Goal: Task Accomplishment & Management: Complete application form

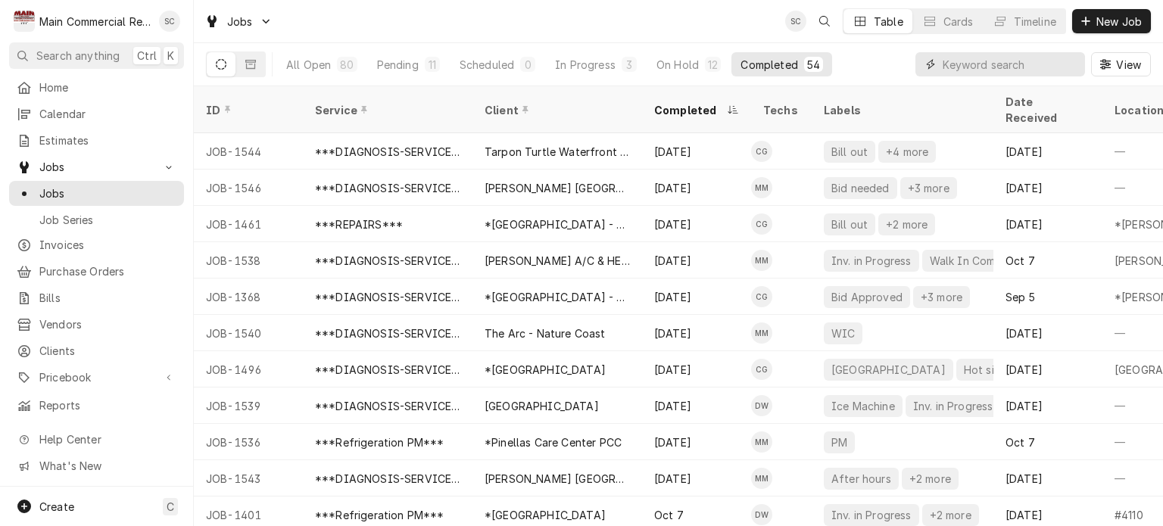
click at [967, 62] on input "Dynamic Content Wrapper" at bounding box center [1009, 64] width 135 height 24
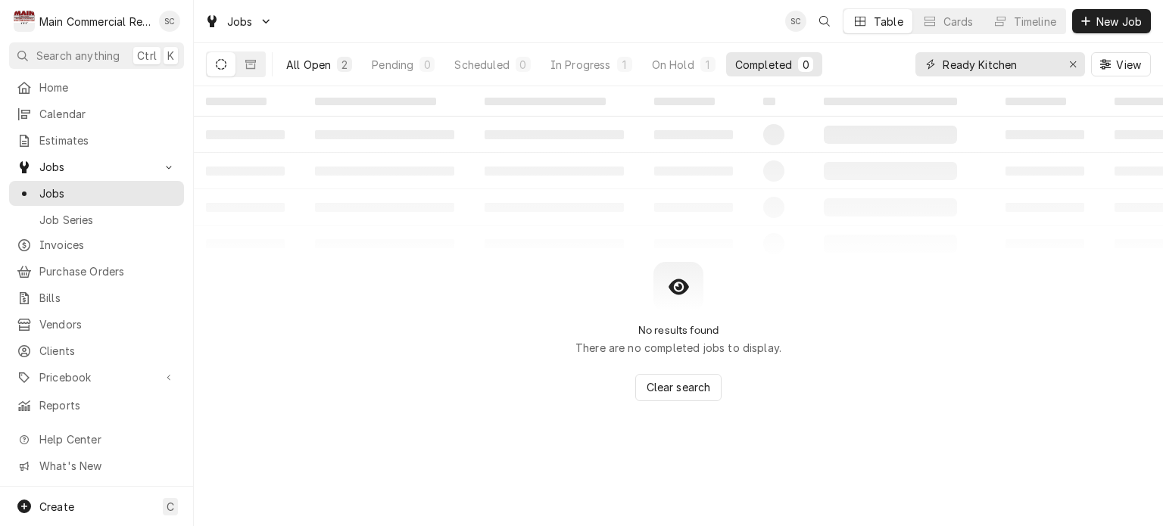
type input "Ready Kitchen"
click at [317, 68] on div "All Open" at bounding box center [308, 65] width 45 height 16
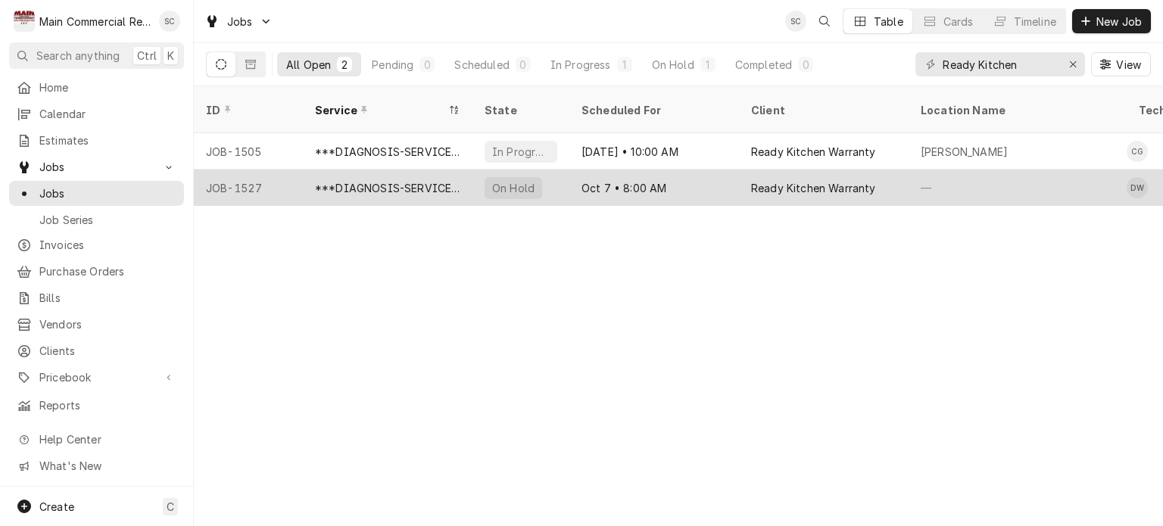
click at [700, 170] on div "Oct 7 • 8:00 AM" at bounding box center [654, 188] width 170 height 36
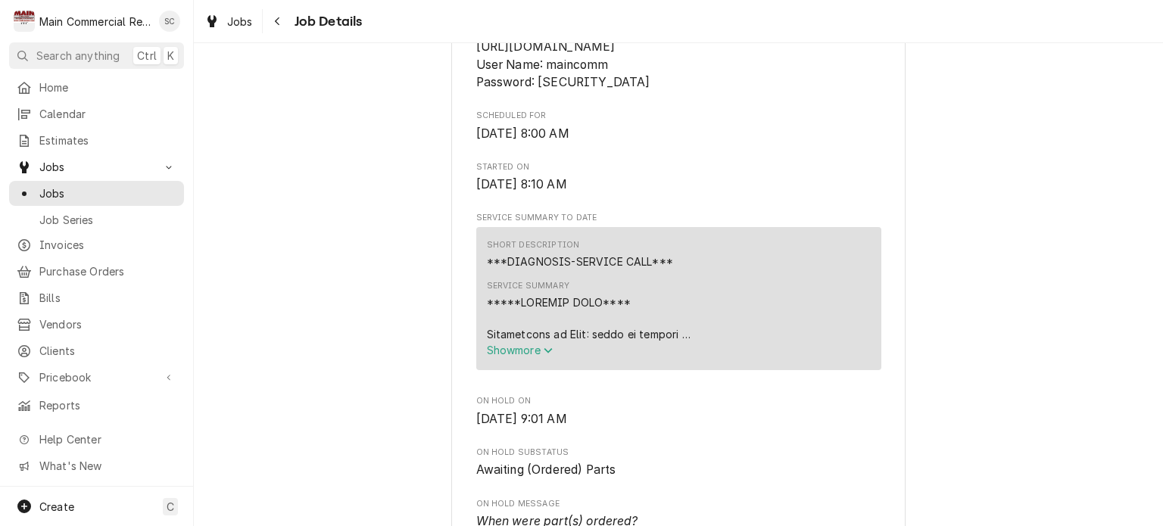
scroll to position [303, 0]
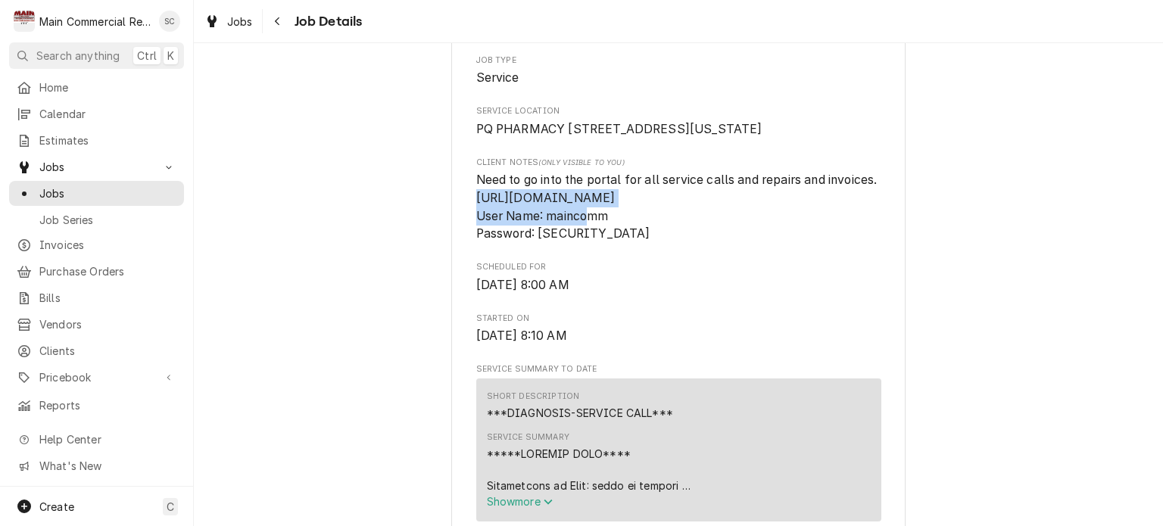
drag, startPoint x: 696, startPoint y: 236, endPoint x: 466, endPoint y: 235, distance: 230.1
copy span "[URL][DOMAIN_NAME]"
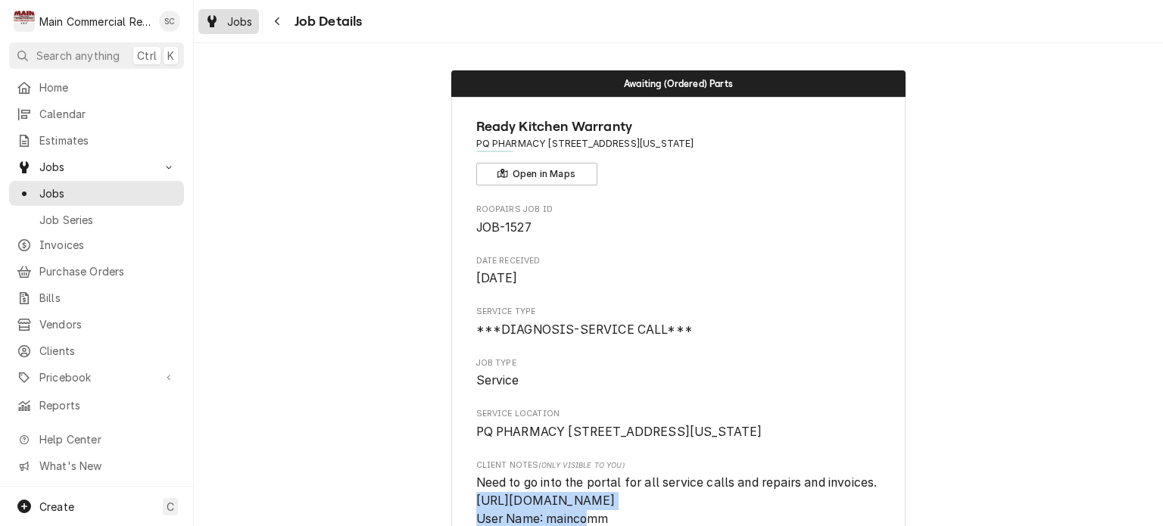
click at [235, 20] on span "Jobs" at bounding box center [240, 22] width 26 height 16
click at [234, 20] on span "Jobs" at bounding box center [240, 22] width 26 height 16
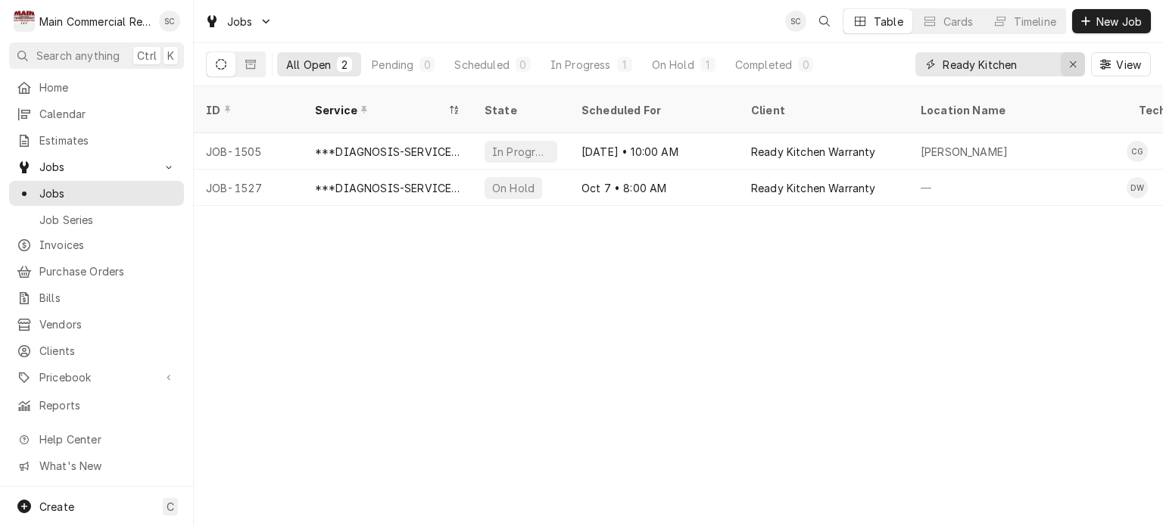
click at [1077, 67] on div "Erase input" at bounding box center [1072, 64] width 15 height 15
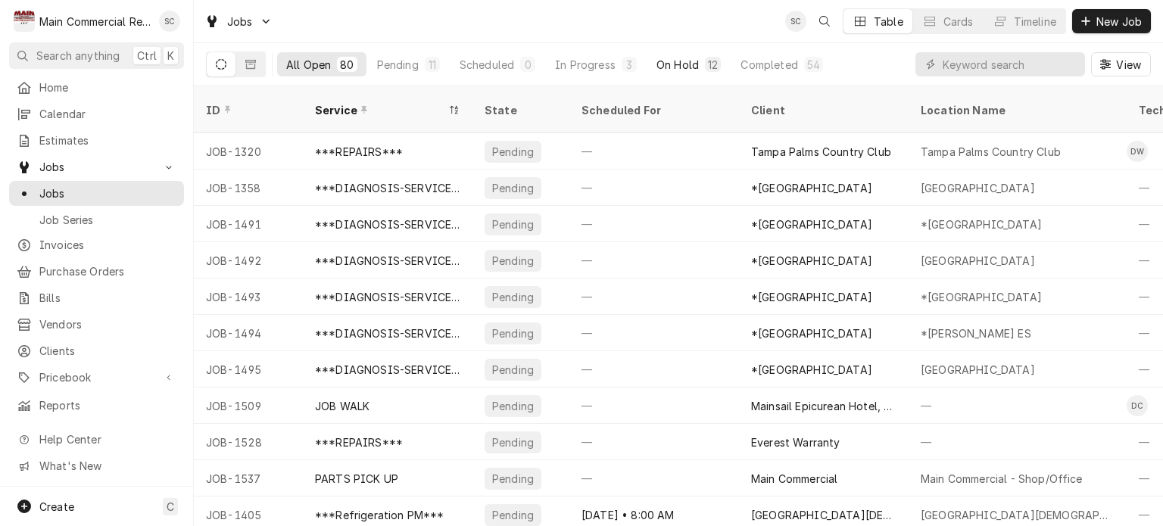
click at [699, 59] on button "On Hold 12" at bounding box center [688, 64] width 83 height 24
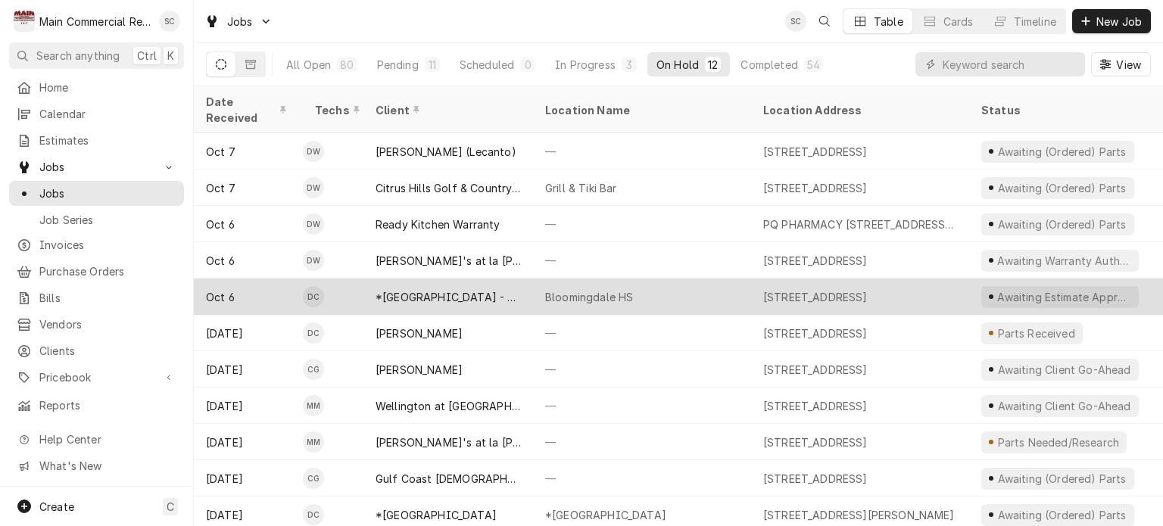
click at [603, 289] on div "Bloomingdale HS" at bounding box center [589, 297] width 88 height 16
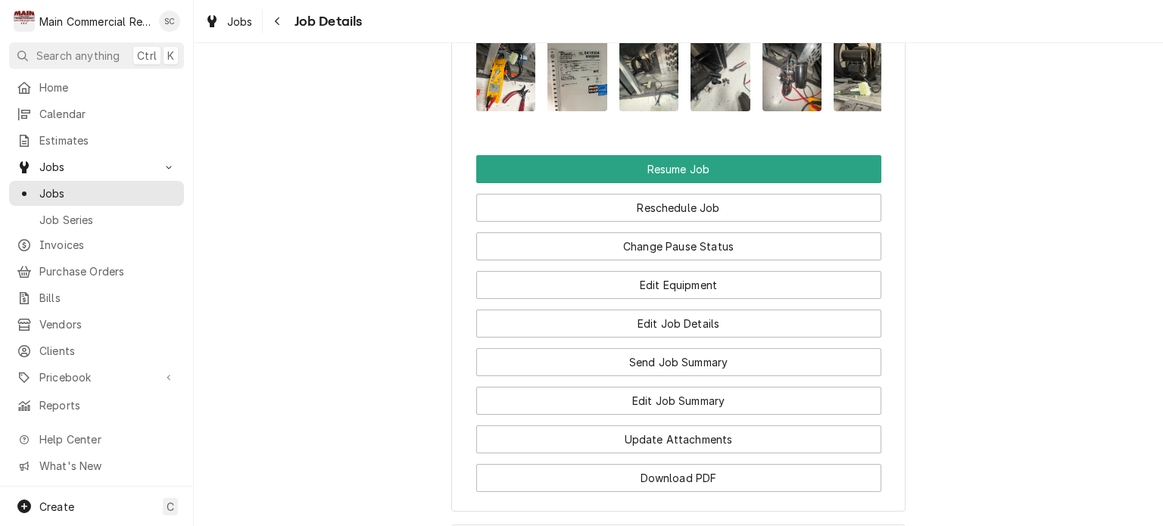
scroll to position [2271, 0]
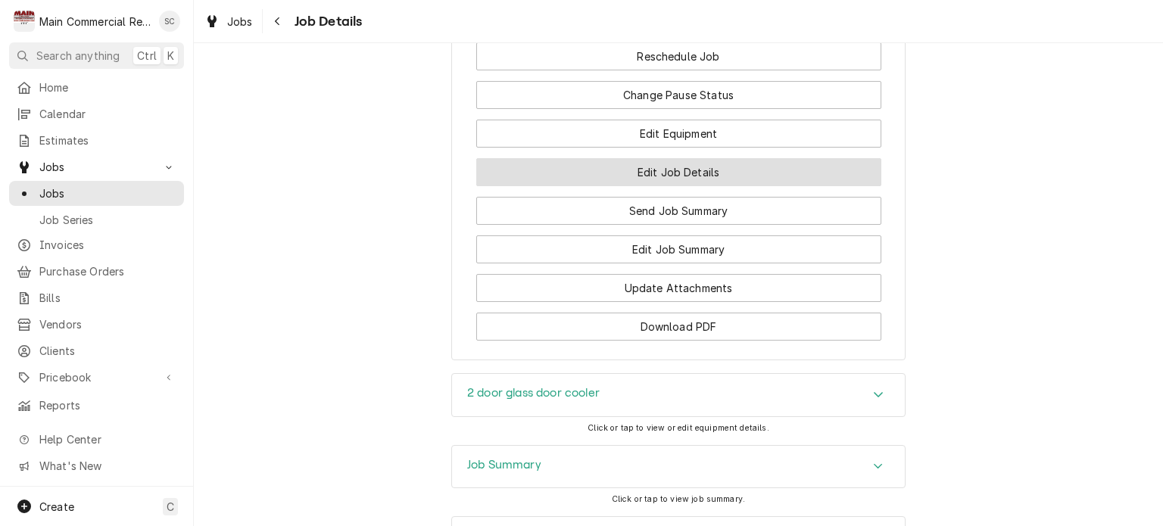
click at [741, 186] on button "Edit Job Details" at bounding box center [678, 172] width 405 height 28
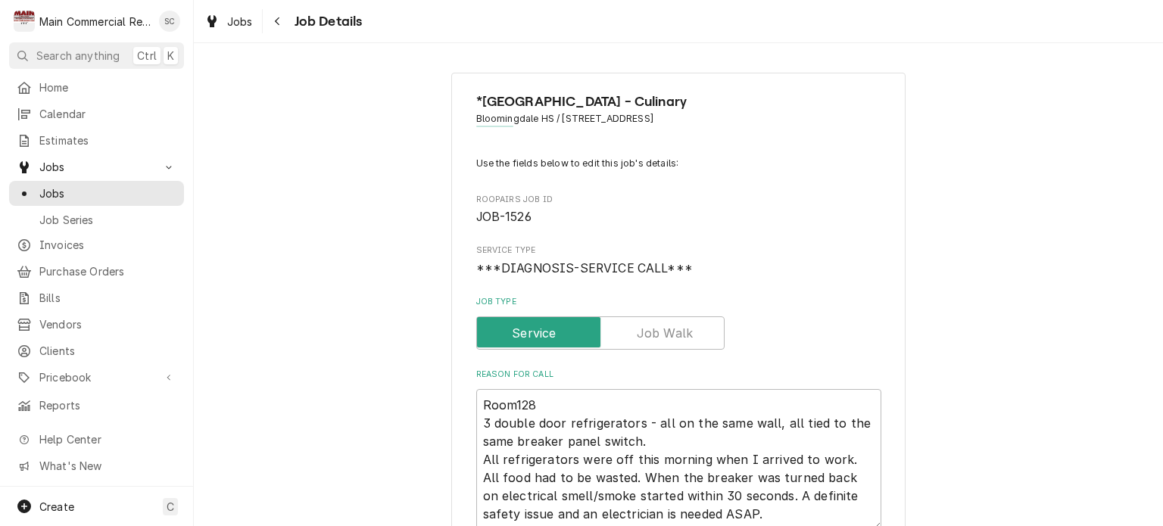
scroll to position [227, 0]
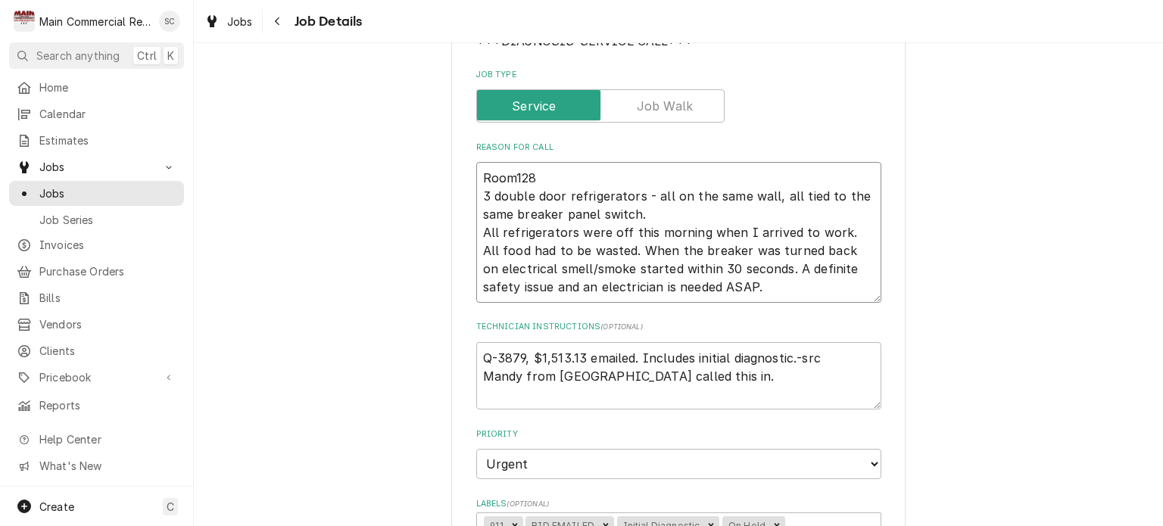
click at [476, 170] on textarea "Room128 3 double door refrigerators - all on the same wall, all tied to the sam…" at bounding box center [678, 232] width 405 height 141
type textarea "x"
type textarea "Room128 3 double door refrigerators - all on the same wall, all tied to the sam…"
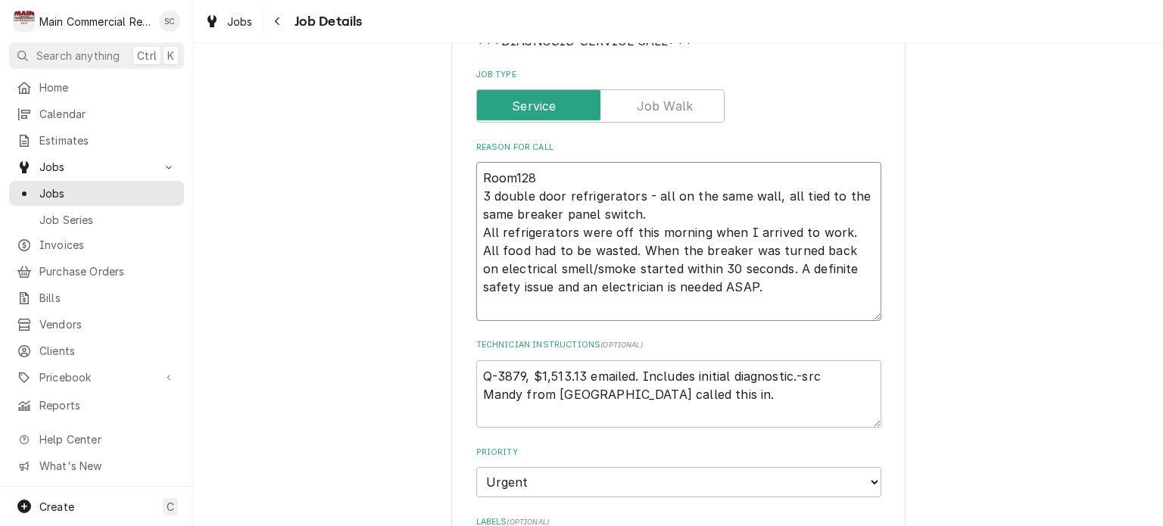
type textarea "x"
type textarea "Room128 3 double door refrigerators - all on the same wall, all tied to the sam…"
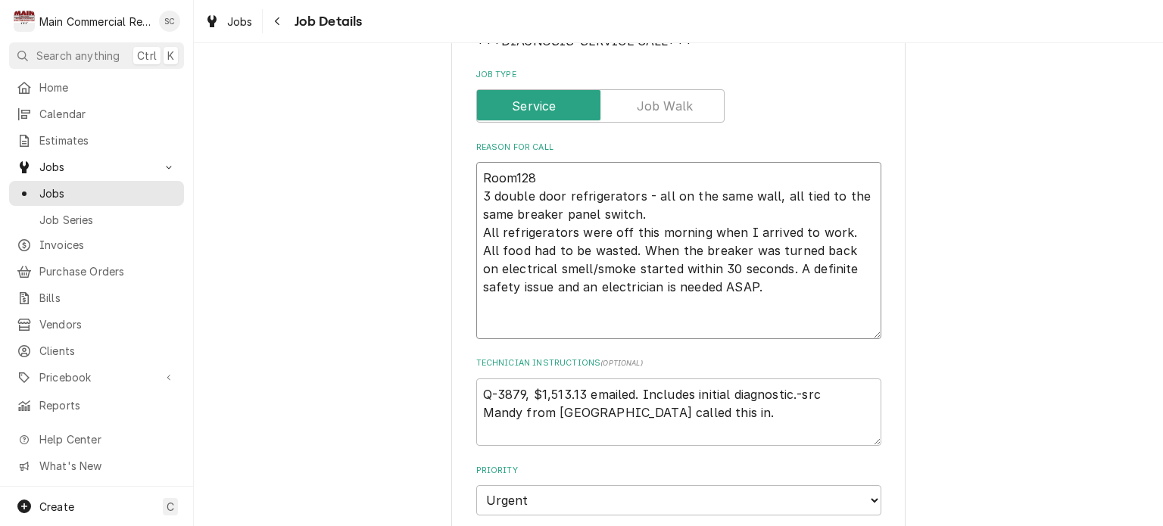
type textarea "x"
type textarea "I Room128 3 double door refrigerators - all on the same wall, all tied to the s…"
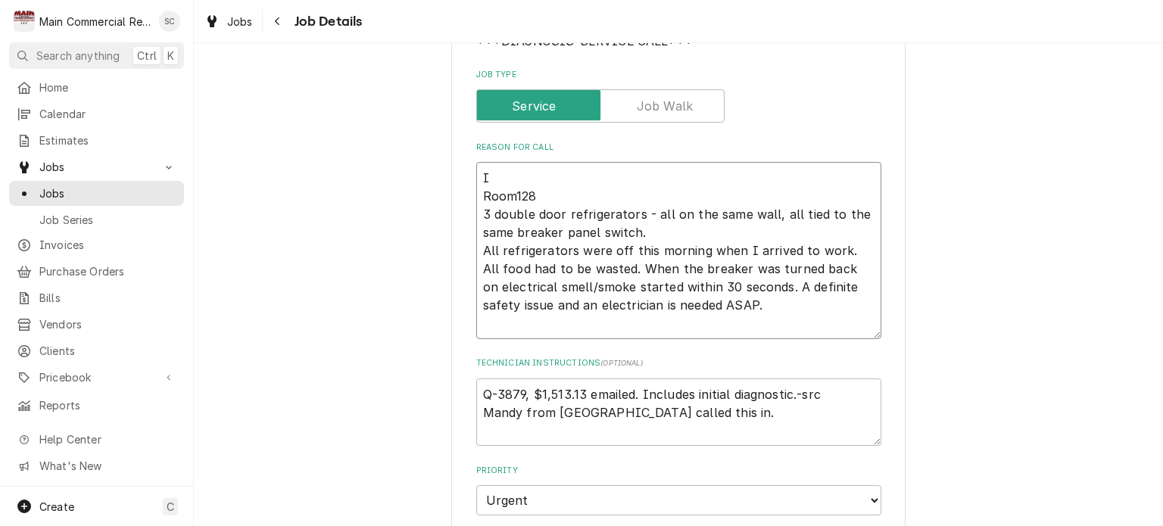
type textarea "x"
type textarea "IN Room128 3 double door refrigerators - all on the same wall, all tied to the …"
type textarea "x"
type textarea "INi Room128 3 double door refrigerators - all on the same wall, all tied to the…"
type textarea "x"
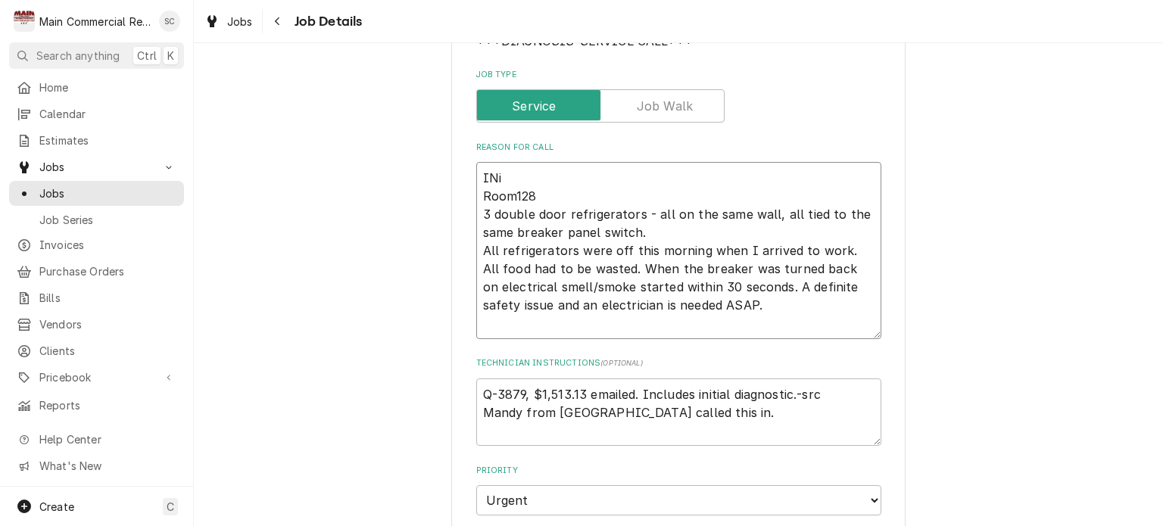
type textarea "INit Room128 3 double door refrigerators - all on the same wall, all tied to th…"
type textarea "x"
type textarea "INiti Room128 3 double door refrigerators - all on the same wall, all tied to t…"
type textarea "x"
type textarea "INit Room128 3 double door refrigerators - all on the same wall, all tied to th…"
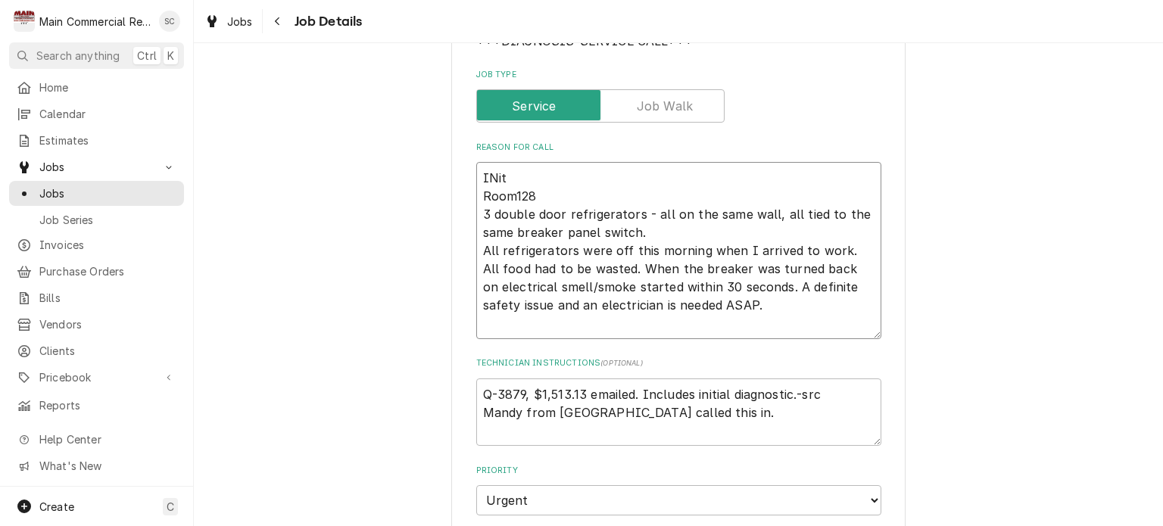
type textarea "x"
type textarea "INi Room128 3 double door refrigerators - all on the same wall, all tied to the…"
type textarea "x"
type textarea "IN Room128 3 double door refrigerators - all on the same wall, all tied to the …"
type textarea "x"
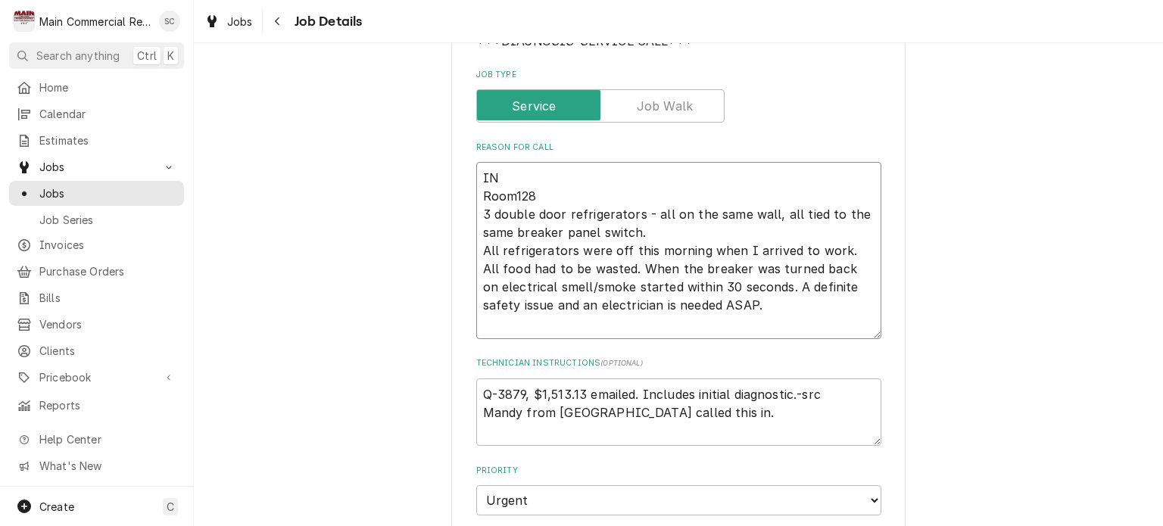
type textarea "I Room128 3 double door refrigerators - all on the same wall, all tied to the s…"
type textarea "x"
type textarea "In Room128 3 double door refrigerators - all on the same wall, all tied to the …"
type textarea "x"
type textarea "Ini Room128 3 double door refrigerators - all on the same wall, all tied to the…"
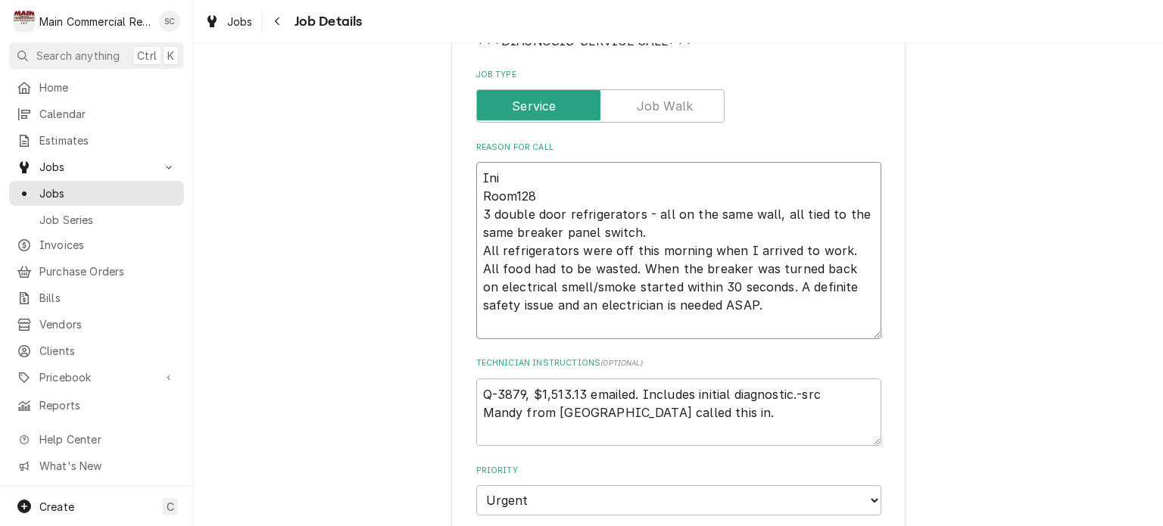
type textarea "x"
type textarea "Init Room128 3 double door refrigerators - all on the same wall, all tied to th…"
type textarea "x"
type textarea "Initi Room128 3 double door refrigerators - all on the same wall, all tied to t…"
type textarea "x"
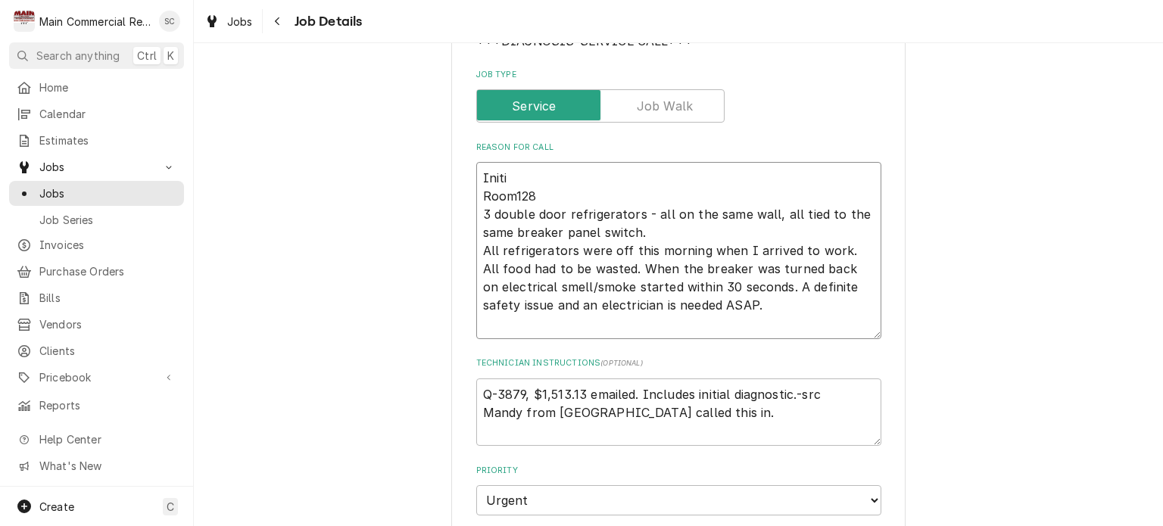
type textarea "Initia Room128 3 double door refrigerators - all on the same wall, all tied to …"
type textarea "x"
type textarea "Initial Room128 3 double door refrigerators - all on the same wall, all tied to…"
type textarea "x"
type textarea "Initial Room128 3 double door refrigerators - all on the same wall, all tied to…"
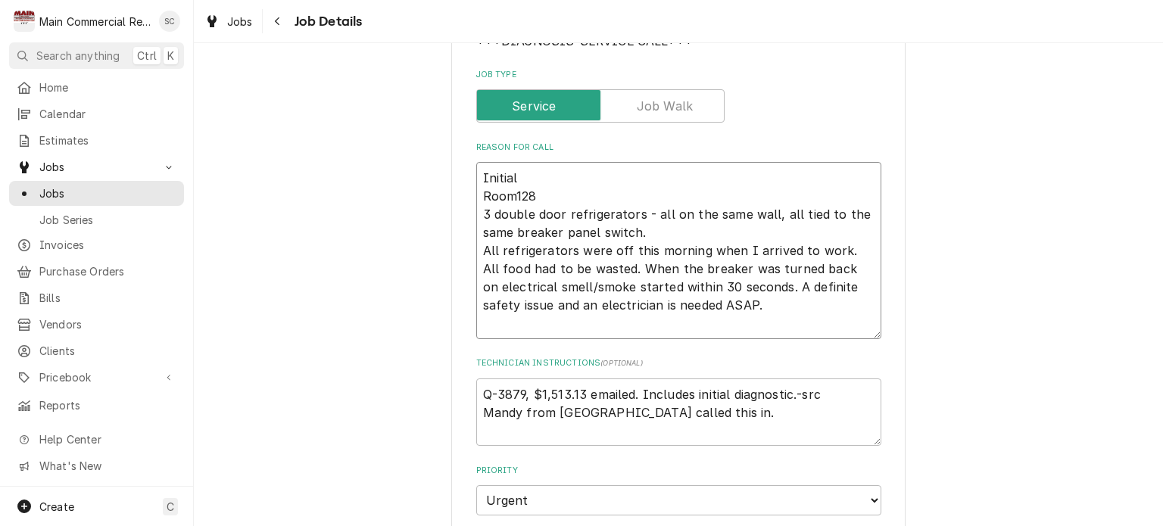
type textarea "x"
type textarea "Initial D Room128 3 double door refrigerators - all on the same wall, all tied …"
type textarea "x"
type textarea "Initial Di Room128 3 double door refrigerators - all on the same wall, all tied…"
type textarea "x"
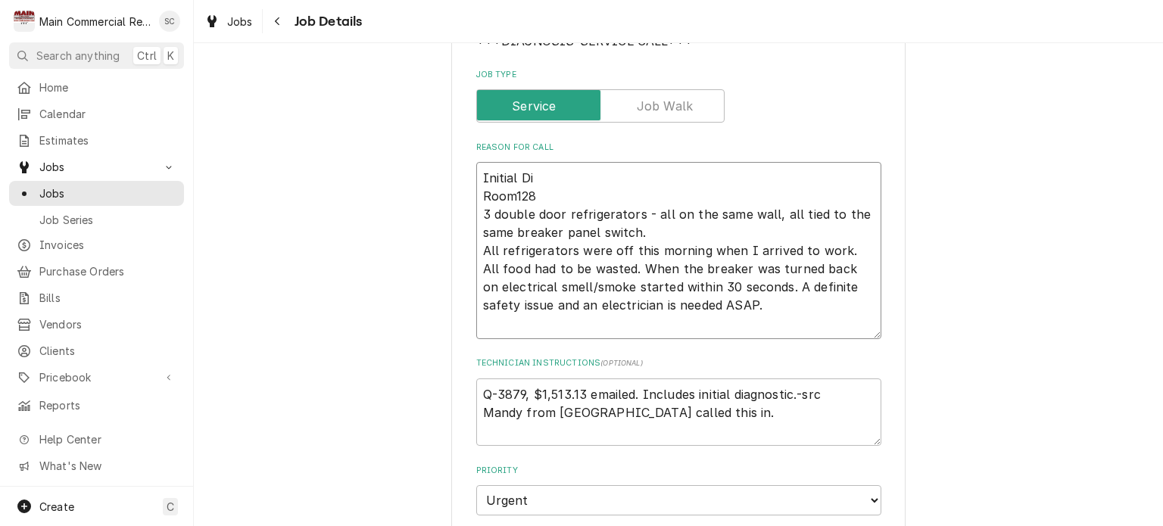
type textarea "Initial Dia Room128 3 double door refrigerators - all on the same wall, all tie…"
type textarea "x"
type textarea "Initial Diag Room128 3 double door refrigerators - all on the same wall, all ti…"
type textarea "x"
type textarea "Initial Diagn Room128 3 double door refrigerators - all on the same wall, all t…"
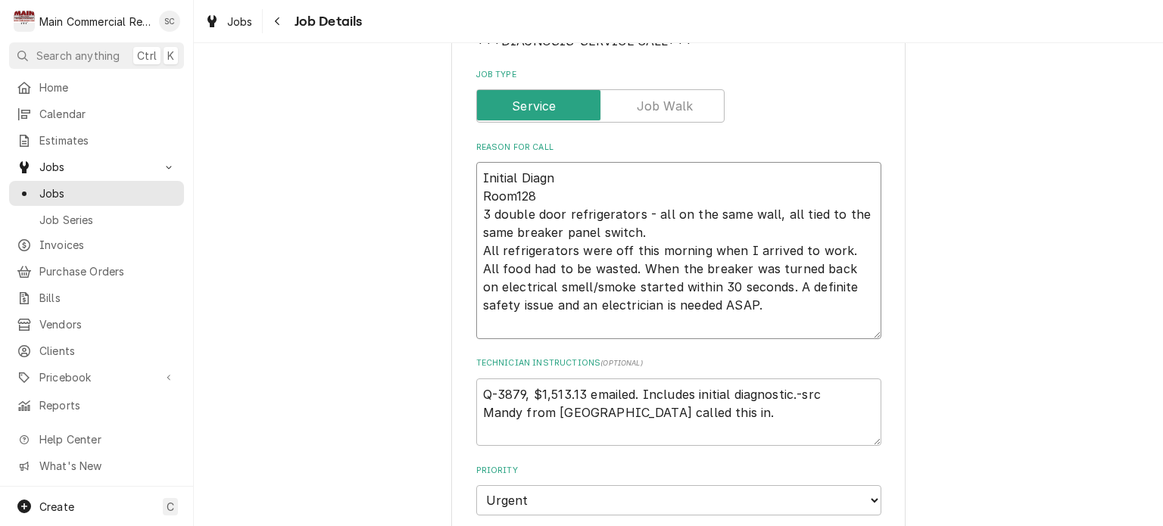
type textarea "x"
type textarea "Initial Diagno Room128 3 double door refrigerators - all on the same wall, all …"
type textarea "x"
type textarea "Initial Diagnos Room128 3 double door refrigerators - all on the same wall, all…"
type textarea "x"
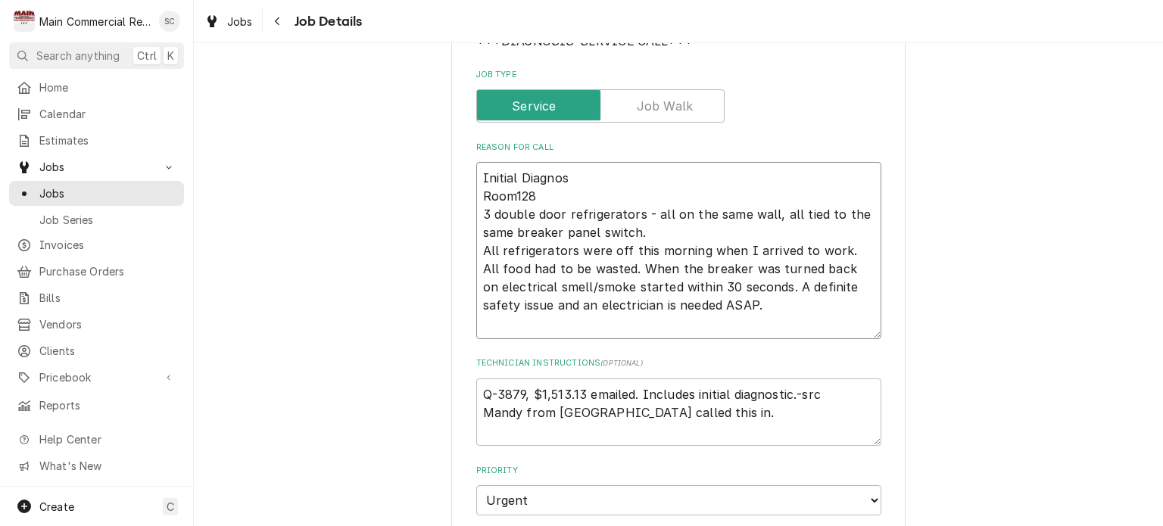
type textarea "Initial Diagnost Room128 3 double door refrigerators - all on the same wall, al…"
type textarea "x"
type textarea "Initial Diagnosti Room128 3 double door refrigerators - all on the same wall, a…"
type textarea "x"
type textarea "Initial Diagnostic Room128 3 double door refrigerators - all on the same wall, …"
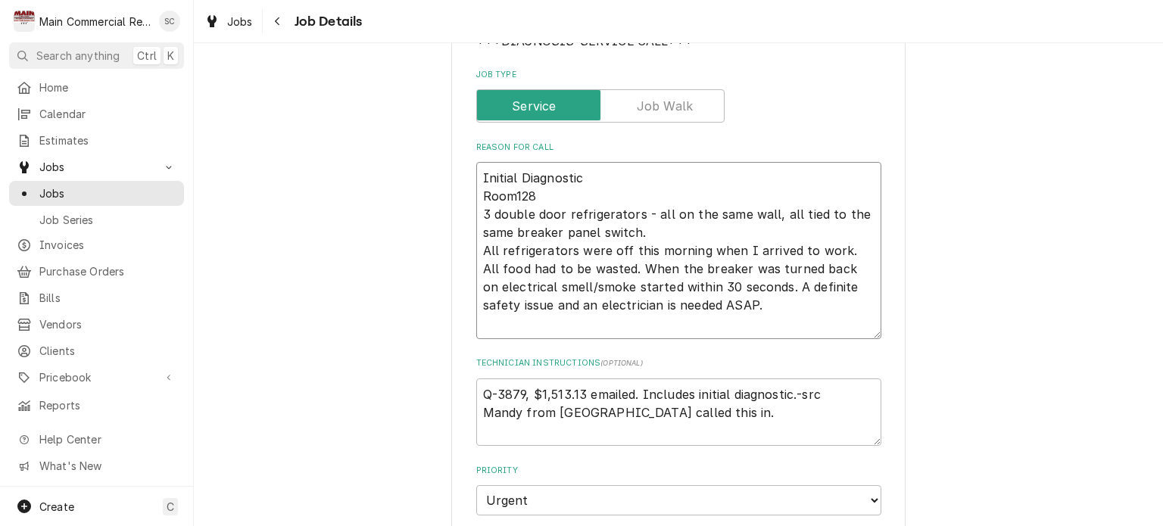
type textarea "x"
type textarea "Initial Diagnostic: Room128 3 double door refrigerators - all on the same wall,…"
type textarea "x"
type textarea "Initial Diagnostic: Room128 3 double door refrigerators - all on the same wall,…"
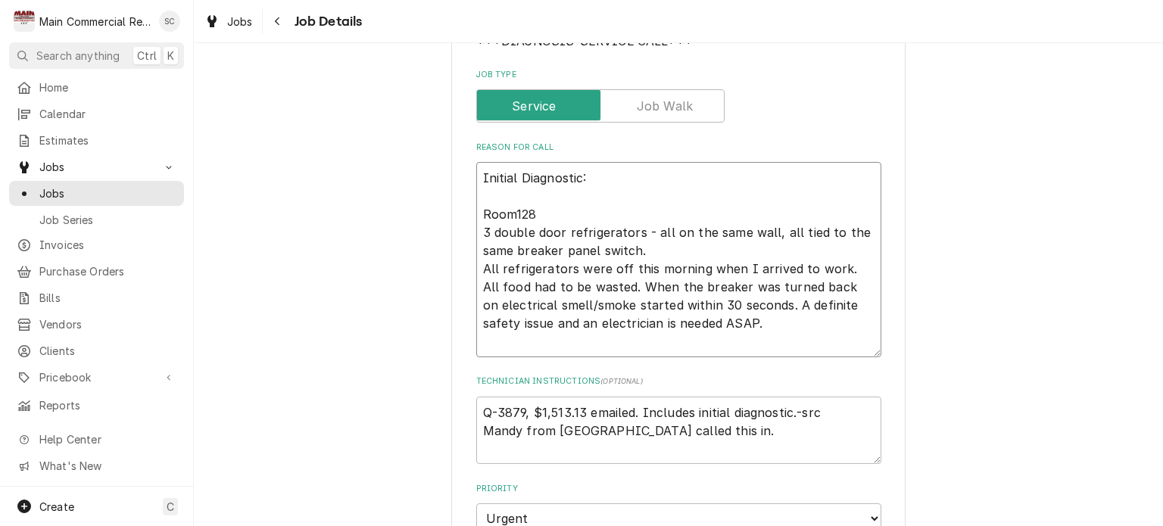
type textarea "x"
type textarea "Initial Diagnostic: Room128 3 double door refrigerators - all on the same wall,…"
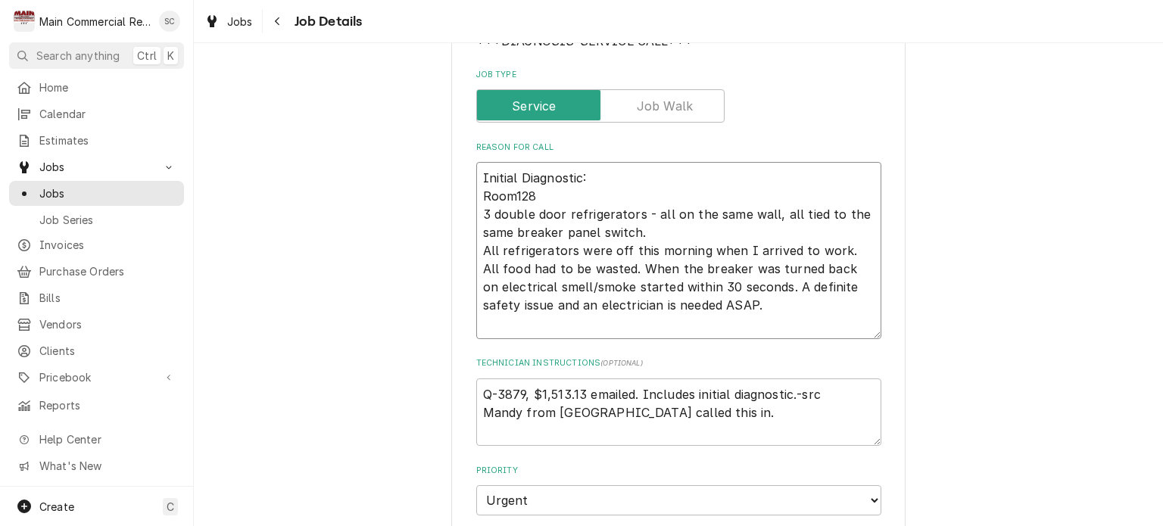
click at [476, 194] on textarea "Initial Diagnostic: Room128 3 double door refrigerators - all on the same wall,…" at bounding box center [678, 250] width 405 height 177
type textarea "x"
type textarea "Initial Diagnostic: Room128 3 double door refrigerators - all on the same wall,…"
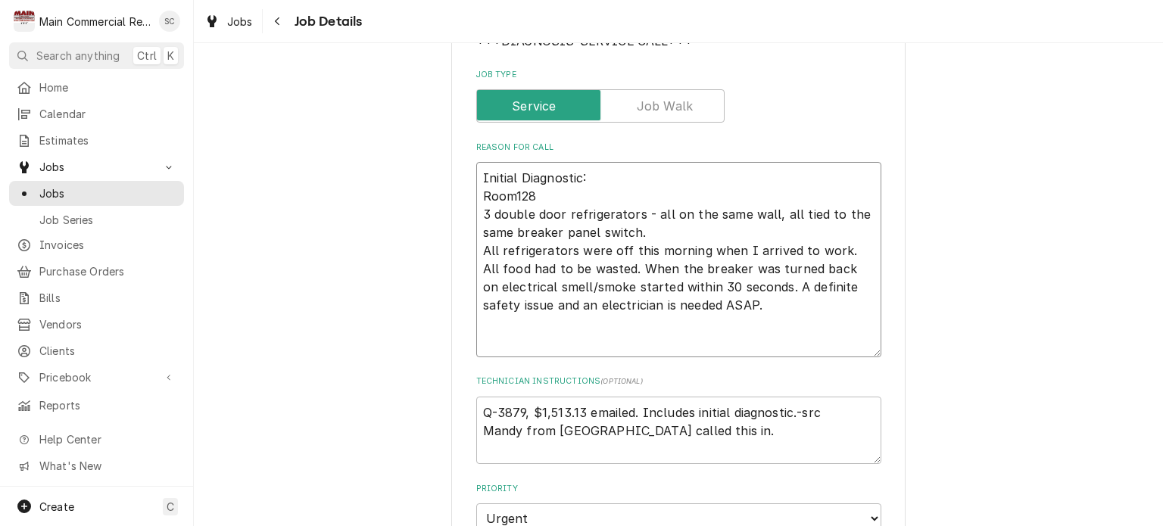
type textarea "x"
type textarea "Initial Diagnostic: Room128 3 double door refrigerators - all on the same wall,…"
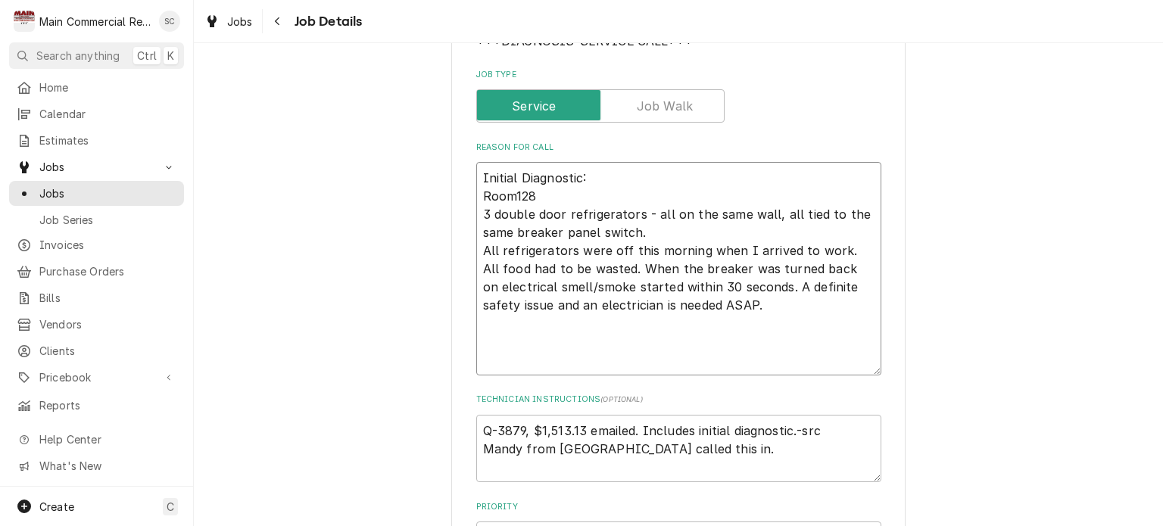
type textarea "x"
type textarea "A Initial Diagnostic: Room128 3 double door refrigerators - all on the same wal…"
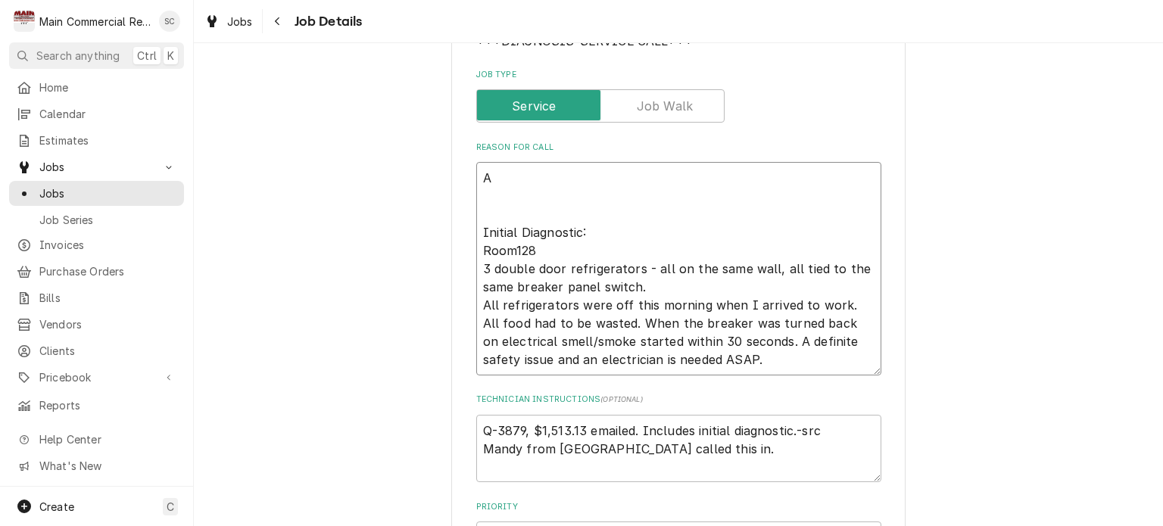
type textarea "x"
type textarea "Ap Initial Diagnostic: Room128 3 double door refrigerators - all on the same wa…"
type textarea "x"
type textarea "Apr Initial Diagnostic: Room128 3 double door refrigerators - all on the same w…"
type textarea "x"
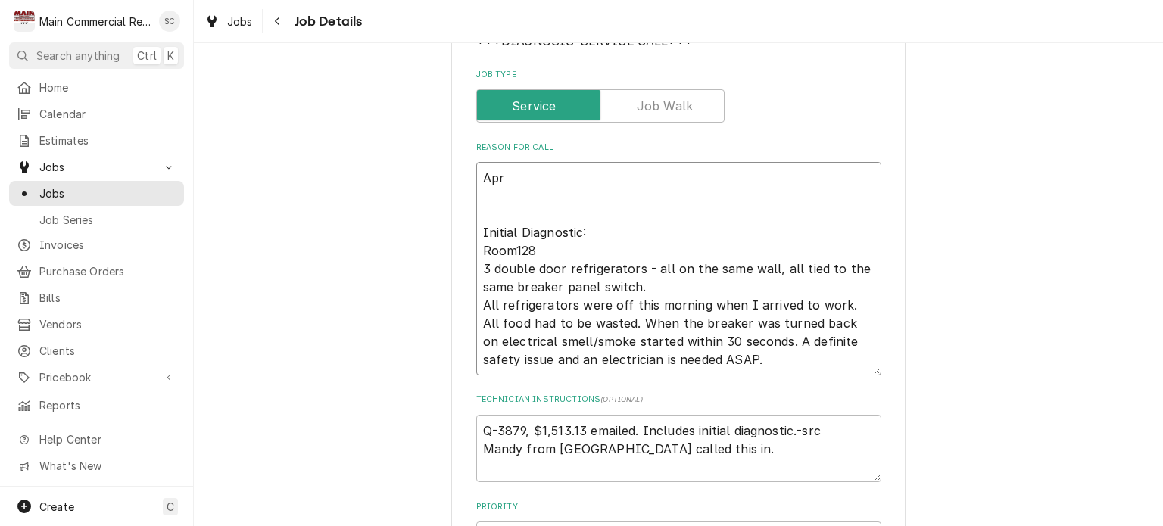
type textarea "Apro Initial Diagnostic: Room128 3 double door refrigerators - all on the same …"
type textarea "x"
type textarea "Aprov Initial Diagnostic: Room128 3 double door refrigerators - all on the same…"
type textarea "x"
type textarea "Apro Initial Diagnostic: Room128 3 double door refrigerators - all on the same …"
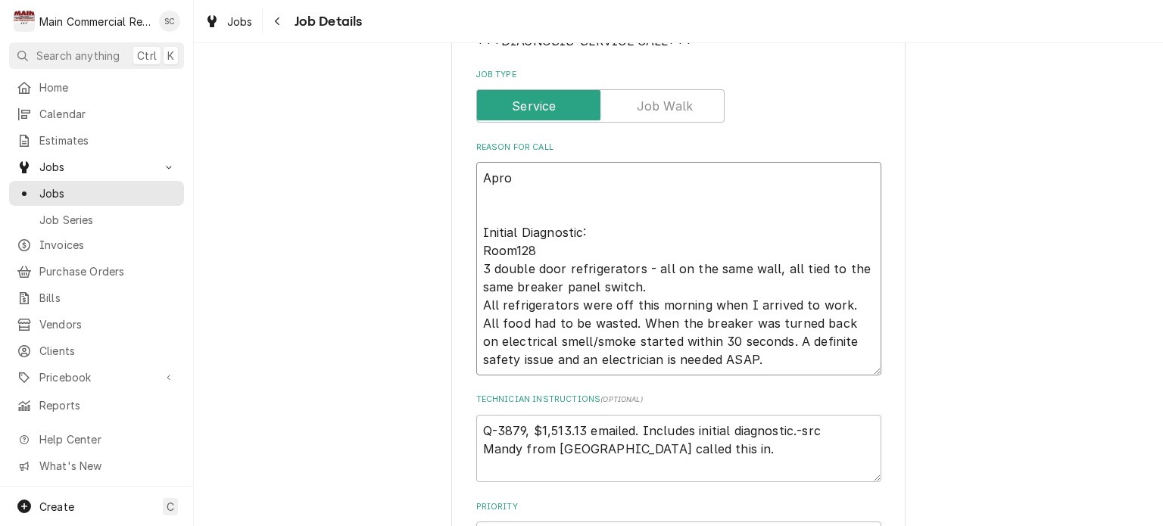
type textarea "x"
type textarea "Apr Initial Diagnostic: Room128 3 double door refrigerators - all on the same w…"
type textarea "x"
type textarea "Ap Initial Diagnostic: Room128 3 double door refrigerators - all on the same wa…"
type textarea "x"
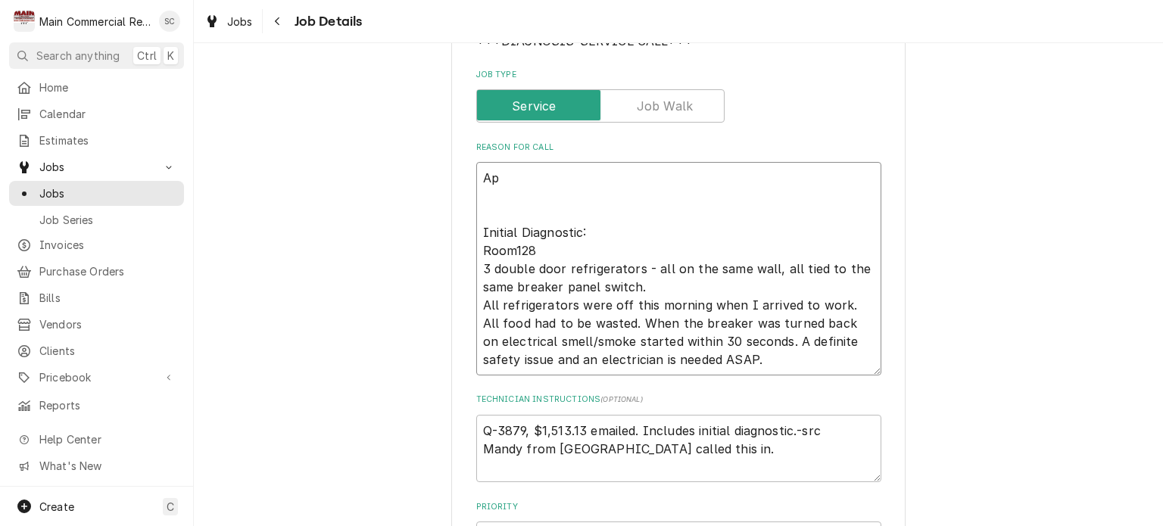
type textarea "App Initial Diagnostic: Room128 3 double door refrigerators - all on the same w…"
type textarea "x"
type textarea "Appr Initial Diagnostic: Room128 3 double door refrigerators - all on the same …"
type textarea "x"
type textarea "Appro Initial Diagnostic: Room128 3 double door refrigerators - all on the same…"
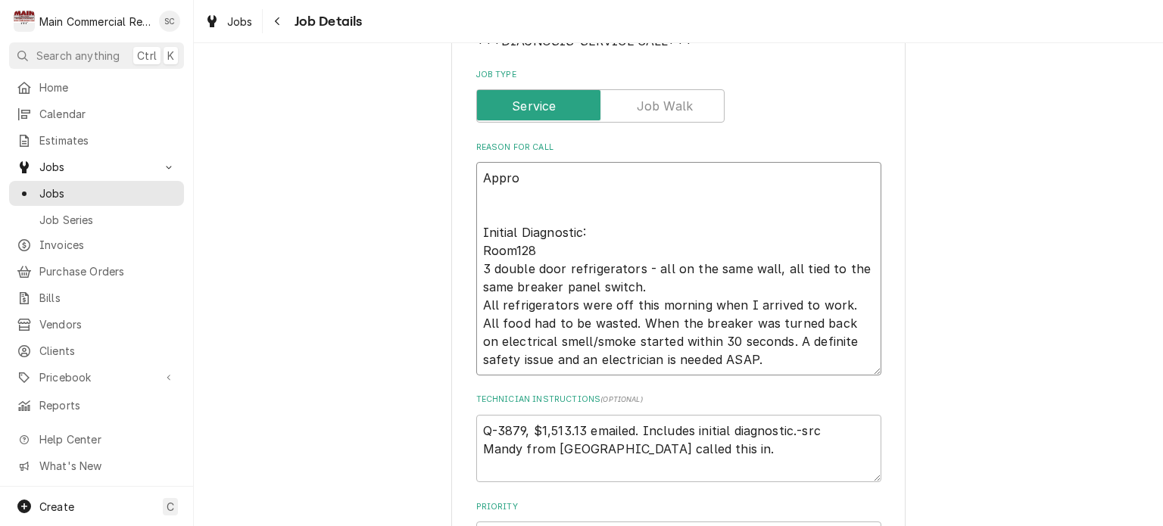
type textarea "x"
type textarea "Approv Initial Diagnostic: Room128 3 double door refrigerators - all on the sam…"
type textarea "x"
type textarea "Approve Initial Diagnostic: Room128 3 double door refrigerators - all on the sa…"
type textarea "x"
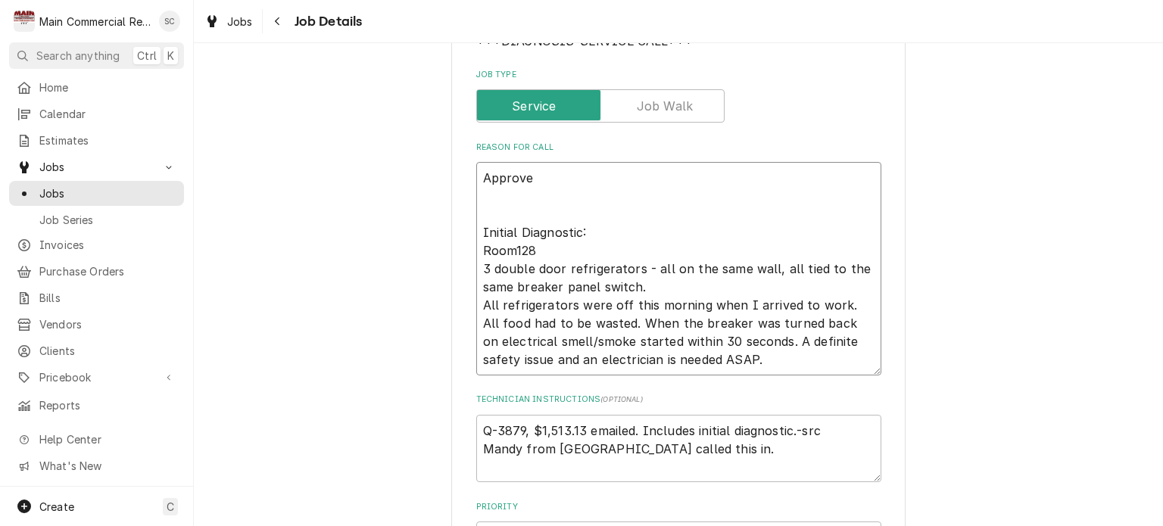
type textarea "Approved Initial Diagnostic: Room128 3 double door refrigerators - all on the s…"
type textarea "x"
type textarea "Approved Initial Diagnostic: Room128 3 double door refrigerators - all on the s…"
type textarea "x"
type textarea "Approved r Initial Diagnostic: Room128 3 double door refrigerators - all on the…"
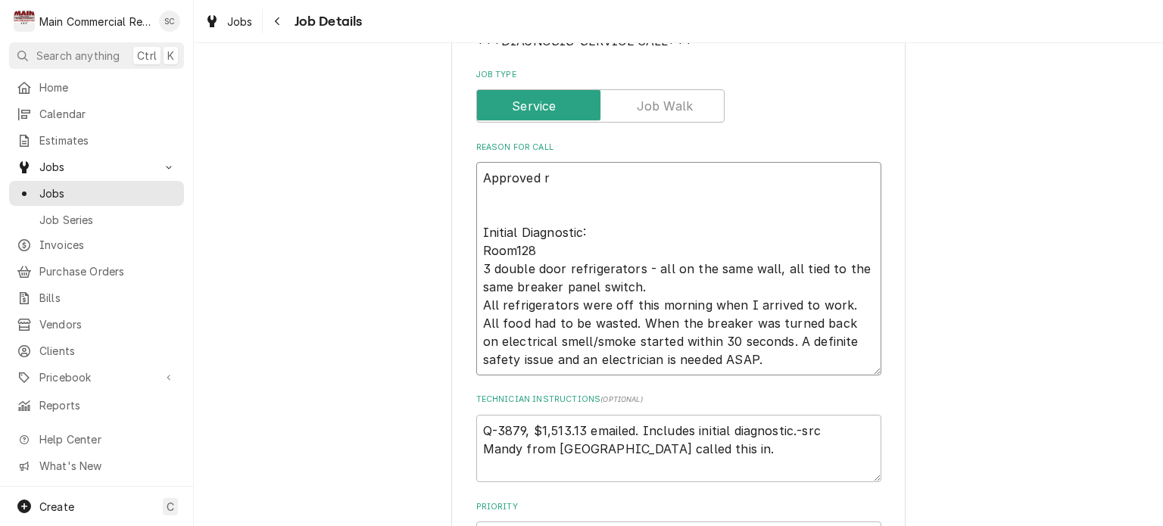
type textarea "x"
type textarea "Approved re Initial Diagnostic: Room128 3 double door refrigerators - all on th…"
type textarea "x"
type textarea "Approved rep Initial Diagnostic: Room128 3 double door refrigerators - all on t…"
type textarea "x"
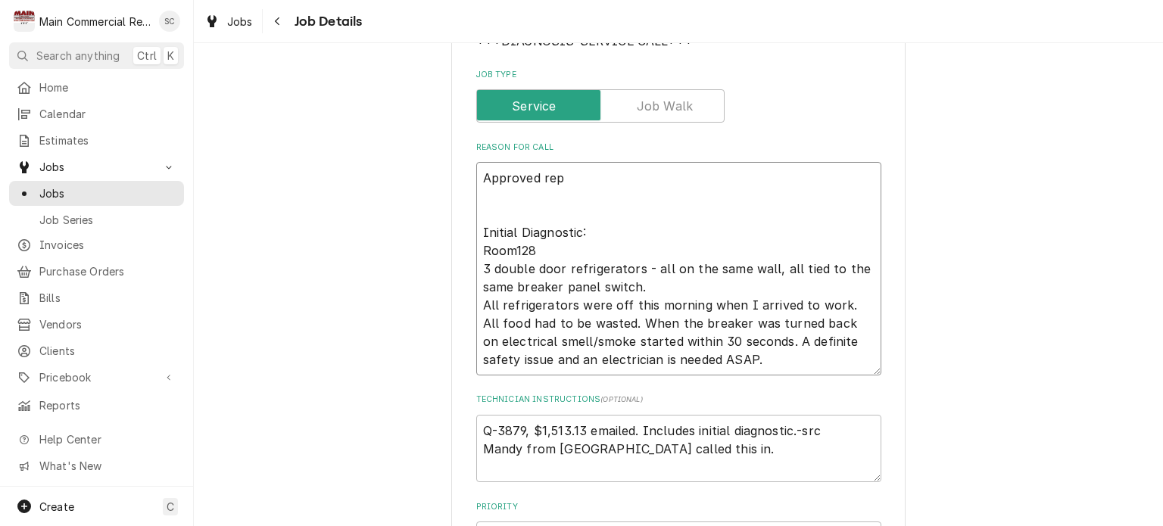
type textarea "Approved repa Initial Diagnostic: Room128 3 double door refrigerators - all on …"
type textarea "x"
type textarea "Approved repai Initial Diagnostic: Room128 3 double door refrigerators - all on…"
type textarea "x"
type textarea "Approved repair Initial Diagnostic: Room128 3 double door refrigerators - all o…"
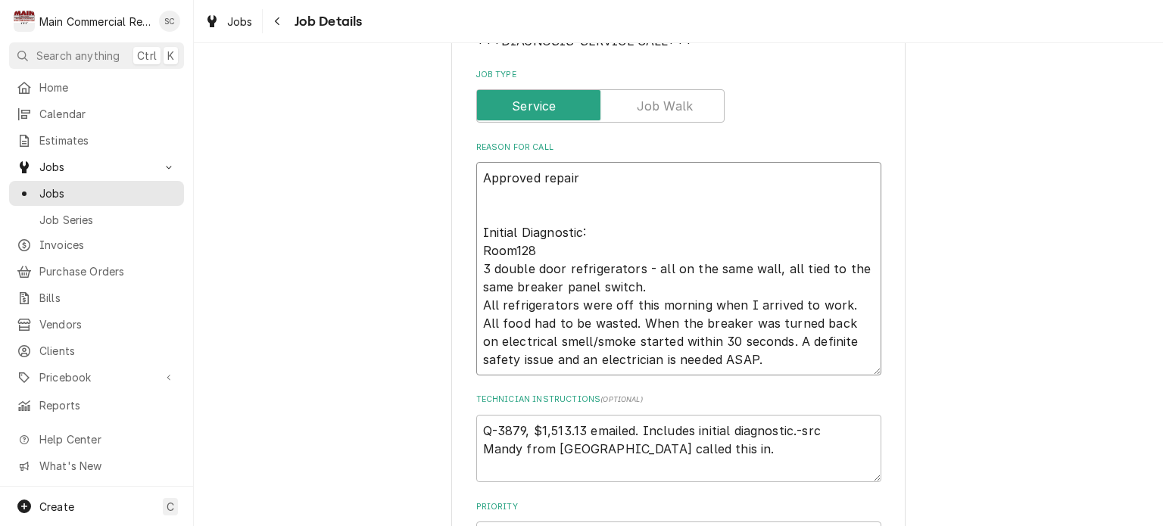
type textarea "x"
type textarea "Approved repairs Initial Diagnostic: Room128 3 double door refrigerators - all …"
type textarea "x"
type textarea "Approved repairs: Initial Diagnostic: Room128 3 double door refrigerators - all…"
type textarea "x"
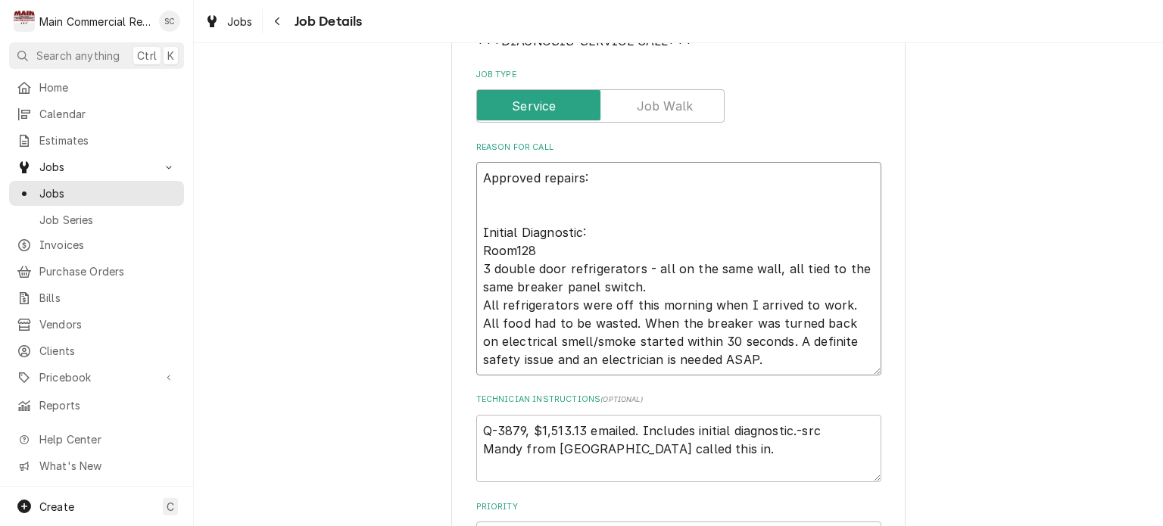
type textarea "Approved repairs: Initial Diagnostic: Room128 3 double door refrigerators - all…"
click at [527, 187] on textarea "Approved repairs: Initial Diagnostic: Room128 3 double door refrigerators - all…" at bounding box center [678, 268] width 405 height 213
paste textarea "replace start components with oem start components."
type textarea "x"
type textarea "Approved repairs: replace start components with oem start components. Initial D…"
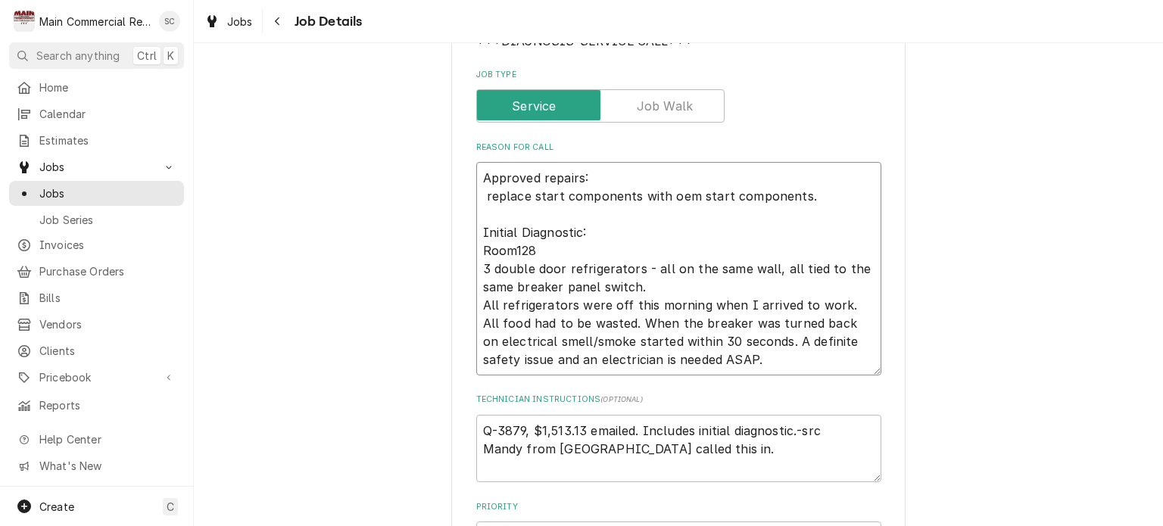
type textarea "x"
type textarea "Approved repairs: replace start components with oem start components. Initial D…"
click at [478, 192] on textarea "Approved repairs: replace start components with oem start components. Initial D…" at bounding box center [678, 268] width 405 height 213
paste textarea "Description of Unit: True 2 glass doors M#GDM-49-HC-LD S#8418504"
type textarea "x"
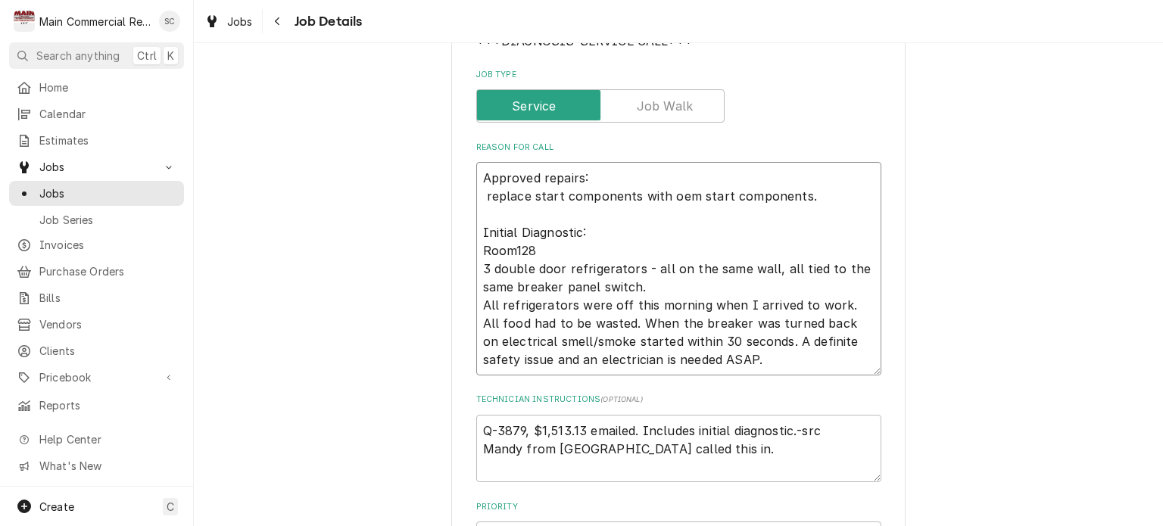
type textarea "Approved repairs: Description of Unit: True 2 glass doors M#GDM-49-HC-LD S#8418…"
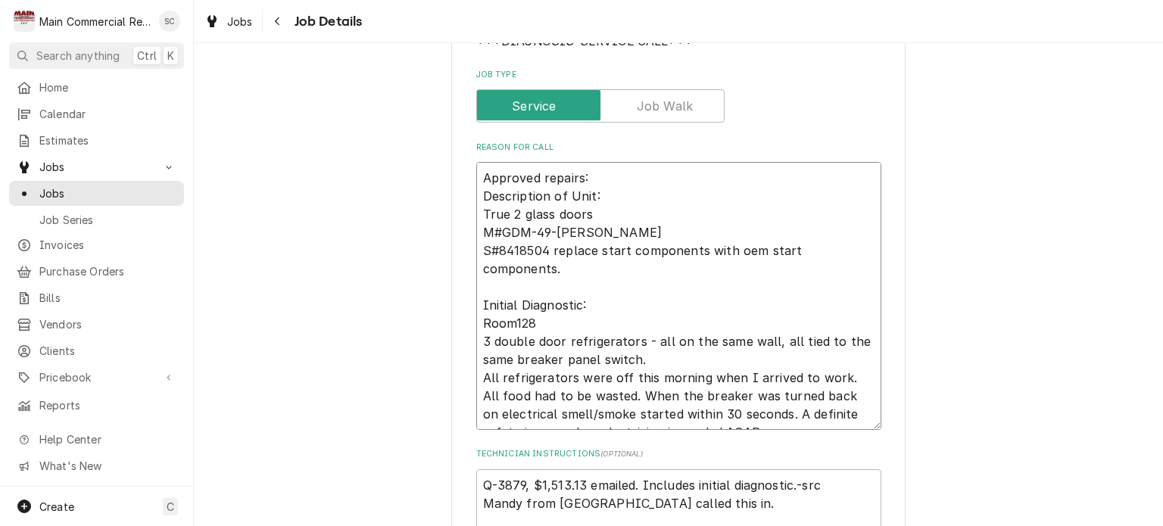
type textarea "x"
type textarea "Approved repairs: Description of Unit: True 2 glass doors M#GDM-49-HC-LD S#8418…"
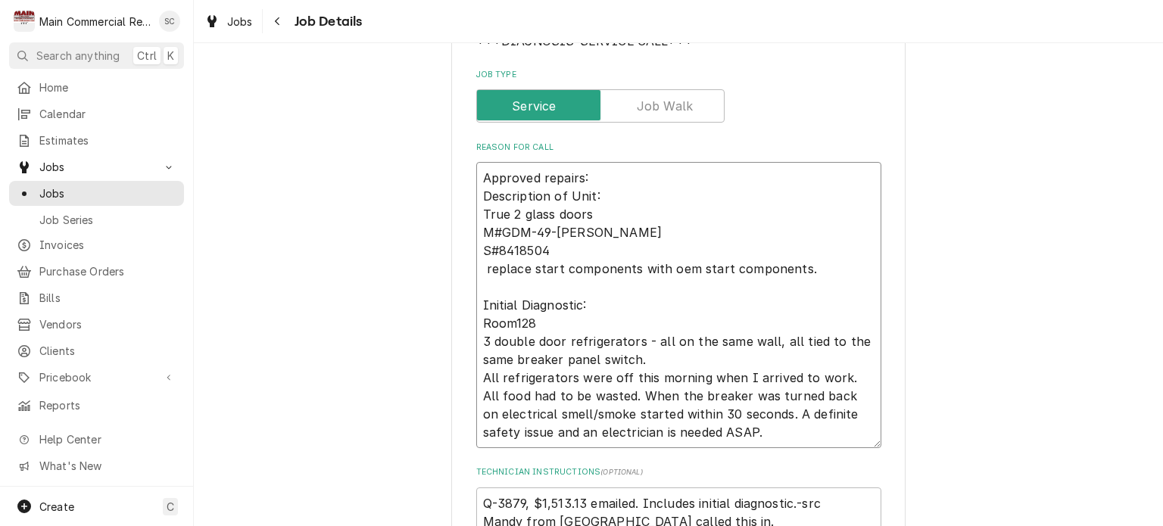
type textarea "x"
type textarea "Approved repairs: Description of Unit: True 2 glass doors M#GDM-49-HC-LD S#8418…"
type textarea "x"
type textarea "Approved repairs: Description of Unit: True 2 glass doors M#GDM-49-HC-LD S#8418…"
type textarea "x"
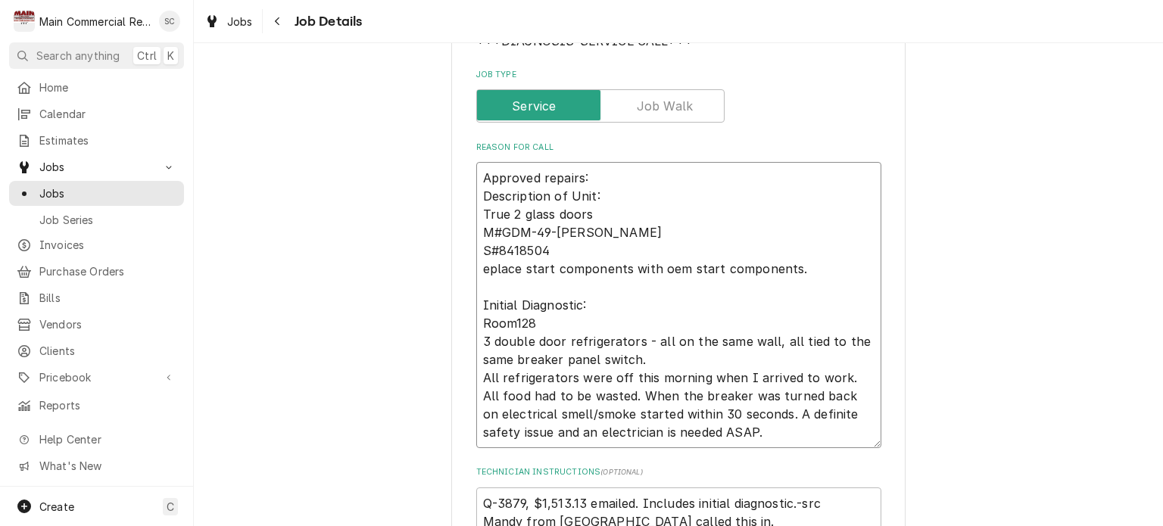
type textarea "Approved repairs: Description of Unit: True 2 glass doors M#GDM-49-HC-LD S#8418…"
click at [476, 284] on textarea "Approved repairs: Description of Unit: True 2 glass doors M#GDM-49-HC-LD S#8418…" at bounding box center [678, 305] width 405 height 286
type textarea "x"
type textarea "Approved repairs: Description of Unit: True 2 glass doors M#GDM-49-HC-LD S#8418…"
type textarea "x"
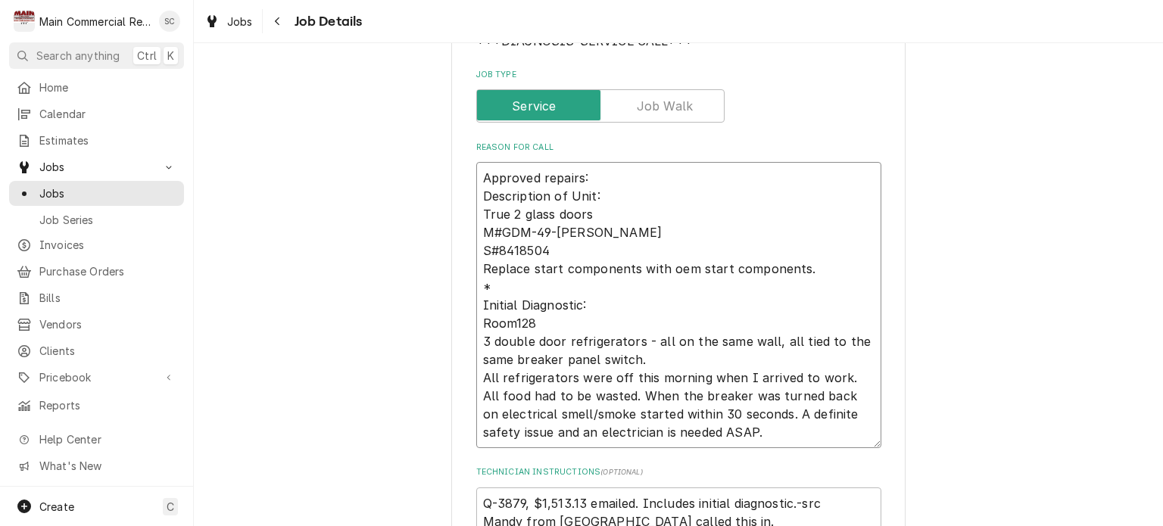
type textarea "Approved repairs: Description of Unit: True 2 glass doors M#GDM-49-HC-LD S#8418…"
type textarea "x"
type textarea "Approved repairs: Description of Unit: True 2 glass doors M#GDM-49-HC-LD S#8418…"
type textarea "x"
type textarea "Approved repairs: Description of Unit: True 2 glass doors M#GDM-49-HC-LD S#8418…"
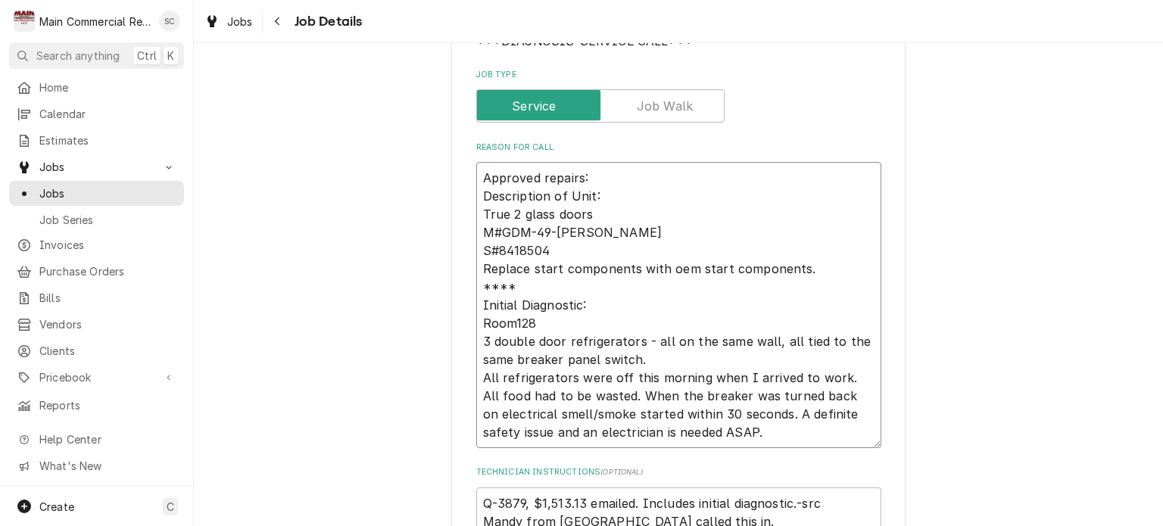
type textarea "x"
type textarea "Approved repairs: Description of Unit: True 2 glass doors M#GDM-49-HC-LD S#8418…"
type textarea "x"
type textarea "Approved repairs: Description of Unit: True 2 glass doors M#GDM-49-HC-LD S#8418…"
type textarea "x"
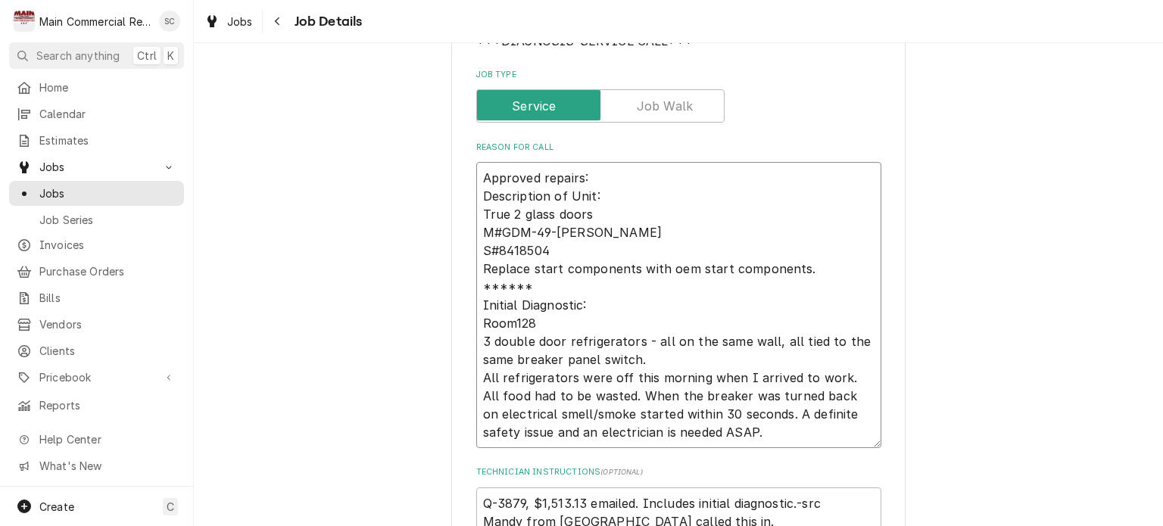
type textarea "Approved repairs: Description of Unit: True 2 glass doors M#GDM-49-HC-LD S#8418…"
type textarea "x"
type textarea "Approved repairs: Description of Unit: True 2 glass doors M#GDM-49-HC-LD S#8418…"
type textarea "x"
type textarea "Approved repairs: Description of Unit: True 2 glass doors M#GDM-49-HC-LD S#8418…"
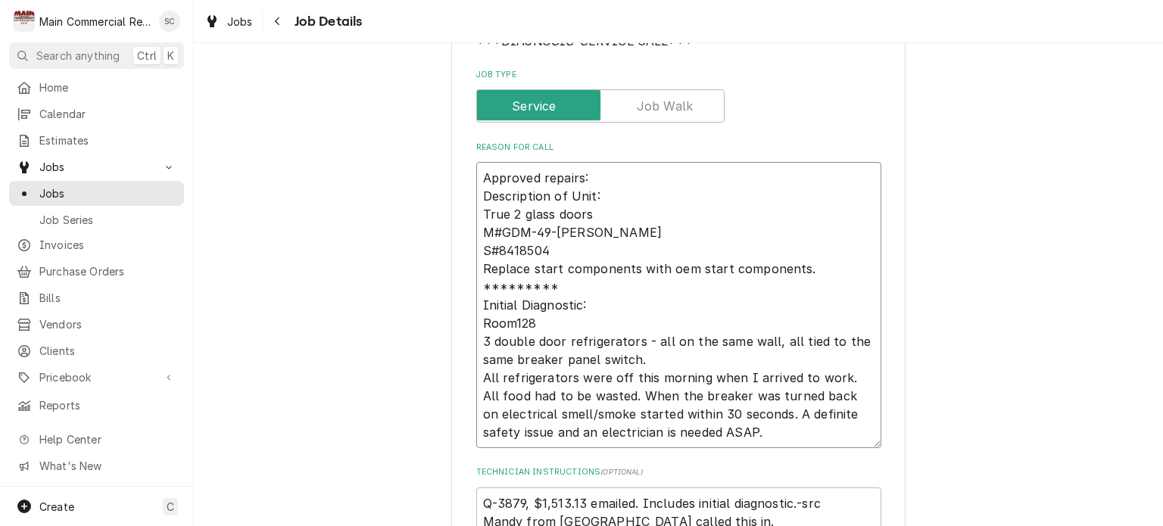
type textarea "x"
type textarea "**********"
type textarea "x"
type textarea "**********"
type textarea "x"
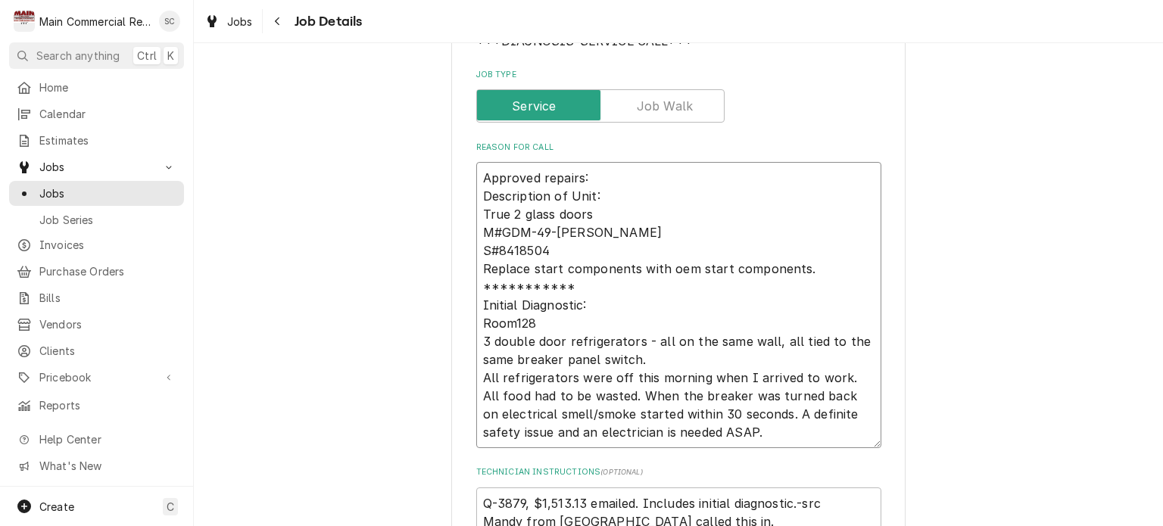
type textarea "**********"
type textarea "x"
type textarea "**********"
type textarea "x"
type textarea "**********"
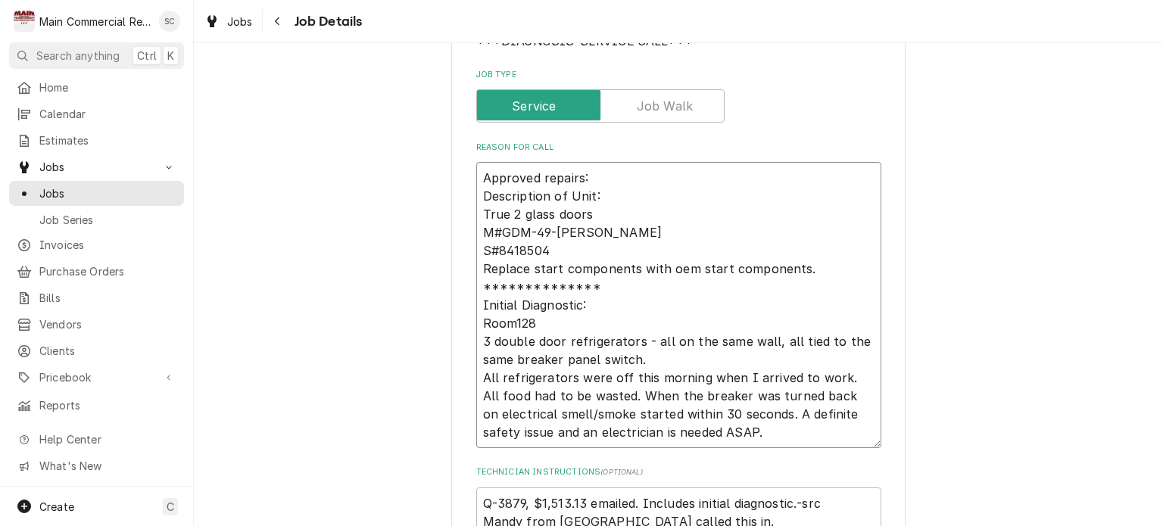
type textarea "x"
type textarea "**********"
type textarea "x"
type textarea "**********"
type textarea "x"
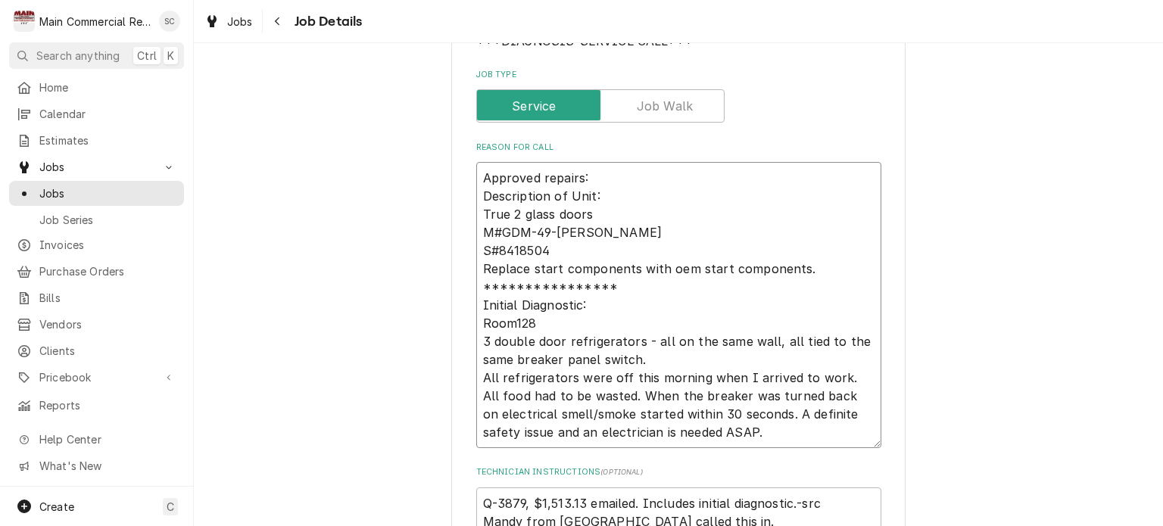
type textarea "**********"
type textarea "x"
type textarea "**********"
type textarea "x"
type textarea "**********"
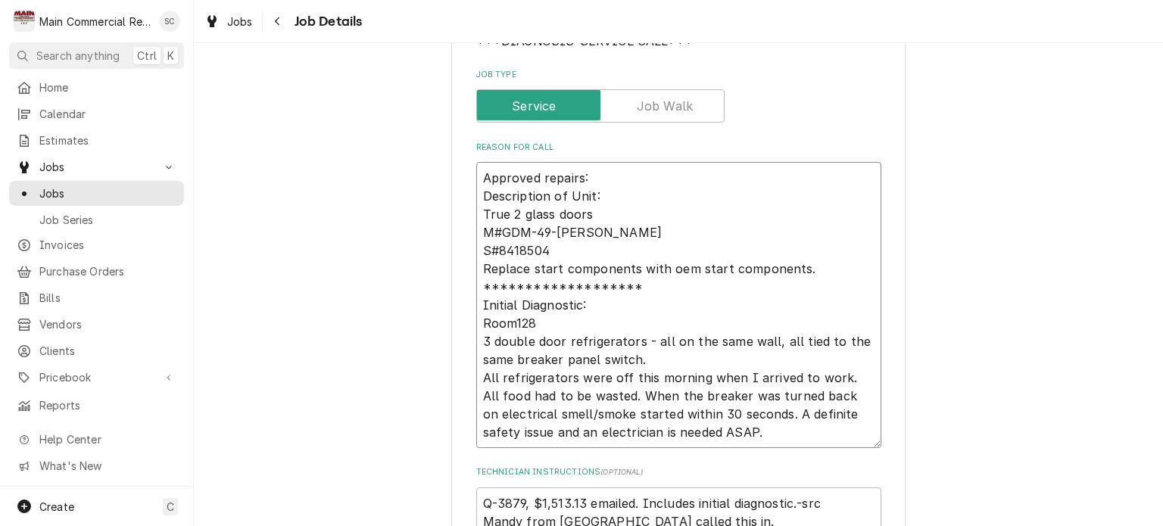
type textarea "x"
type textarea "**********"
type textarea "x"
type textarea "**********"
type textarea "x"
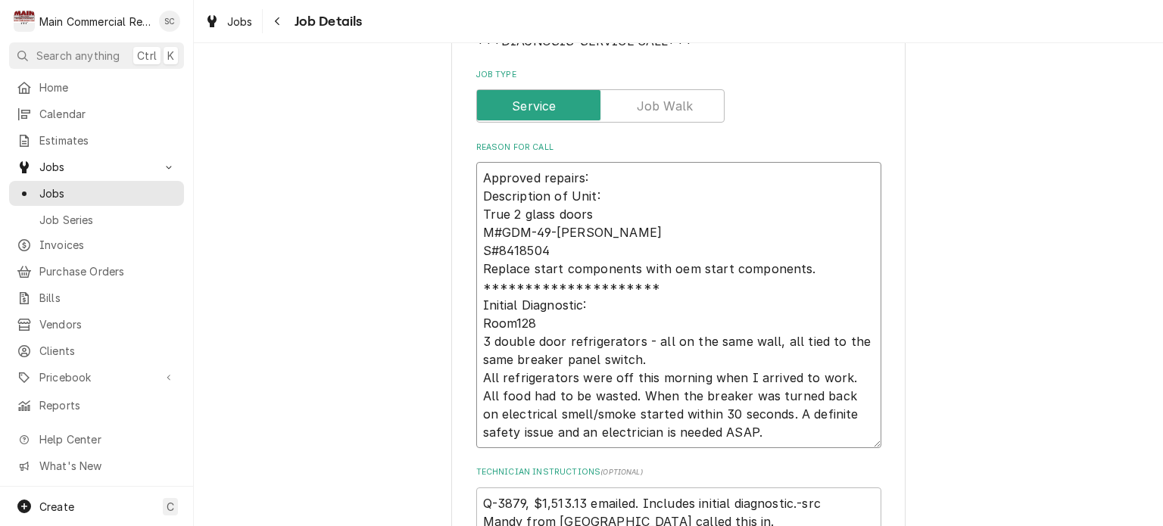
type textarea "**********"
type textarea "x"
type textarea "**********"
type textarea "x"
type textarea "**********"
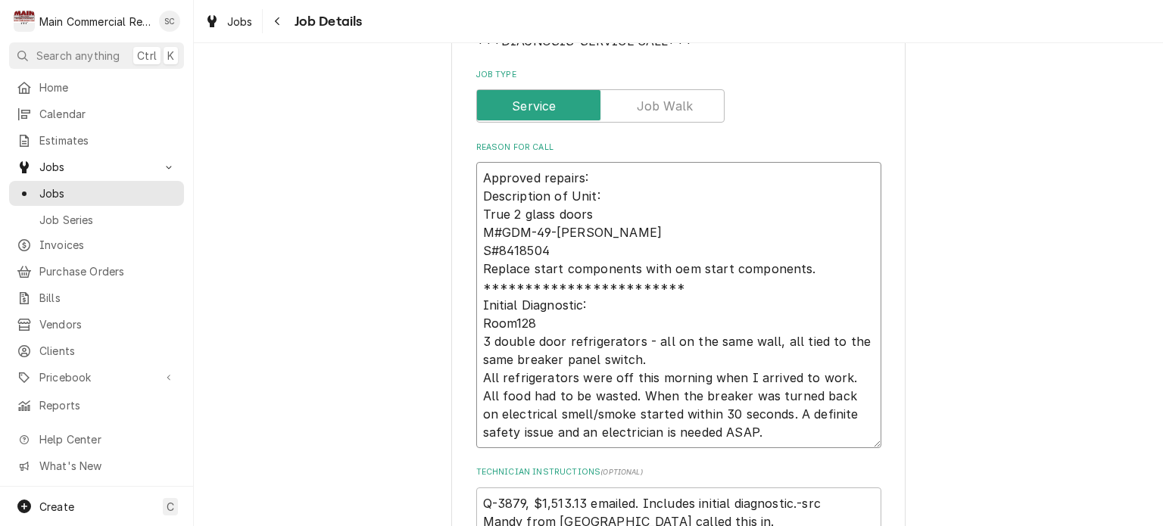
type textarea "x"
type textarea "**********"
type textarea "x"
type textarea "**********"
type textarea "x"
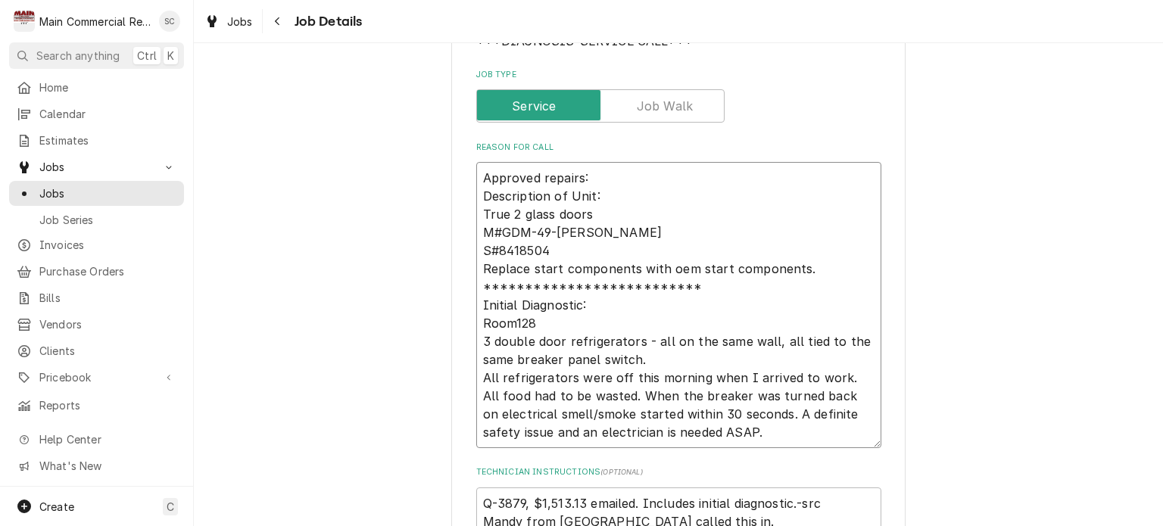
type textarea "**********"
type textarea "x"
type textarea "**********"
type textarea "x"
type textarea "**********"
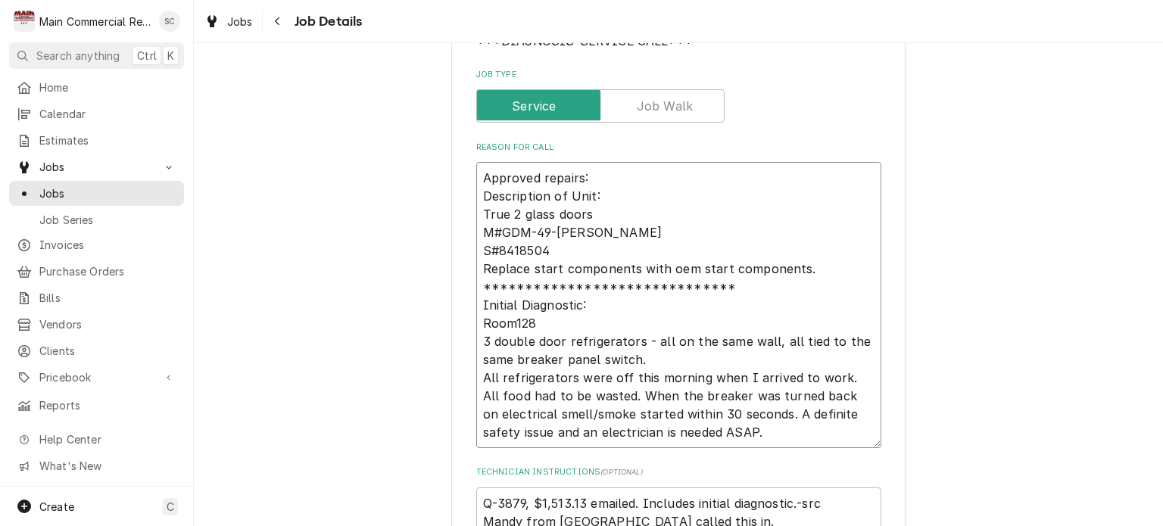
type textarea "x"
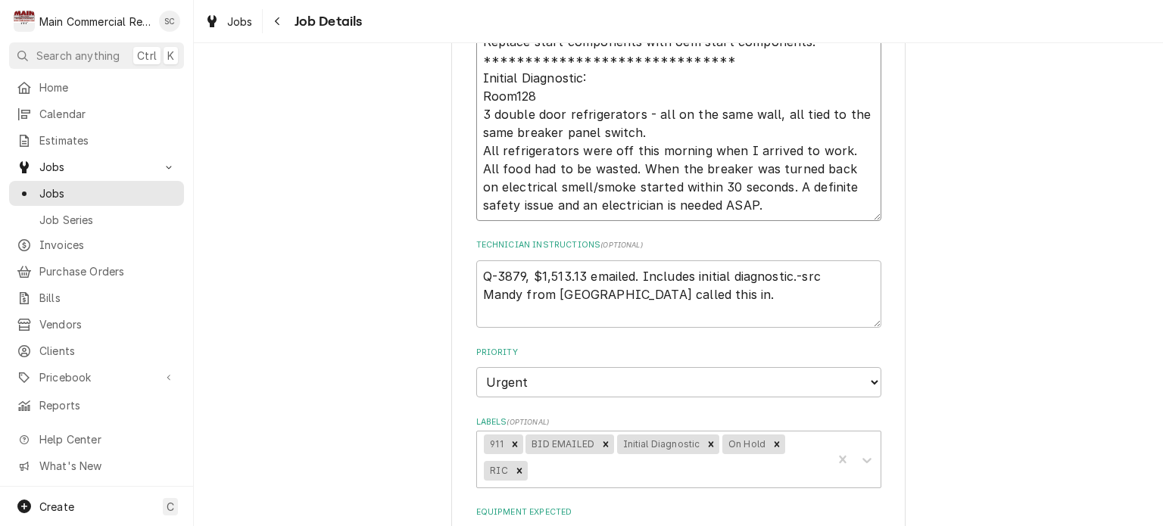
scroll to position [530, 0]
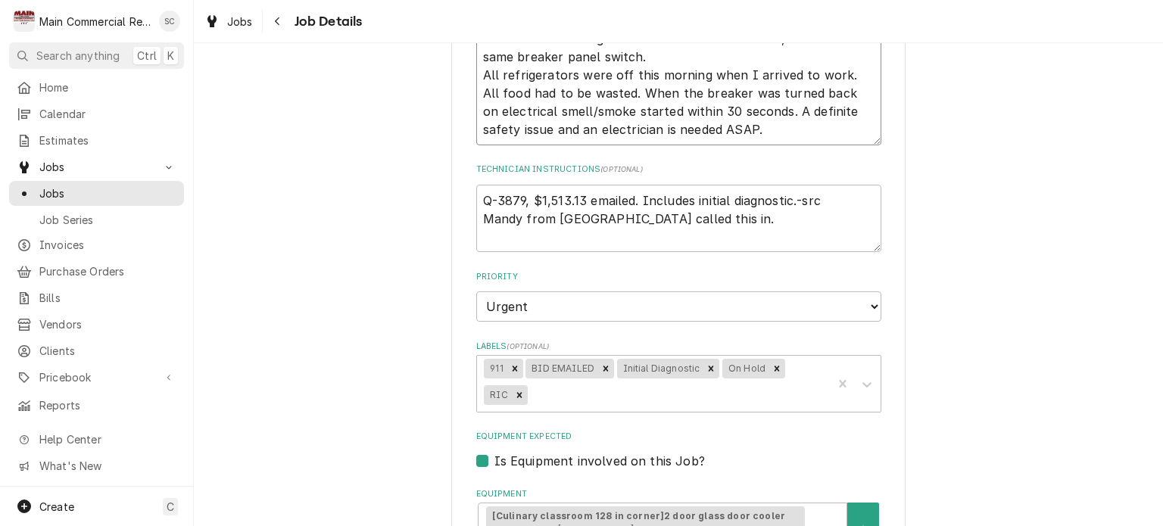
type textarea "**********"
click at [476, 199] on textarea "Q-3879, $1,513.13 emailed. Includes initial diagnostic.-src Mandy from Hills Co…" at bounding box center [678, 219] width 405 height 68
type textarea "x"
type textarea "Q-3879, $1,513.13 emailed. Includes initial diagnostic.-src Mandy from Hills Co…"
type textarea "x"
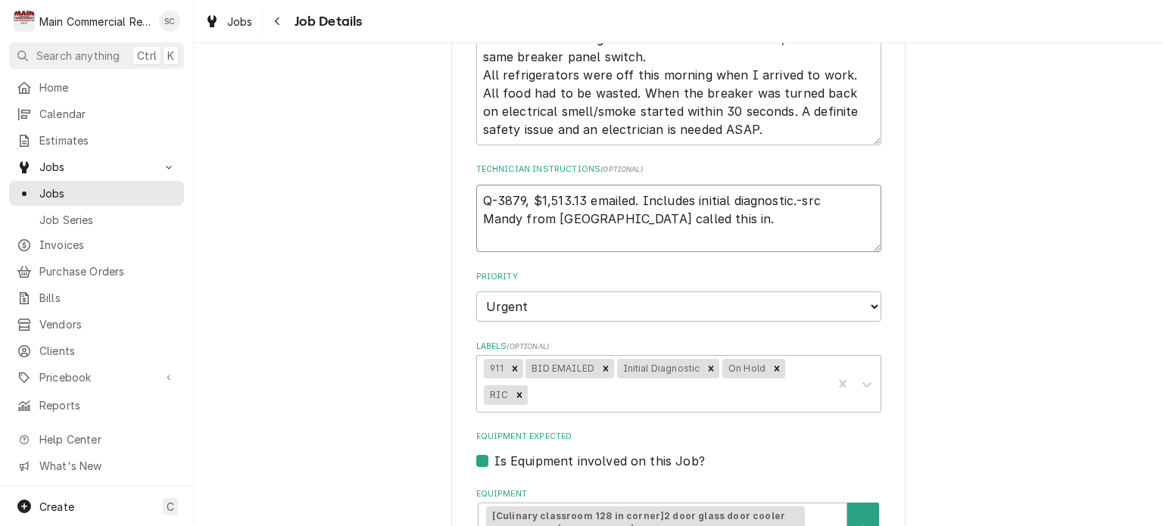
type textarea "1 Q-3879, $1,513.13 emailed. Includes initial diagnostic.-src Mandy from Hills …"
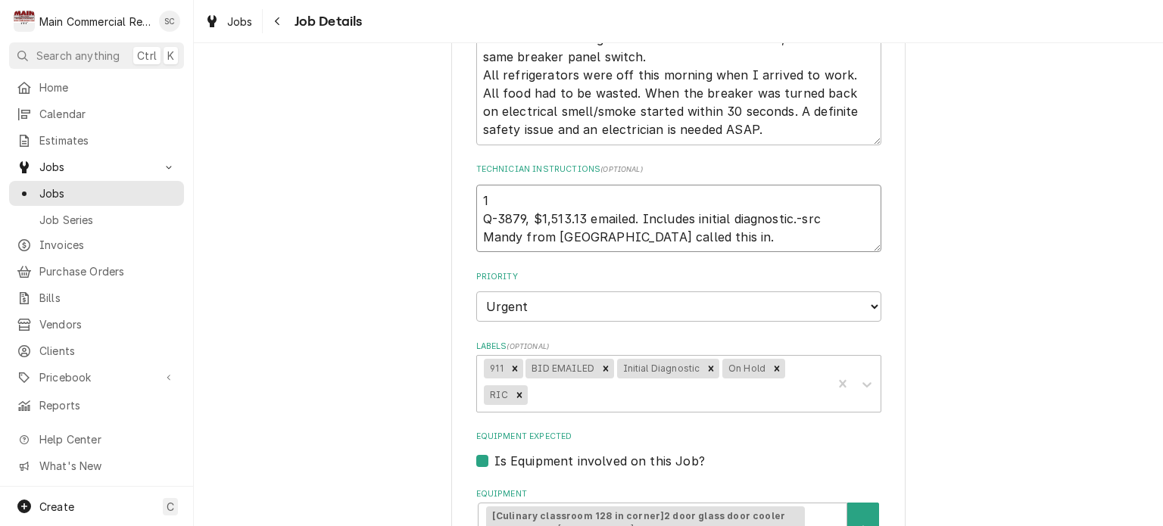
type textarea "x"
type textarea "10 Q-3879, $1,513.13 emailed. Includes initial diagnostic.-src Mandy from Hills…"
type textarea "x"
type textarea "10/ Q-3879, $1,513.13 emailed. Includes initial diagnostic.-src Mandy from Hill…"
type textarea "x"
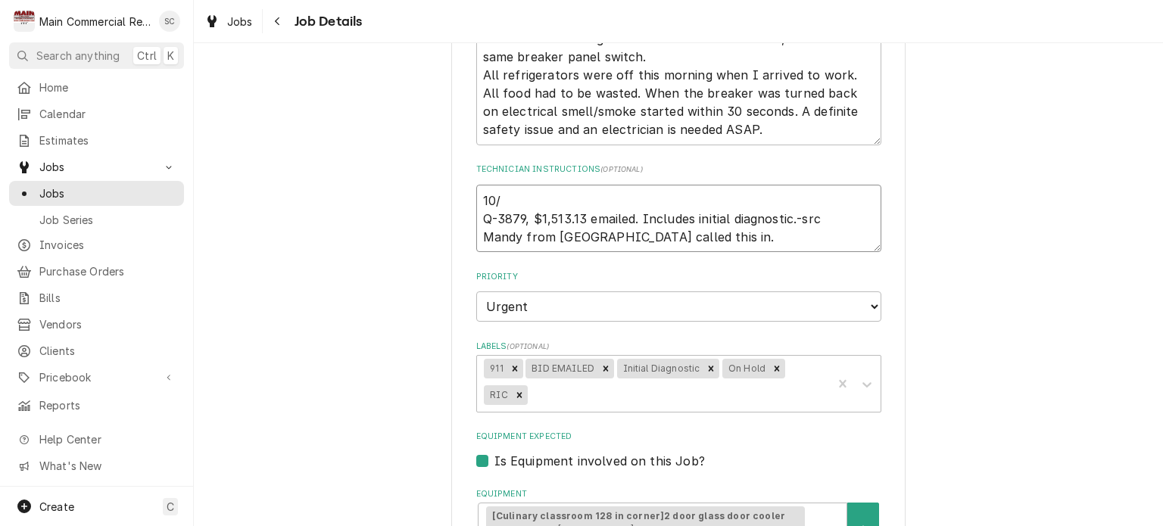
type textarea "10/1 Q-3879, $1,513.13 emailed. Includes initial diagnostic.-src Mandy from Hil…"
type textarea "x"
type textarea "10/10 Q-3879, $1,513.13 emailed. Includes initial diagnostic.-src Mandy from Hi…"
click at [771, 365] on icon "Remove On Hold" at bounding box center [776, 368] width 11 height 11
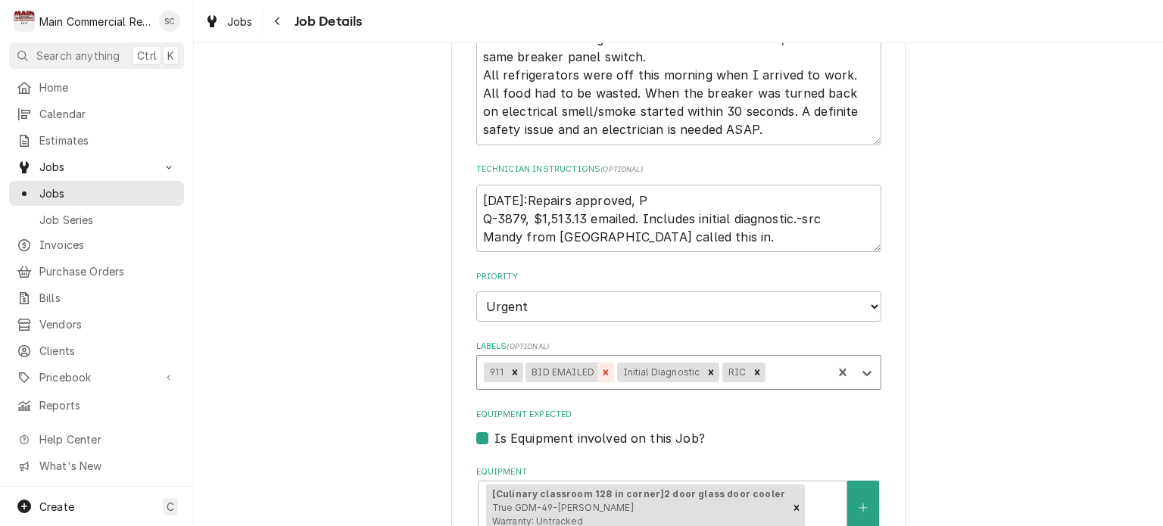
click at [600, 372] on icon "Remove BID EMAILED" at bounding box center [605, 372] width 11 height 11
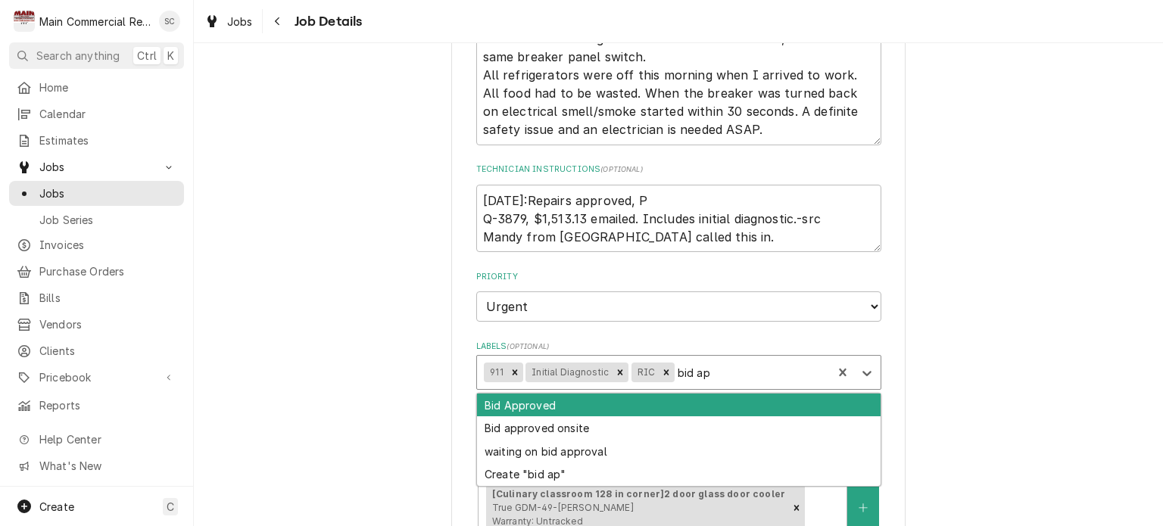
click at [695, 406] on div "Bid Approved" at bounding box center [678, 405] width 403 height 23
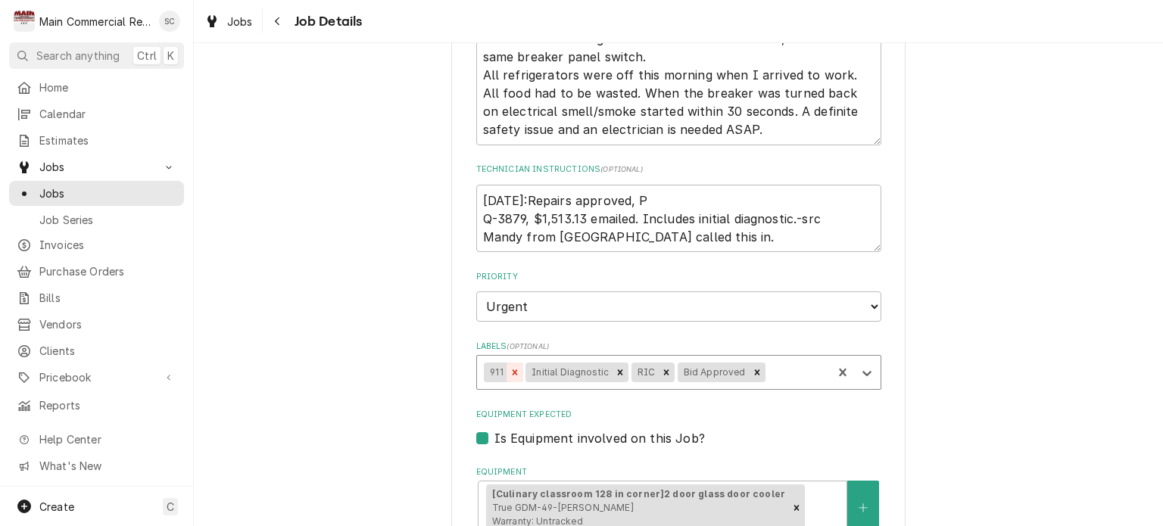
click at [512, 370] on icon "Remove 911" at bounding box center [514, 372] width 5 height 5
click at [763, 375] on div "Labels" at bounding box center [775, 372] width 98 height 27
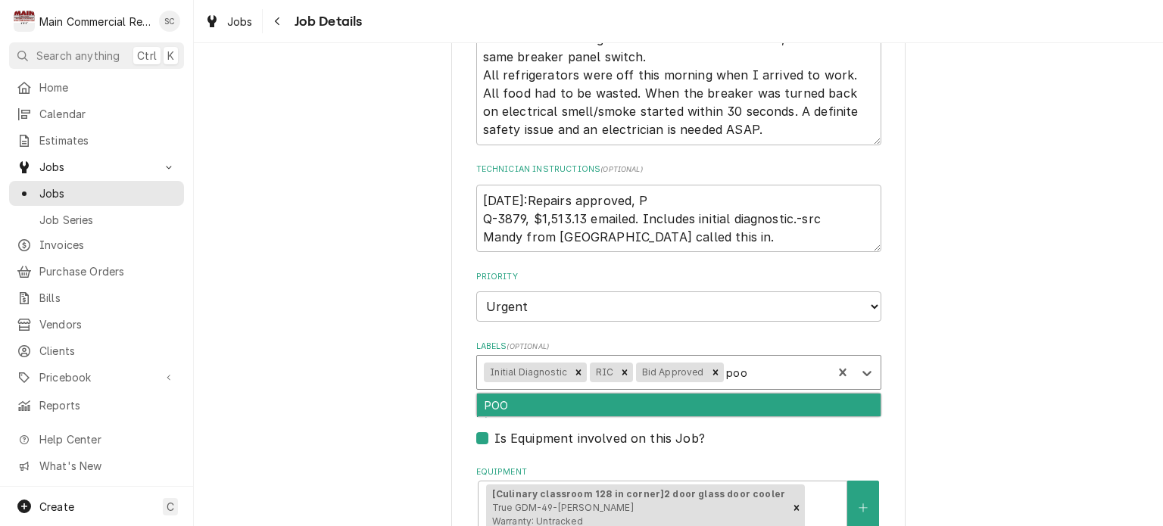
click at [751, 397] on div "POO" at bounding box center [678, 405] width 403 height 23
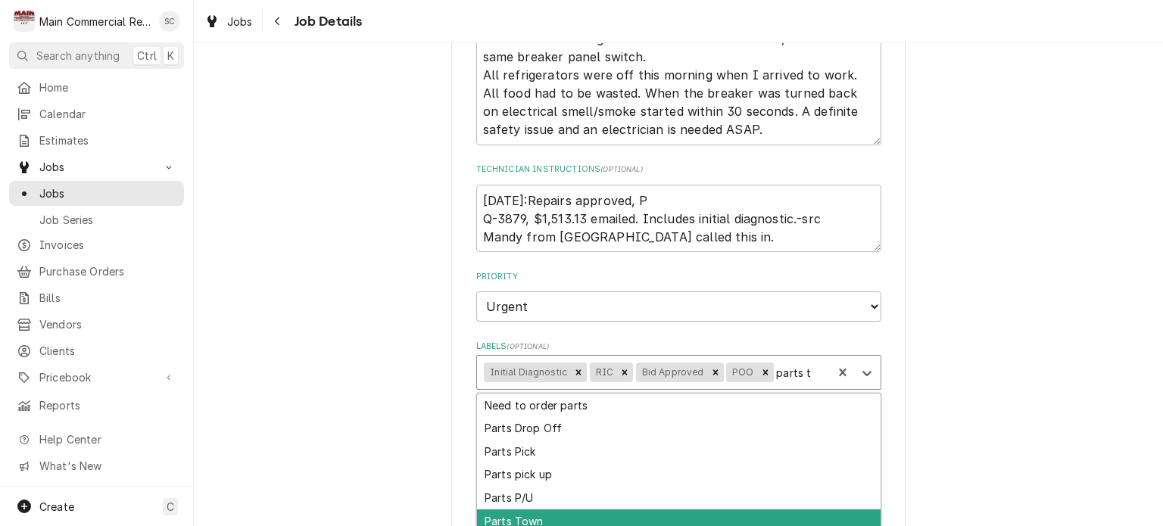
click at [665, 512] on div "Parts Town" at bounding box center [678, 520] width 403 height 23
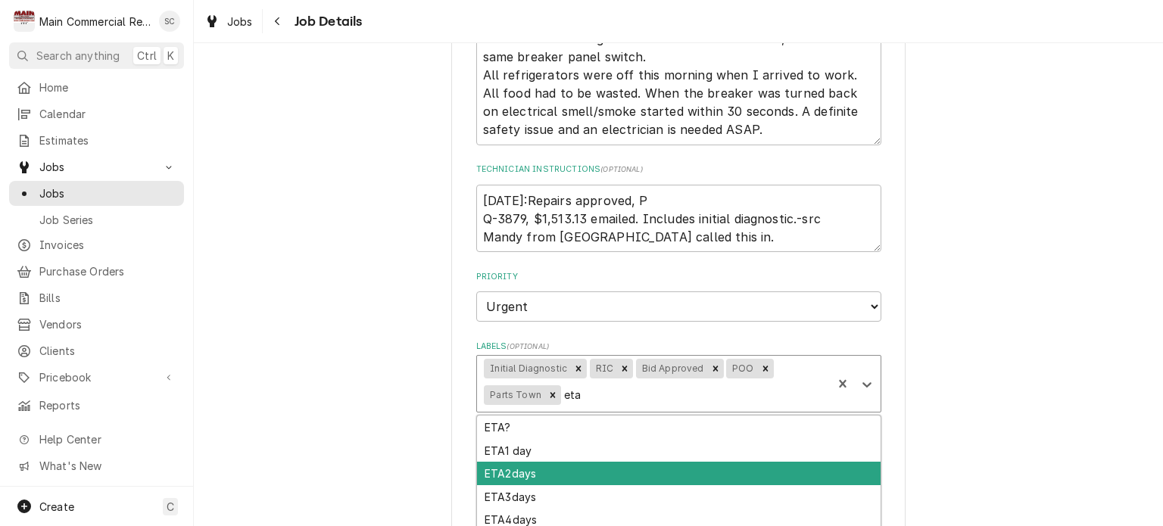
click at [627, 475] on div "ETA2days" at bounding box center [678, 473] width 403 height 23
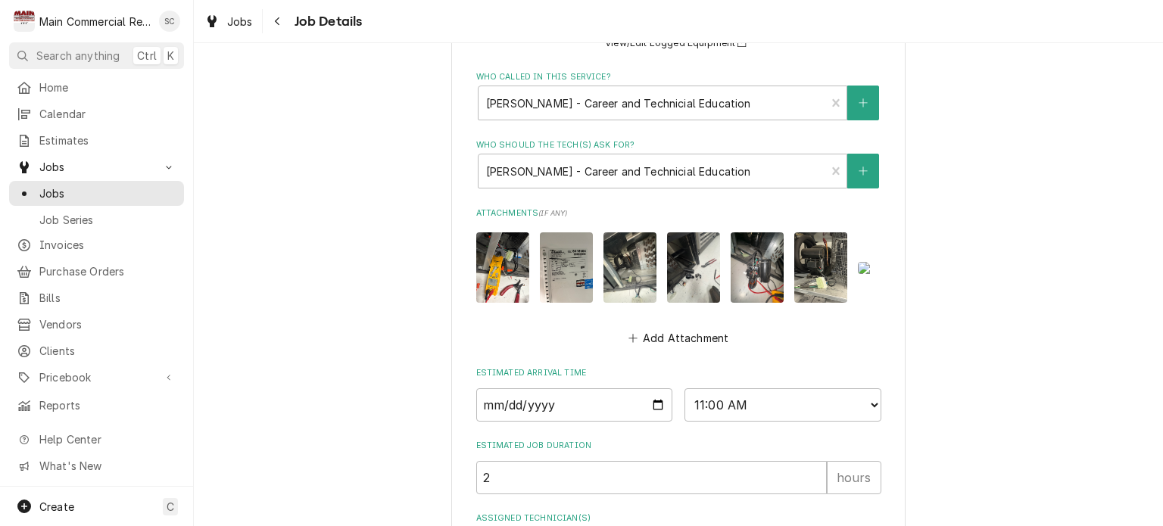
scroll to position [1196, 0]
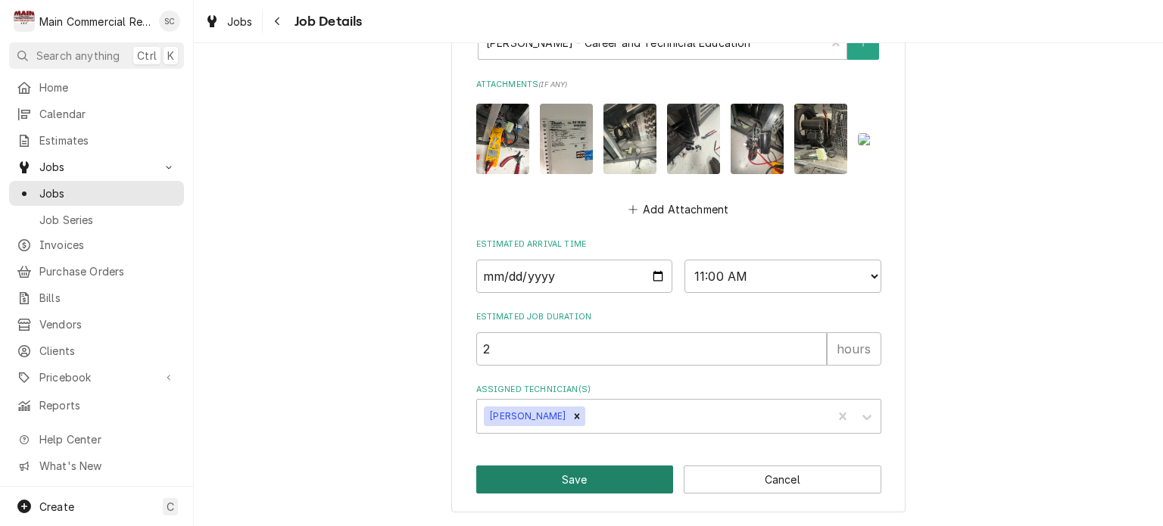
click at [620, 476] on button "Save" at bounding box center [575, 480] width 198 height 28
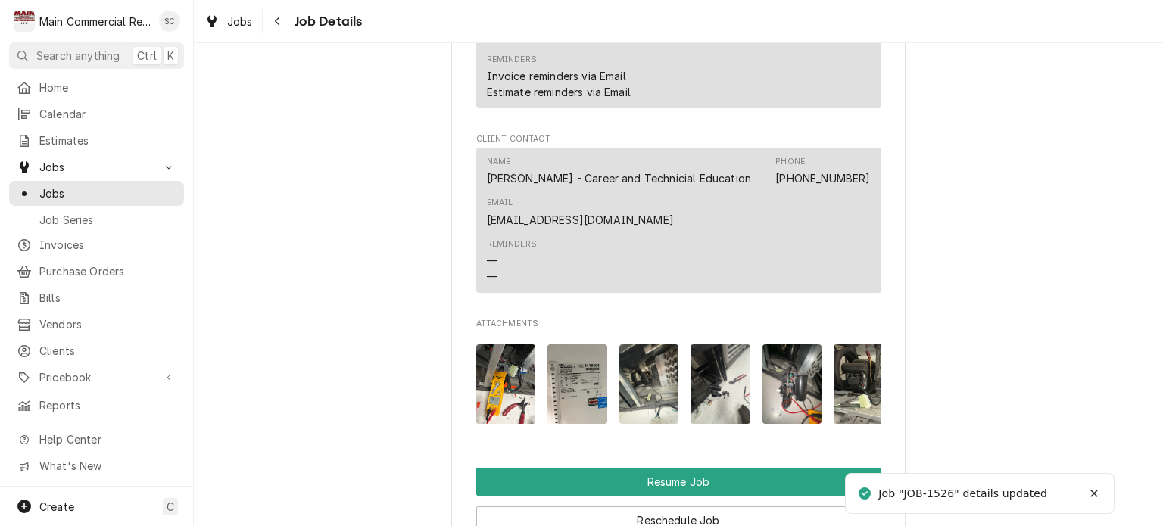
scroll to position [2347, 0]
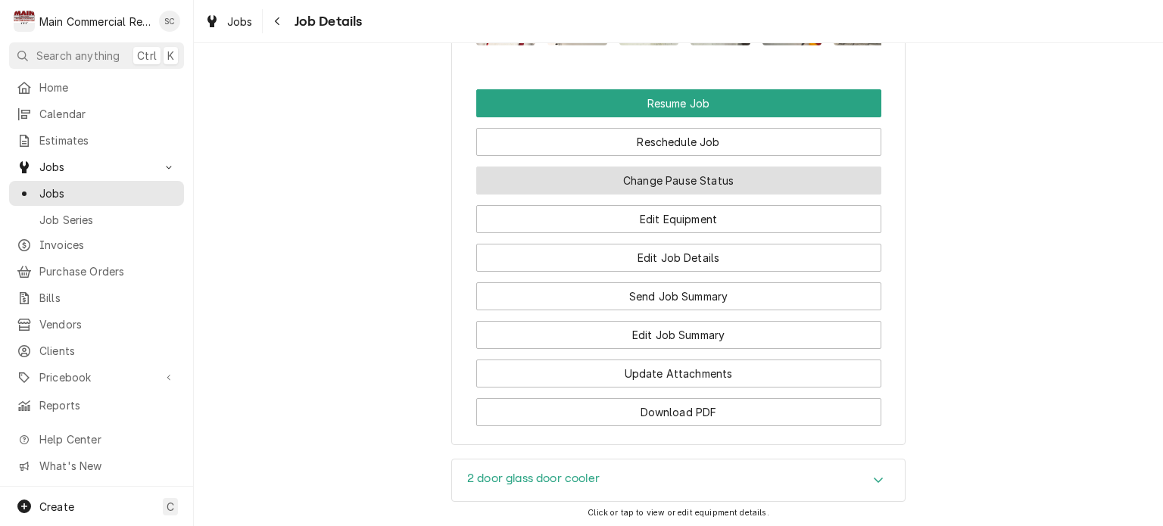
click at [675, 195] on button "Change Pause Status" at bounding box center [678, 181] width 405 height 28
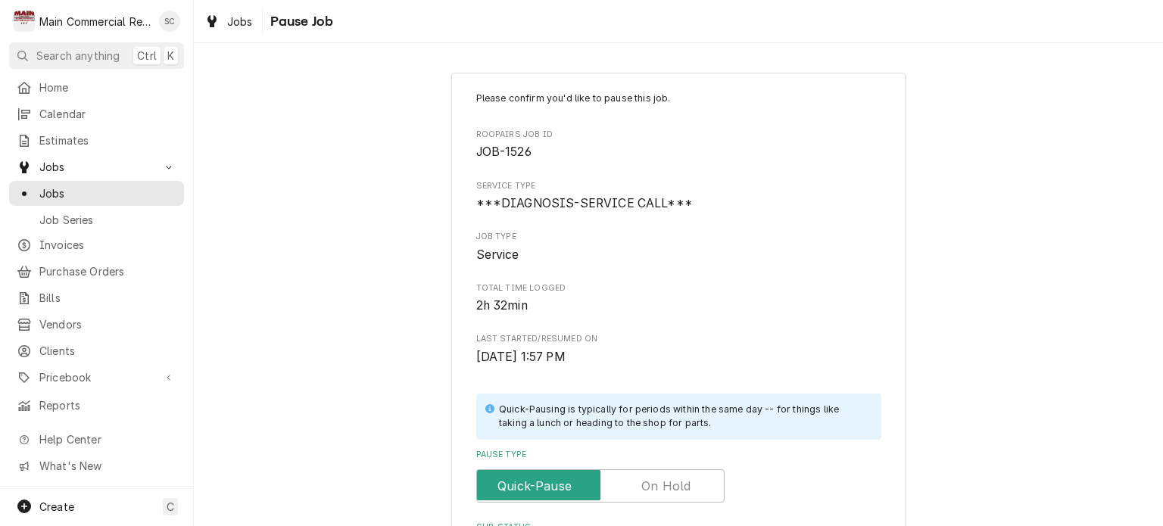
click at [642, 484] on label "Pause Type" at bounding box center [600, 485] width 248 height 33
click at [642, 484] on input "Pause Type" at bounding box center [600, 485] width 235 height 33
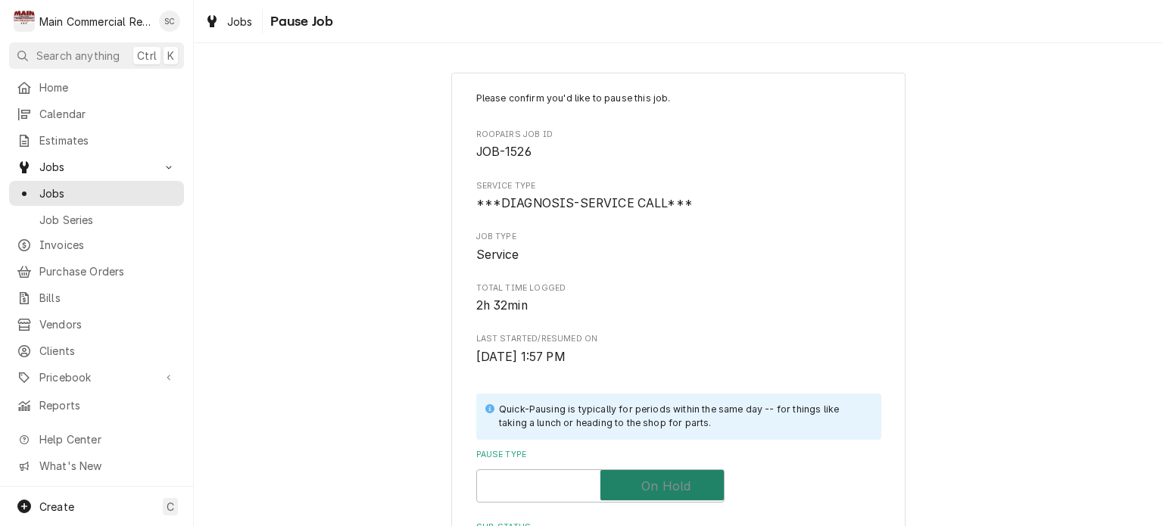
checkbox input "true"
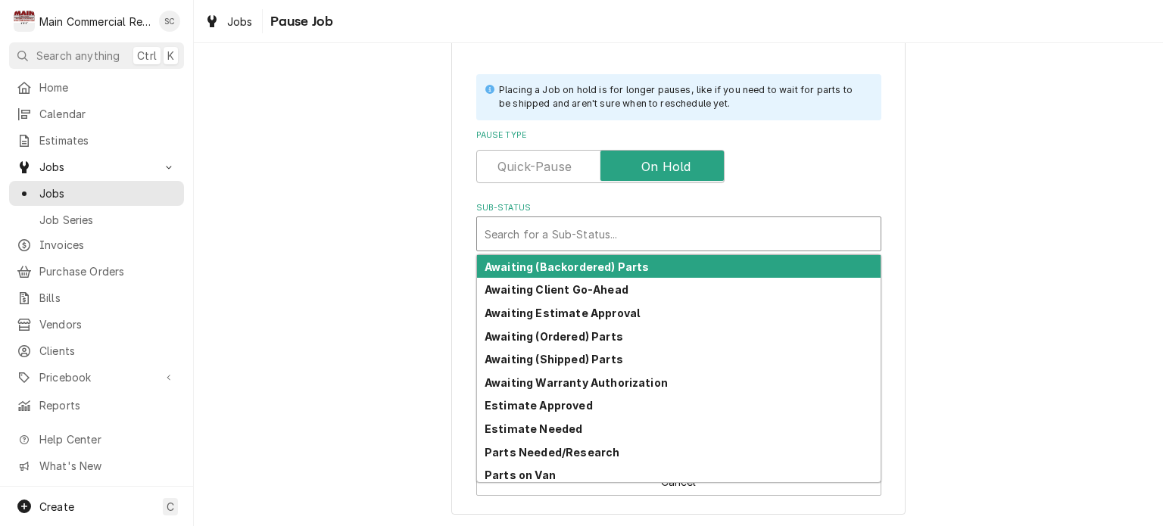
click at [589, 238] on div "Sub-Status" at bounding box center [678, 233] width 388 height 27
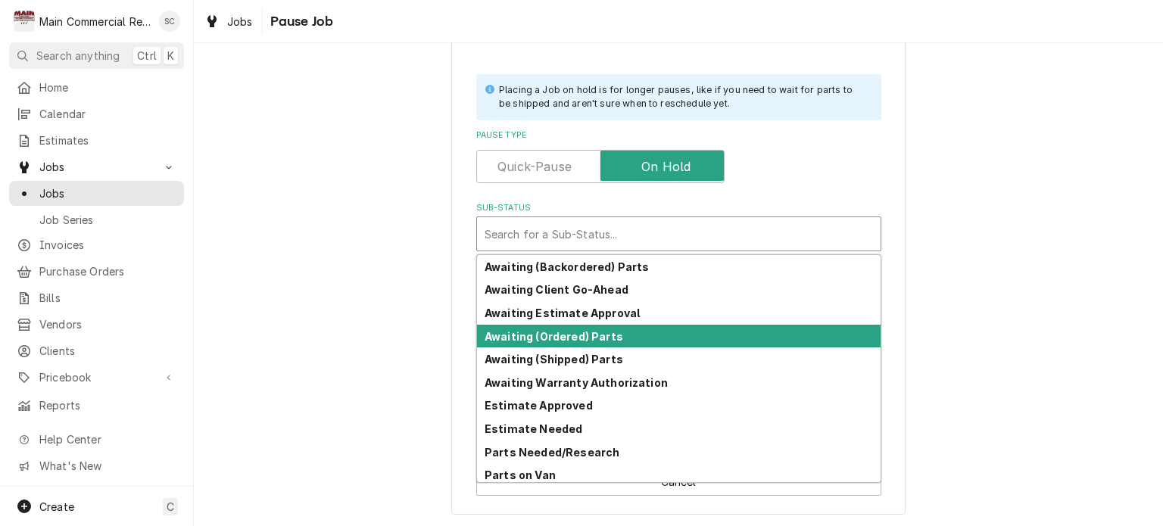
click at [584, 335] on strong "Awaiting (Ordered) Parts" at bounding box center [553, 336] width 139 height 13
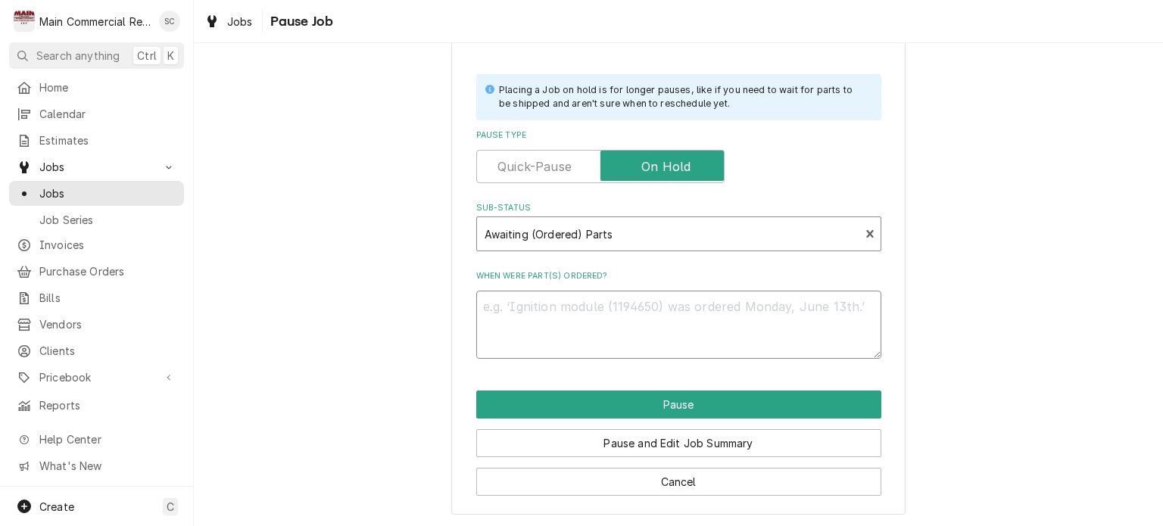
click at [581, 305] on textarea "When were part(s) ordered?" at bounding box center [678, 325] width 405 height 68
type textarea "x"
type textarea "1"
type textarea "x"
type textarea "10"
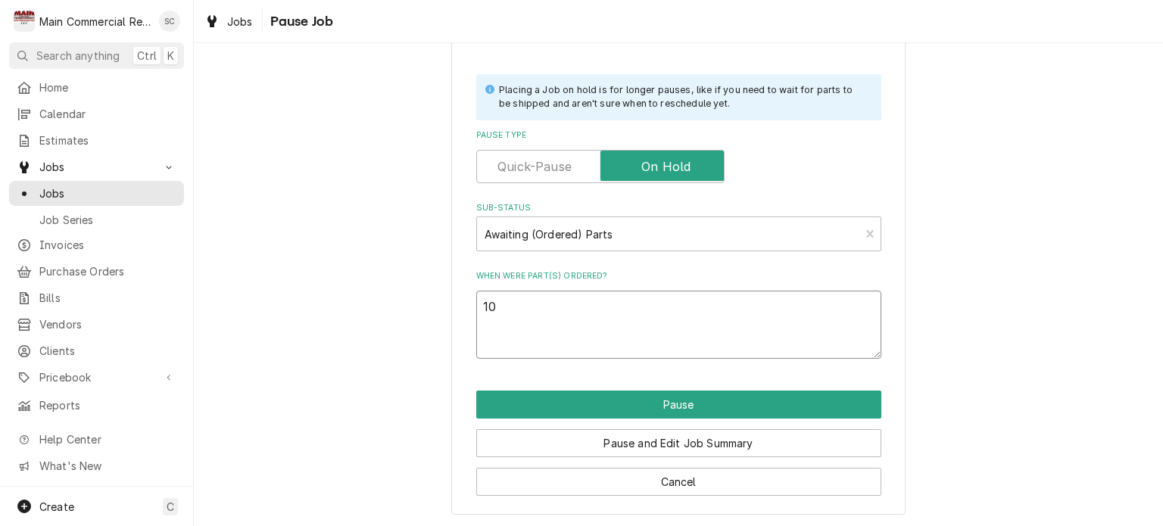
type textarea "x"
type textarea "10/"
type textarea "x"
type textarea "10/1"
type textarea "x"
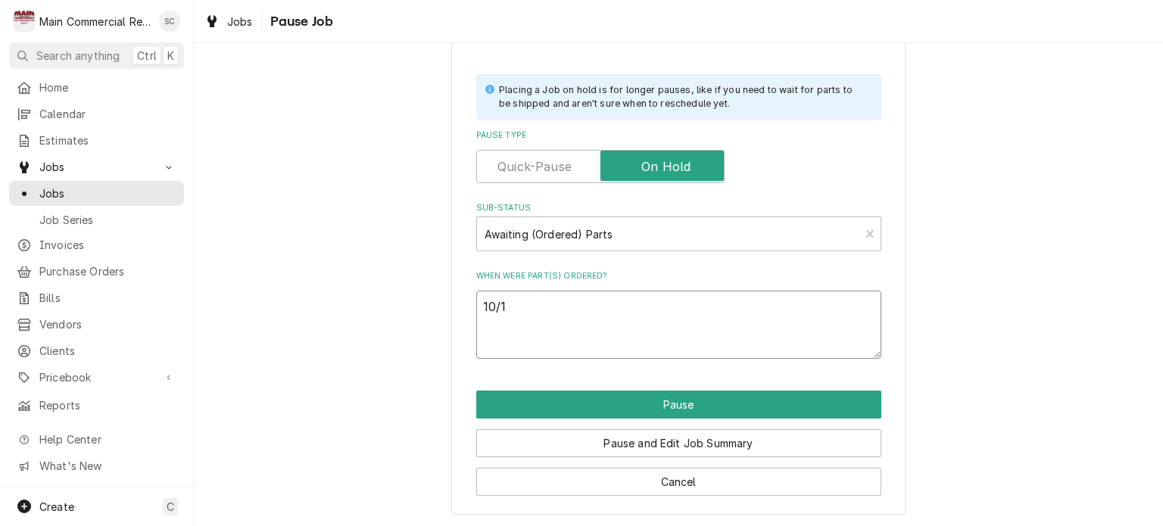
type textarea "10/10"
type textarea "x"
type textarea "10/10/"
type textarea "x"
type textarea "10/10/2"
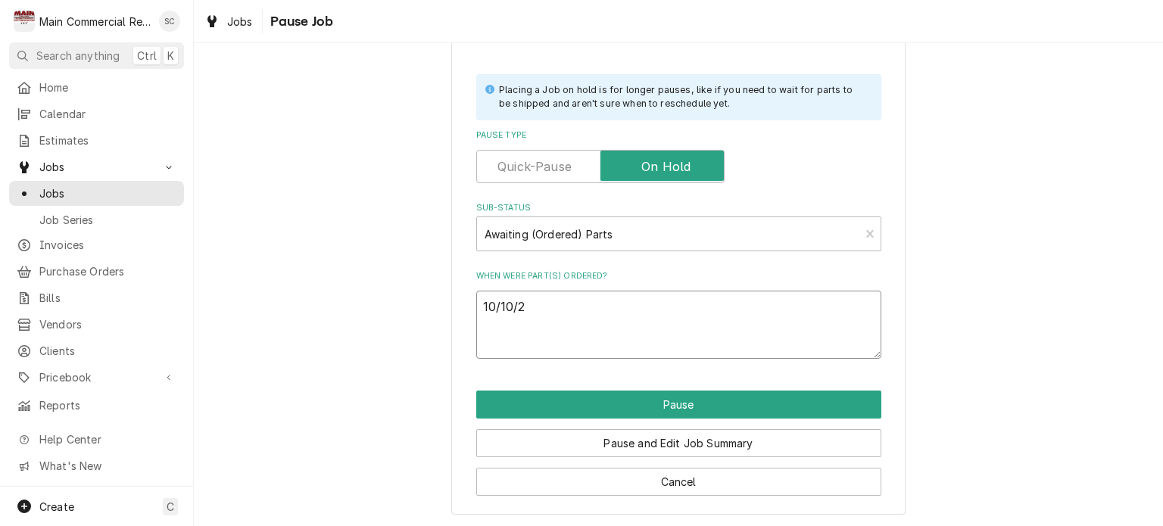
type textarea "x"
type textarea "10/10/25"
type textarea "x"
type textarea "10/10/25:"
type textarea "x"
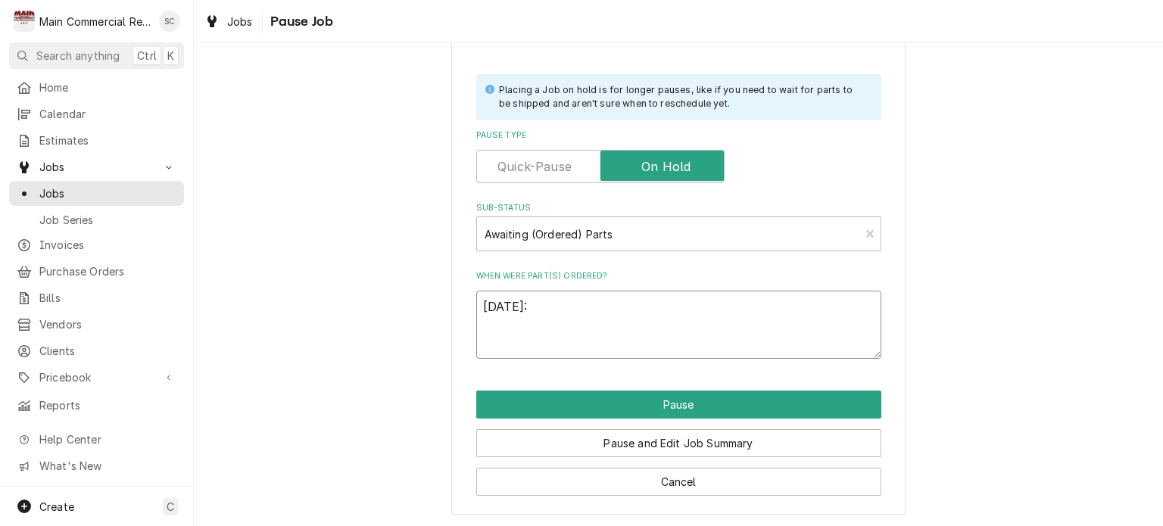
type textarea "10/10/25:""
type textarea "x"
type textarea "10/10/25:"
type textarea "x"
type textarea "10/10/25:A"
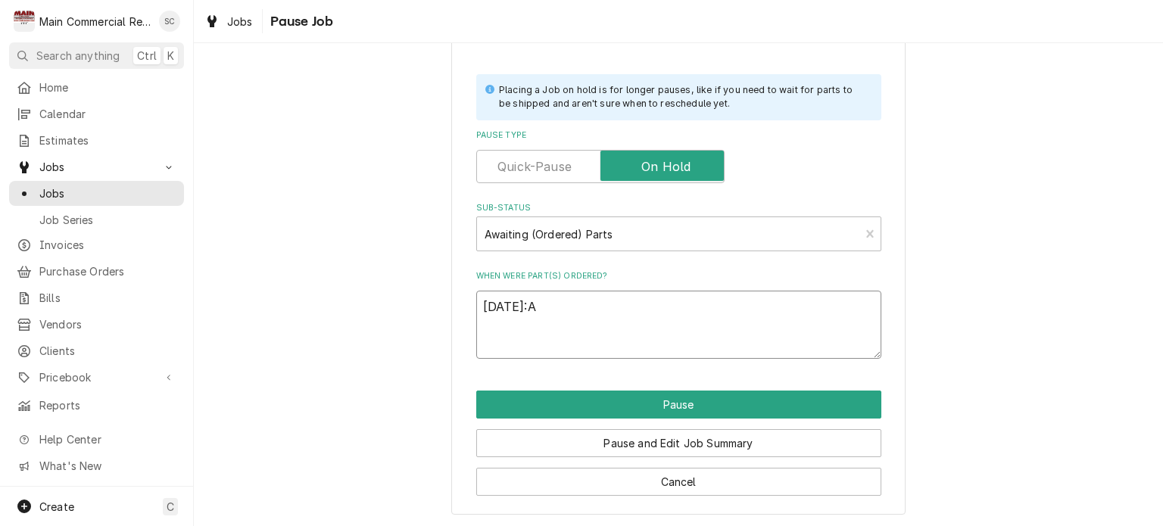
type textarea "x"
type textarea "10/10/25:"
type textarea "x"
type textarea "10/10/25:a"
type textarea "x"
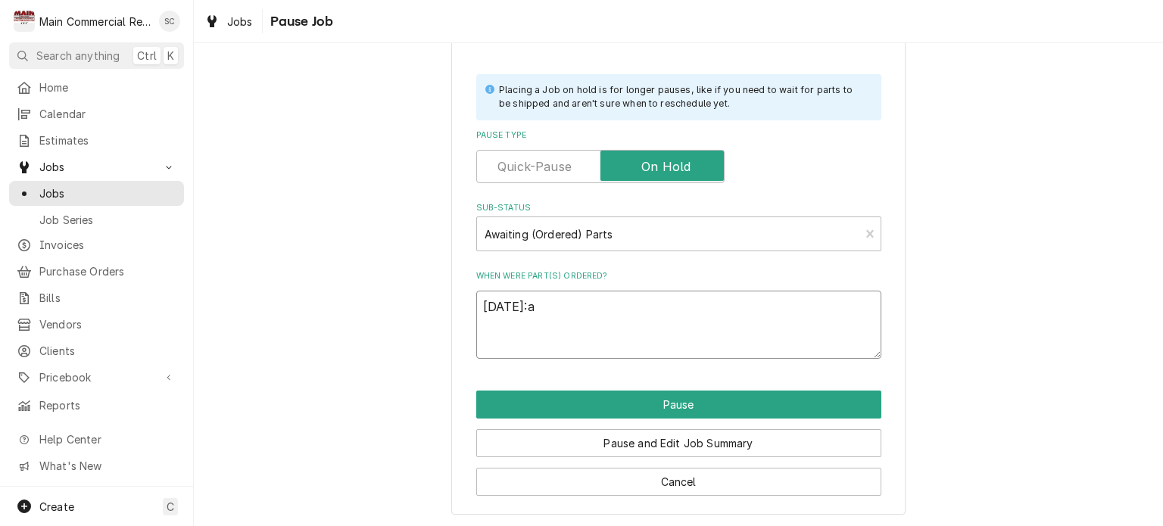
type textarea "10/10/25:ap"
type textarea "x"
type textarea "10/10/25:app"
type textarea "x"
type textarea "10/10/25:appr"
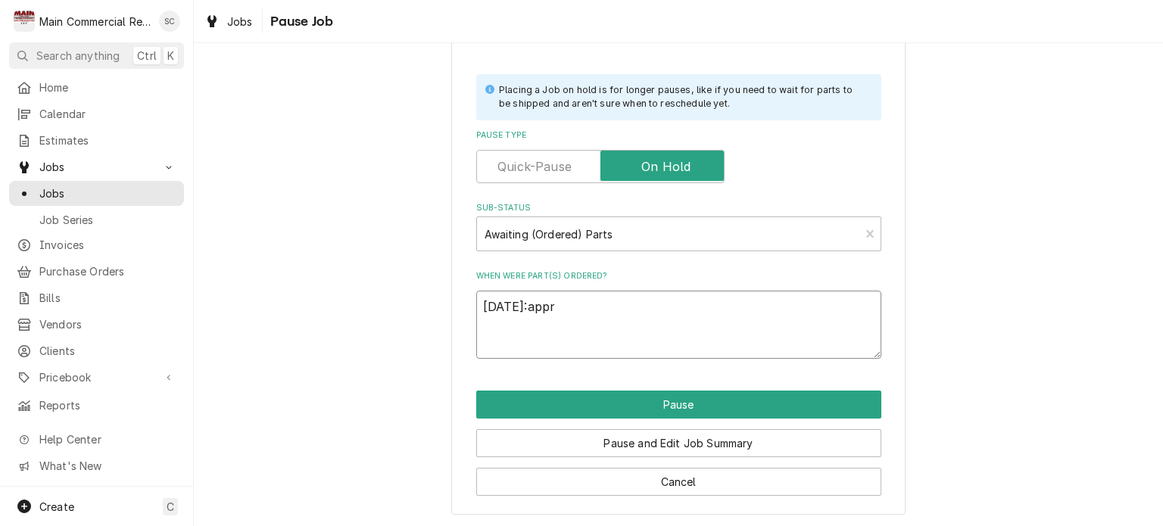
type textarea "x"
type textarea "10/10/25:appro"
type textarea "x"
type textarea "10/10/25:approv"
type textarea "x"
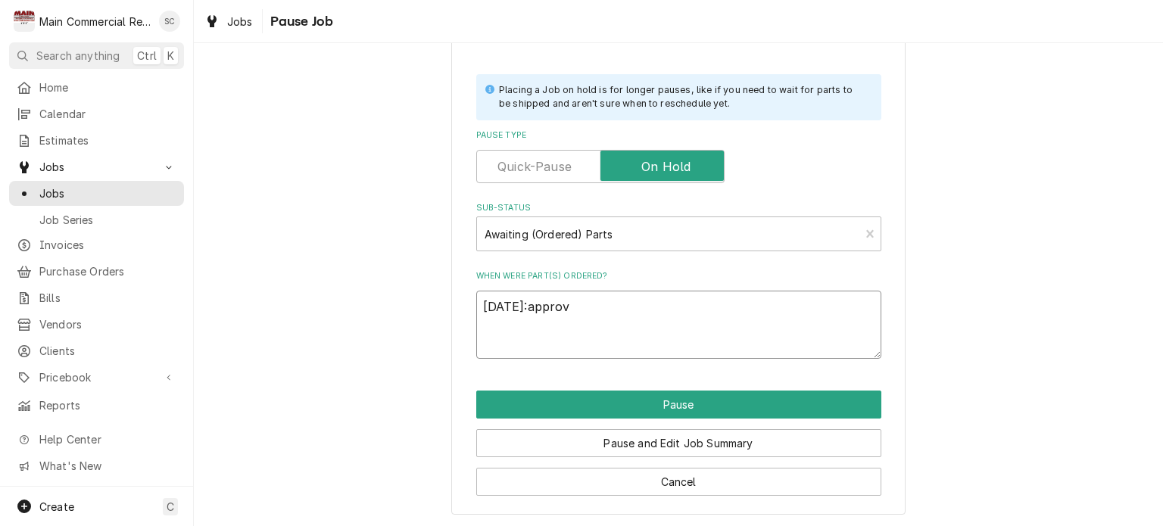
type textarea "10/10/25:approve"
type textarea "x"
type textarea "10/10/25:approved"
type textarea "x"
type textarea "10/10/25:approved,"
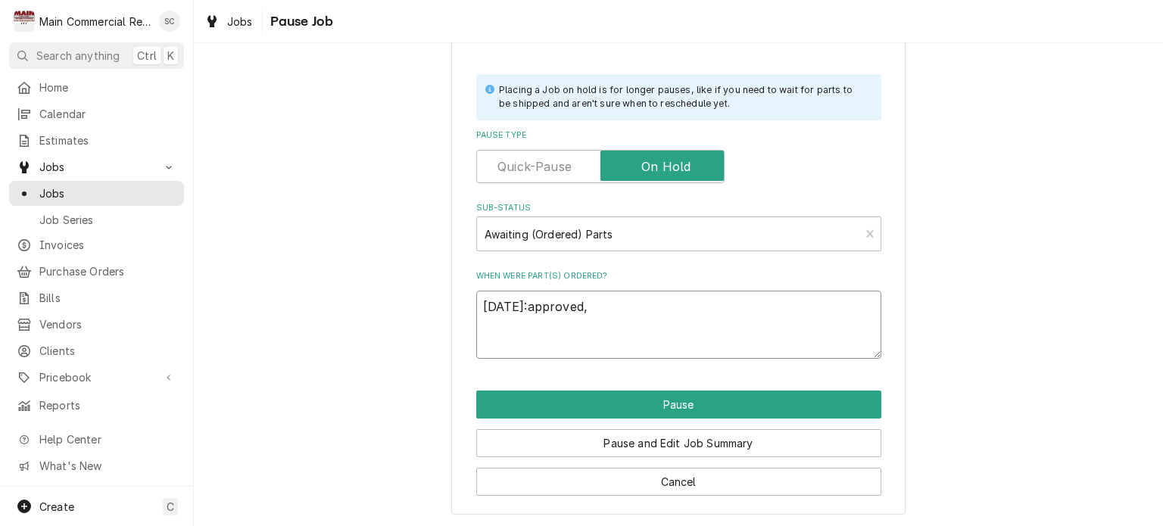
type textarea "x"
type textarea "10/10/25:approved,"
paste textarea "POO,PT,PO70655,ETA2days"
type textarea "x"
type textarea "10/10/25:approved, POO,PT,PO70655,ETA2days"
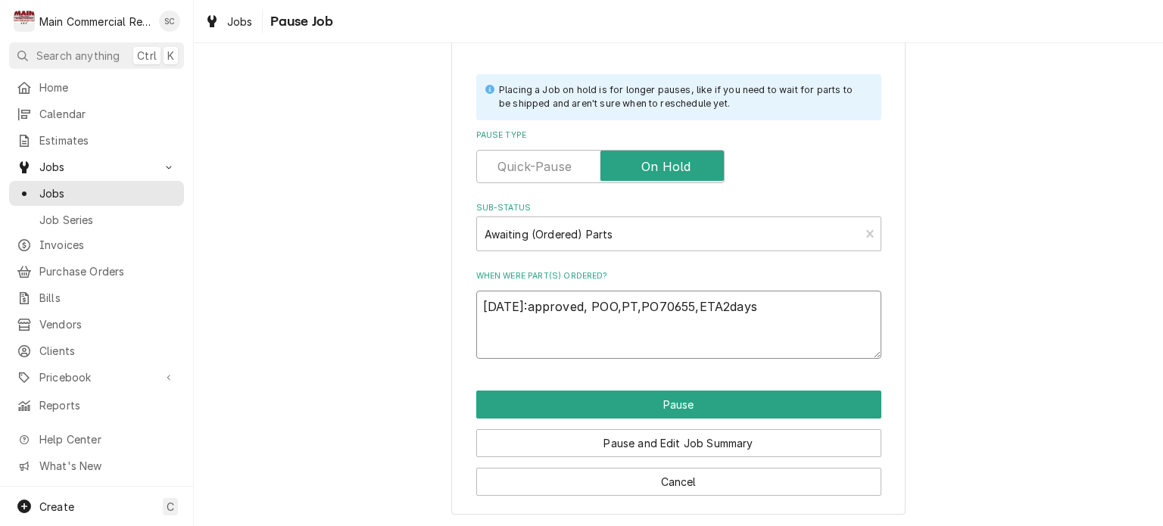
type textarea "x"
type textarea "10/10/25:approved, POO,PT,PO70655,ETA2days-"
type textarea "x"
type textarea "10/10/25:approved, POO,PT,PO70655,ETA2days-s"
type textarea "x"
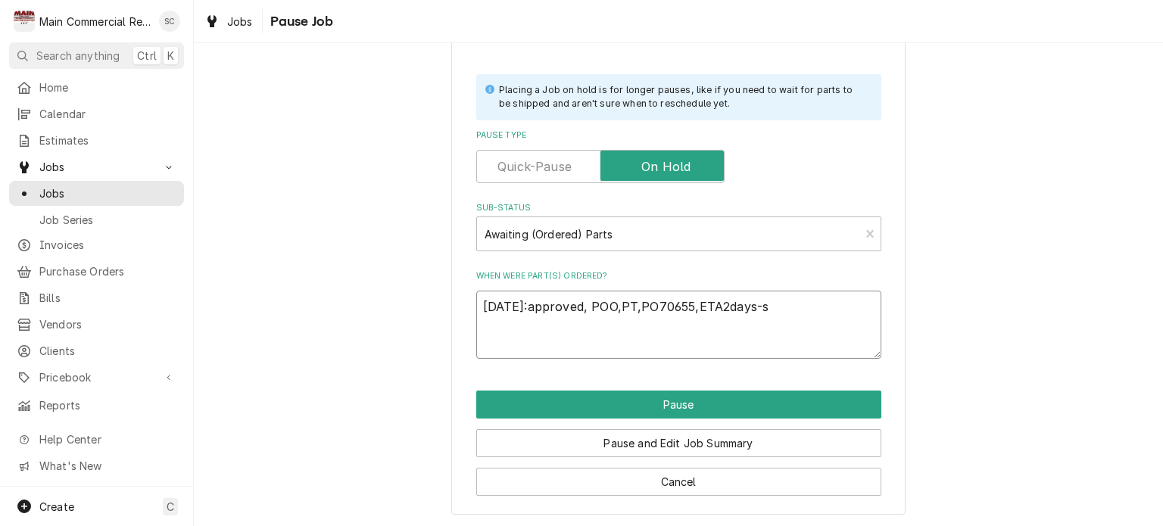
type textarea "10/10/25:approved, POO,PT,PO70655,ETA2days-sr"
type textarea "x"
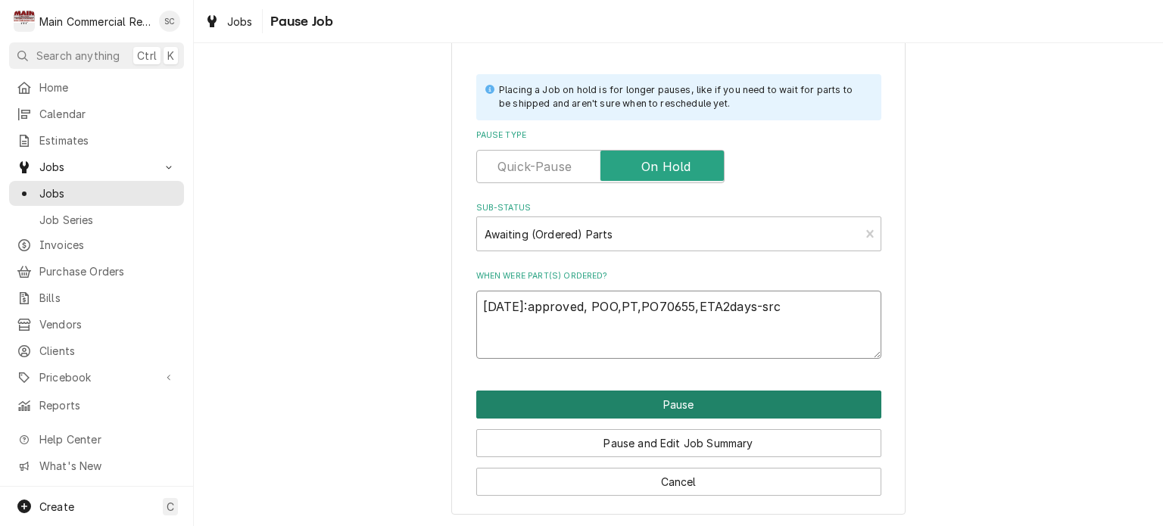
type textarea "10/10/25:approved, POO,PT,PO70655,ETA2days-src"
click at [663, 402] on button "Pause" at bounding box center [678, 405] width 405 height 28
type textarea "x"
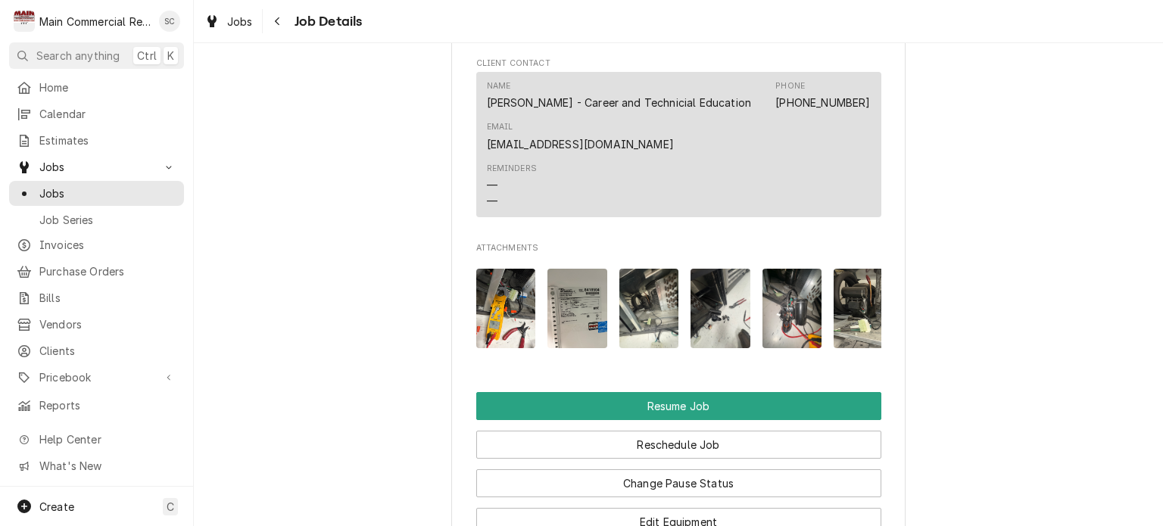
scroll to position [2347, 0]
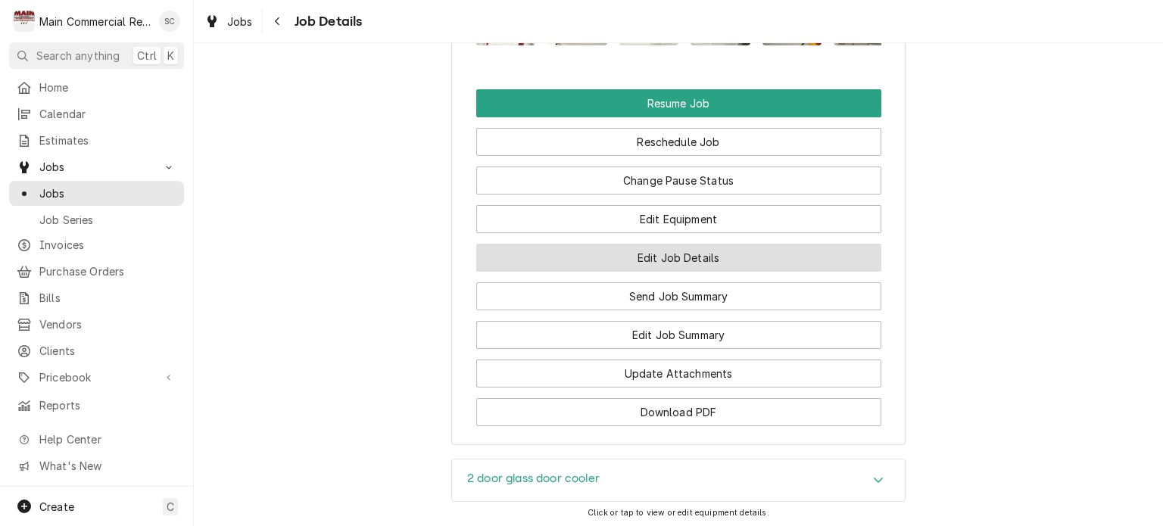
click at [789, 272] on button "Edit Job Details" at bounding box center [678, 258] width 405 height 28
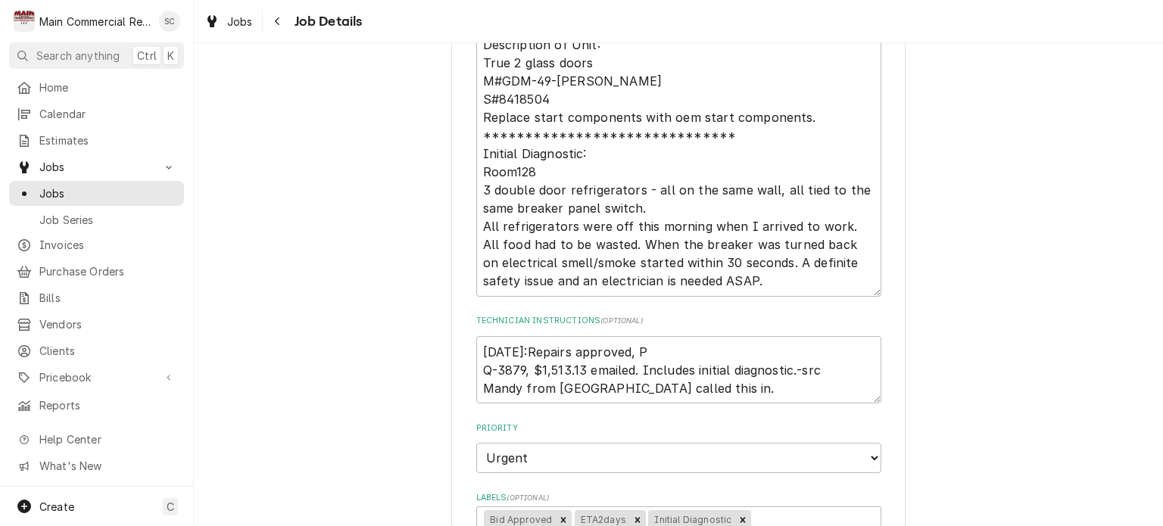
scroll to position [151, 0]
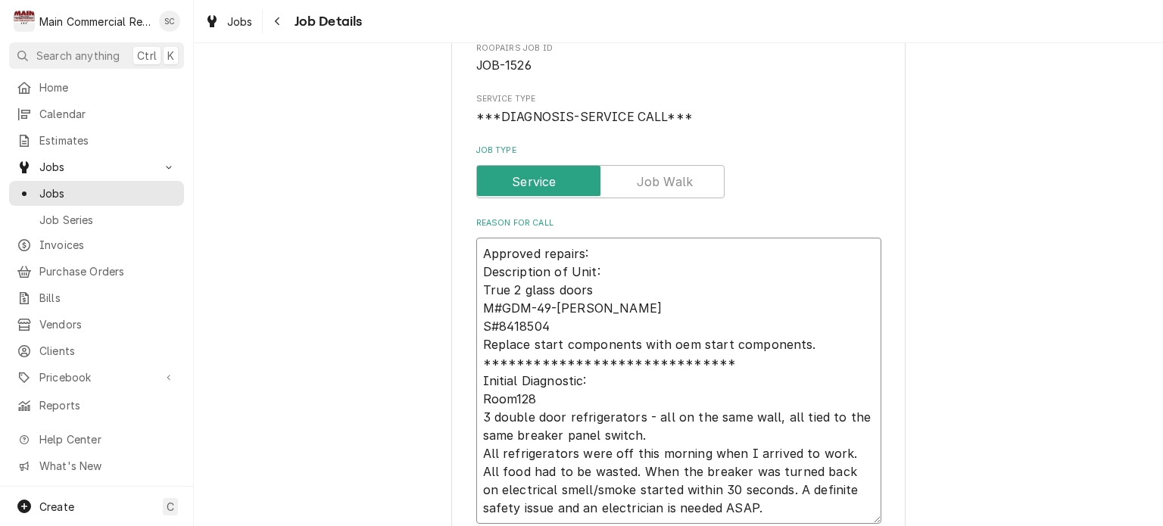
click at [821, 346] on textarea "**********" at bounding box center [678, 381] width 405 height 286
type textarea "x"
type textarea "**********"
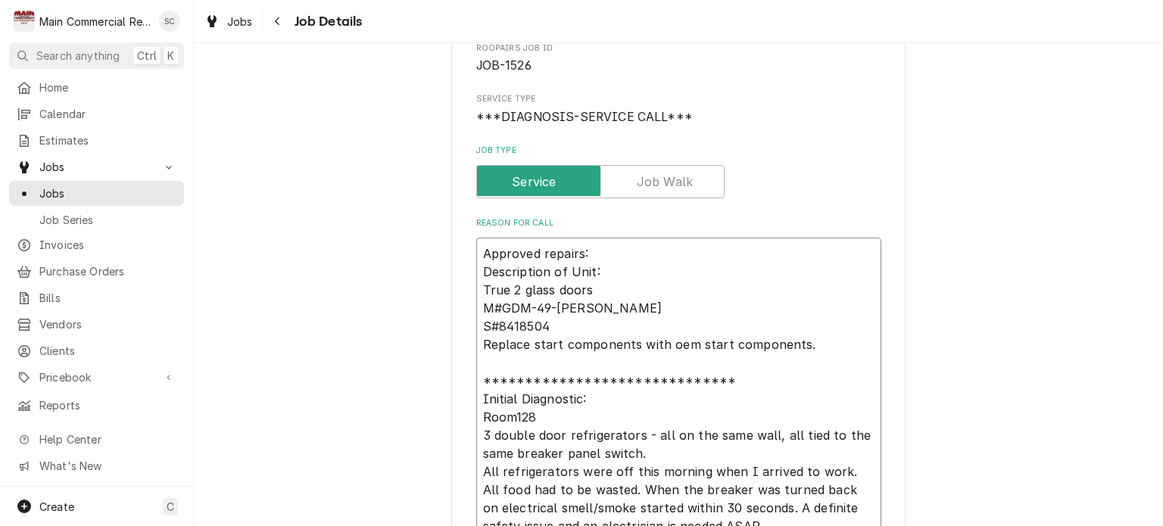
type textarea "x"
type textarea "**********"
type textarea "x"
type textarea "**********"
type textarea "x"
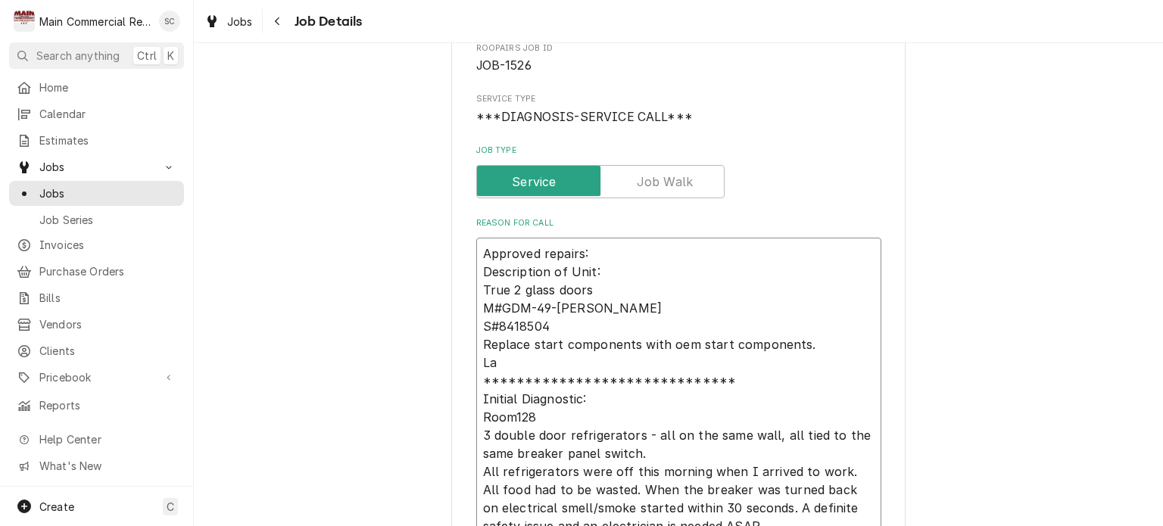
type textarea "**********"
type textarea "x"
type textarea "**********"
type textarea "x"
type textarea "**********"
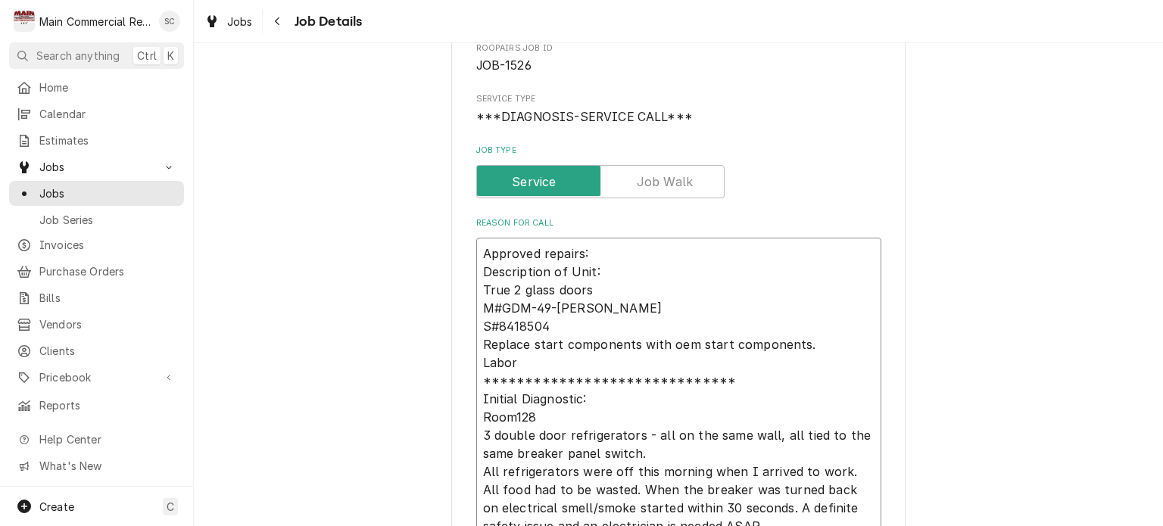
type textarea "x"
type textarea "**********"
type textarea "x"
type textarea "**********"
type textarea "x"
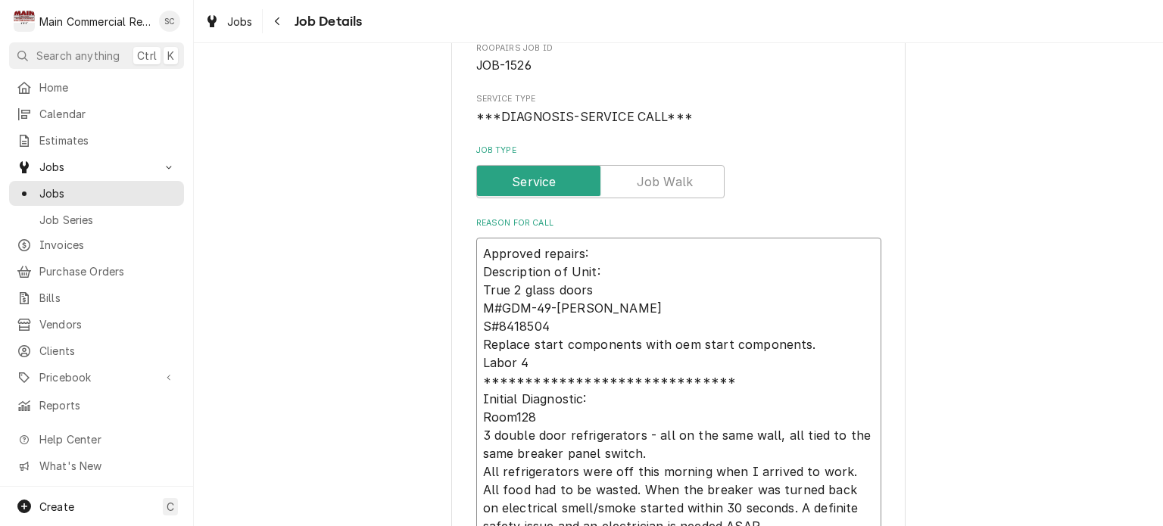
type textarea "**********"
type textarea "x"
type textarea "**********"
type textarea "x"
type textarea "**********"
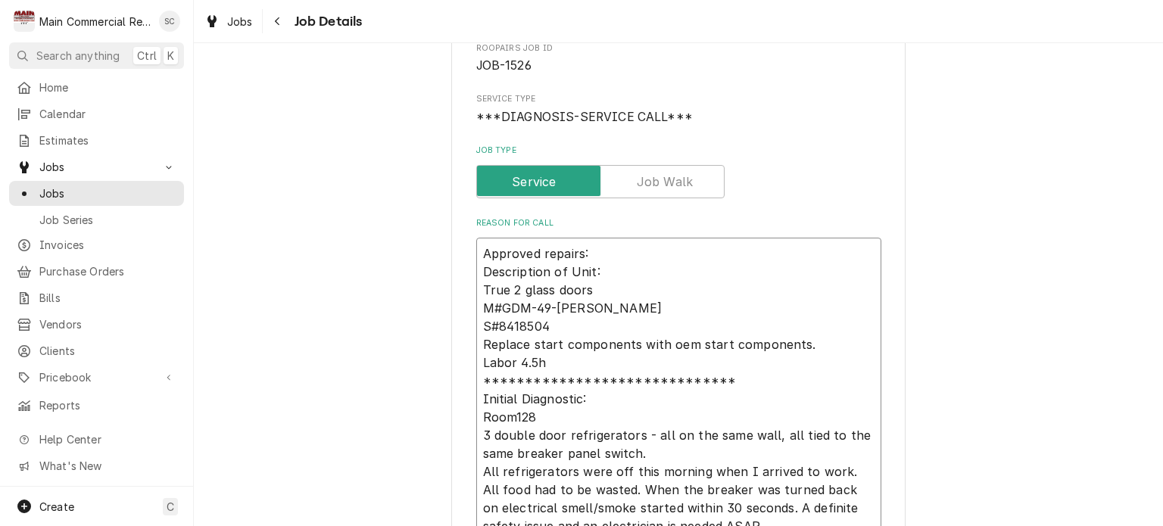
type textarea "x"
type textarea "**********"
type textarea "x"
type textarea "**********"
type textarea "x"
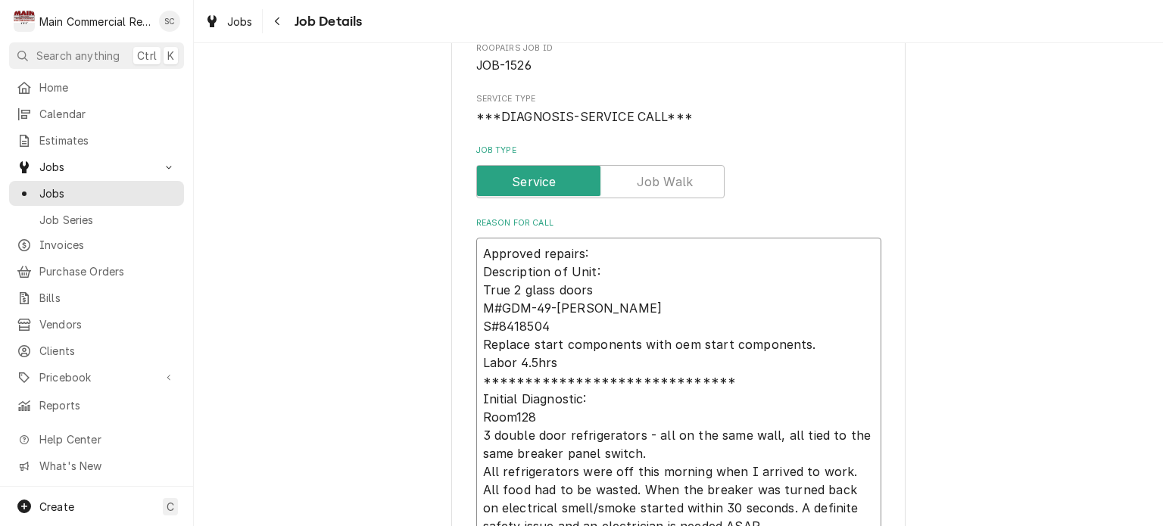
scroll to position [378, 0]
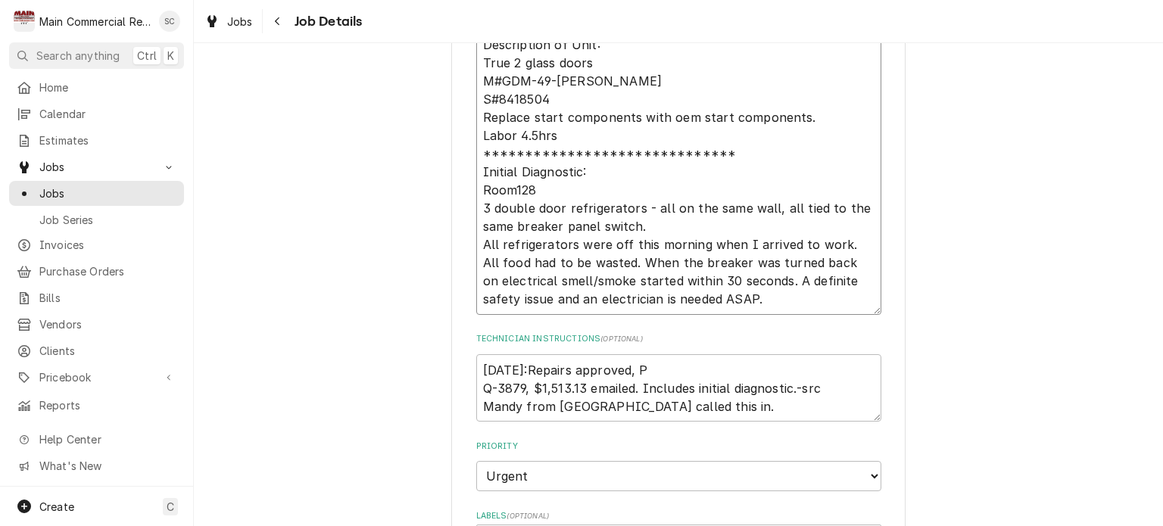
type textarea "**********"
click at [649, 369] on textarea "[DATE]:Repairs approved, P Q-3879, $1,513.13 emailed. Includes initial diagnost…" at bounding box center [678, 388] width 405 height 68
drag, startPoint x: 649, startPoint y: 369, endPoint x: 640, endPoint y: 368, distance: 8.5
click at [640, 368] on textarea "[DATE]:Repairs approved, P Q-3879, $1,513.13 emailed. Includes initial diagnost…" at bounding box center [678, 388] width 405 height 68
paste textarea "OO,PT,PO70655,ETA2days"
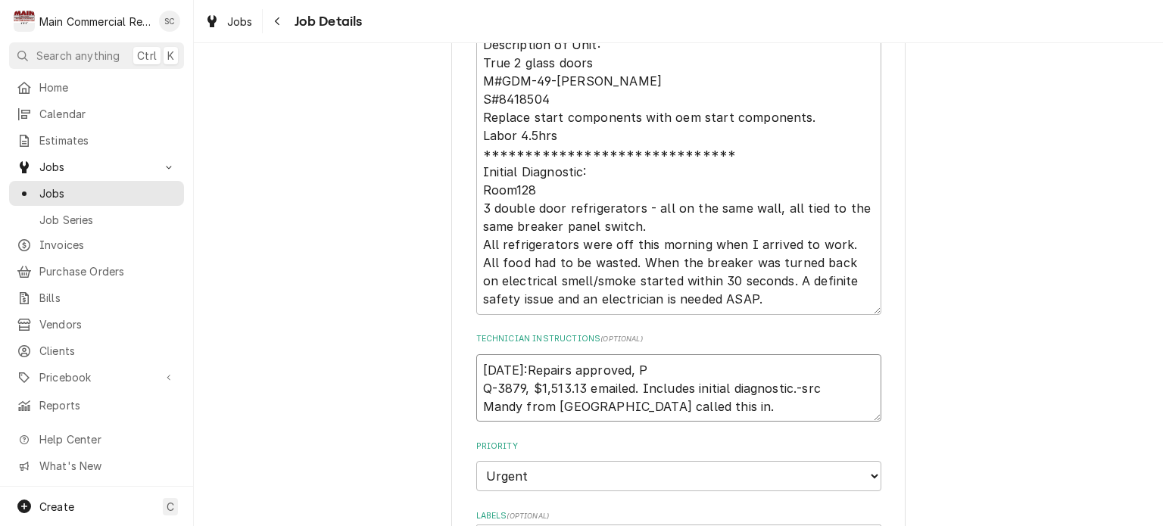
type textarea "x"
type textarea "10/10/25:Repairs approved, POO,PT,PO70655,ETA2days Q-3879, $1,513.13 emailed. I…"
click at [476, 369] on textarea "10/10/25:Repairs approved, POO,PT,PO70655,ETA2days Q-3879, $1,513.13 emailed. I…" at bounding box center [678, 388] width 405 height 68
type textarea "x"
type textarea "10/10/25:Repairs approved, POO,PT,PO70655,ETA2days Q-3879, $1,513.13 emailed. I…"
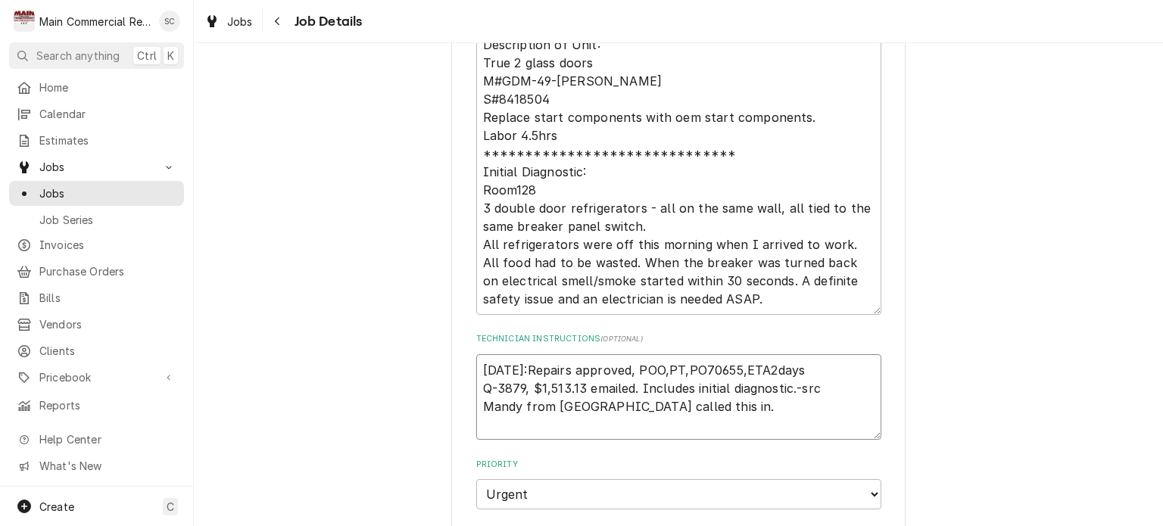
type textarea "x"
type textarea "L 10/10/25:Repairs approved, POO,PT,PO70655,ETA2days Q-3879, $1,513.13 emailed.…"
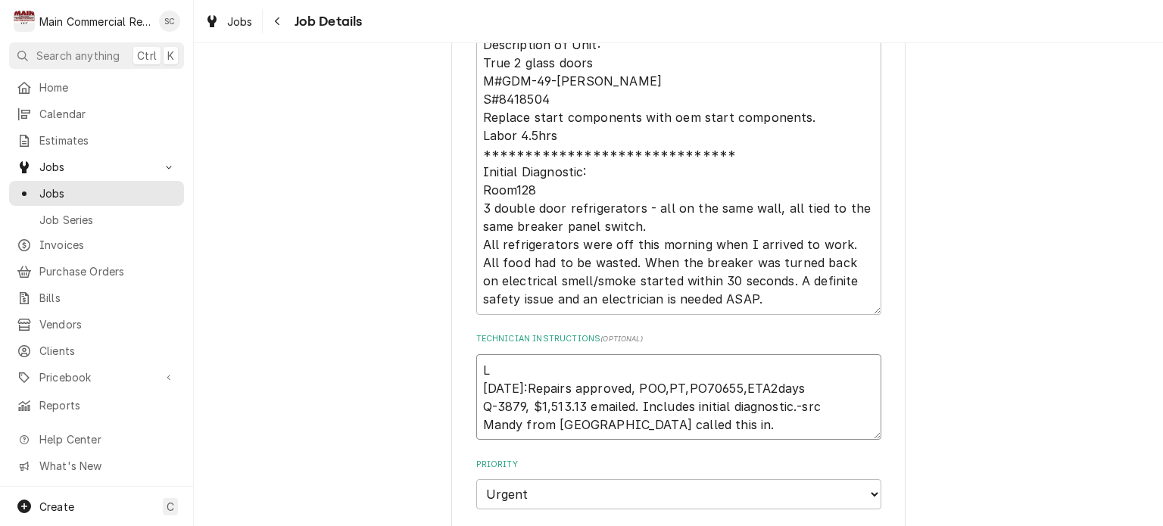
type textarea "x"
type textarea "La 10/10/25:Repairs approved, POO,PT,PO70655,ETA2days Q-3879, $1,513.13 emailed…"
type textarea "x"
type textarea "Lab 10/10/25:Repairs approved, POO,PT,PO70655,ETA2days Q-3879, $1,513.13 emaile…"
type textarea "x"
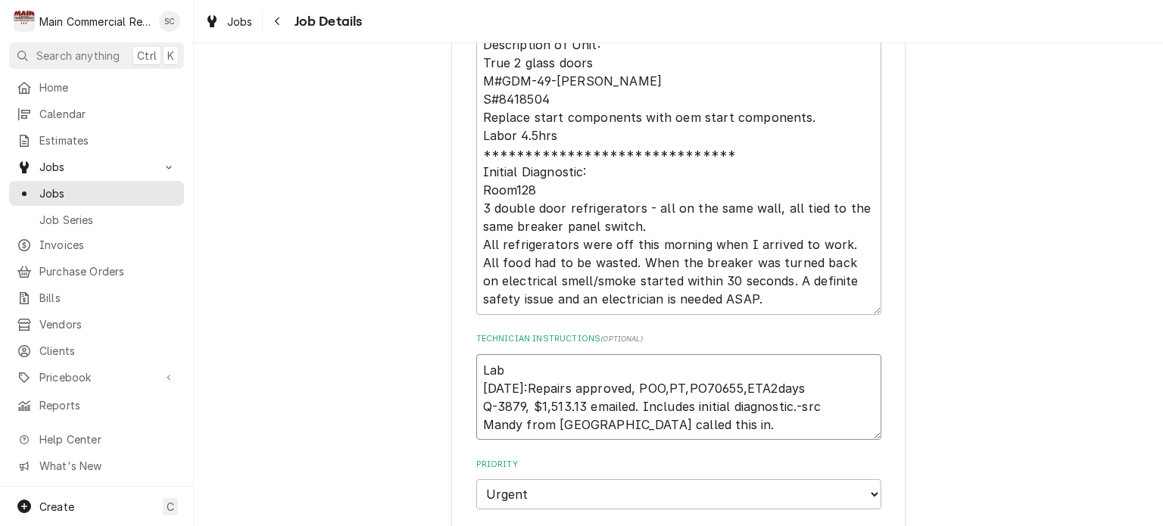
type textarea "Labo 10/10/25:Repairs approved, POO,PT,PO70655,ETA2days Q-3879, $1,513.13 email…"
type textarea "x"
type textarea "Labor 10/10/25:Repairs approved, POO,PT,PO70655,ETA2days Q-3879, $1,513.13 emai…"
type textarea "x"
type textarea "Labor 10/10/25:Repairs approved, POO,PT,PO70655,ETA2days Q-3879, $1,513.13 emai…"
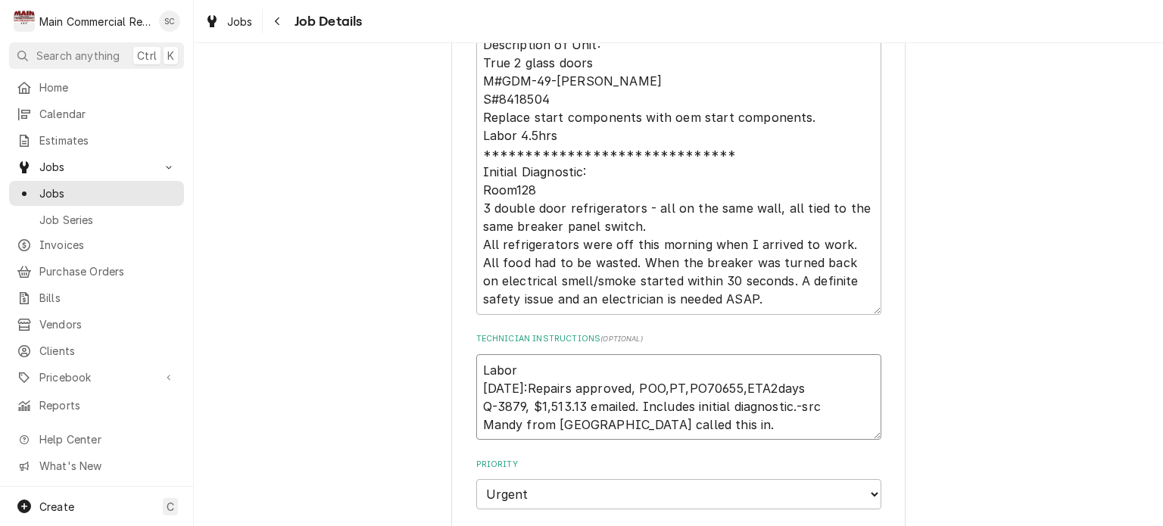
type textarea "x"
type textarea "Labor 4 10/10/25:Repairs approved, POO,PT,PO70655,ETA2days Q-3879, $1,513.13 em…"
type textarea "x"
type textarea "Labor 4. 10/10/25:Repairs approved, POO,PT,PO70655,ETA2days Q-3879, $1,513.13 e…"
type textarea "x"
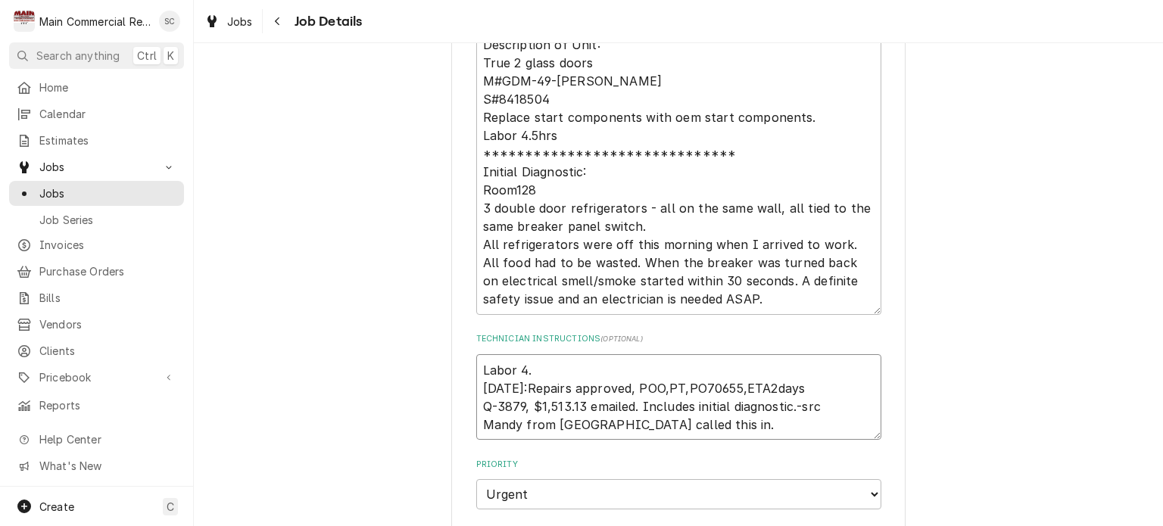
type textarea "Labor 4.5 10/10/25:Repairs approved, POO,PT,PO70655,ETA2days Q-3879, $1,513.13 …"
type textarea "x"
type textarea "Labor 4.5h 10/10/25:Repairs approved, POO,PT,PO70655,ETA2days Q-3879, $1,513.13…"
type textarea "x"
type textarea "Labor 4.5hr 10/10/25:Repairs approved, POO,PT,PO70655,ETA2days Q-3879, $1,513.1…"
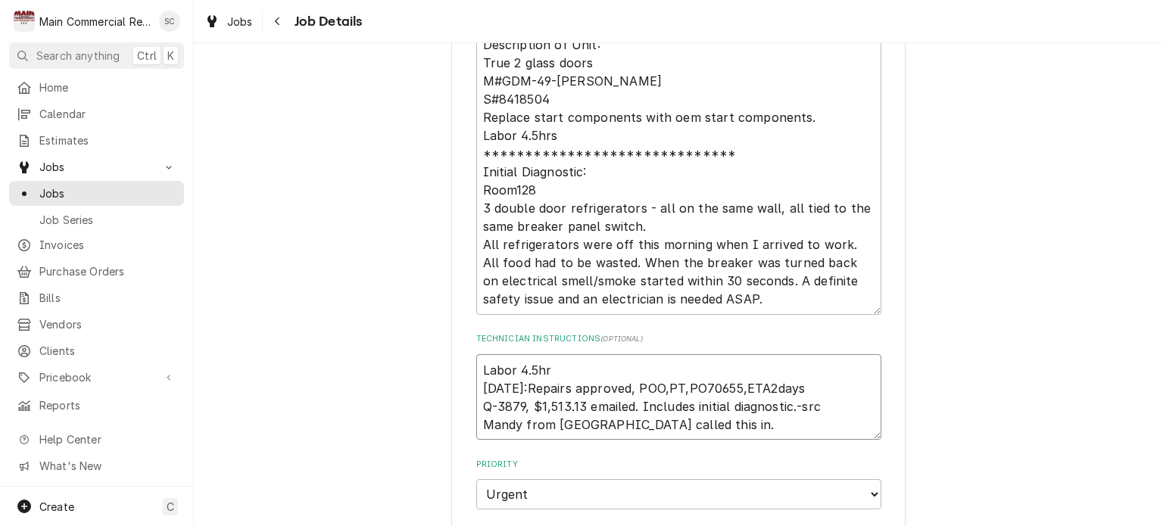
type textarea "x"
type textarea "Labor 4.5hrs 10/10/25:Repairs approved, POO,PT,PO70655,ETA2days Q-3879, $1,513.…"
click at [476, 369] on textarea "Labor 4.5hrs 10/10/25:Repairs approved, POO,PT,PO70655,ETA2days Q-3879, $1,513.…" at bounding box center [678, 397] width 405 height 86
type textarea "x"
type textarea "Labor 4.5hrs 10/10/25:Repairs approved, POO,PT,PO70655,ETA2days Q-3879, $1,513.…"
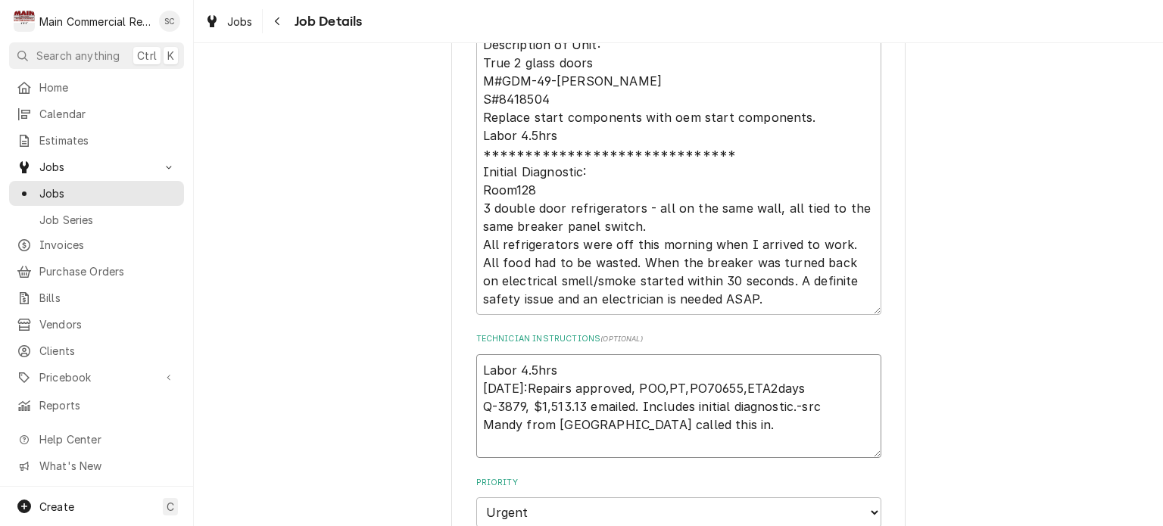
type textarea "x"
type textarea "Labor 4.5hrs 10/10/25:Repairs approved, POO,PT,PO70655,ETA2days Q-3879, $1,513.…"
click at [485, 363] on textarea "Labor 4.5hrs 10/10/25:Repairs approved, POO,PT,PO70655,ETA2days Q-3879, $1,513.…" at bounding box center [678, 406] width 405 height 104
paste textarea "213474"
type textarea "x"
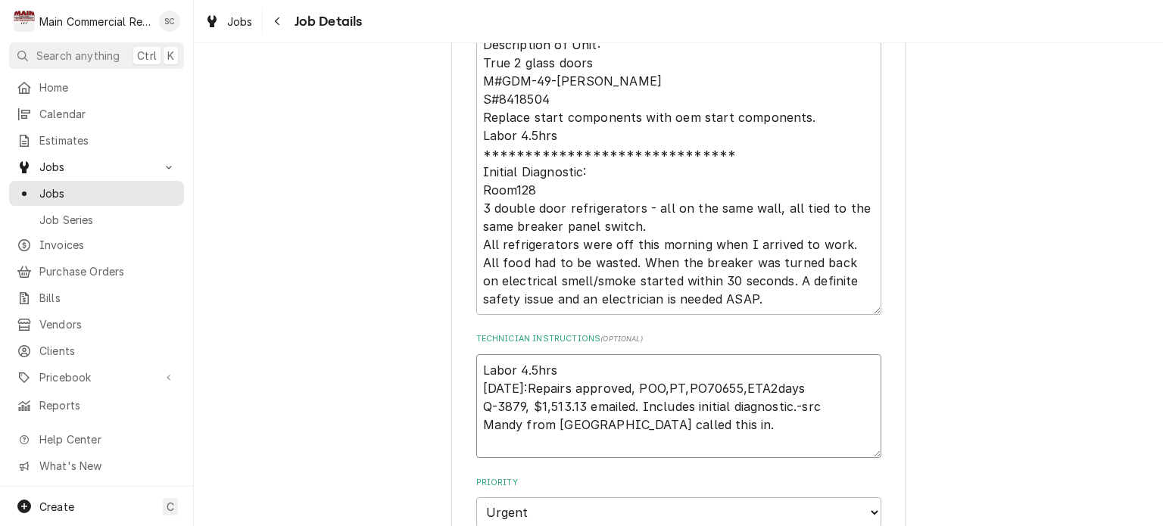
type textarea "213474 Labor 4.5hrs 10/10/25:Repairs approved, POO,PT,PO70655,ETA2days Q-3879, …"
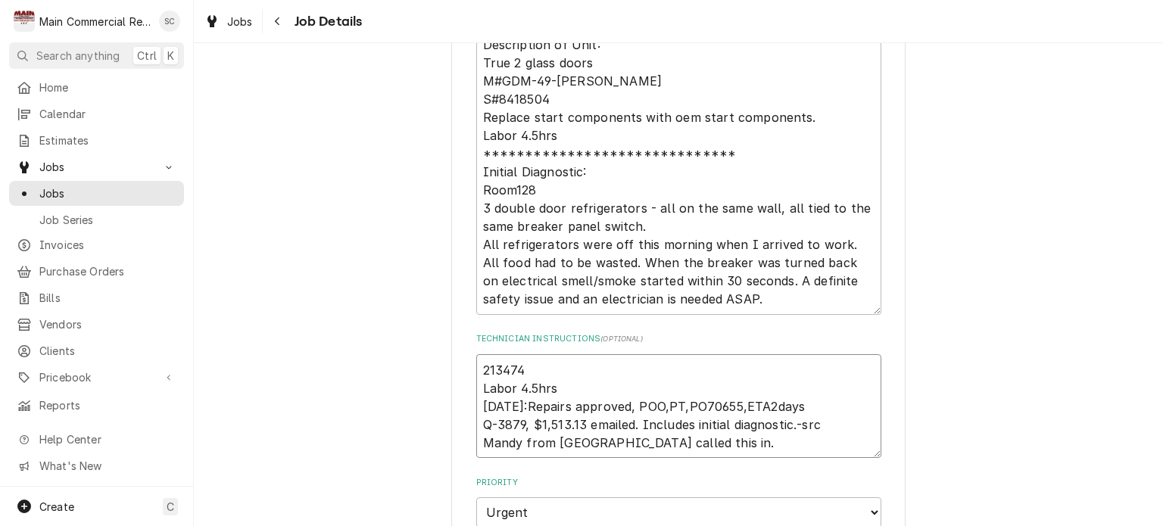
type textarea "x"
type textarea "213474: Labor 4.5hrs 10/10/25:Repairs approved, POO,PT,PO70655,ETA2days Q-3879,…"
type textarea "x"
type textarea "213474: Labor 4.5hrs 10/10/25:Repairs approved, POO,PT,PO70655,ETA2days Q-3879,…"
type textarea "x"
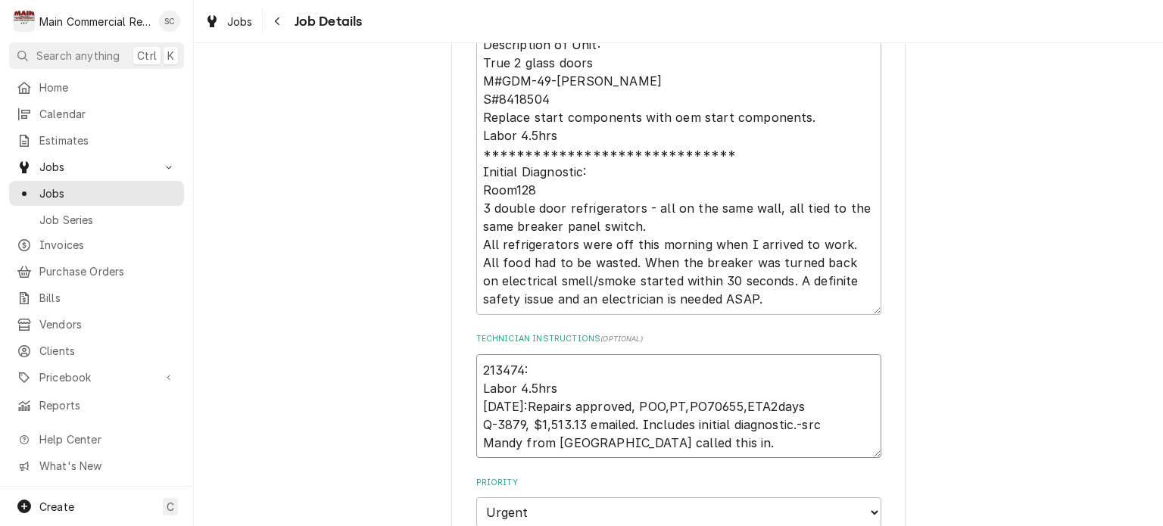
type textarea "213474: S Labor 4.5hrs 10/10/25:Repairs approved, POO,PT,PO70655,ETA2days Q-387…"
type textarea "x"
type textarea "213474: St Labor 4.5hrs 10/10/25:Repairs approved, POO,PT,PO70655,ETA2days Q-38…"
type textarea "x"
type textarea "213474: S Labor 4.5hrs 10/10/25:Repairs approved, POO,PT,PO70655,ETA2days Q-387…"
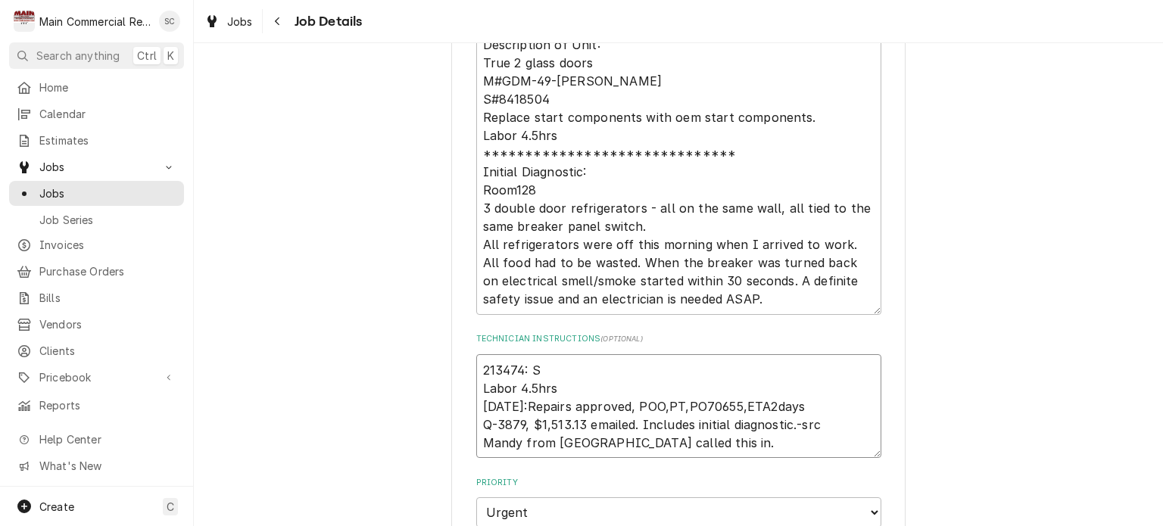
type textarea "x"
type textarea "213474: Labor 4.5hrs 10/10/25:Repairs approved, POO,PT,PO70655,ETA2days Q-3879,…"
type textarea "x"
type textarea "213474: Labor 4.5hrs 10/10/25:Repairs approved, POO,PT,PO70655,ETA2days Q-3879,…"
type textarea "x"
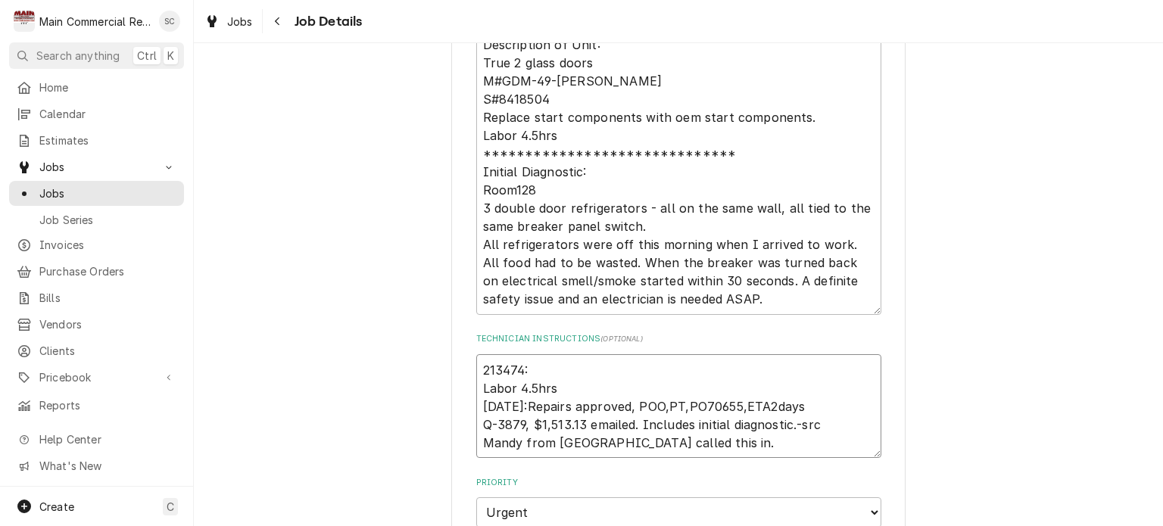
type textarea "213474 Labor 4.5hrs 10/10/25:Repairs approved, POO,PT,PO70655,ETA2days Q-3879, …"
type textarea "x"
type textarea "213474 Labor 4.5hrs 10/10/25:Repairs approved, POO,PT,PO70655,ETA2days Q-3879, …"
type textarea "x"
type textarea "213474 S Labor 4.5hrs 10/10/25:Repairs approved, POO,PT,PO70655,ETA2days Q-3879…"
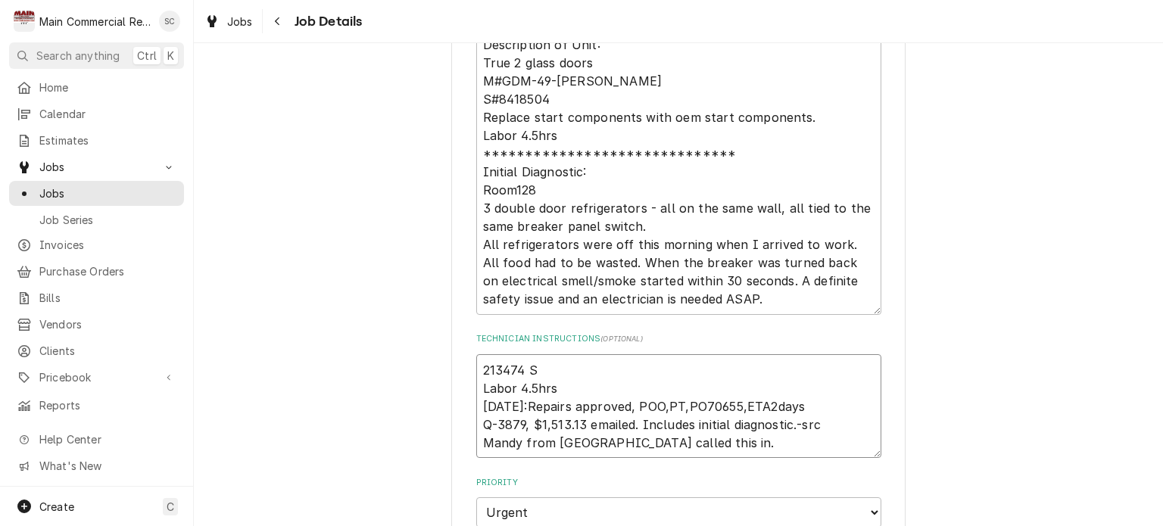
type textarea "x"
type textarea "213474 St Labor 4.5hrs 10/10/25:Repairs approved, POO,PT,PO70655,ETA2days Q-387…"
type textarea "x"
type textarea "213474 Sta Labor 4.5hrs 10/10/25:Repairs approved, POO,PT,PO70655,ETA2days Q-38…"
type textarea "x"
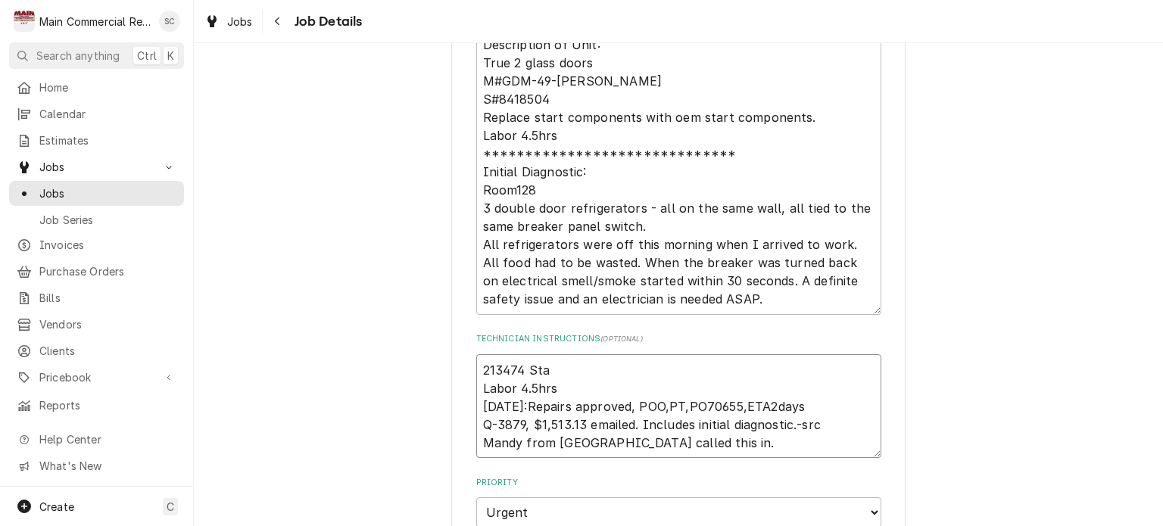
type textarea "213474 Star Labor 4.5hrs 10/10/25:Repairs approved, POO,PT,PO70655,ETA2days Q-3…"
type textarea "x"
type textarea "213474 Start Labor 4.5hrs 10/10/25:Repairs approved, POO,PT,PO70655,ETA2days Q-…"
type textarea "x"
type textarea "213474 Start Labor 4.5hrs 10/10/25:Repairs approved, POO,PT,PO70655,ETA2days Q-…"
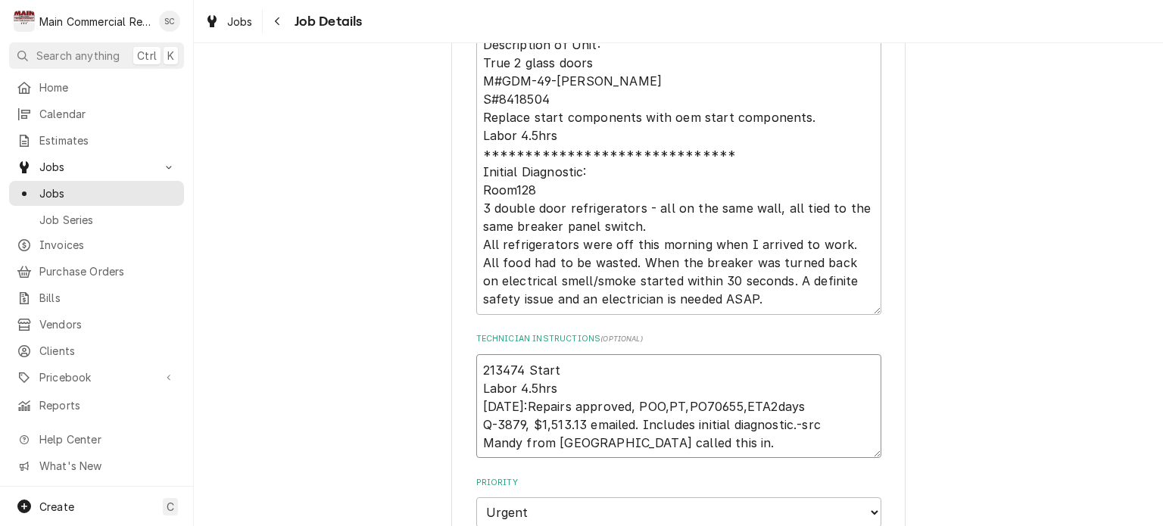
type textarea "x"
type textarea "213474 Start c Labor 4.5hrs 10/10/25:Repairs approved, POO,PT,PO70655,ETA2days …"
type textarea "x"
type textarea "213474 Start co Labor 4.5hrs 10/10/25:Repairs approved, POO,PT,PO70655,ETA2days…"
type textarea "x"
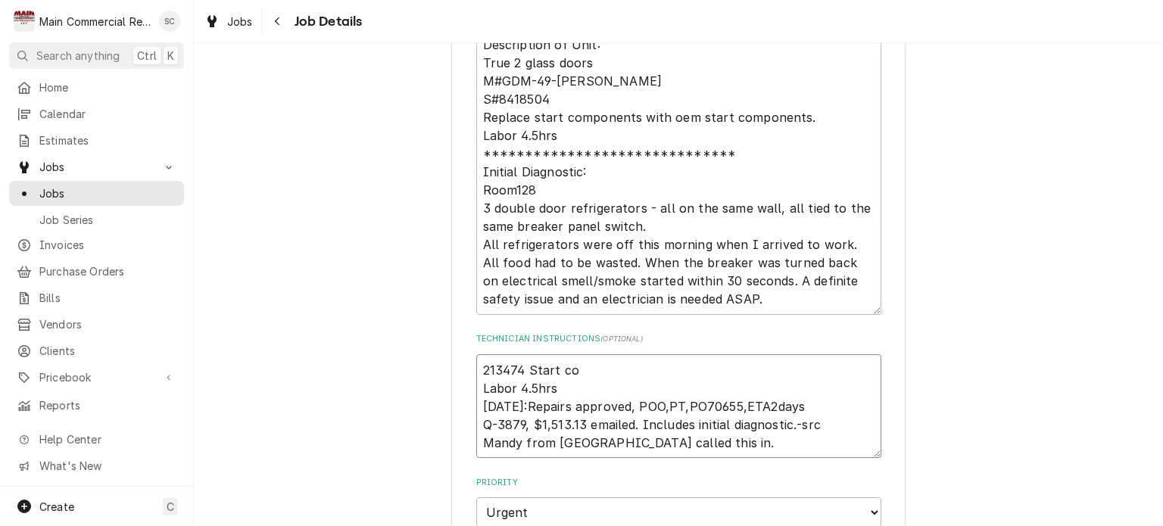
type textarea "213474 Start com Labor 4.5hrs 10/10/25:Repairs approved, POO,PT,PO70655,ETA2day…"
type textarea "x"
type textarea "213474 Start comp Labor 4.5hrs 10/10/25:Repairs approved, POO,PT,PO70655,ETA2da…"
type textarea "x"
type textarea "213474 Start compo Labor 4.5hrs 10/10/25:Repairs approved, POO,PT,PO70655,ETA2d…"
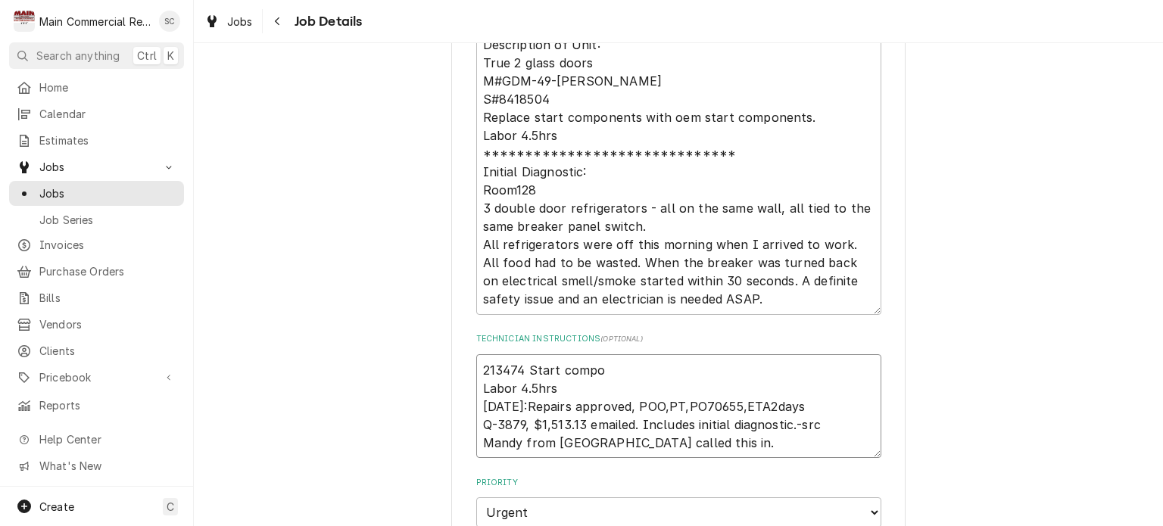
type textarea "x"
type textarea "213474 Start compon Labor 4.5hrs 10/10/25:Repairs approved, POO,PT,PO70655,ETA2…"
type textarea "x"
type textarea "213474 Start compone Labor 4.5hrs 10/10/25:Repairs approved, POO,PT,PO70655,ETA…"
type textarea "x"
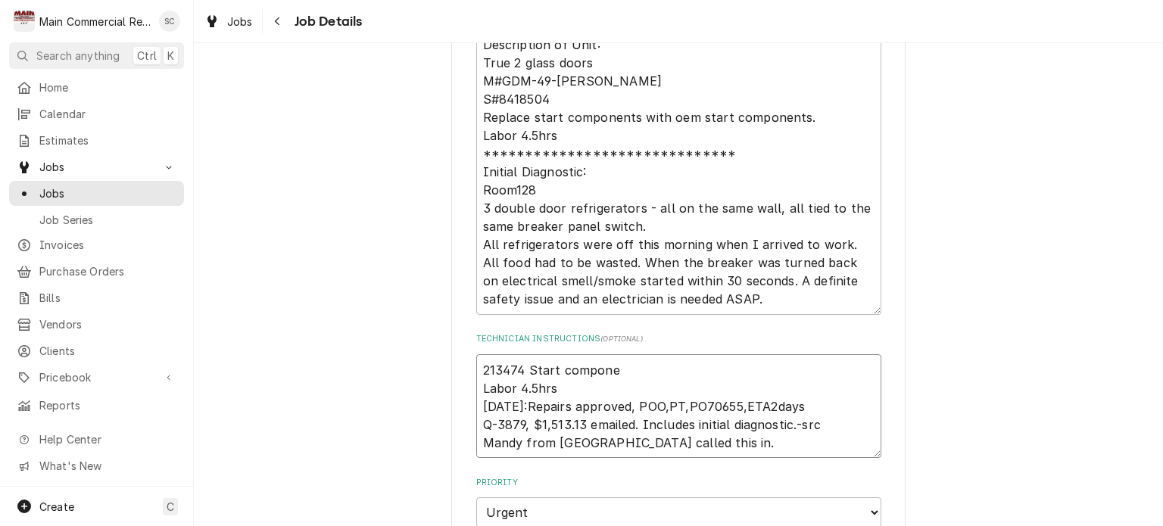
type textarea "213474 Start componen Labor 4.5hrs 10/10/25:Repairs approved, POO,PT,PO70655,ET…"
type textarea "x"
type textarea "213474 Start component Labor 4.5hrs 10/10/25:Repairs approved, POO,PT,PO70655,E…"
type textarea "x"
type textarea "213474 Start component Labor 4.5hrs 10/10/25:Repairs approved, POO,PT,PO70655,E…"
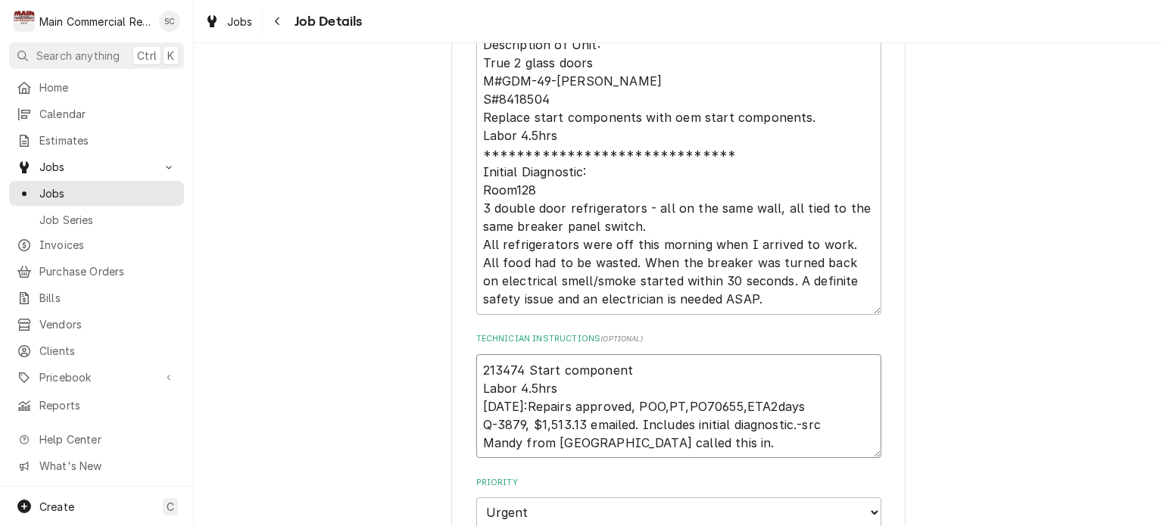
type textarea "x"
type textarea "213474 Start component k Labor 4.5hrs 10/10/25:Repairs approved, POO,PT,PO70655…"
type textarea "x"
type textarea "213474 Start component ki Labor 4.5hrs 10/10/25:Repairs approved, POO,PT,PO7065…"
type textarea "x"
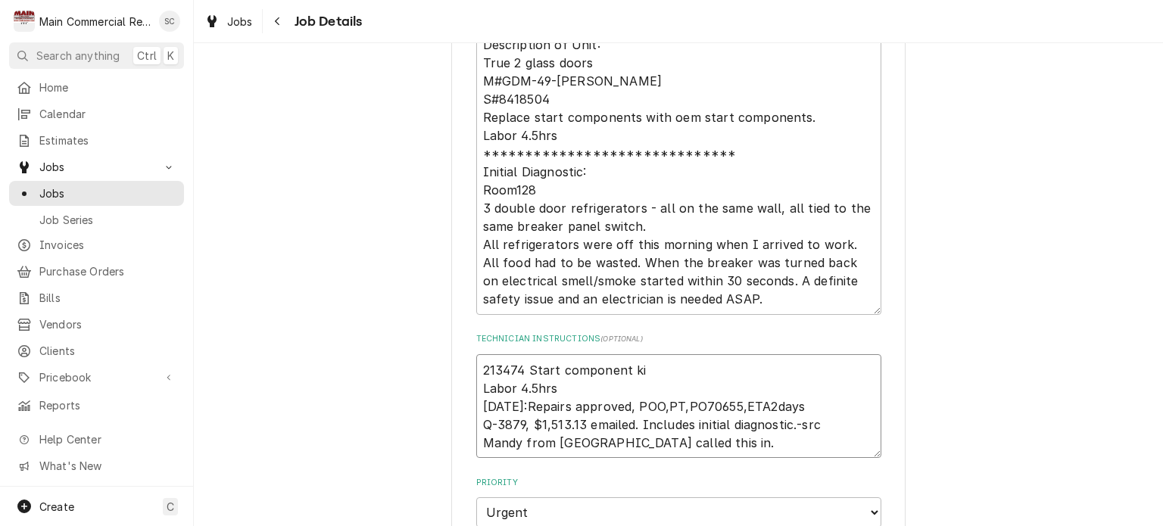
type textarea "213474 Start component kik Labor 4.5hrs 10/10/25:Repairs approved, POO,PT,PO706…"
type textarea "x"
type textarea "213474 Start component kikt Labor 4.5hrs 10/10/25:Repairs approved, POO,PT,PO70…"
type textarea "x"
type textarea "213474 Start component kik Labor 4.5hrs 10/10/25:Repairs approved, POO,PT,PO706…"
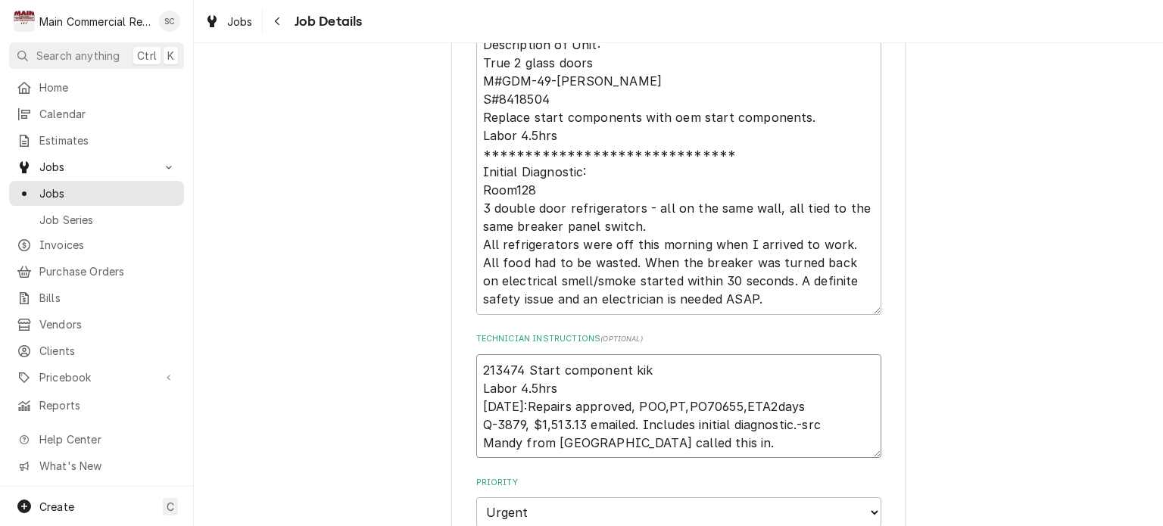
type textarea "x"
type textarea "213474 Start component ki Labor 4.5hrs 10/10/25:Repairs approved, POO,PT,PO7065…"
type textarea "x"
type textarea "213474 Start component kit Labor 4.5hrs 10/10/25:Repairs approved, POO,PT,PO706…"
type textarea "x"
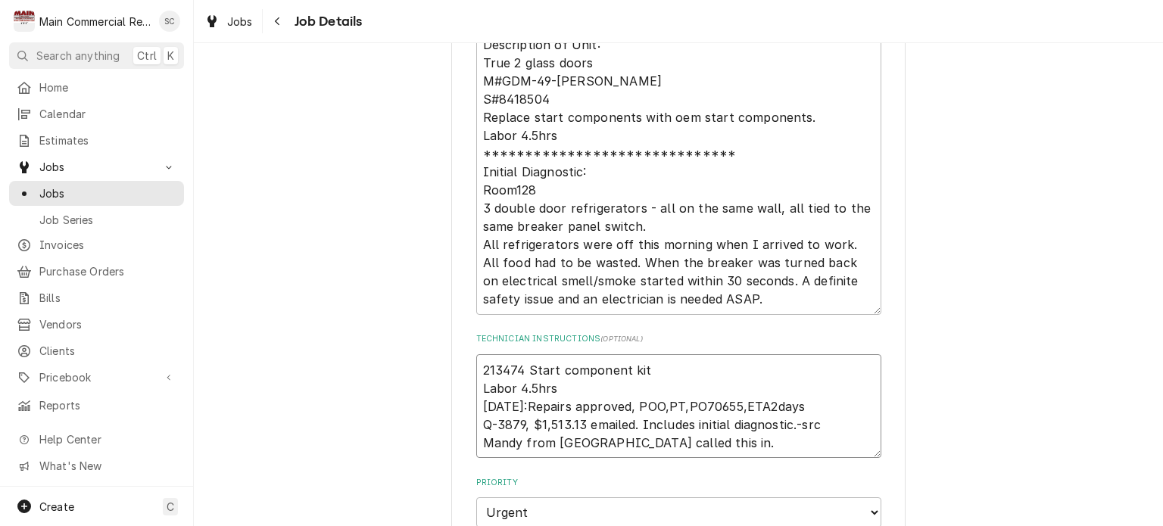
type textarea "213474 Start component kit Labor 4.5hrs 10/10/25:Repairs approved, POO,PT,PO706…"
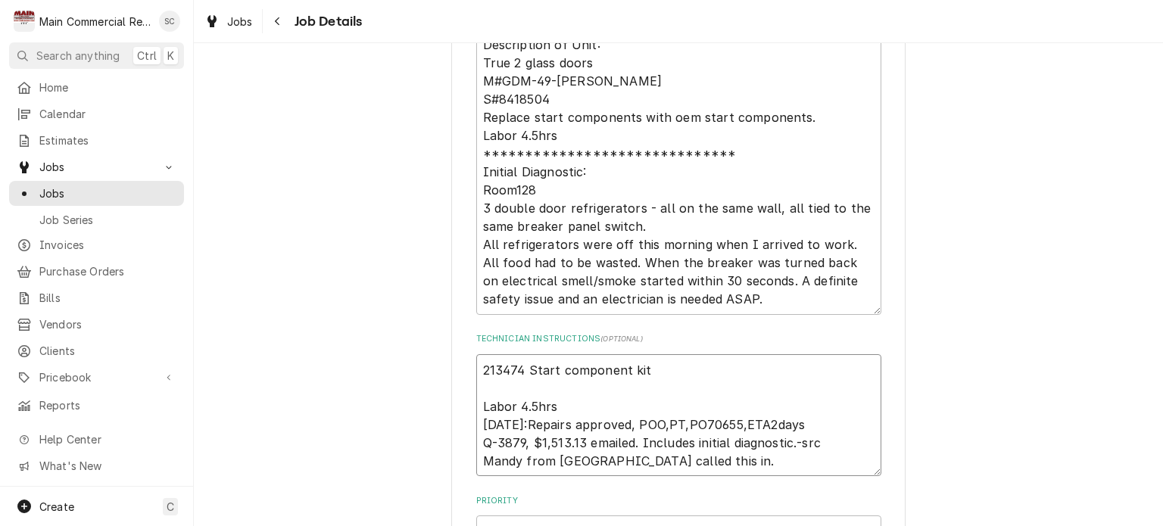
type textarea "x"
type textarea "213474 Start component kit Labor 4.5hrs 10/10/25:Repairs approved, POO,PT,PO706…"
click at [540, 385] on textarea "213474 Start component kit Labor 4.5hrs 10/10/25:Repairs approved, POO,PT,PO706…" at bounding box center [678, 415] width 405 height 123
paste textarea "967623"
type textarea "x"
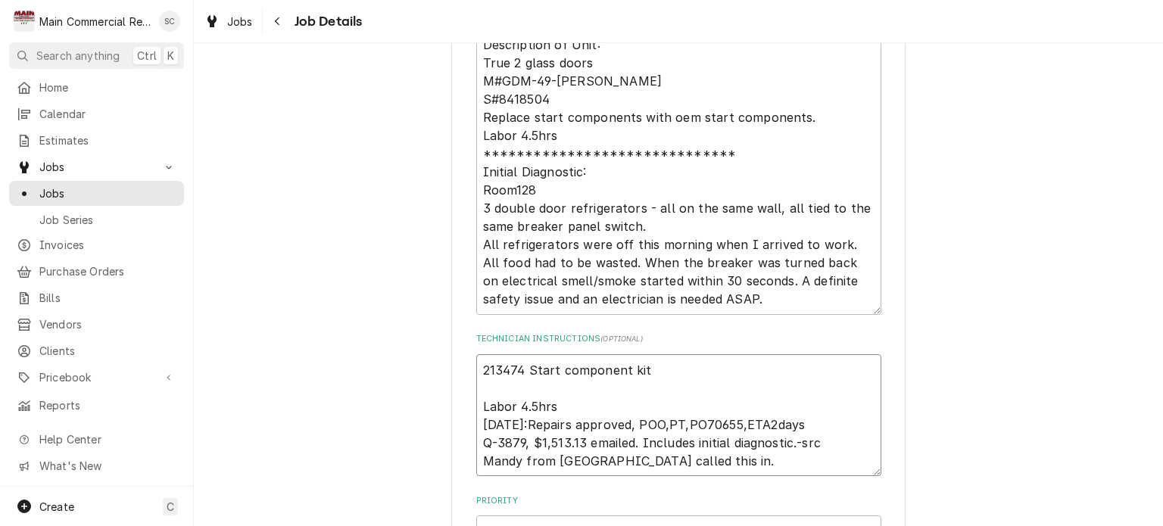
type textarea "213474 Start component kit 967623 Labor 4.5hrs 10/10/25:Repairs approved, POO,P…"
type textarea "x"
type textarea "213474 Start component kit 967623 Labor 4.5hrs 10/10/25:Repairs approved, POO,P…"
type textarea "x"
type textarea "213474 Start component kit 967623 Labor 4.5hrs 10/10/25:Repairs approved, POO,P…"
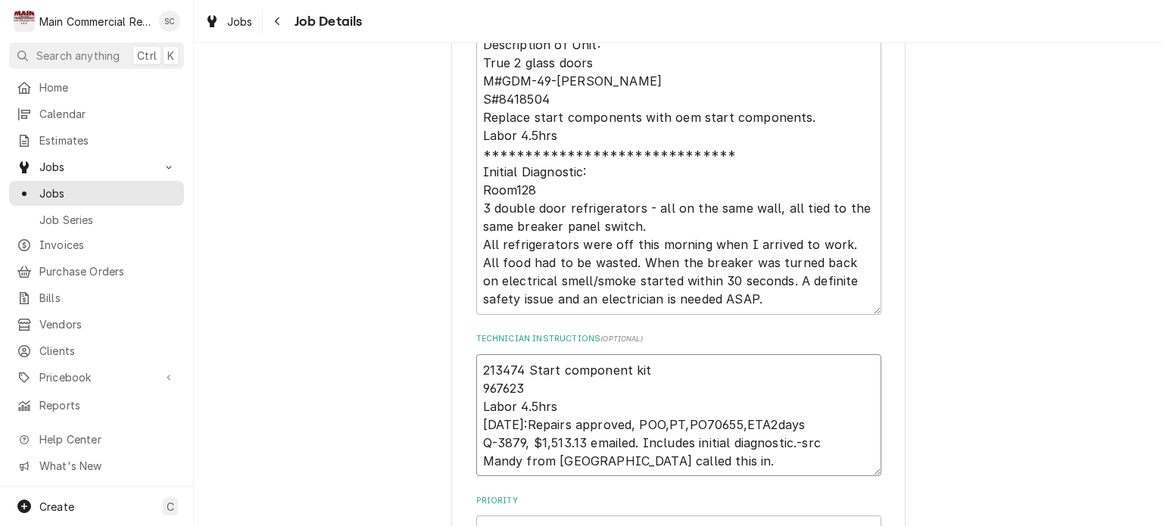
click at [533, 382] on textarea "213474 Start component kit 967623 Labor 4.5hrs 10/10/25:Repairs approved, POO,P…" at bounding box center [678, 415] width 405 height 123
type textarea "x"
type textarea "213474 Start component kit 967623 S Labor 4.5hrs 10/10/25:Repairs approved, POO…"
type textarea "x"
type textarea "213474 Start component kit 967623 St Labor 4.5hrs 10/10/25:Repairs approved, PO…"
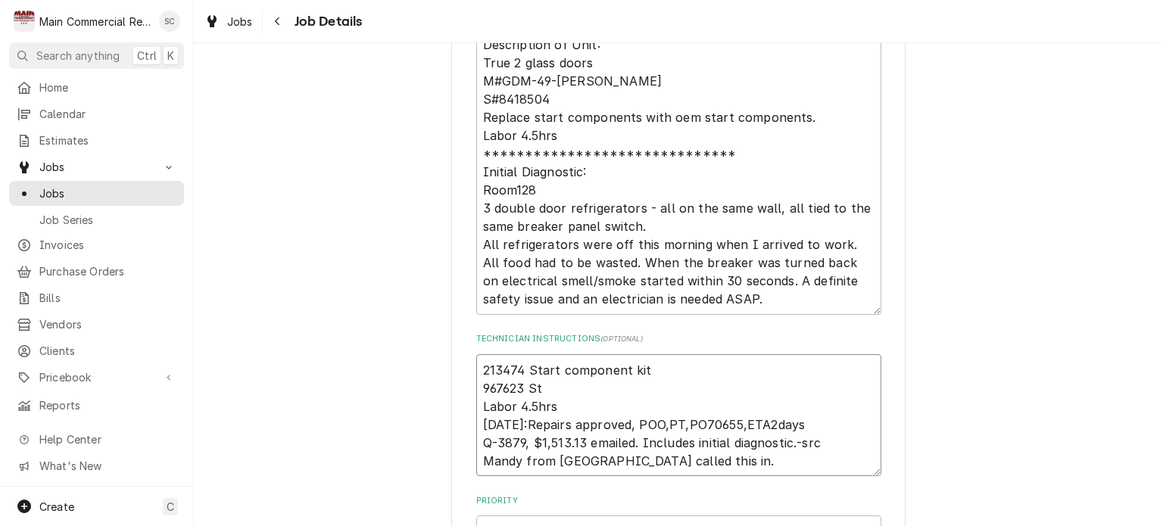
type textarea "x"
type textarea "213474 Start component kit 967623 Sta Labor 4.5hrs 10/10/25:Repairs approved, P…"
type textarea "x"
type textarea "213474 Start component kit 967623 Star Labor 4.5hrs 10/10/25:Repairs approved, …"
type textarea "x"
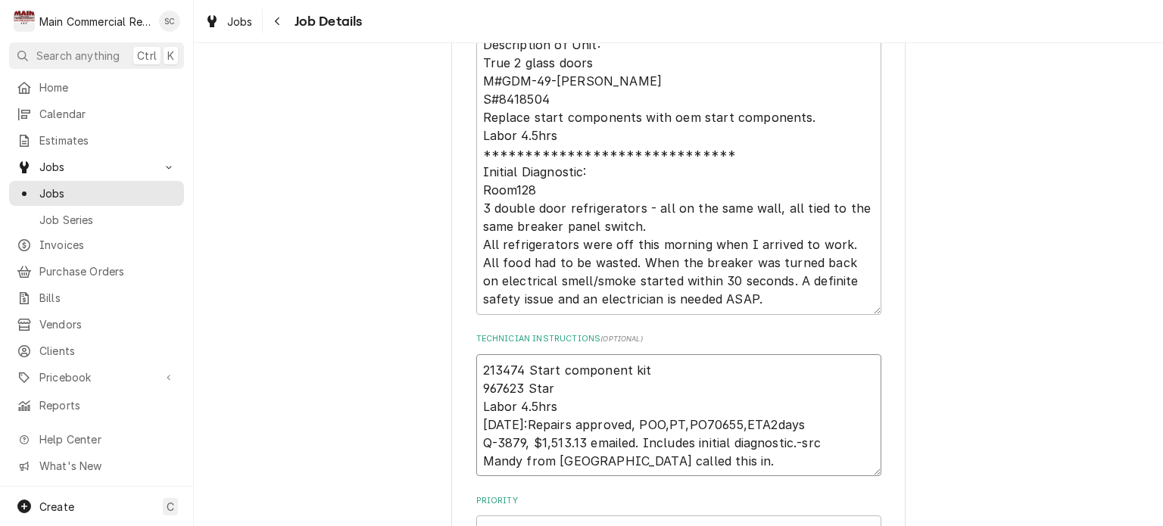
type textarea "213474 Start component kit 967623 Start Labor 4.5hrs 10/10/25:Repairs approved,…"
type textarea "x"
type textarea "213474 Start component kit 967623 Start Labor 4.5hrs 10/10/25:Repairs approved,…"
type textarea "x"
type textarea "213474 Start component kit 967623 Start c Labor 4.5hrs 10/10/25:Repairs approve…"
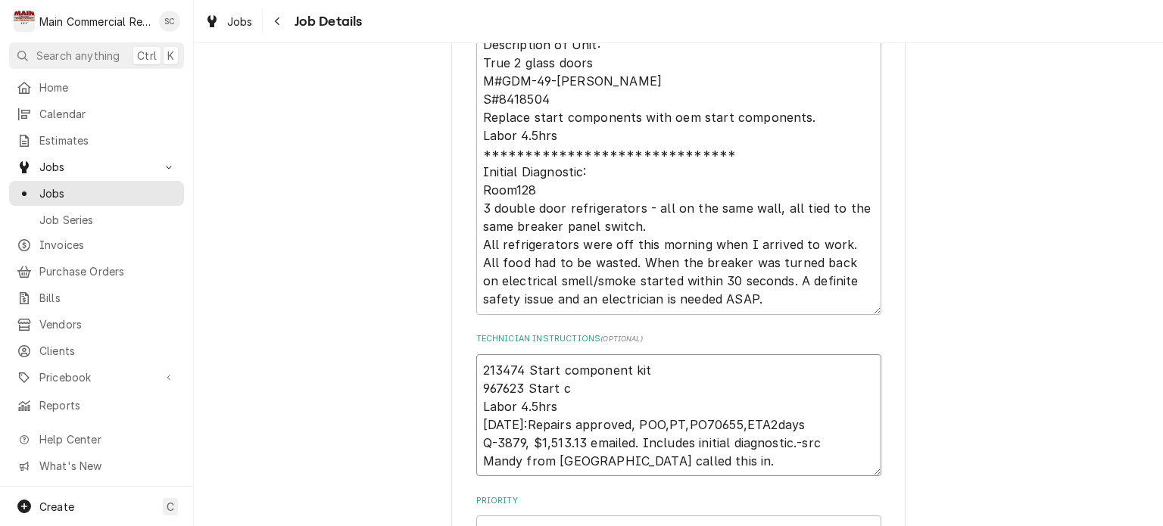
type textarea "x"
type textarea "213474 Start component kit 967623 Start co Labor 4.5hrs 10/10/25:Repairs approv…"
type textarea "x"
type textarea "213474 Start component kit 967623 Start com Labor 4.5hrs 10/10/25:Repairs appro…"
type textarea "x"
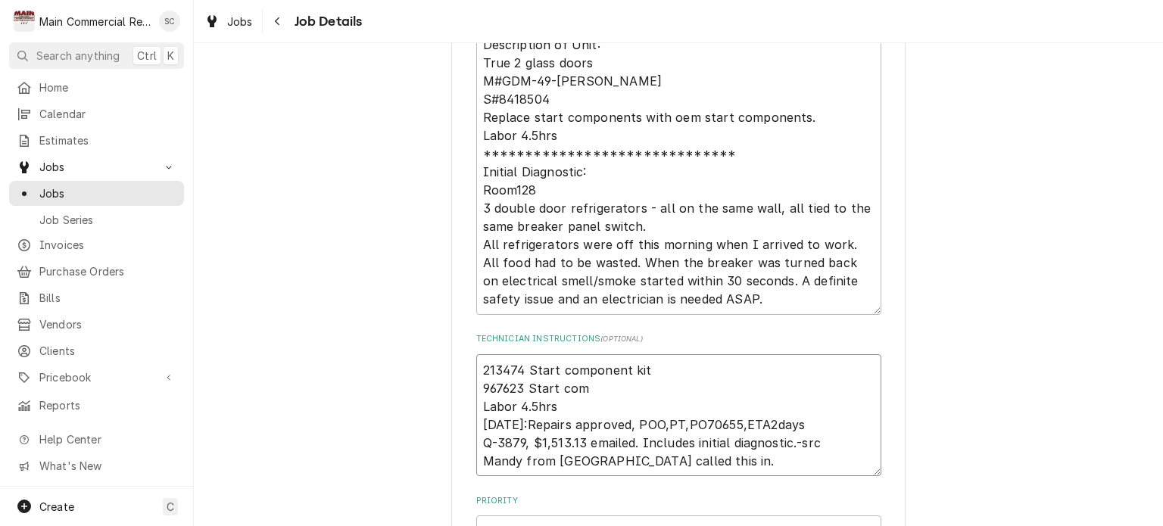
type textarea "213474 Start component kit 967623 Start comp Labor 4.5hrs 10/10/25:Repairs appr…"
type textarea "x"
type textarea "213474 Start component kit 967623 Start compo Labor 4.5hrs 10/10/25:Repairs app…"
type textarea "x"
type textarea "213474 Start component kit 967623 Start compon Labor 4.5hrs 10/10/25:Repairs ap…"
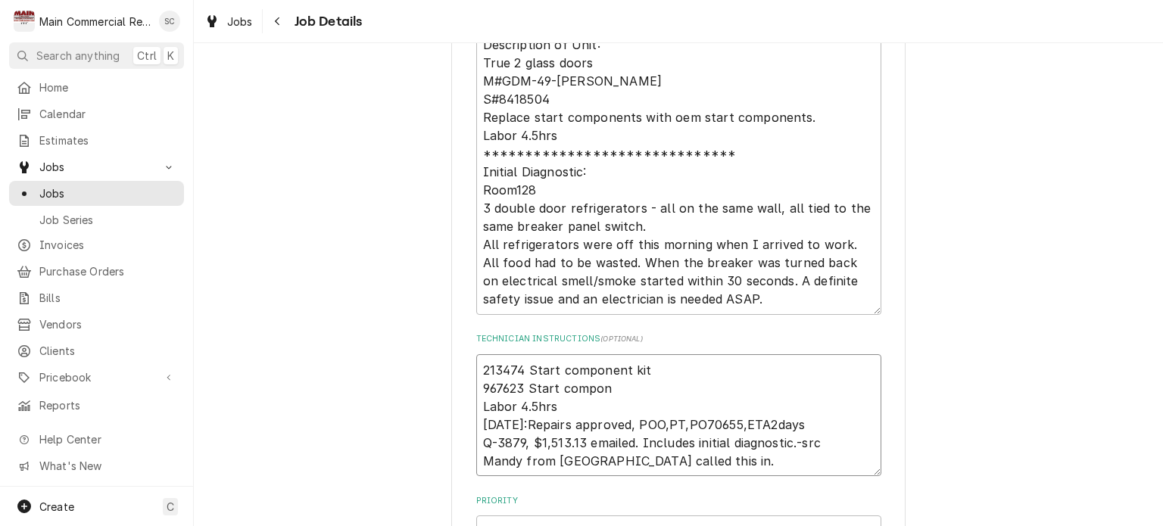
type textarea "x"
type textarea "213474 Start component kit 967623 Start compone Labor 4.5hrs 10/10/25:Repairs a…"
type textarea "x"
type textarea "213474 Start component kit 967623 Start componen Labor 4.5hrs 10/10/25:Repairs …"
type textarea "x"
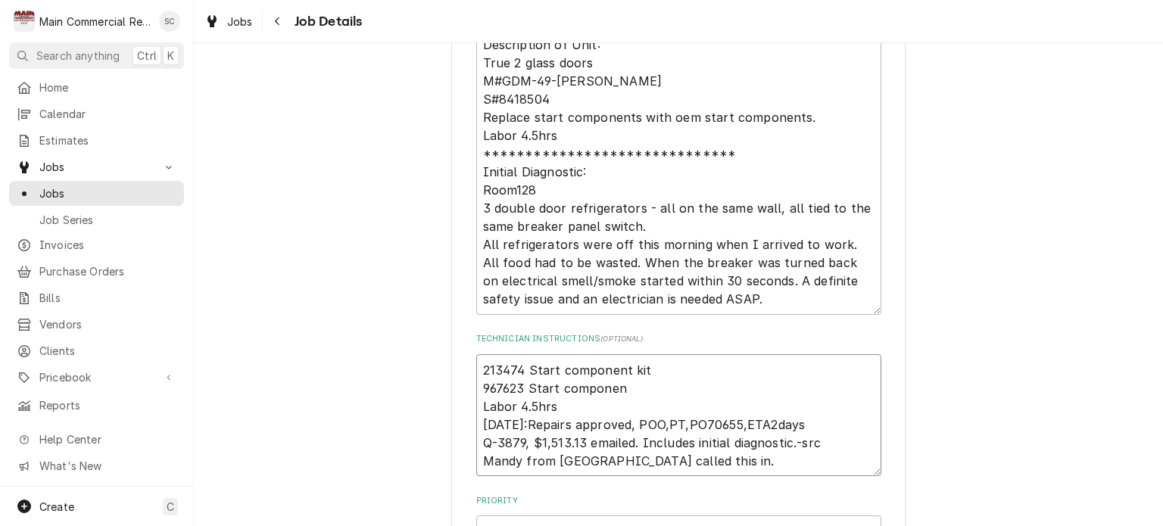
type textarea "213474 Start component kit 967623 Start component Labor 4.5hrs 10/10/25:Repairs…"
type textarea "x"
type textarea "213474 Start component kit 967623 Start component Labor 4.5hrs 10/10/25:Repairs…"
type textarea "x"
type textarea "213474 Start component kit 967623 Start component c Labor 4.5hrs 10/10/25:Repai…"
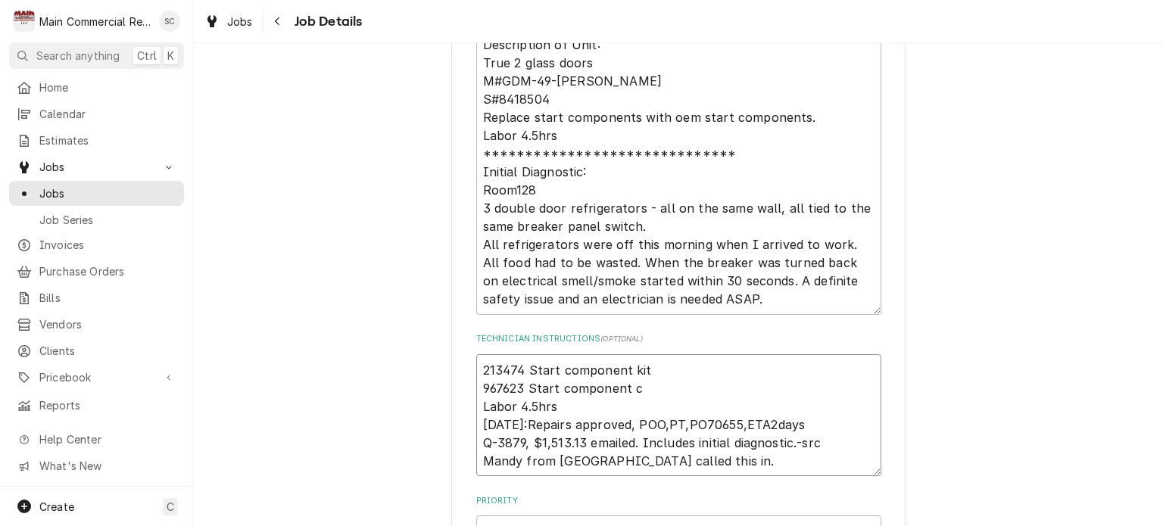
type textarea "x"
type textarea "213474 Start component kit 967623 Start component co Labor 4.5hrs 10/10/25:Repa…"
type textarea "x"
type textarea "213474 Start component kit 967623 Start component cov Labor 4.5hrs 10/10/25:Rep…"
type textarea "x"
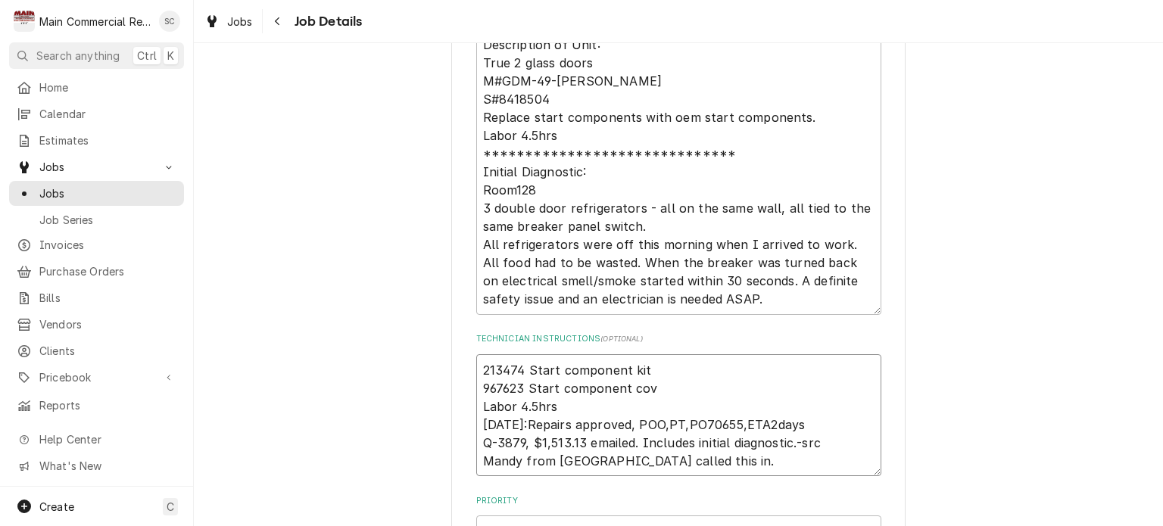
type textarea "213474 Start component kit 967623 Start component cove Labor 4.5hrs 10/10/25:Re…"
type textarea "x"
type textarea "213474 Start component kit 967623 Start component cover Labor 4.5hrs 10/10/25:R…"
type textarea "x"
click at [596, 396] on textarea "213474 Start component kit 967623 Start component cover Labor 4.5hrs 10/10/25:R…" at bounding box center [678, 415] width 405 height 123
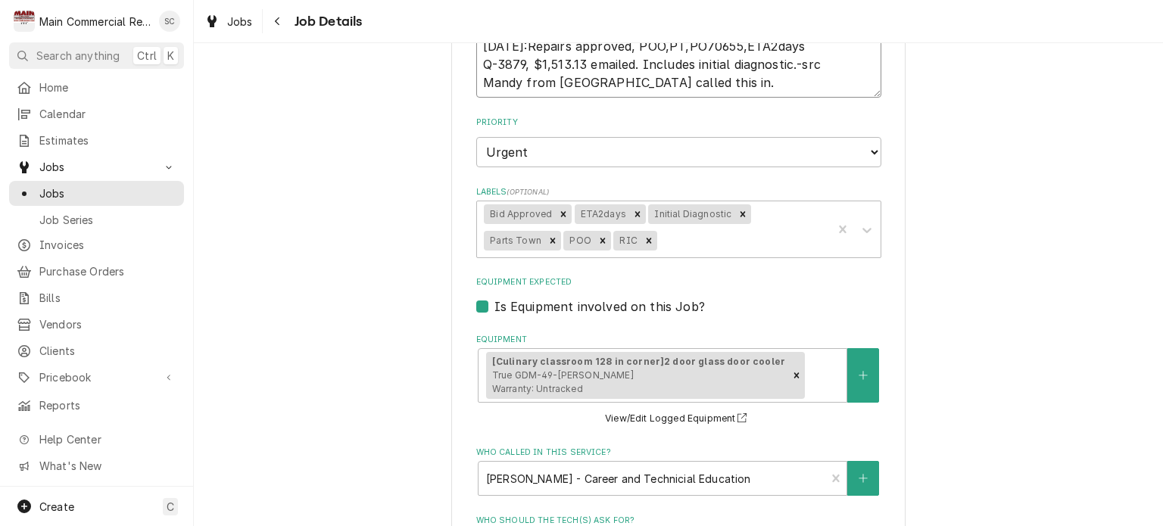
scroll to position [1269, 0]
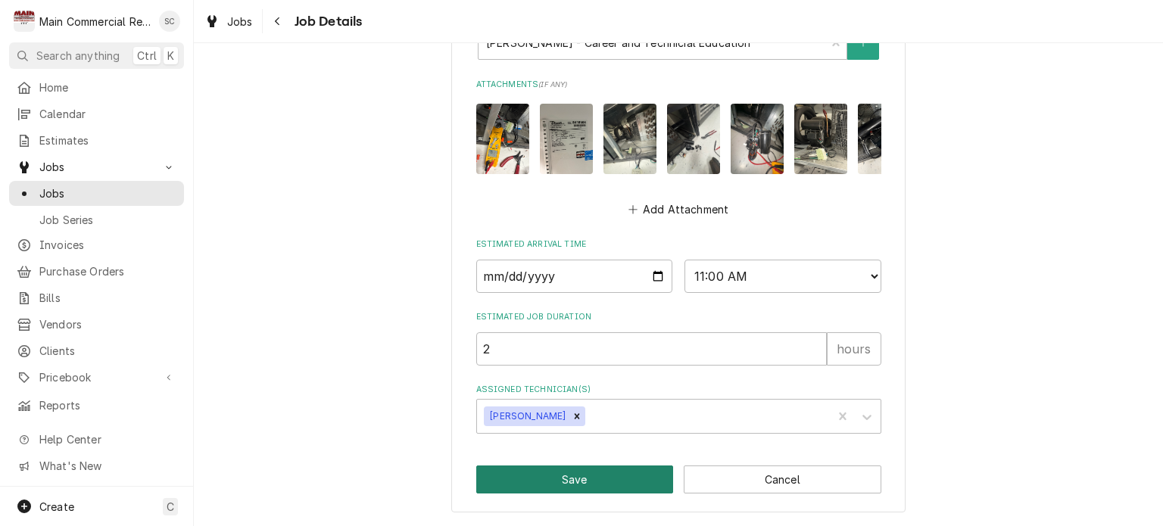
type textarea "213474 Start component kit 967623 Start component cover Labor 4.5hrs 10/10/25:R…"
click at [584, 481] on button "Save" at bounding box center [575, 480] width 198 height 28
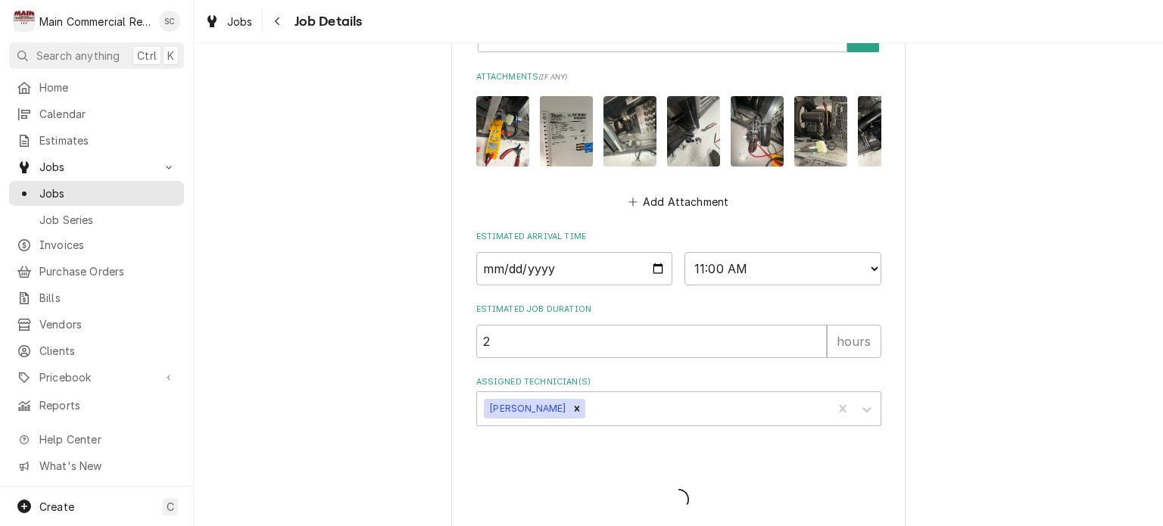
type textarea "x"
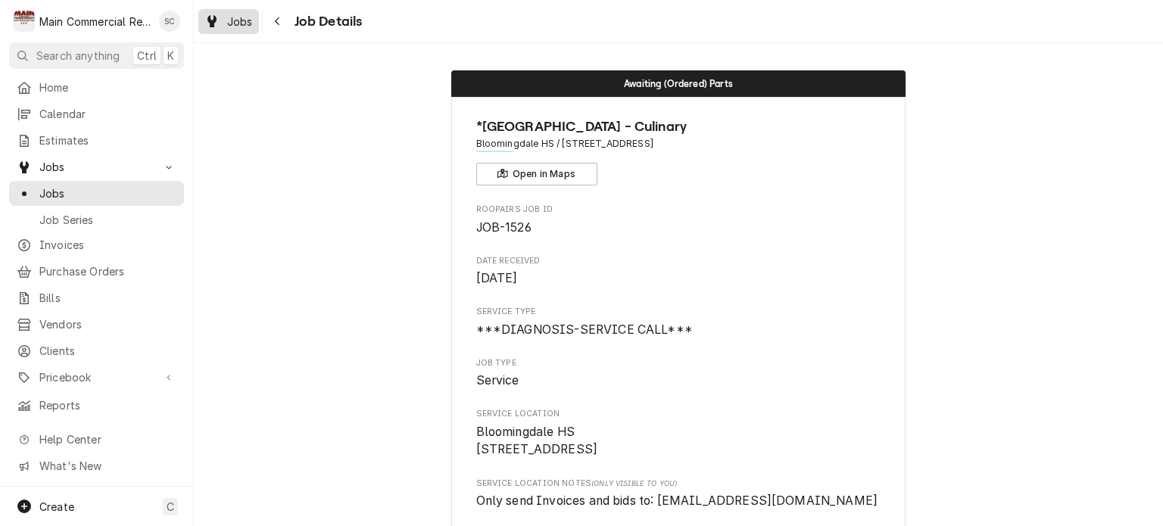
click at [233, 26] on span "Jobs" at bounding box center [240, 22] width 26 height 16
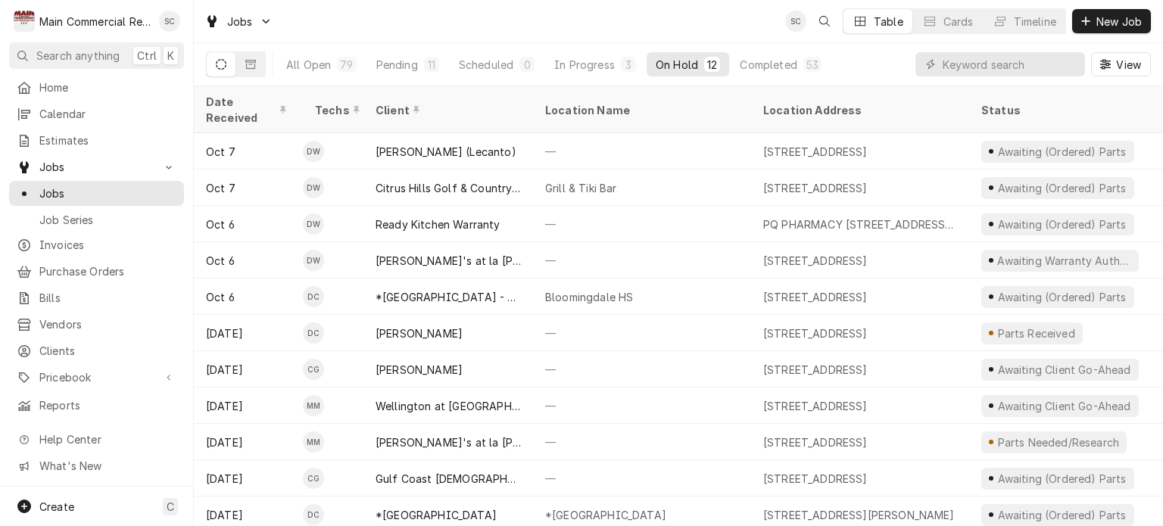
click at [559, 23] on div "Jobs SC Table Cards Timeline New Job" at bounding box center [678, 21] width 969 height 42
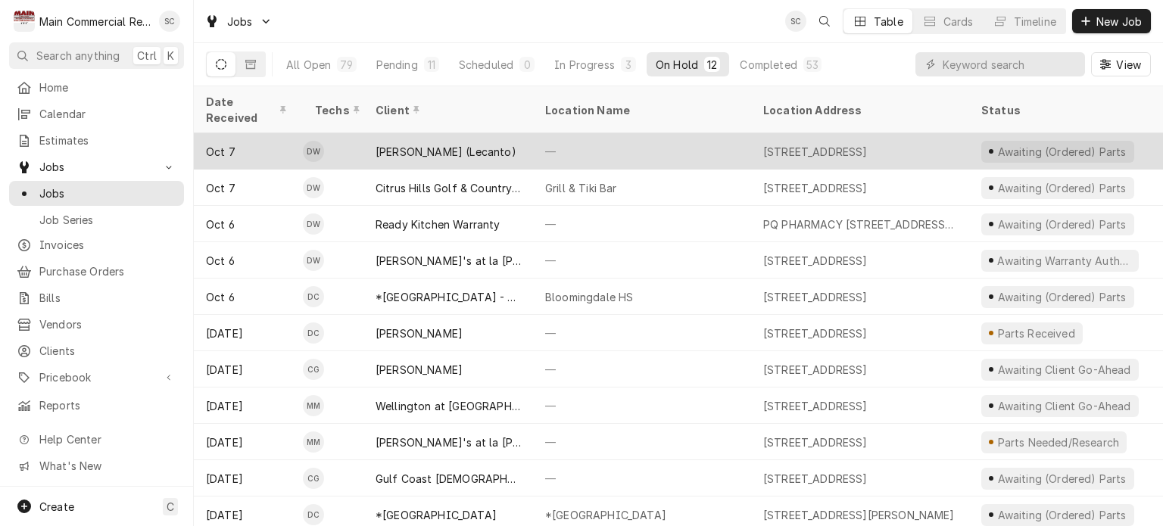
click at [764, 144] on div "[STREET_ADDRESS]" at bounding box center [815, 152] width 104 height 16
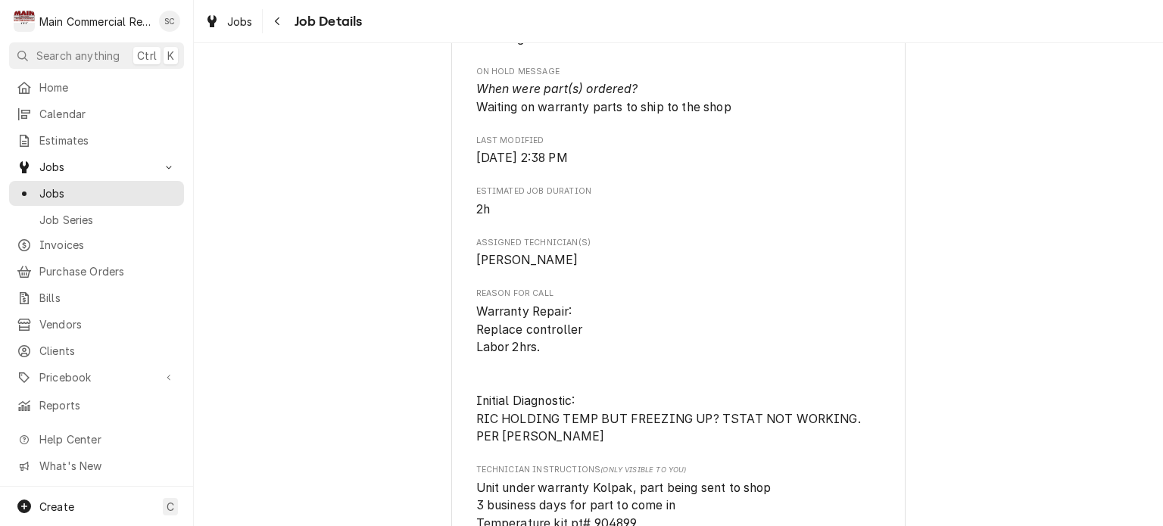
scroll to position [908, 0]
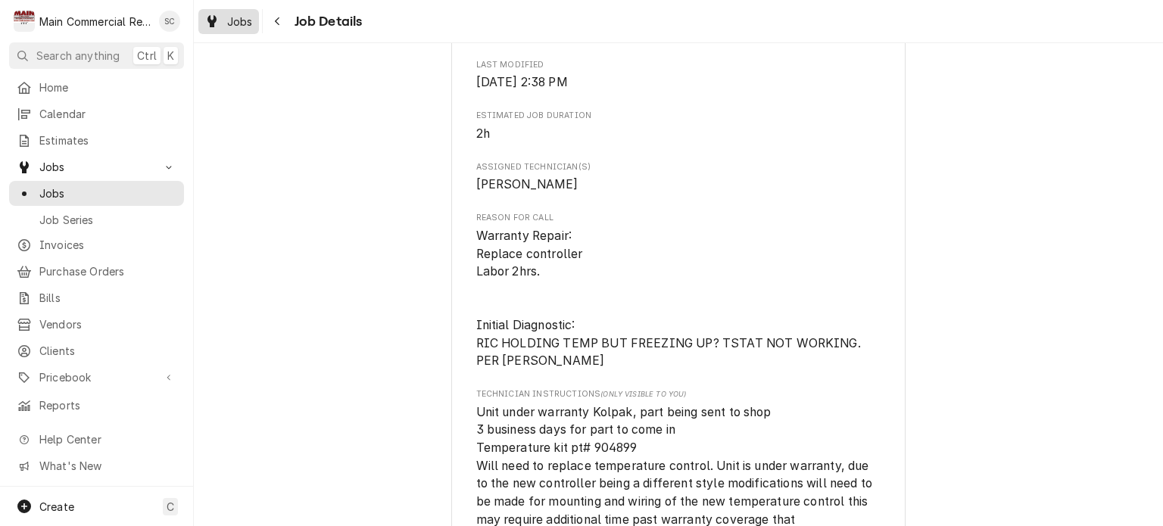
click at [248, 26] on span "Jobs" at bounding box center [240, 22] width 26 height 16
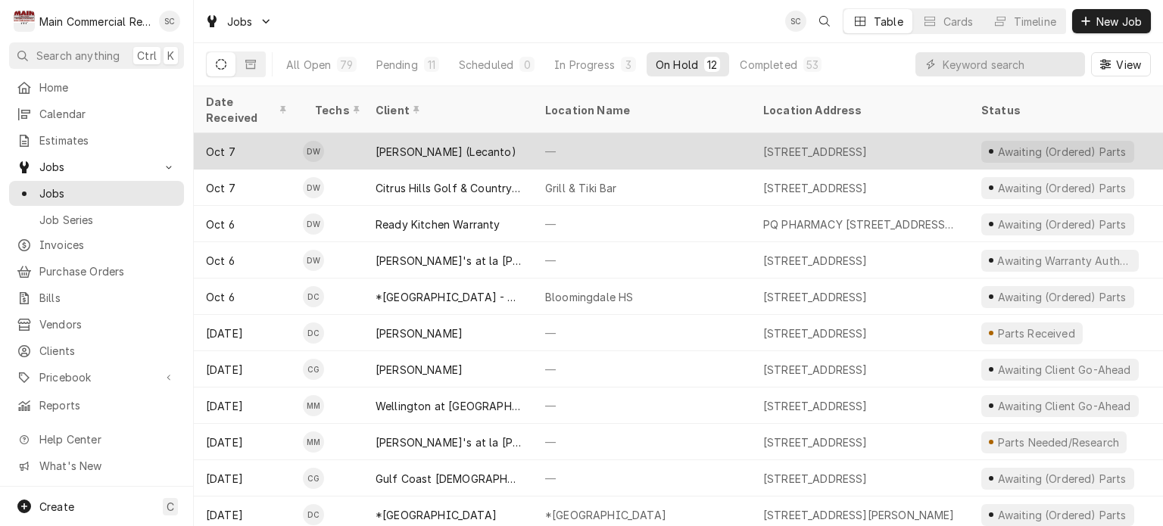
click at [585, 136] on div "—" at bounding box center [642, 151] width 218 height 36
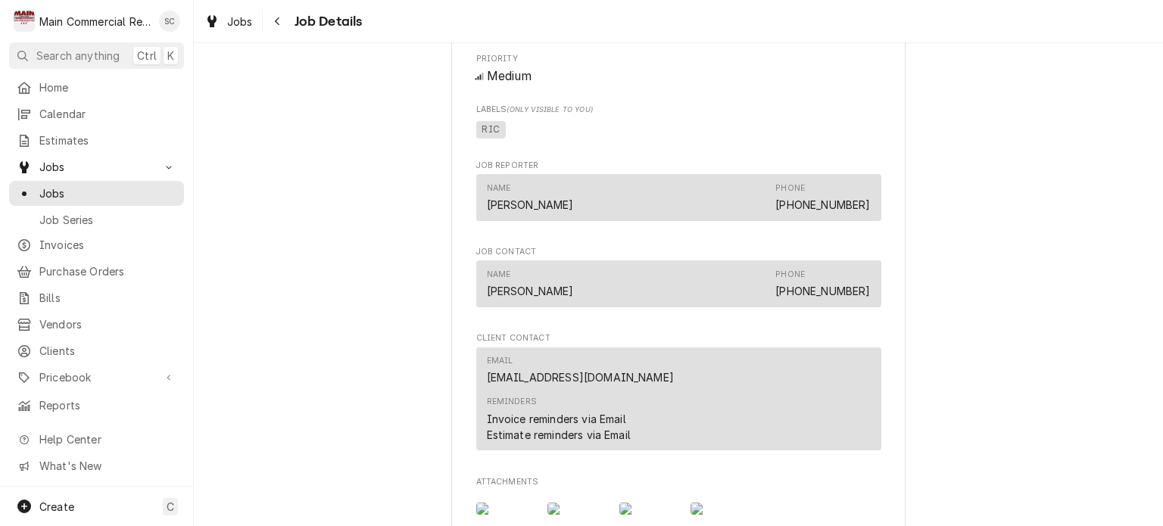
scroll to position [1968, 0]
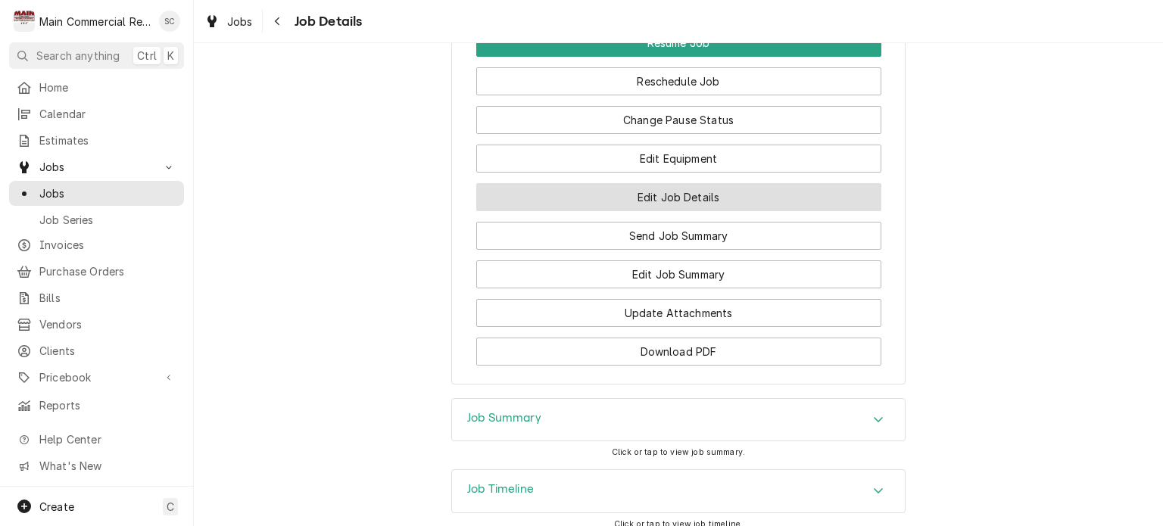
click at [761, 211] on button "Edit Job Details" at bounding box center [678, 197] width 405 height 28
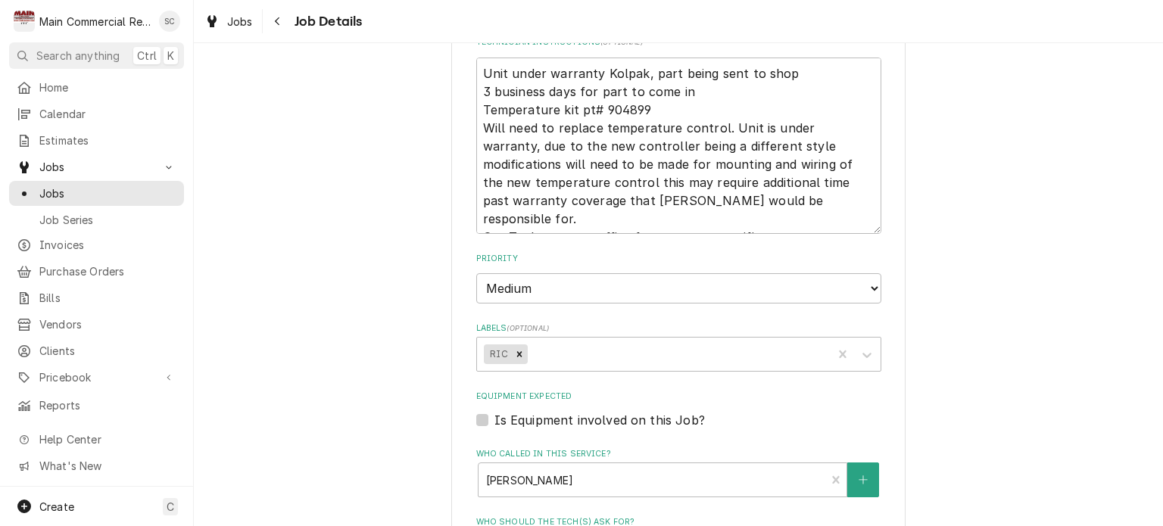
scroll to position [606, 0]
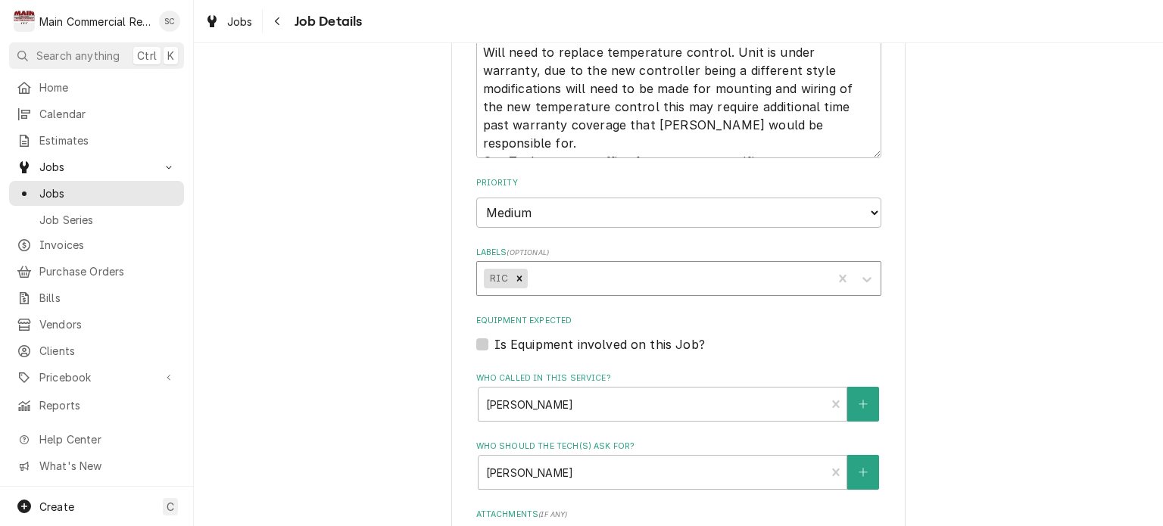
type textarea "x"
click at [696, 273] on div "Labels" at bounding box center [677, 278] width 294 height 27
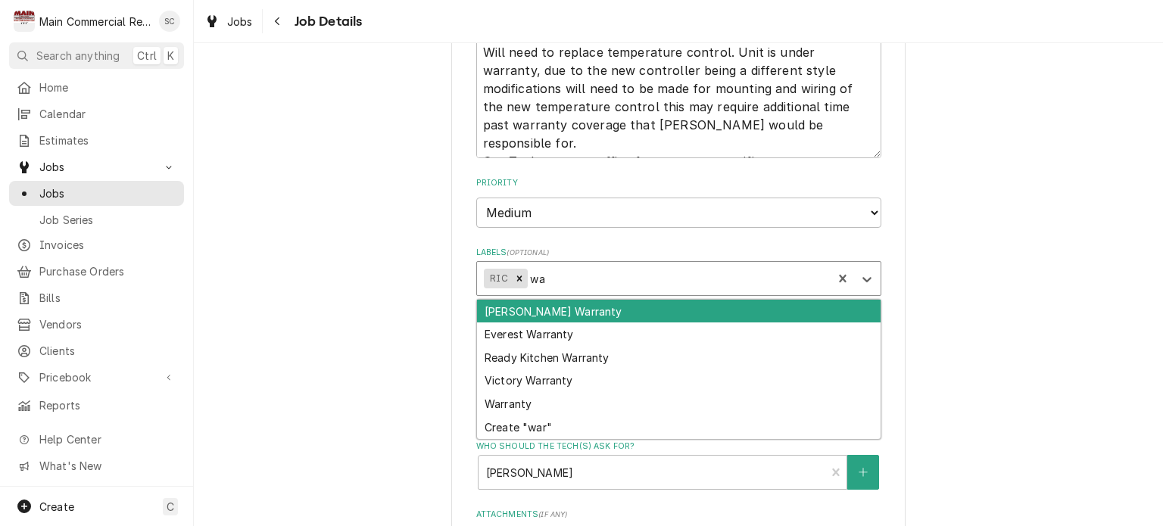
type input "w"
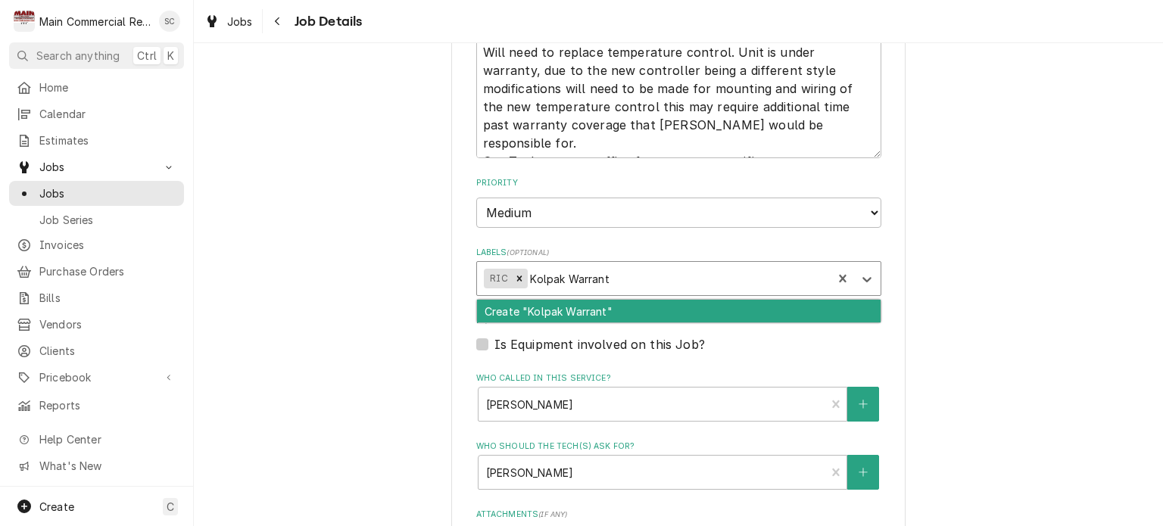
type input "Kolpak Warranty"
click at [593, 306] on div "Create "Kolpak Warranty"" at bounding box center [678, 311] width 403 height 23
type textarea "x"
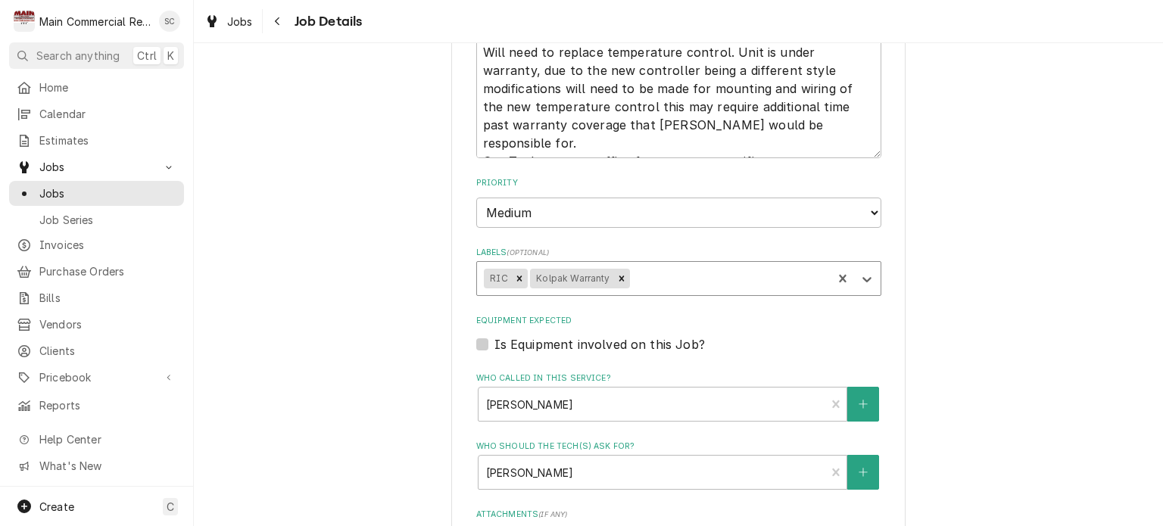
type textarea "x"
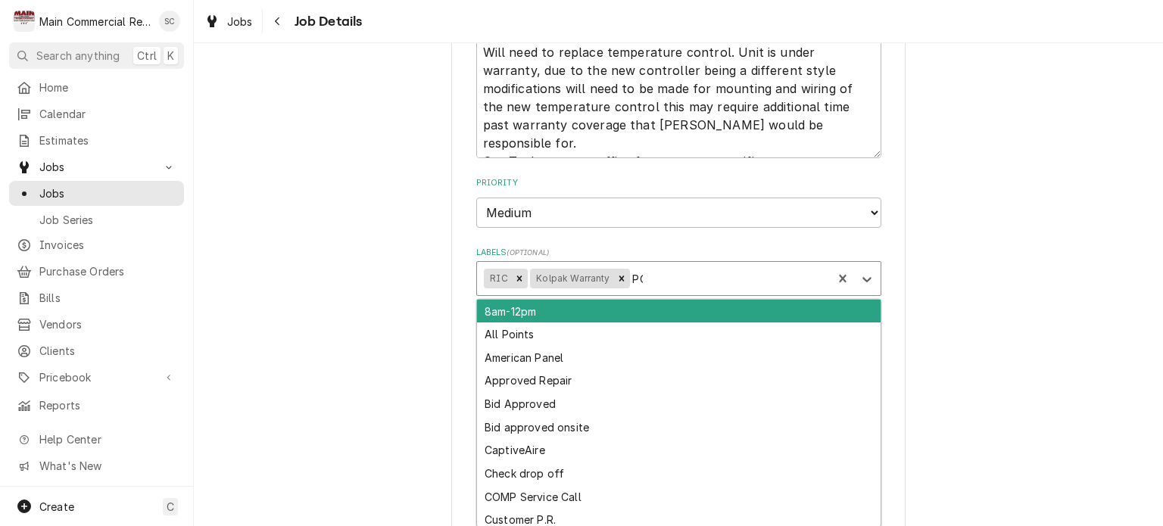
type input "POO"
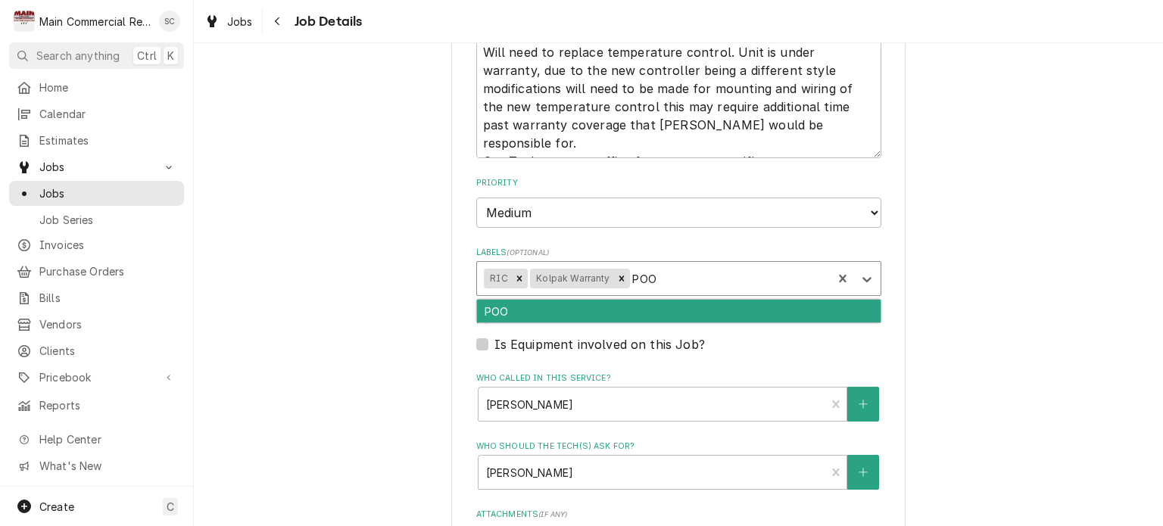
click at [639, 309] on div "POO" at bounding box center [678, 311] width 403 height 23
type textarea "x"
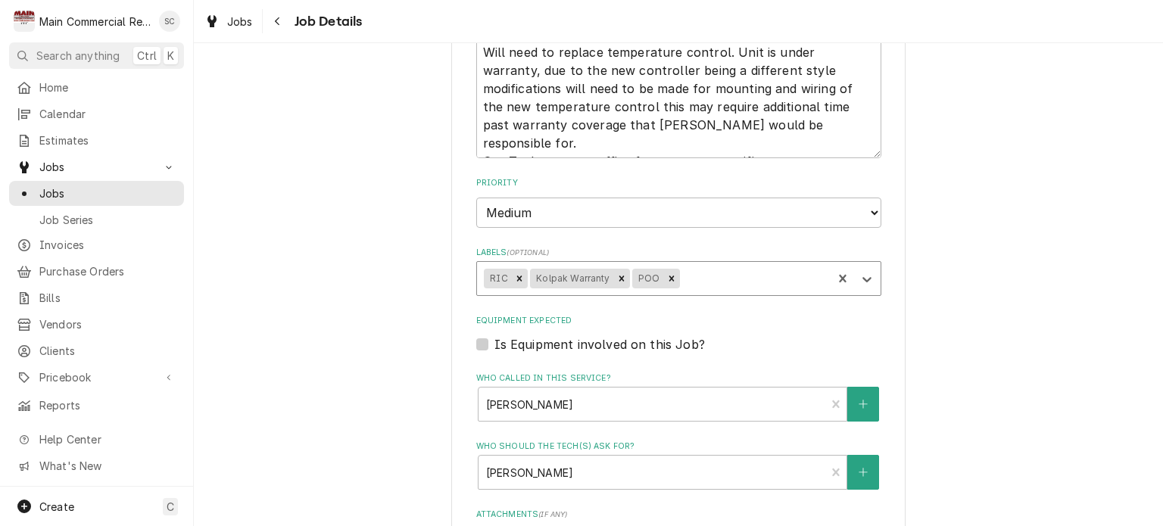
type textarea "x"
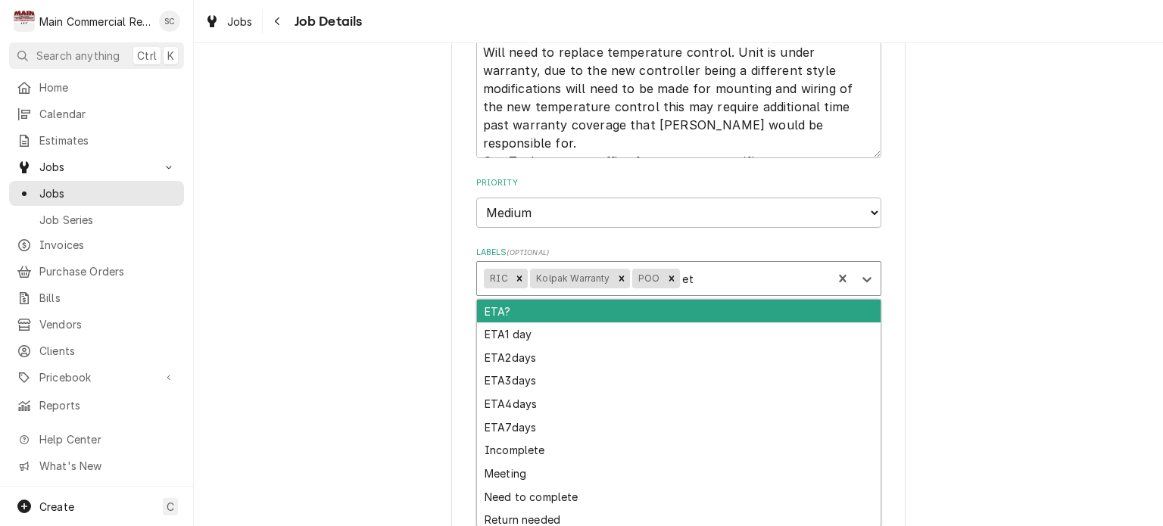
type input "eta"
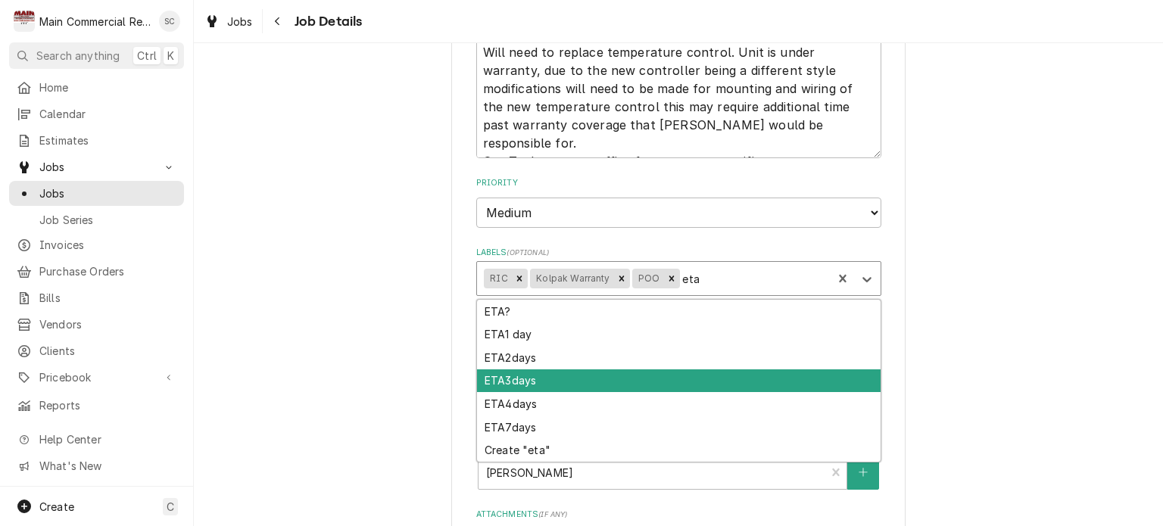
click at [550, 369] on div "ETA3days" at bounding box center [678, 380] width 403 height 23
type textarea "x"
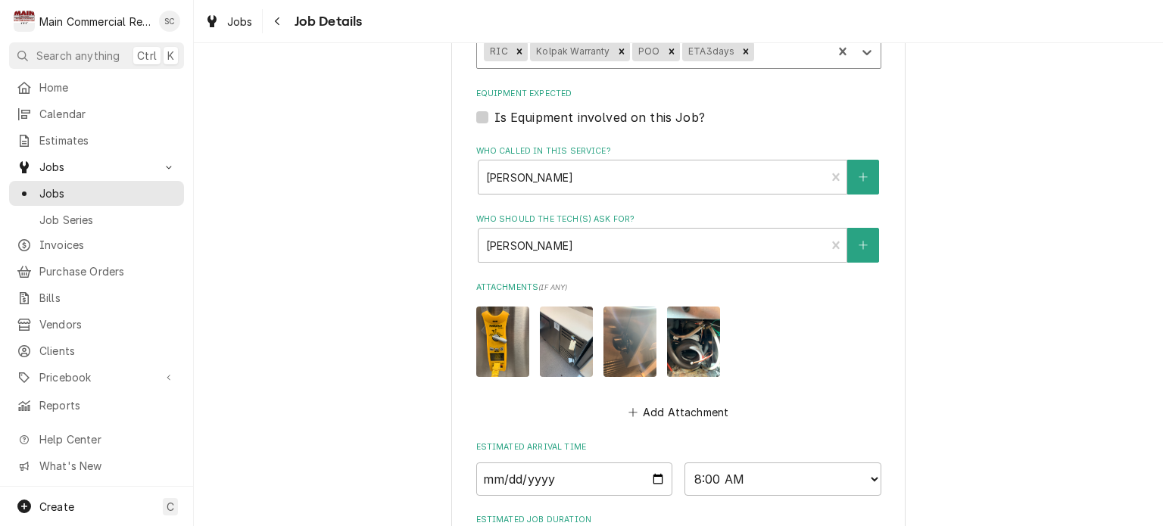
scroll to position [1032, 0]
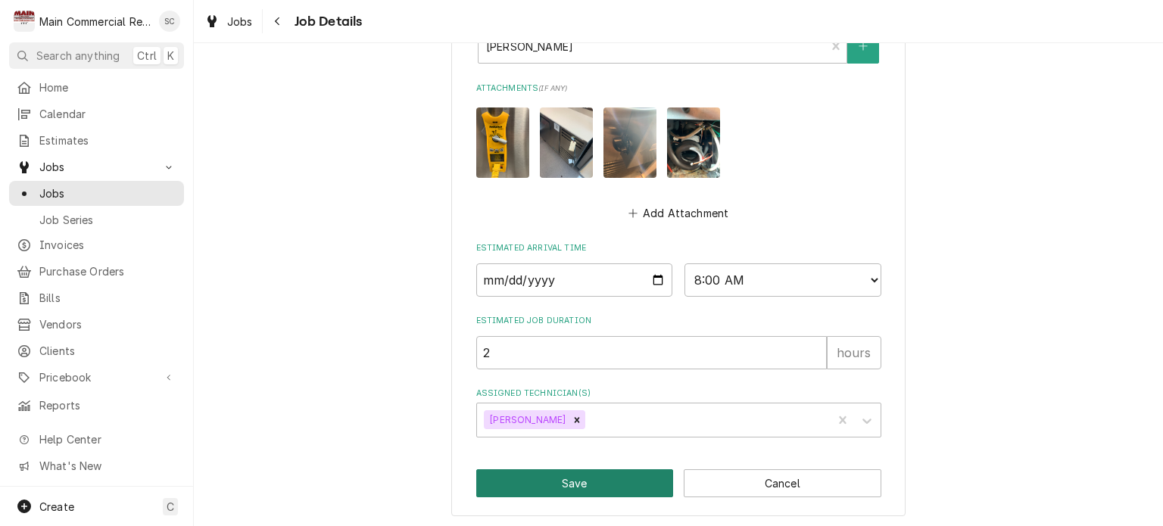
click at [578, 484] on button "Save" at bounding box center [575, 483] width 198 height 28
type textarea "x"
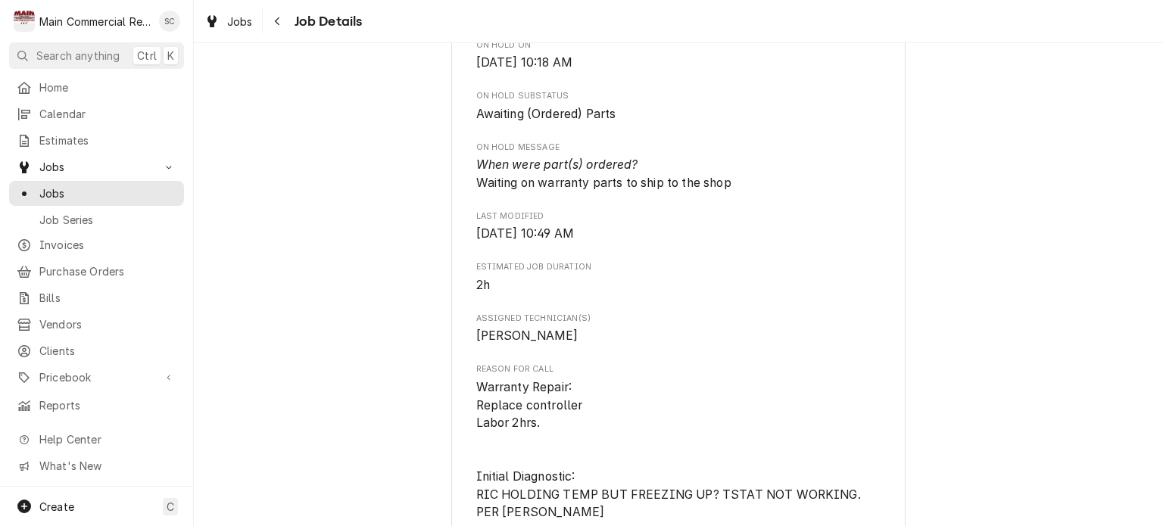
scroll to position [378, 0]
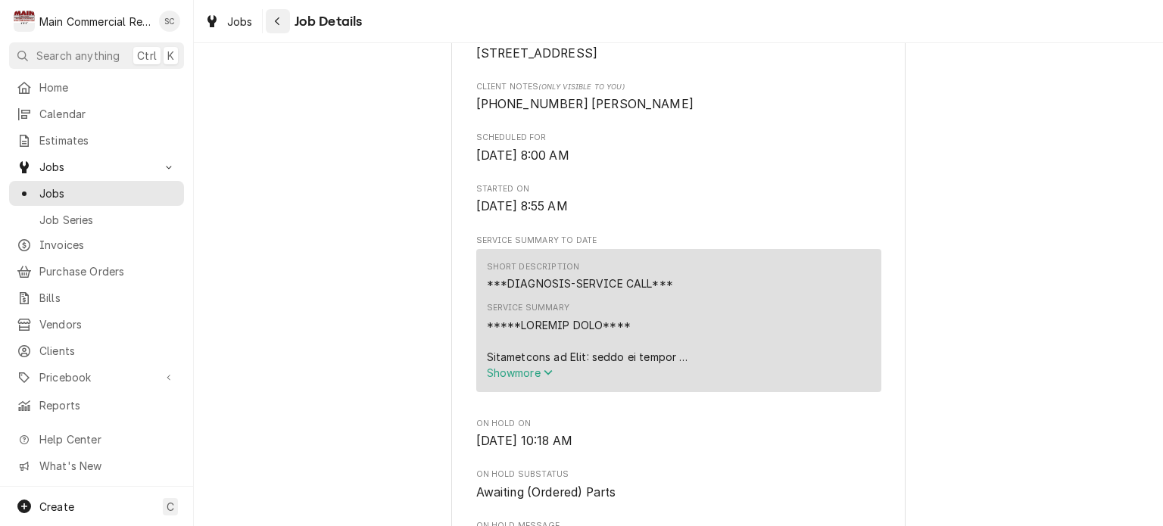
click at [278, 21] on icon "Navigate back" at bounding box center [277, 21] width 7 height 11
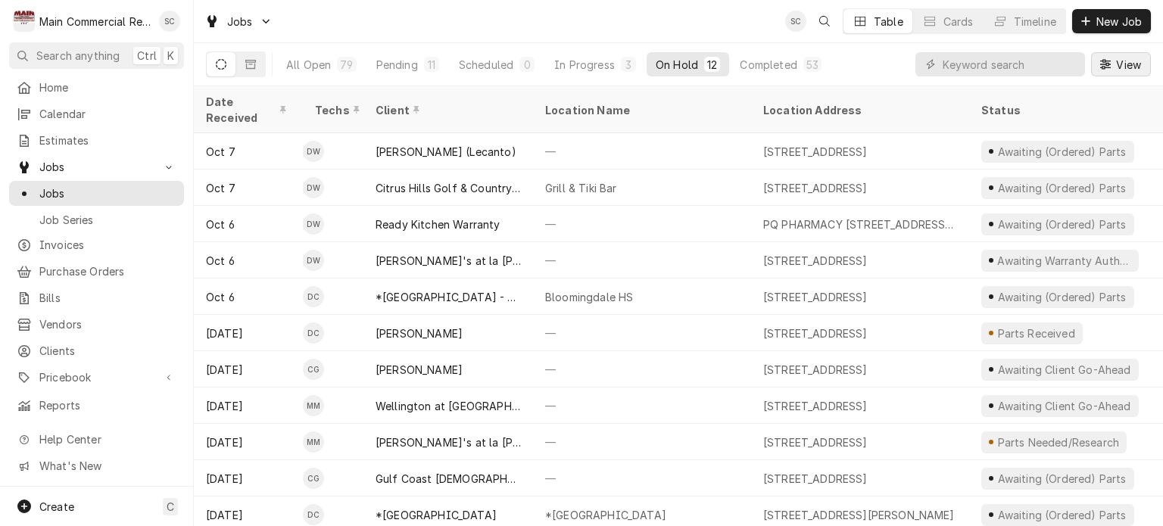
click at [1134, 66] on span "View" at bounding box center [1128, 65] width 31 height 16
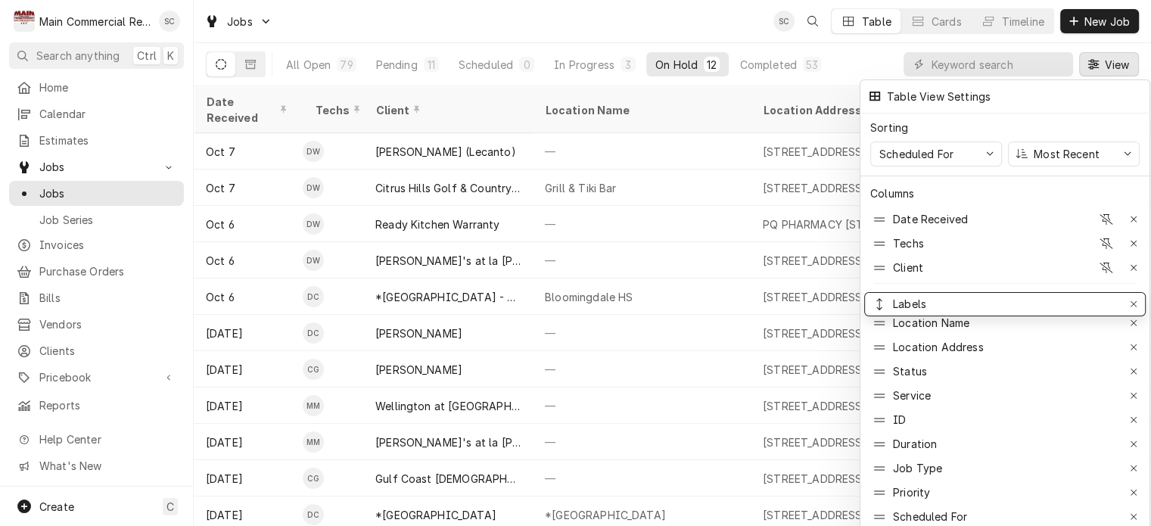
drag, startPoint x: 922, startPoint y: 356, endPoint x: 922, endPoint y: 288, distance: 67.4
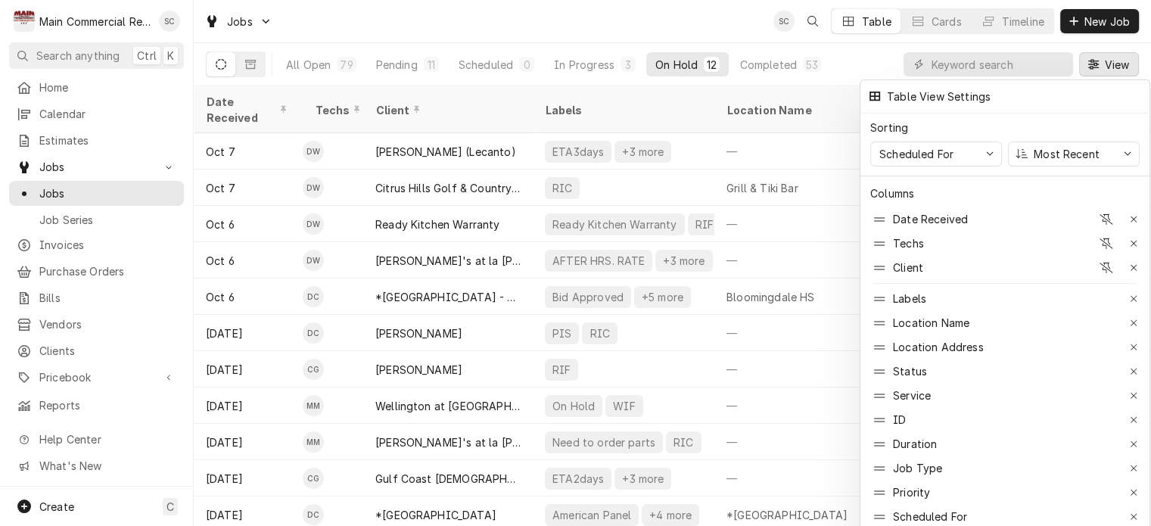
click at [631, 26] on div at bounding box center [575, 263] width 1151 height 526
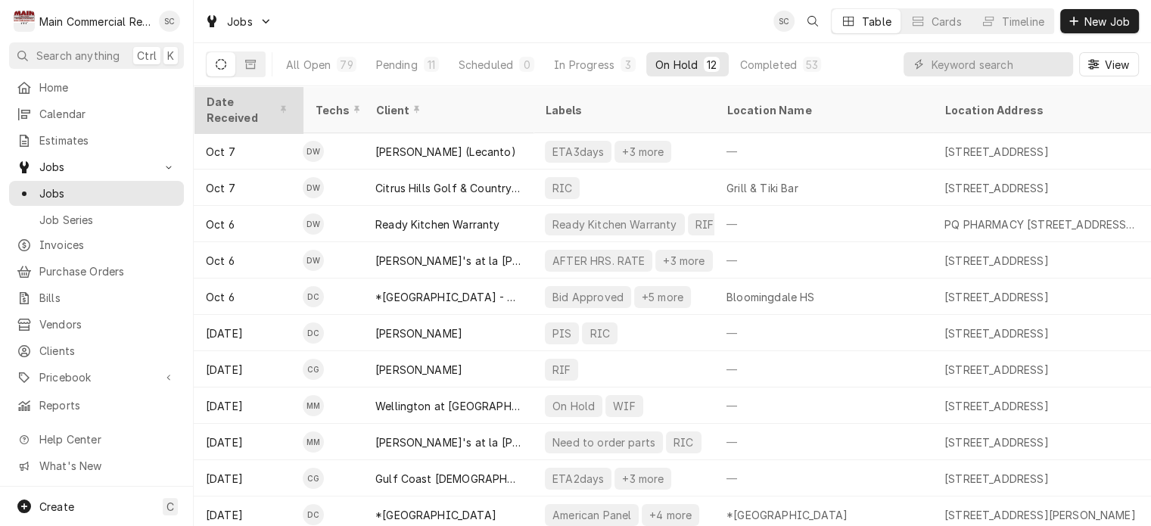
click at [245, 101] on div "Date Received" at bounding box center [247, 110] width 82 height 32
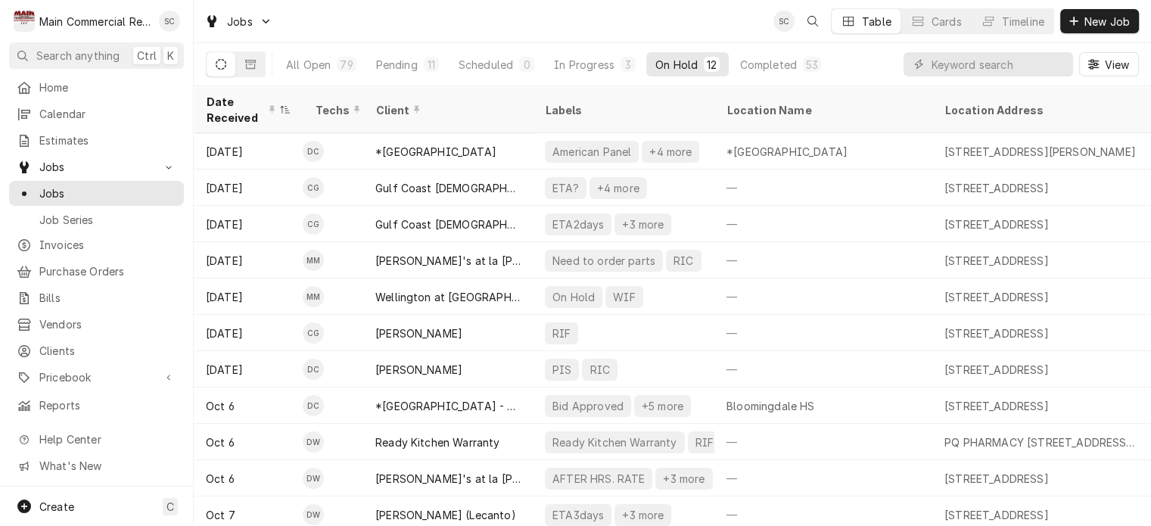
click at [245, 101] on div "Date Received" at bounding box center [241, 110] width 70 height 32
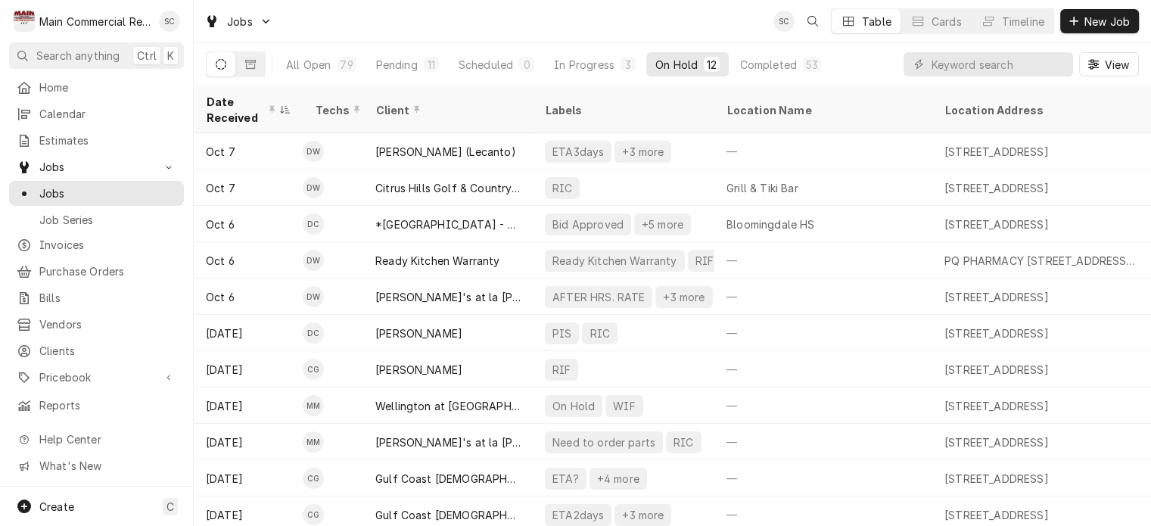
click at [245, 101] on div "Date Received" at bounding box center [241, 110] width 70 height 32
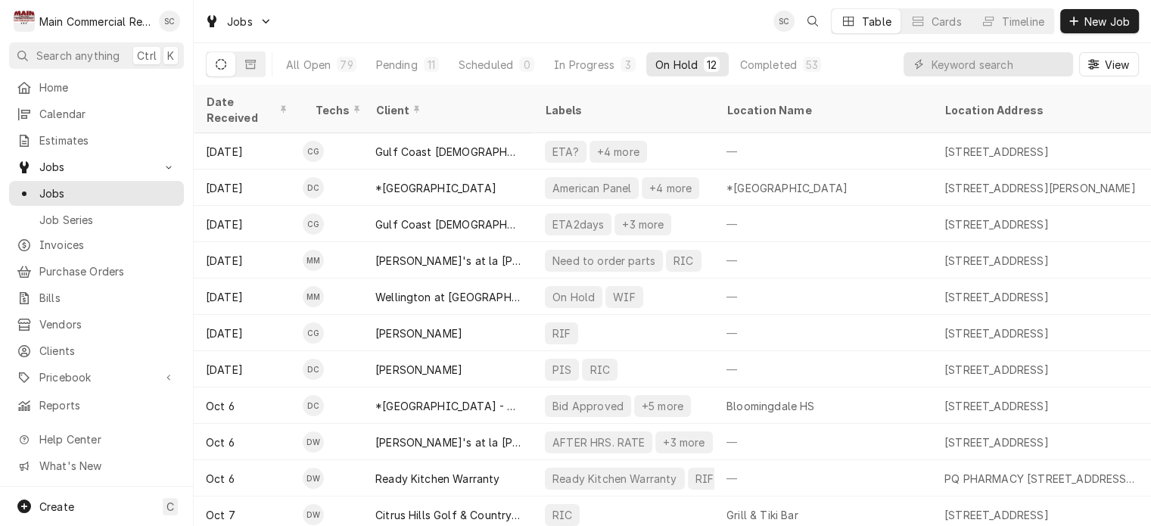
click at [245, 101] on div "Date Received" at bounding box center [247, 110] width 82 height 32
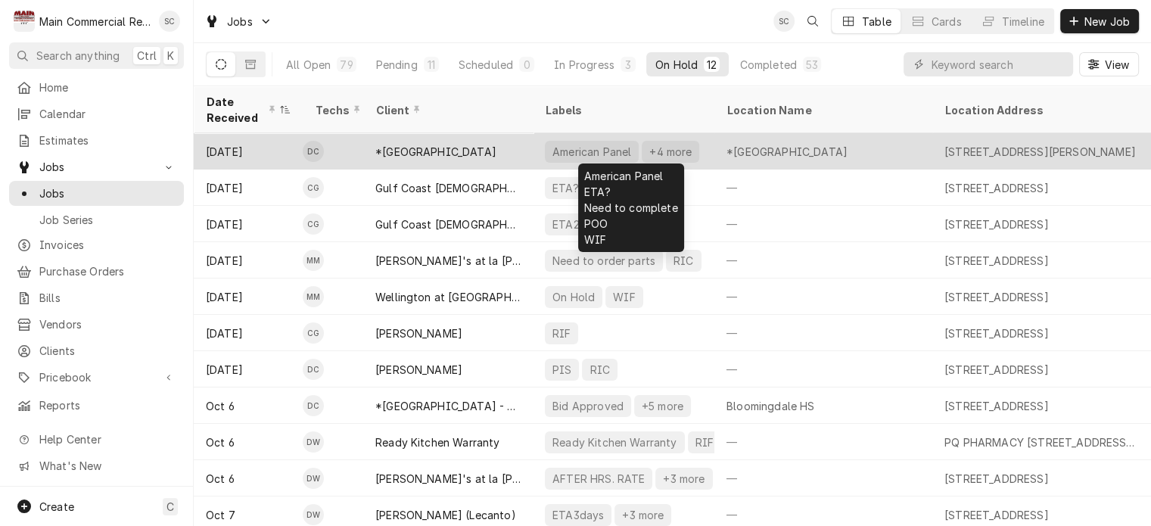
click at [663, 145] on div "+4 more" at bounding box center [670, 152] width 45 height 16
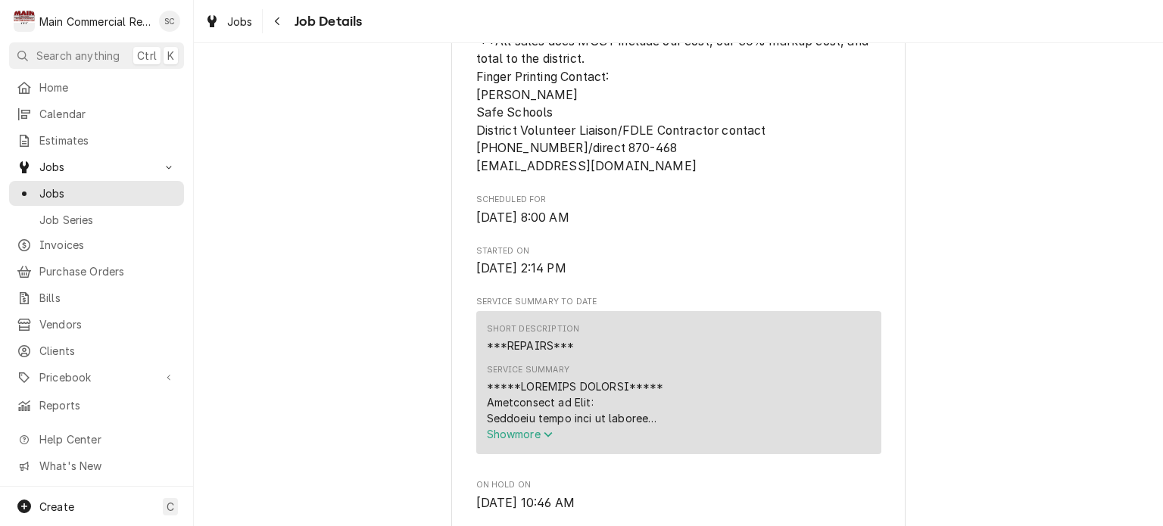
scroll to position [1060, 0]
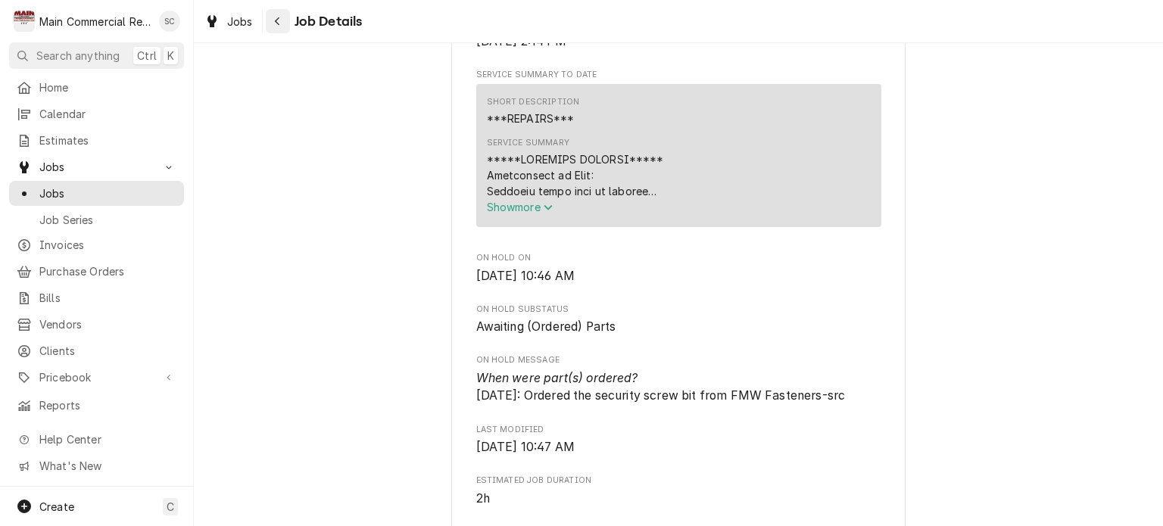
click at [276, 28] on div "Navigate back" at bounding box center [277, 21] width 15 height 15
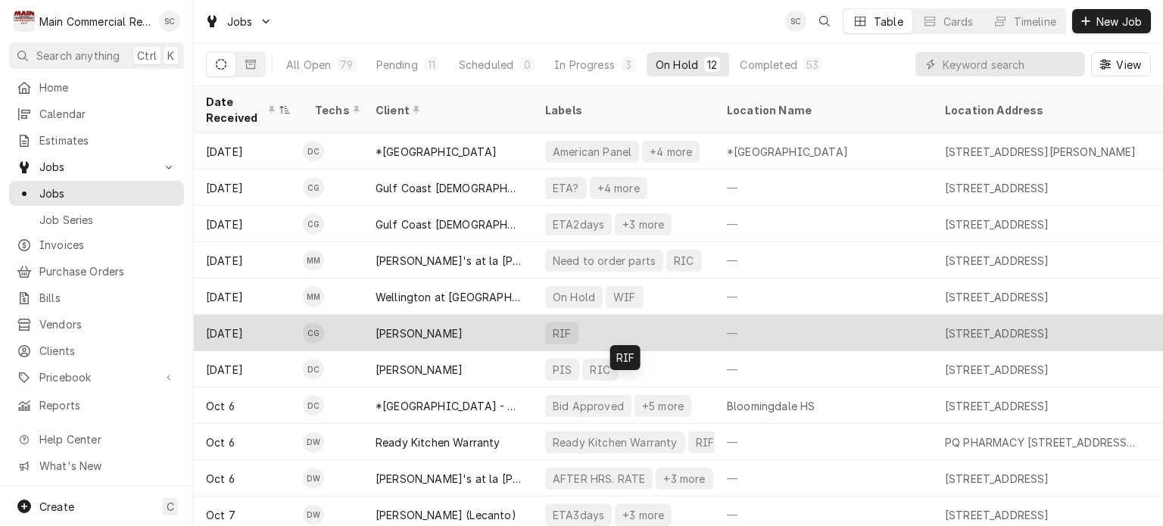
click at [566, 325] on div "RIF" at bounding box center [561, 333] width 21 height 16
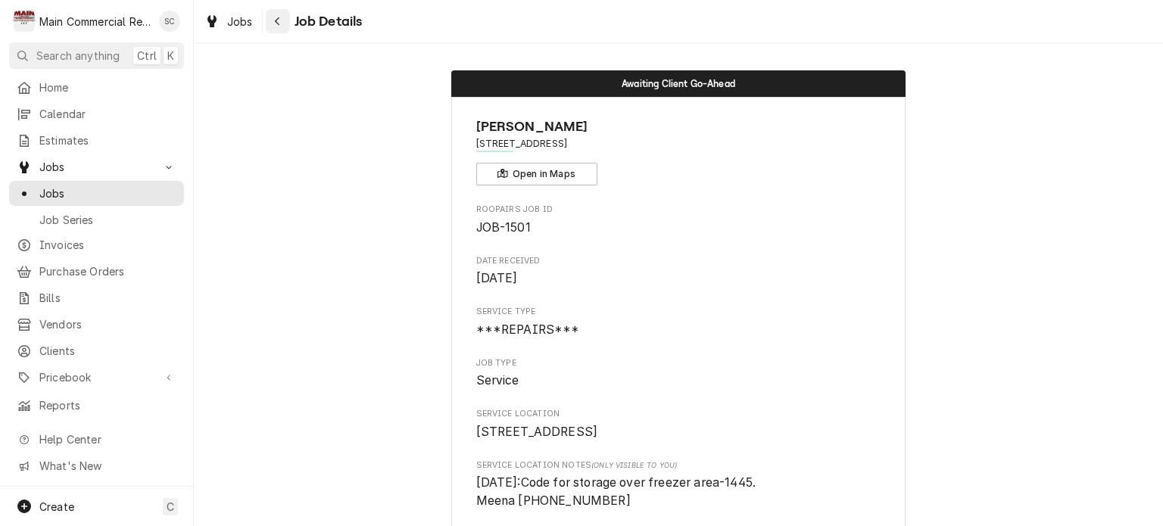
click at [283, 27] on div "Navigate back" at bounding box center [277, 21] width 15 height 15
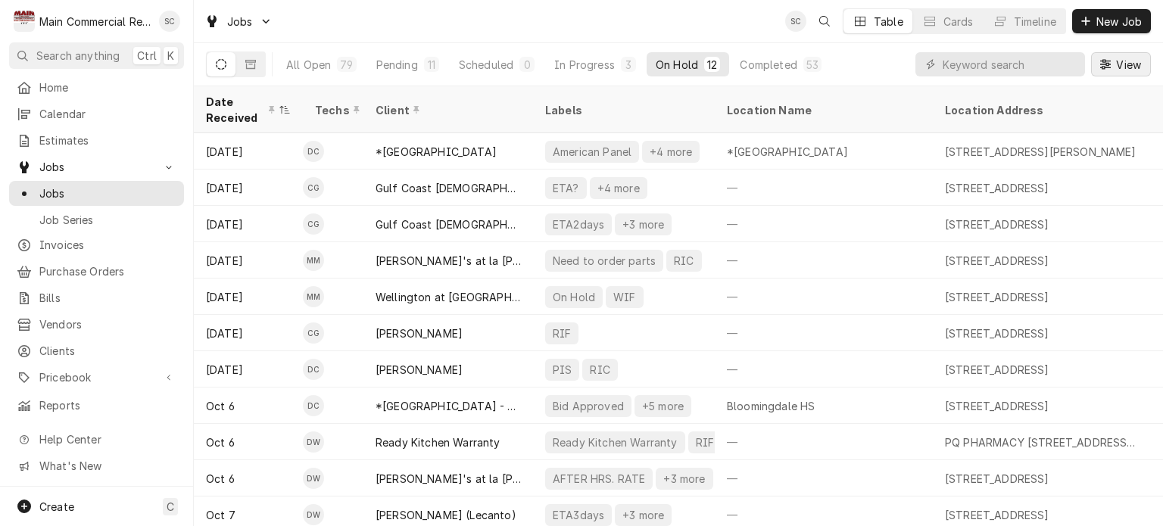
click at [1115, 60] on span "View" at bounding box center [1128, 65] width 31 height 16
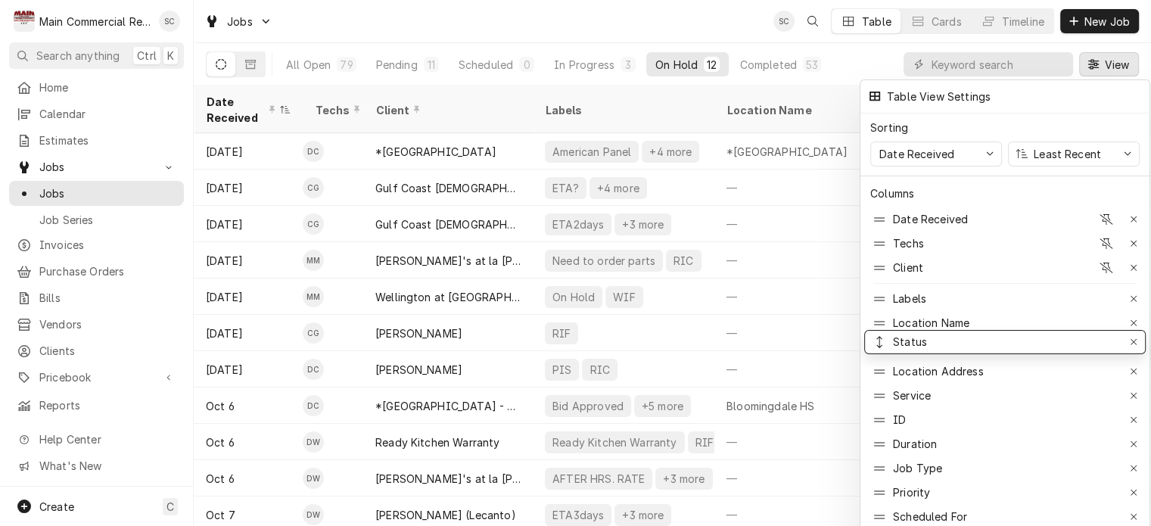
drag, startPoint x: 903, startPoint y: 360, endPoint x: 906, endPoint y: 330, distance: 29.7
click at [817, 110] on div at bounding box center [575, 263] width 1151 height 526
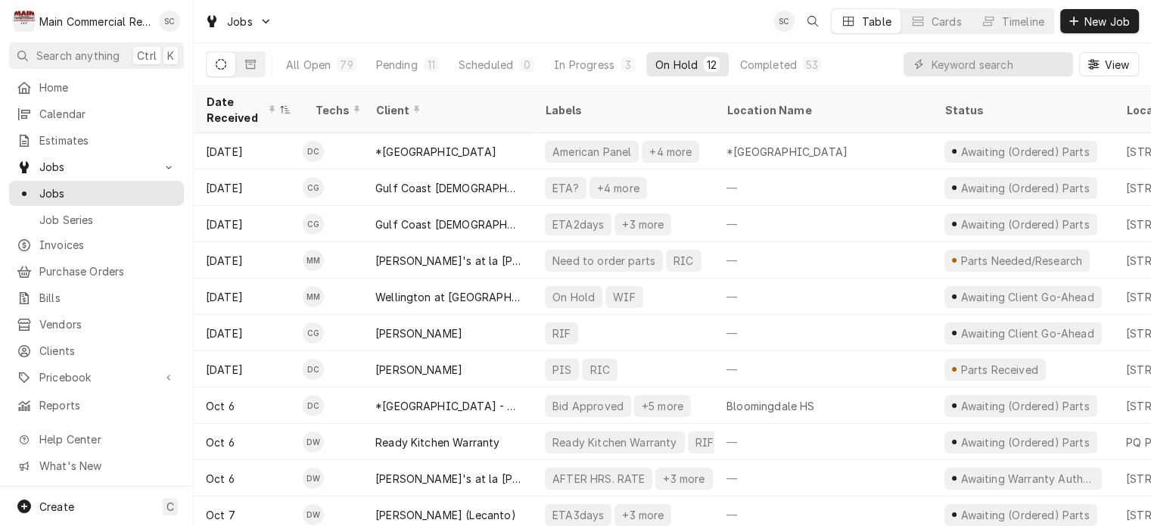
click at [533, 31] on div "Jobs SC Table Cards Timeline New Job" at bounding box center [673, 21] width 958 height 42
click at [0, 408] on div "Home Calendar Estimates Jobs Jobs Job Series Invoices Purchase Orders Bills Ven…" at bounding box center [96, 281] width 193 height 412
click at [556, 64] on div "In Progress" at bounding box center [584, 65] width 61 height 16
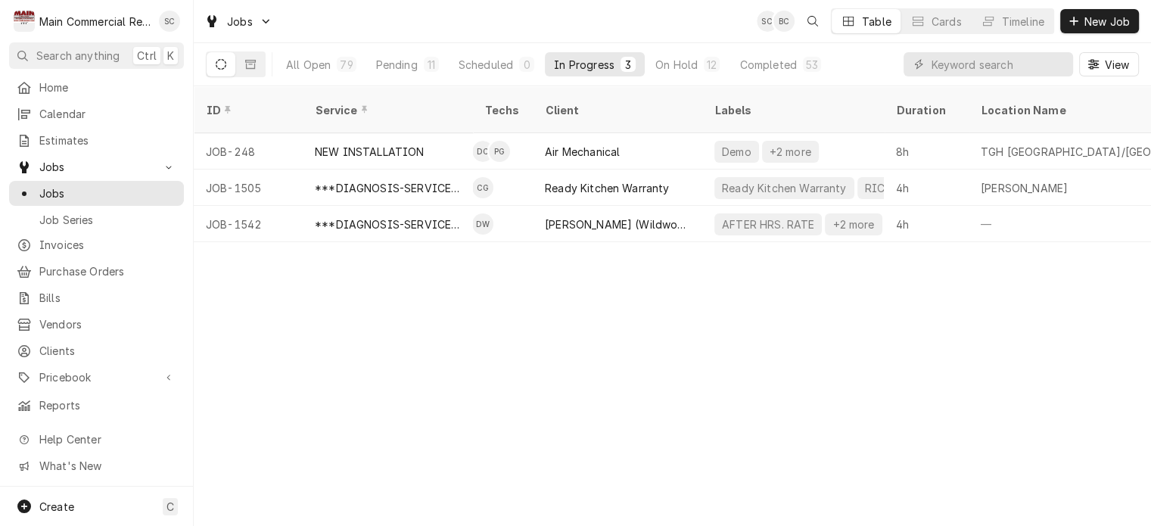
click at [622, 334] on div "ID Service Techs Client Labels Duration Location Name Date Received Status Prio…" at bounding box center [673, 306] width 958 height 440
click at [1113, 26] on span "New Job" at bounding box center [1107, 22] width 51 height 16
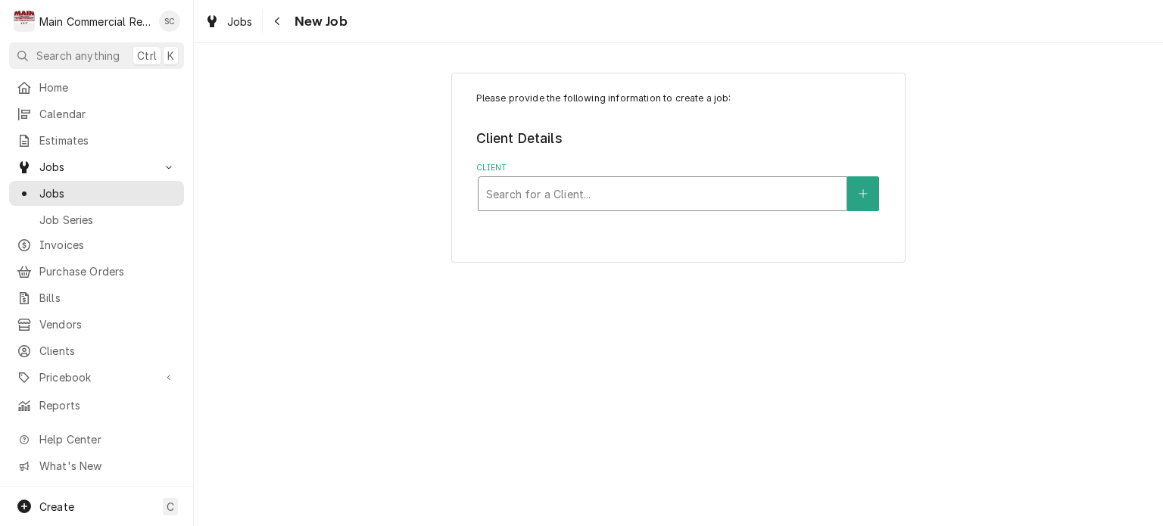
click at [709, 201] on div "Client" at bounding box center [662, 193] width 353 height 27
type input "United"
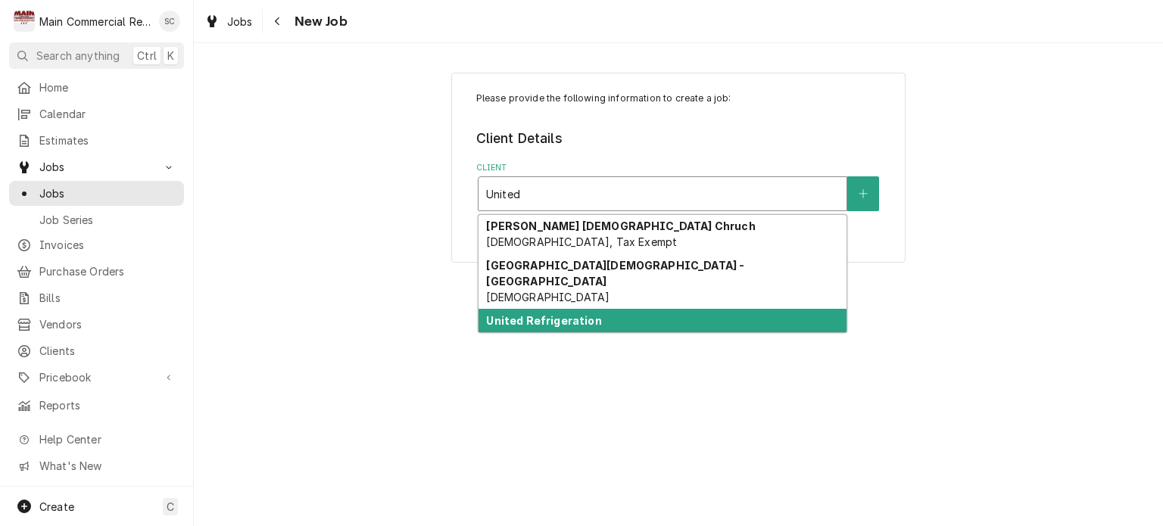
click at [581, 314] on strong "United Refrigeration" at bounding box center [543, 320] width 115 height 13
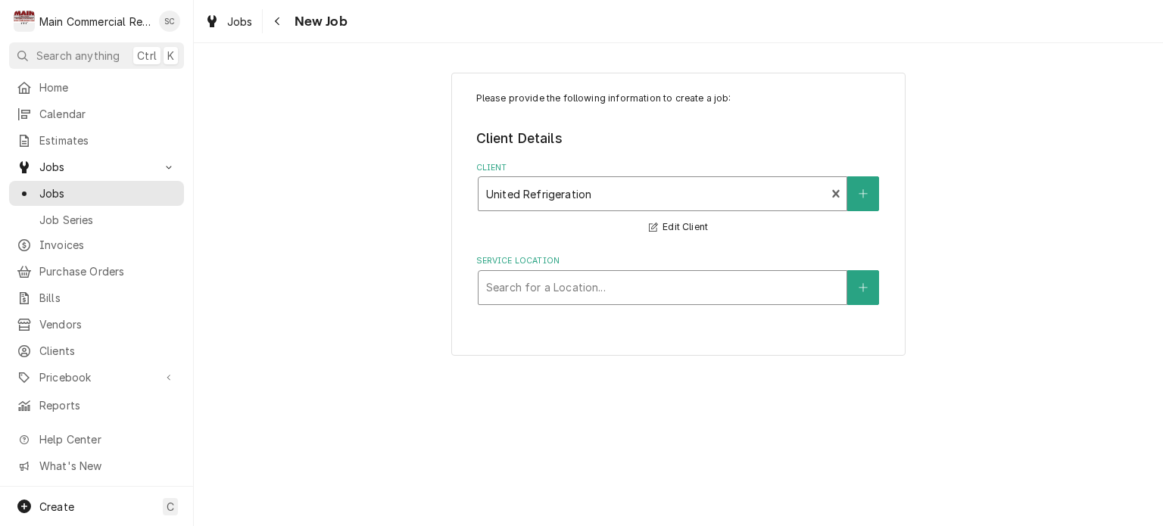
click at [722, 288] on div "Service Location" at bounding box center [662, 287] width 353 height 27
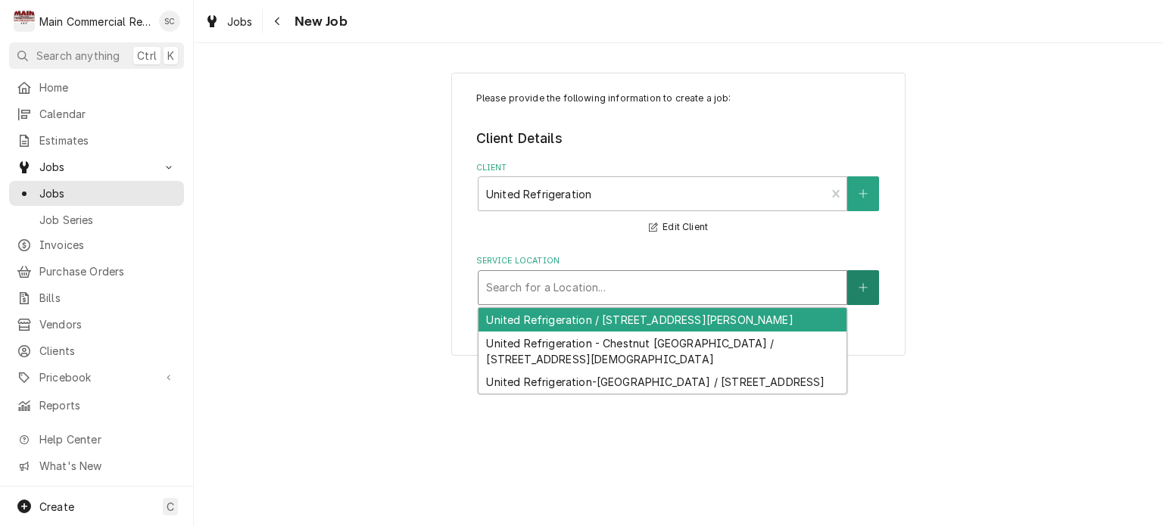
click at [857, 294] on button "Service Location" at bounding box center [863, 287] width 32 height 35
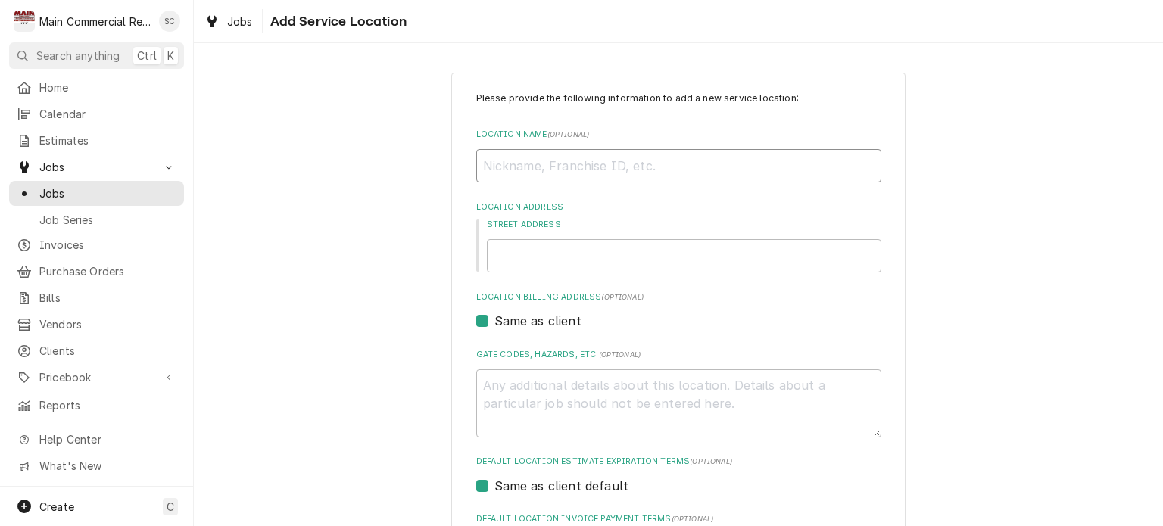
click at [557, 167] on input "Location Name ( optional )" at bounding box center [678, 165] width 405 height 33
type textarea "x"
type input "L"
type textarea "x"
type input "Lo"
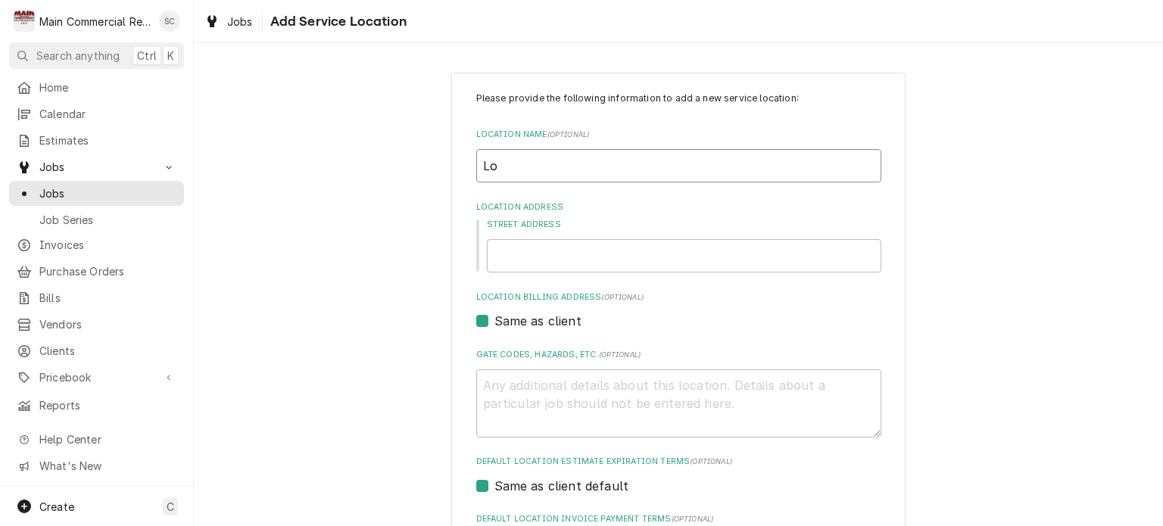
type textarea "x"
type input "Log"
type textarea "x"
type input "Logn"
type textarea "x"
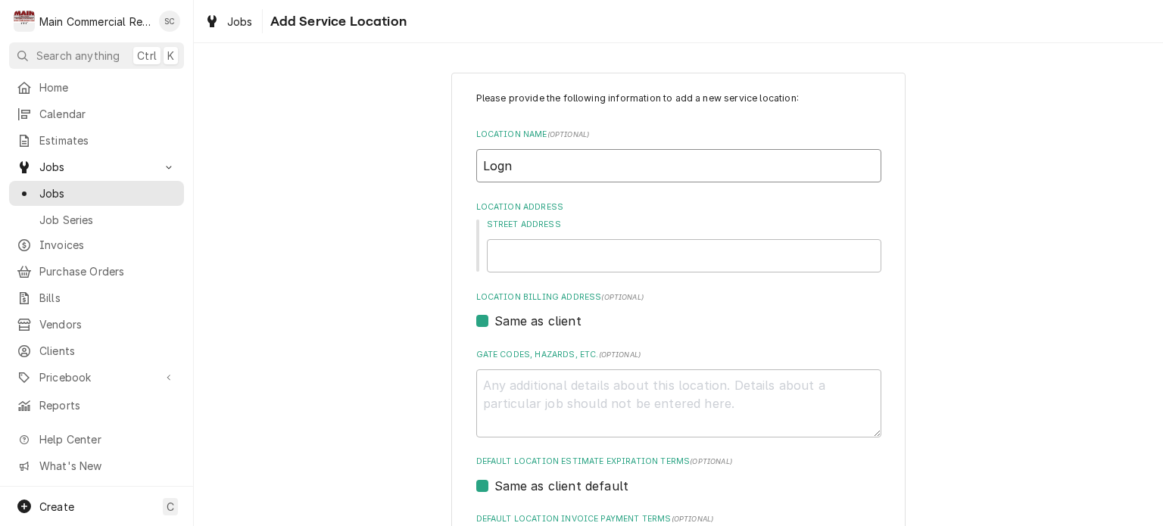
type input "Log"
type textarea "x"
type input "Lo"
type textarea "x"
type input "Lon"
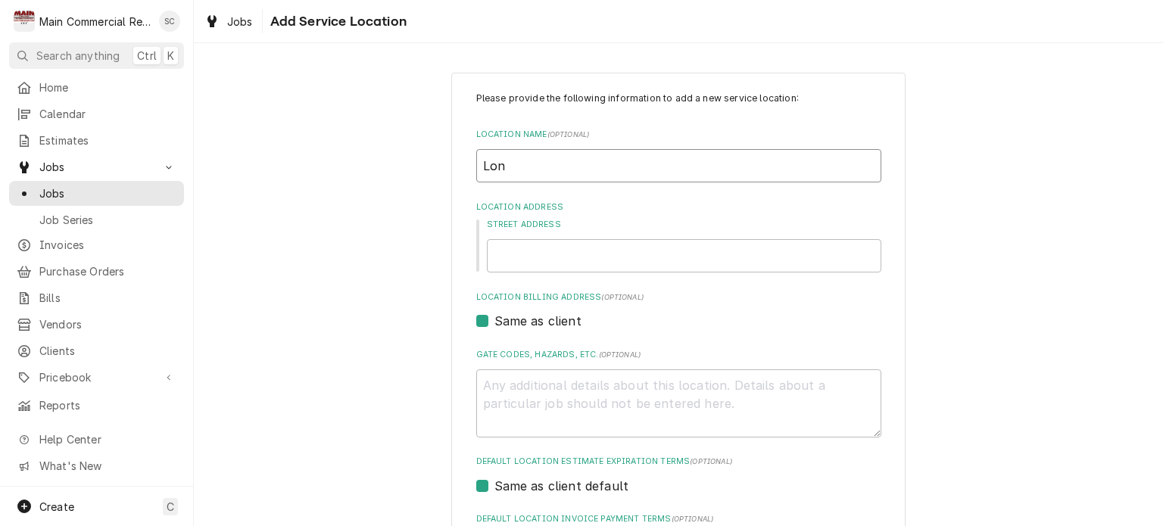
type textarea "x"
type input "Long"
type textarea "x"
type input "Longw"
type textarea "x"
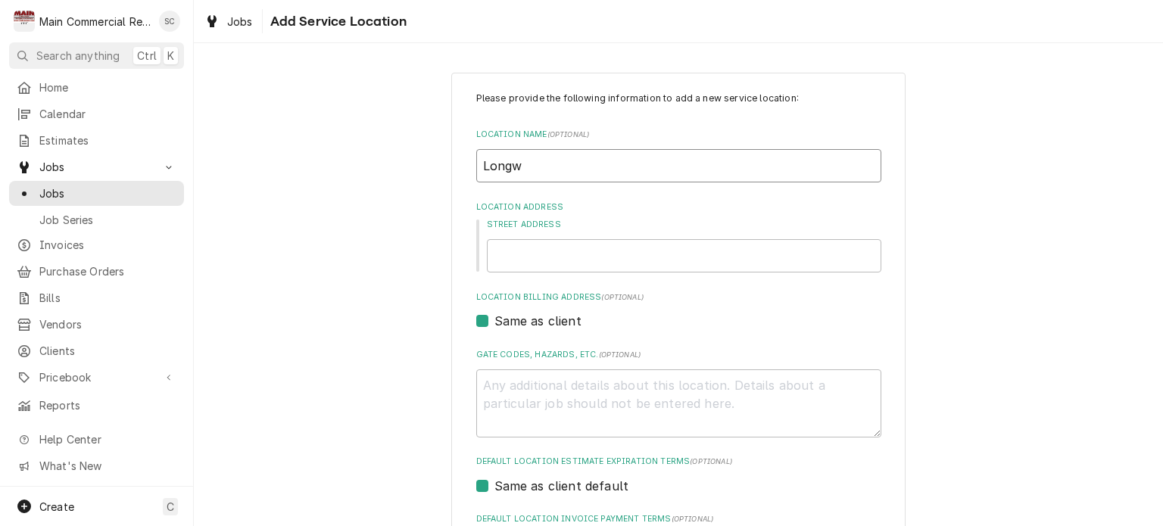
type input "Longwo"
type textarea "x"
type input "Longwoo"
type textarea "x"
type input "Longwood"
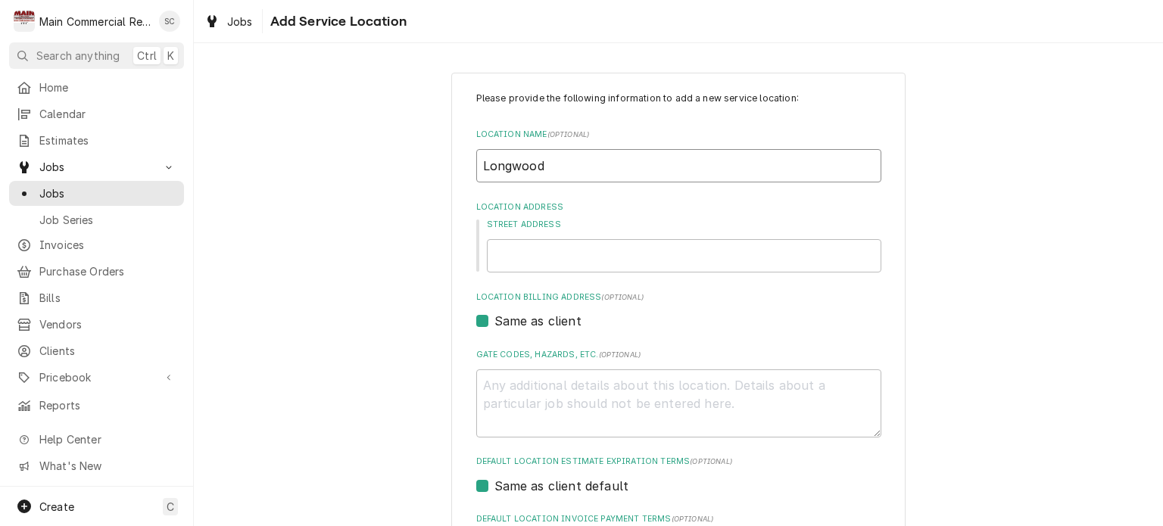
type textarea "x"
type input "Longwood"
type textarea "x"
type input "Longwood"
type textarea "x"
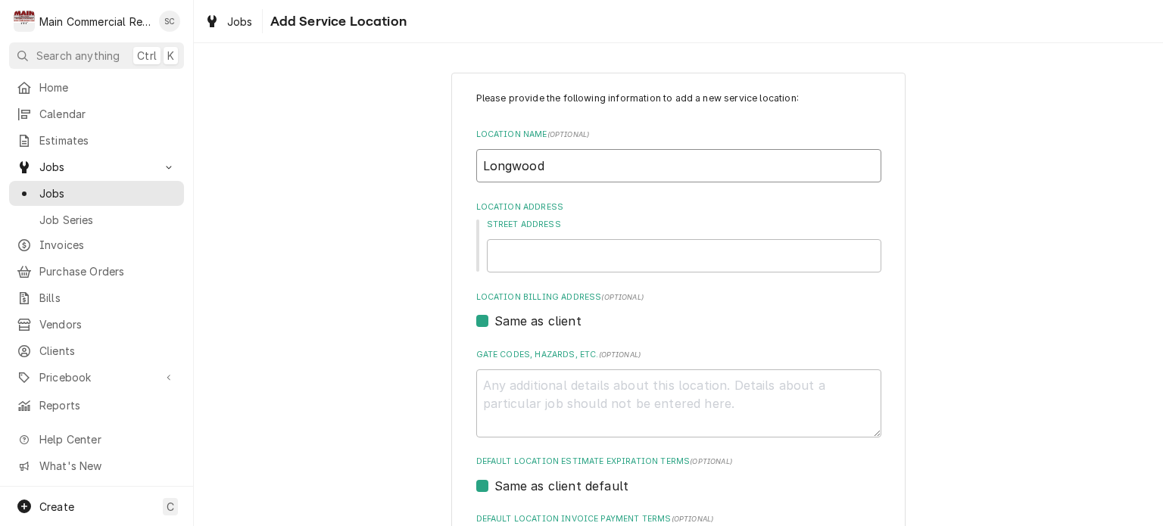
type input "Longwood,"
type textarea "x"
type input "Longwood,"
type textarea "x"
type input "Longwood, F"
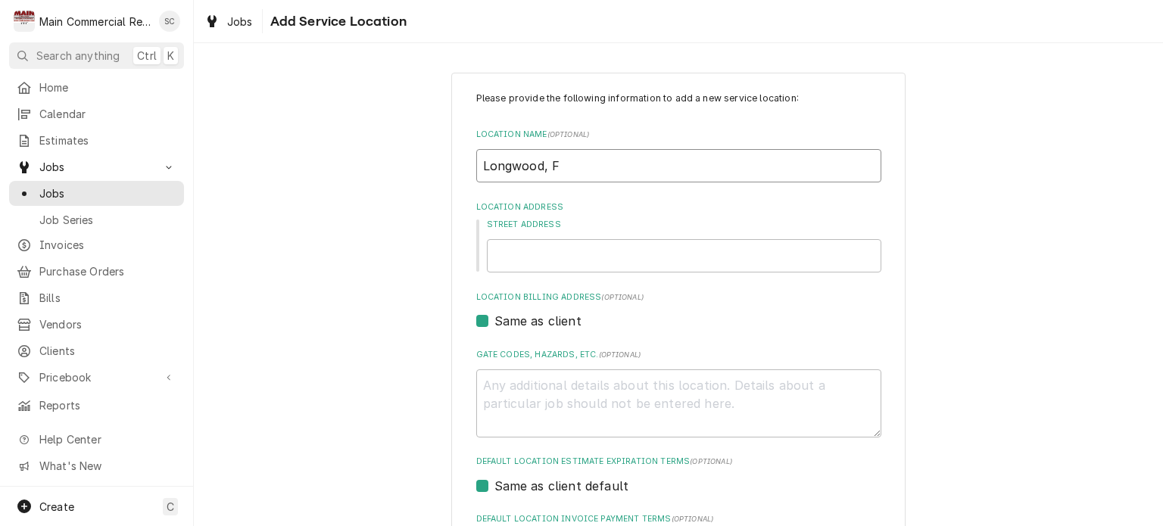
type textarea "x"
type input "Longwood, FL"
type textarea "x"
type input "Longwood, FL."
type textarea "x"
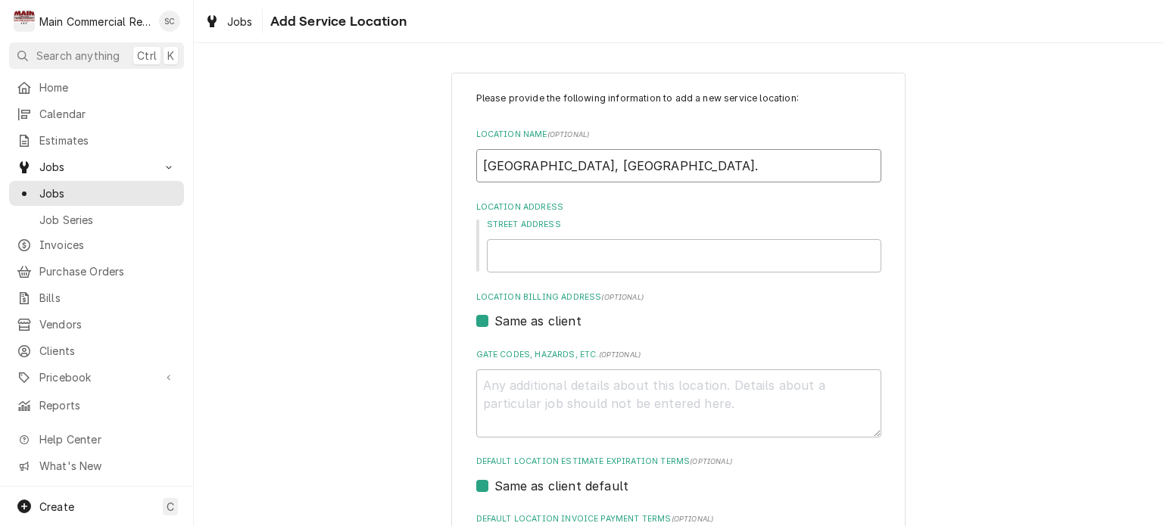
type input "Longwood, FL."
type textarea "x"
type input "Longwood, FL."
click at [573, 248] on input "Street Address" at bounding box center [684, 255] width 394 height 33
type textarea "x"
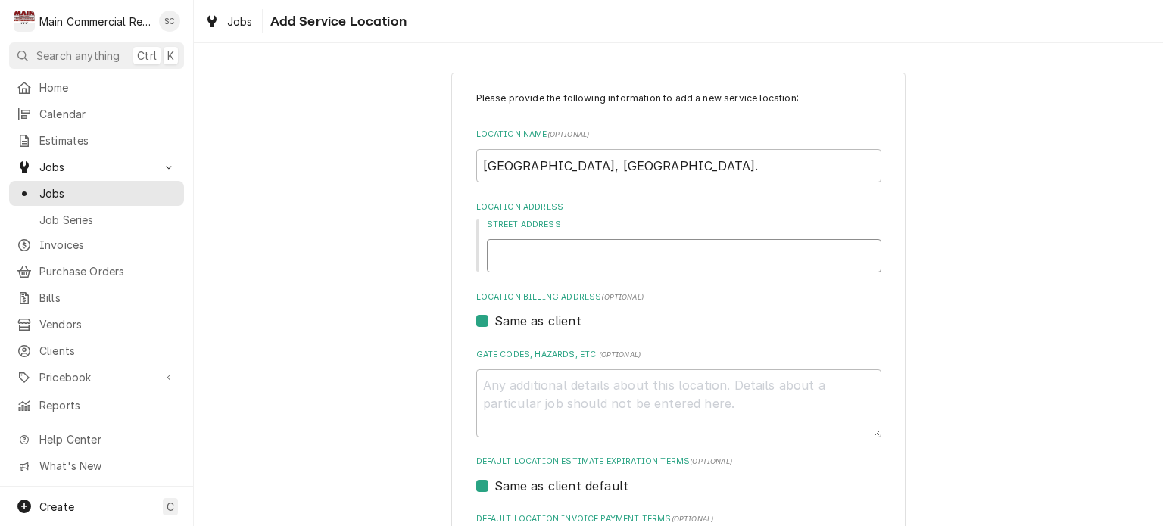
type input "3"
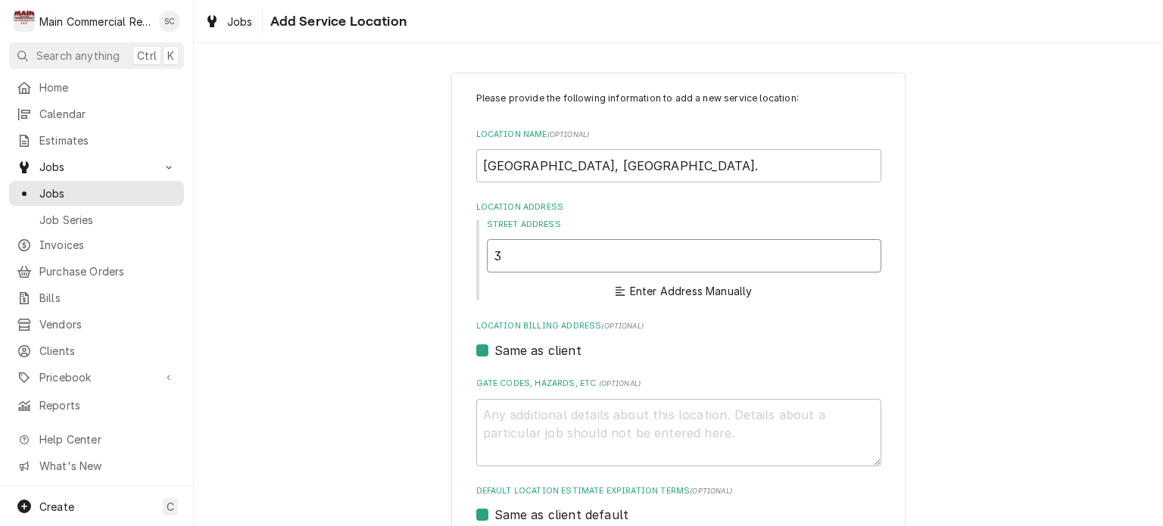
type textarea "x"
type input "32"
type textarea "x"
type input "320"
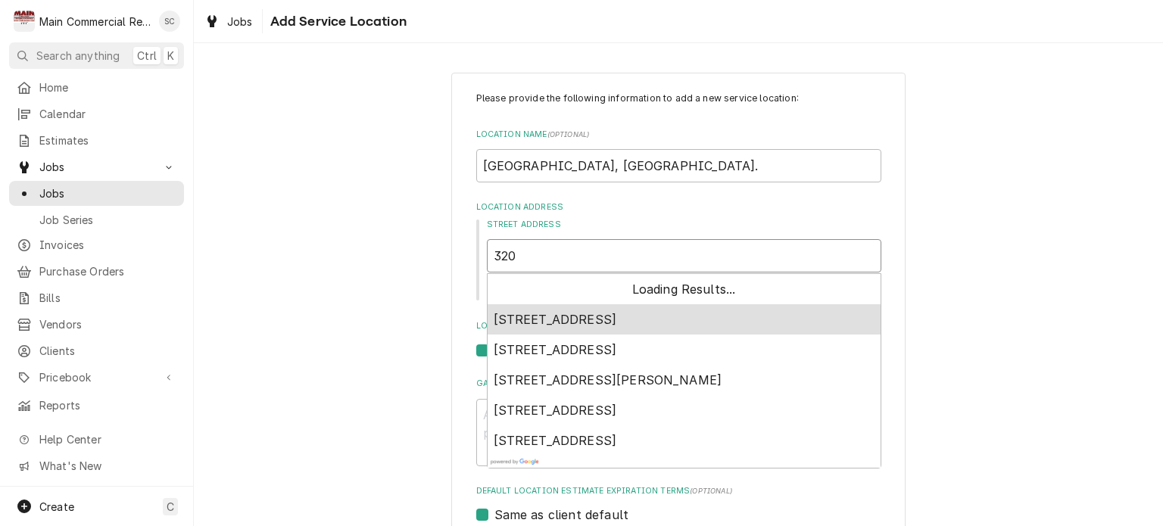
type textarea "x"
type input "320"
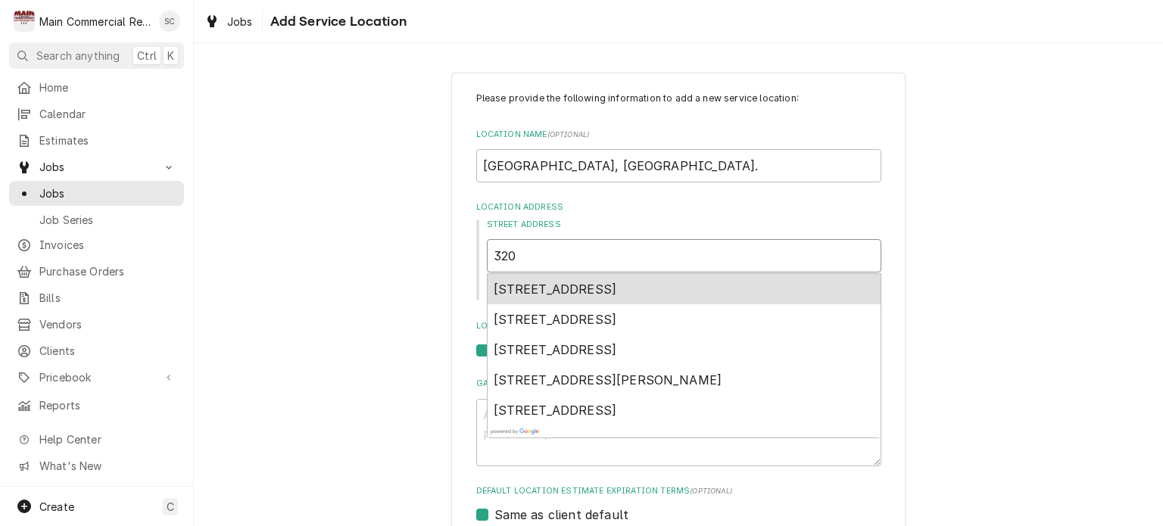
type textarea "x"
type input "320 D"
type textarea "x"
type input "320 Da"
type textarea "x"
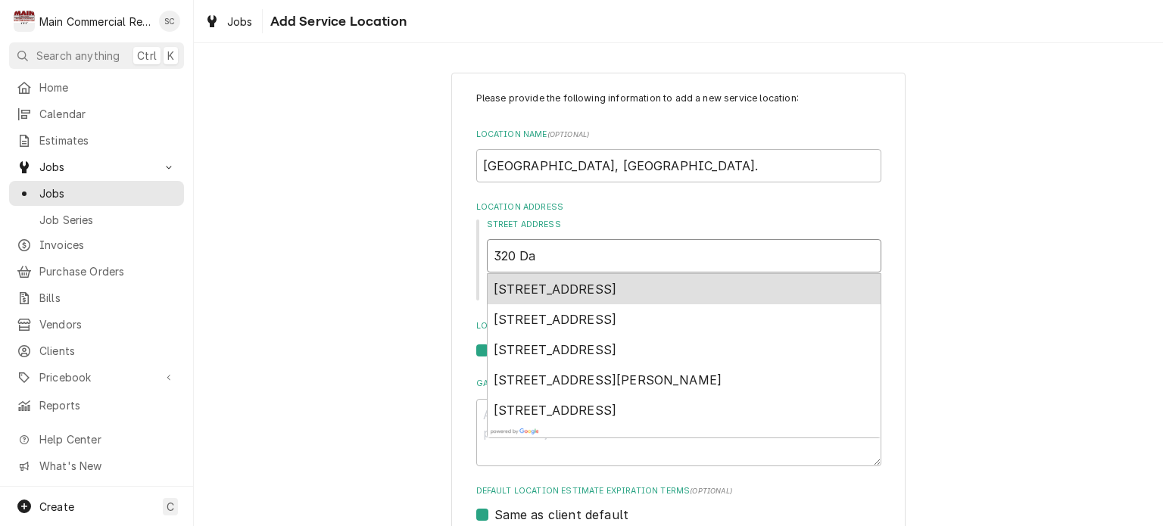
type input "320 Dan"
type textarea "x"
type input "320 Dane"
type textarea "x"
type input "320 Dane"
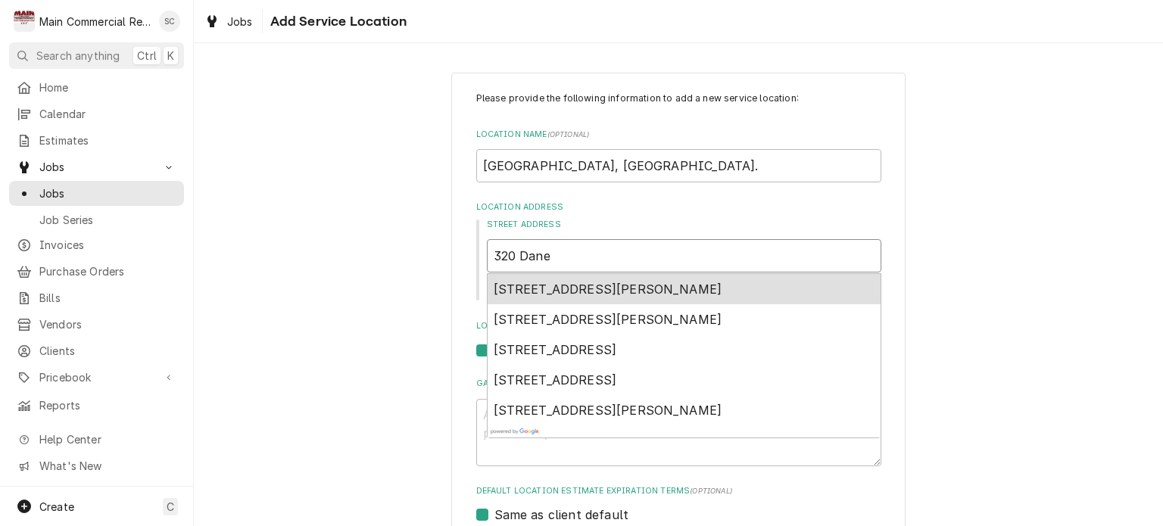
click at [575, 287] on span "320 Dane Lane, Longwood, FL, USA" at bounding box center [608, 289] width 229 height 15
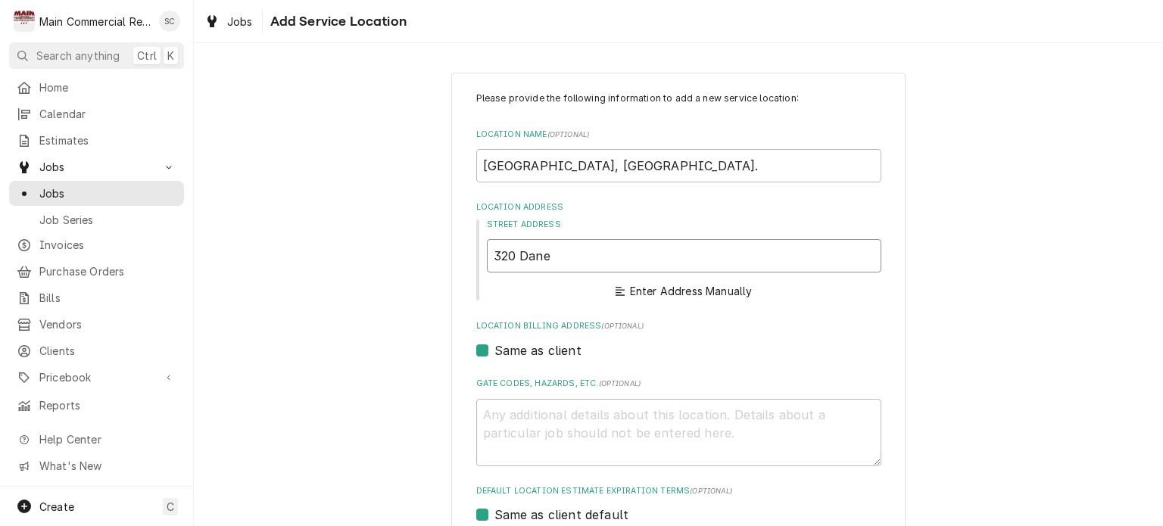
type textarea "x"
type input "320 Dane Ln"
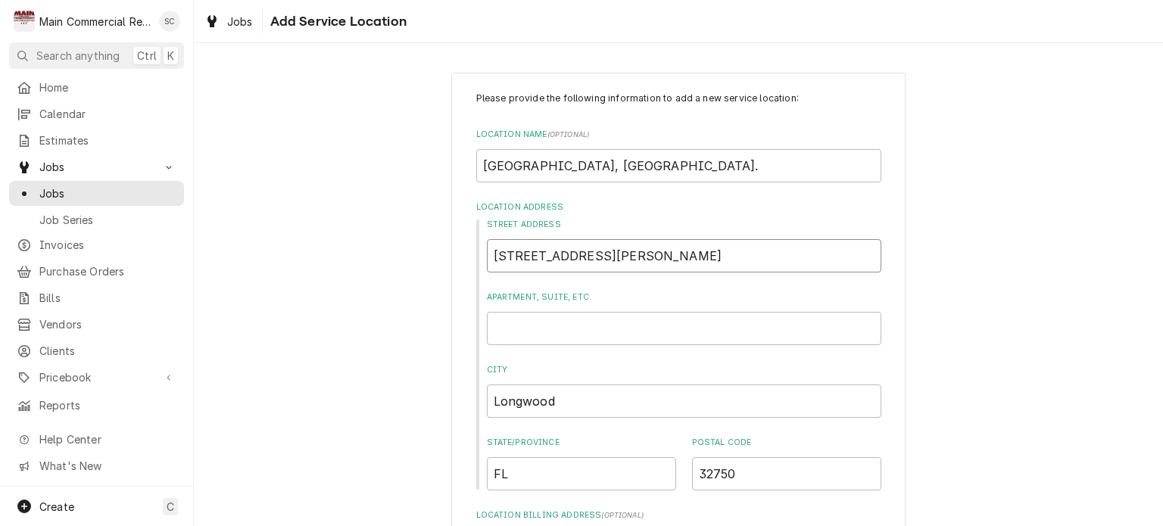
type textarea "x"
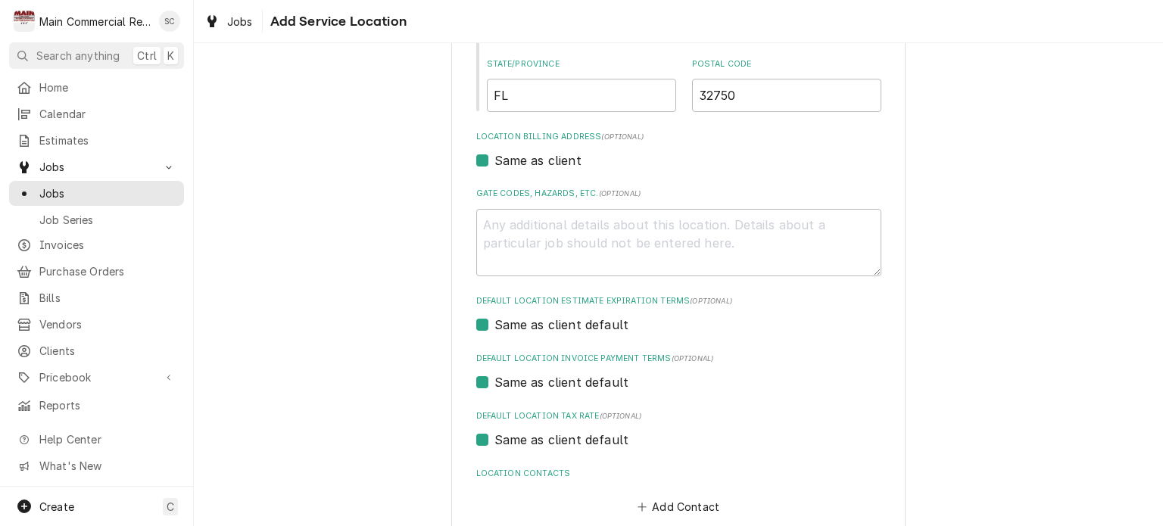
scroll to position [454, 0]
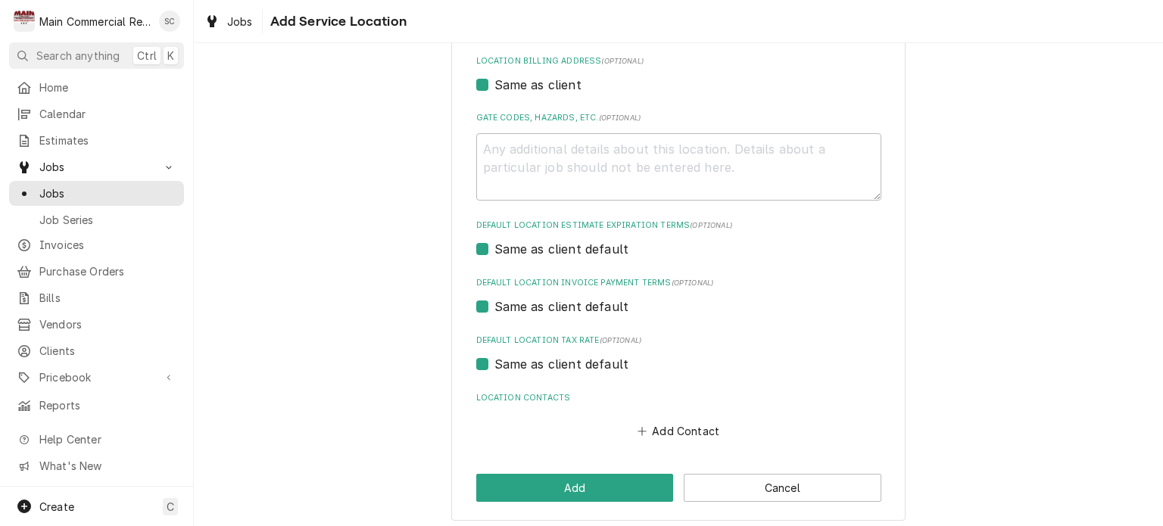
type input "320 Dane Ln"
click at [535, 148] on textarea "Gate Codes, Hazards, etc. ( optional )" at bounding box center [678, 167] width 405 height 68
paste textarea "Phone: (407) 831-9989 Hours: Friday 7:30 AM–5 PM Saturday Closed Sunday Closed …"
type textarea "x"
type textarea "Phone: (407) 831-9989 Hours: Friday 7:30 AM–5 PM Saturday Closed Sunday Closed …"
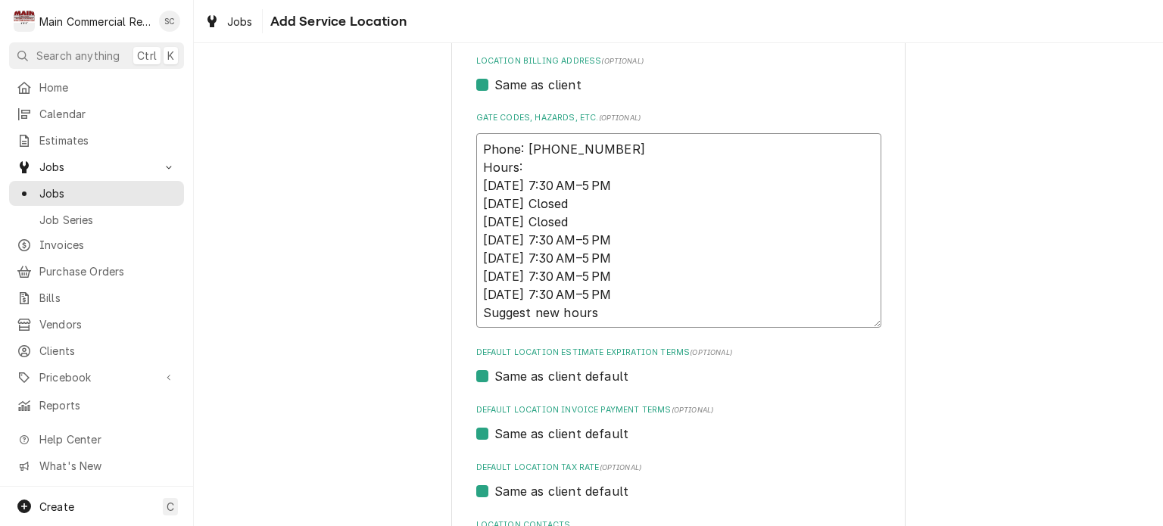
type textarea "x"
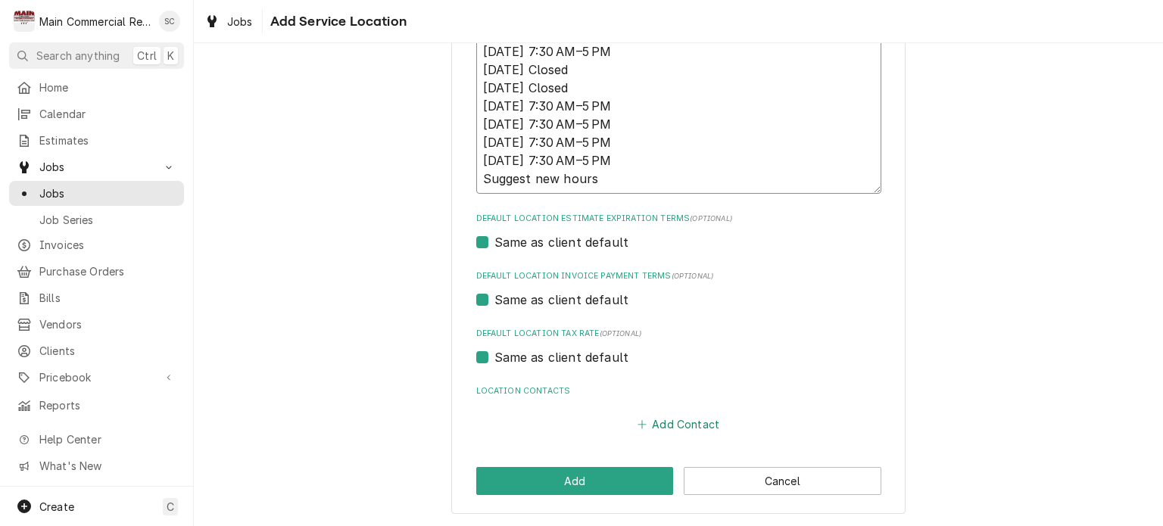
type textarea "Phone: (407) 831-9989 Hours: Friday 7:30 AM–5 PM Saturday Closed Sunday Closed …"
click at [678, 423] on button "Add Contact" at bounding box center [677, 424] width 87 height 21
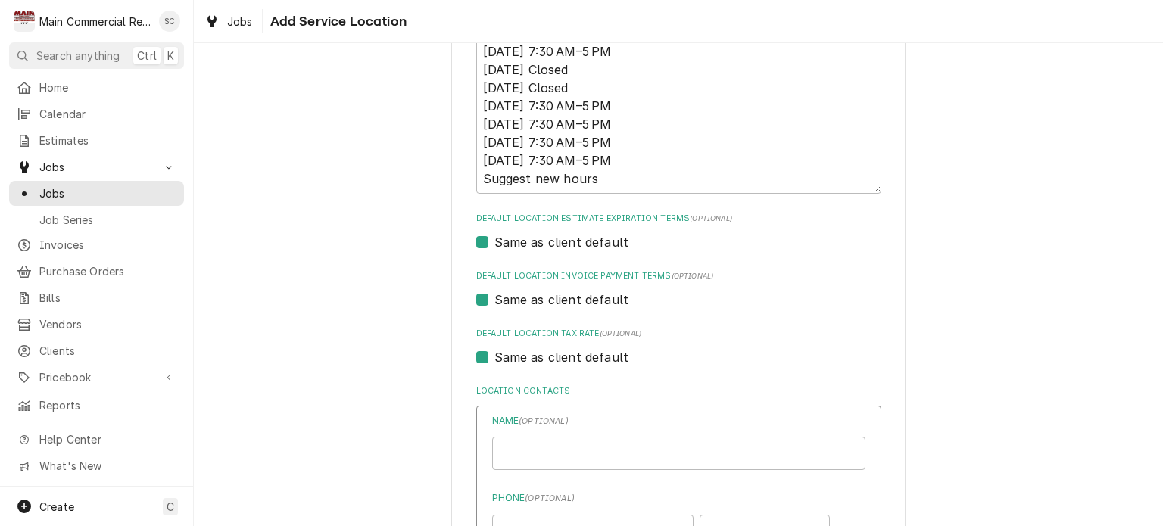
type textarea "x"
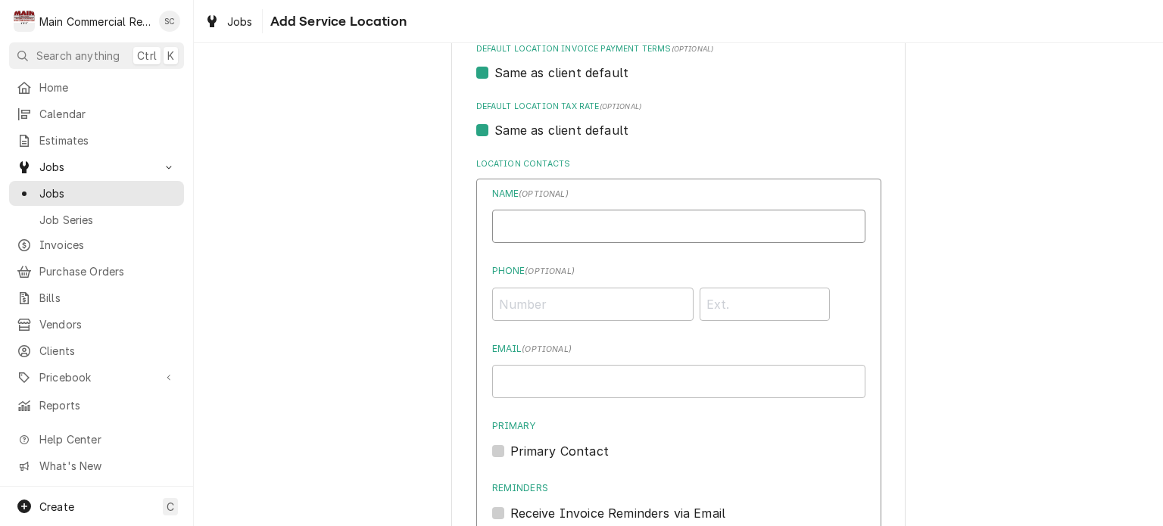
click at [699, 228] on input "Location Name ( optional )" at bounding box center [678, 226] width 373 height 33
type input "Office"
click at [595, 305] on input "Phone ( optional )" at bounding box center [592, 304] width 201 height 33
paste input "(407) 831-9989"
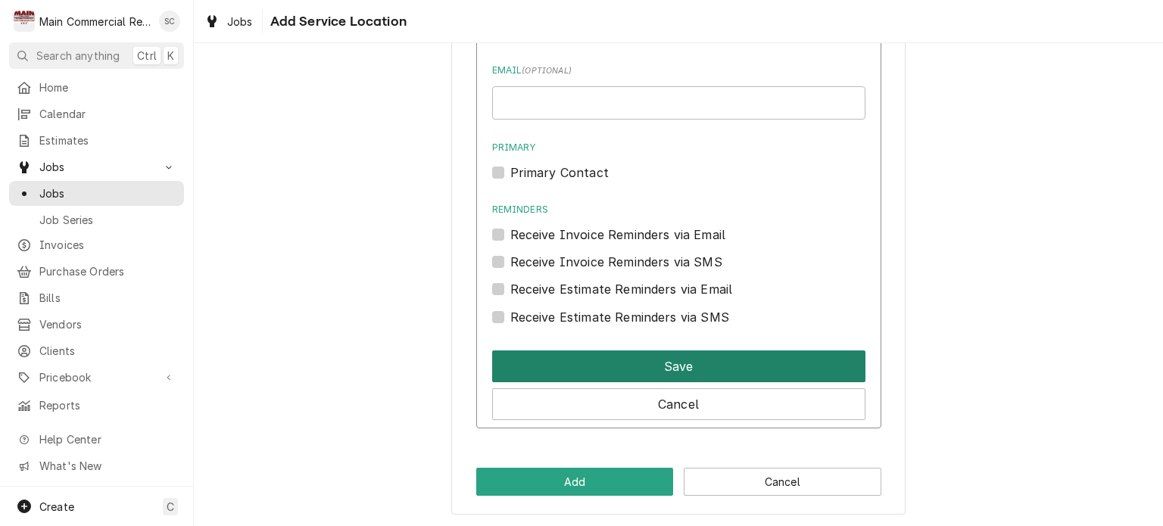
type input "(407) 831-9989"
click at [618, 366] on button "Save" at bounding box center [678, 366] width 373 height 32
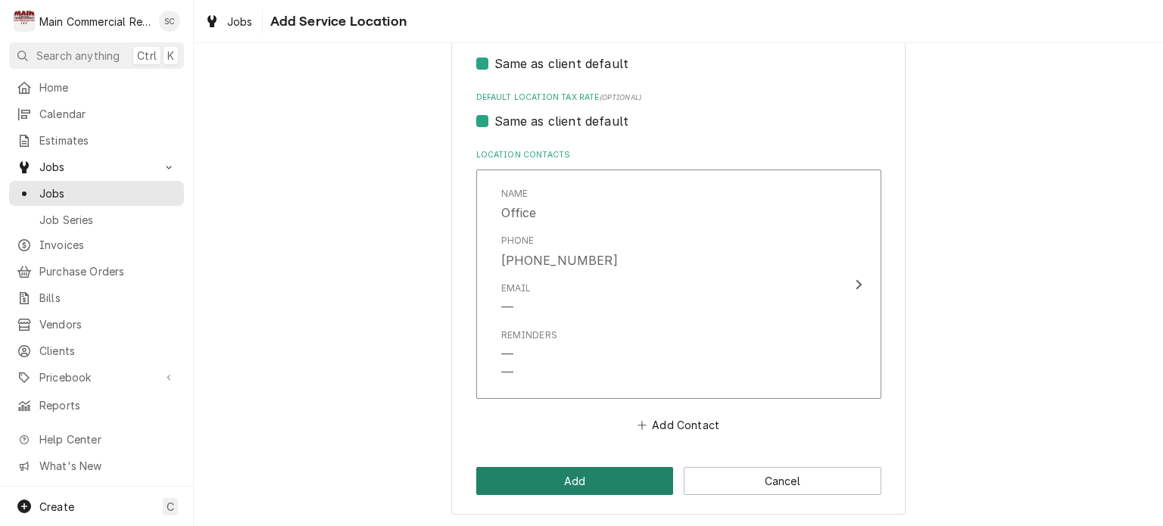
click at [582, 484] on button "Add" at bounding box center [575, 481] width 198 height 28
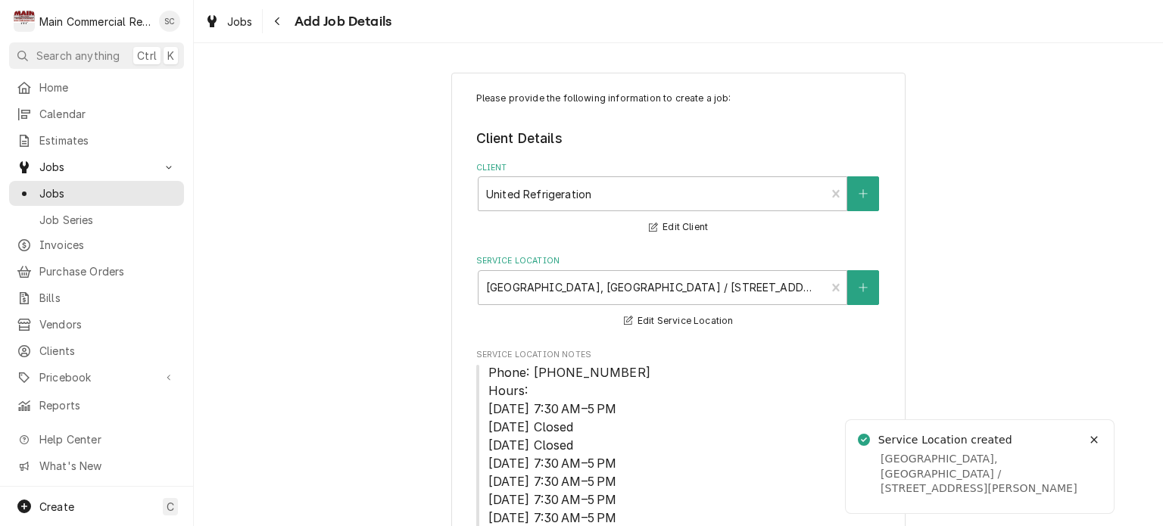
scroll to position [454, 0]
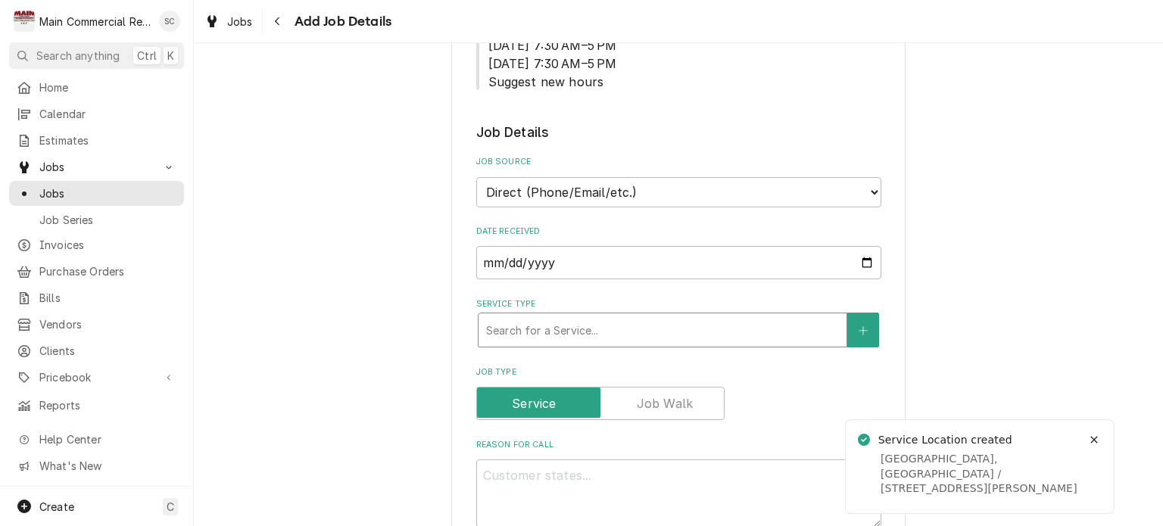
click at [530, 329] on div "Service Type" at bounding box center [662, 329] width 353 height 27
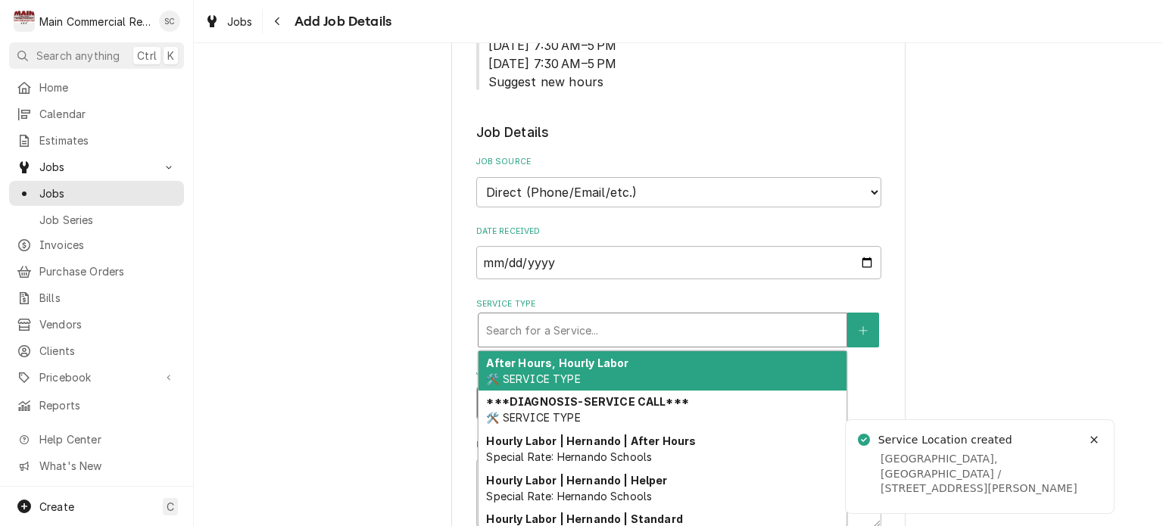
type textarea "x"
type input "P"
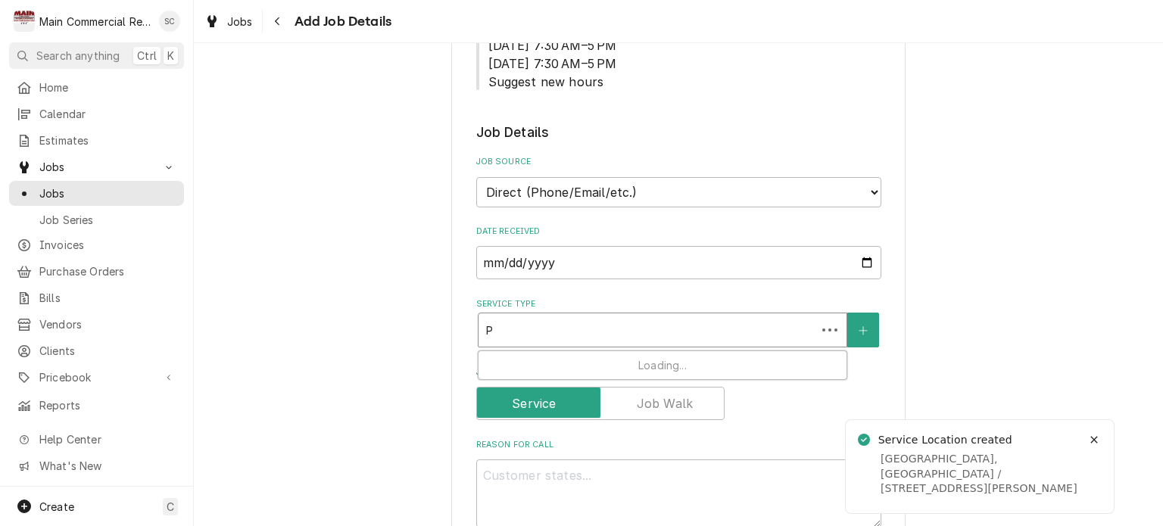
type textarea "x"
type input "Pa"
type textarea "x"
type input "Par"
type textarea "x"
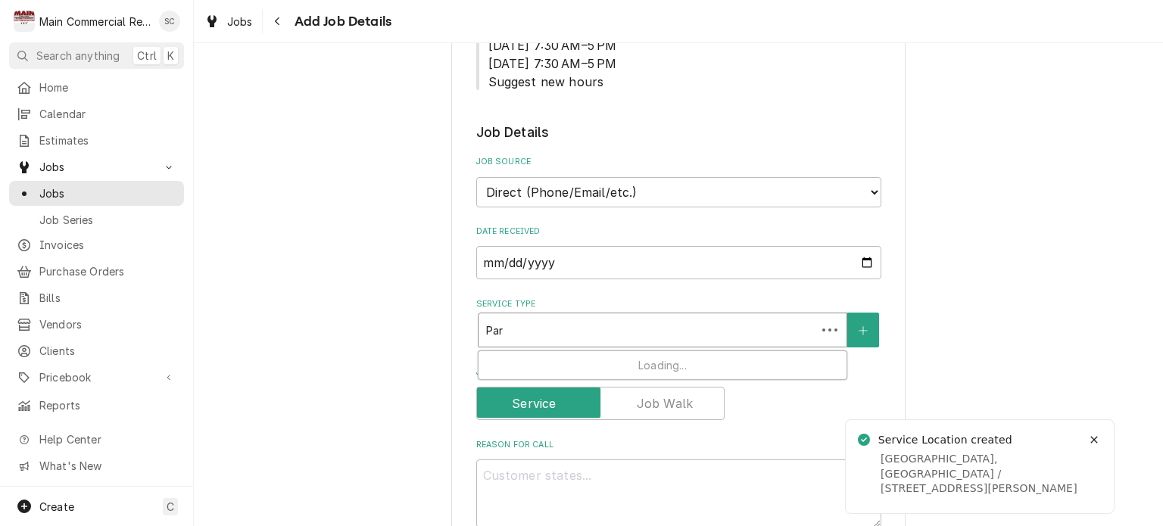
type input "Part"
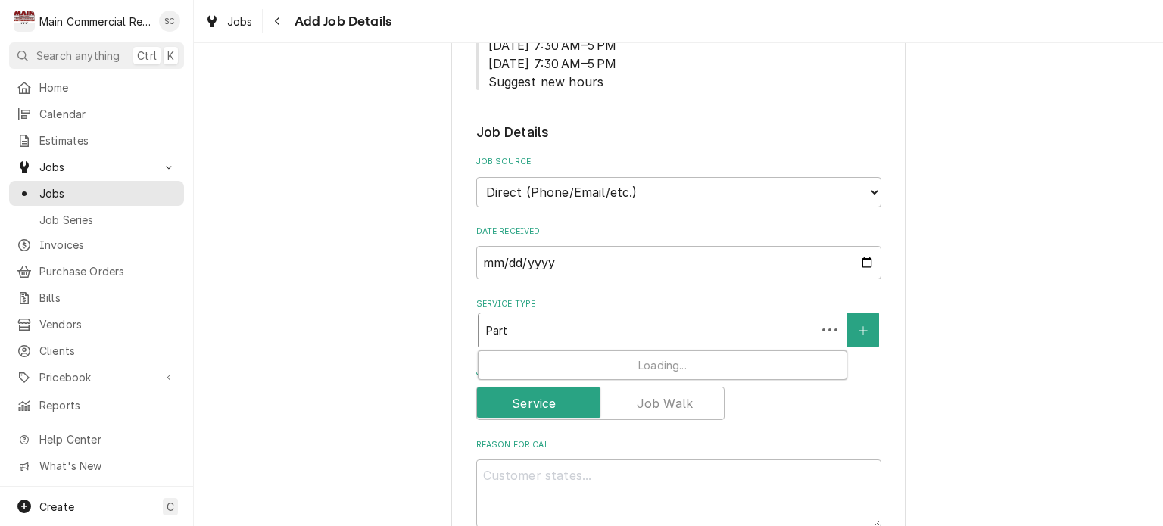
type textarea "x"
type input "Part"
type textarea "x"
type input "Part p"
type textarea "x"
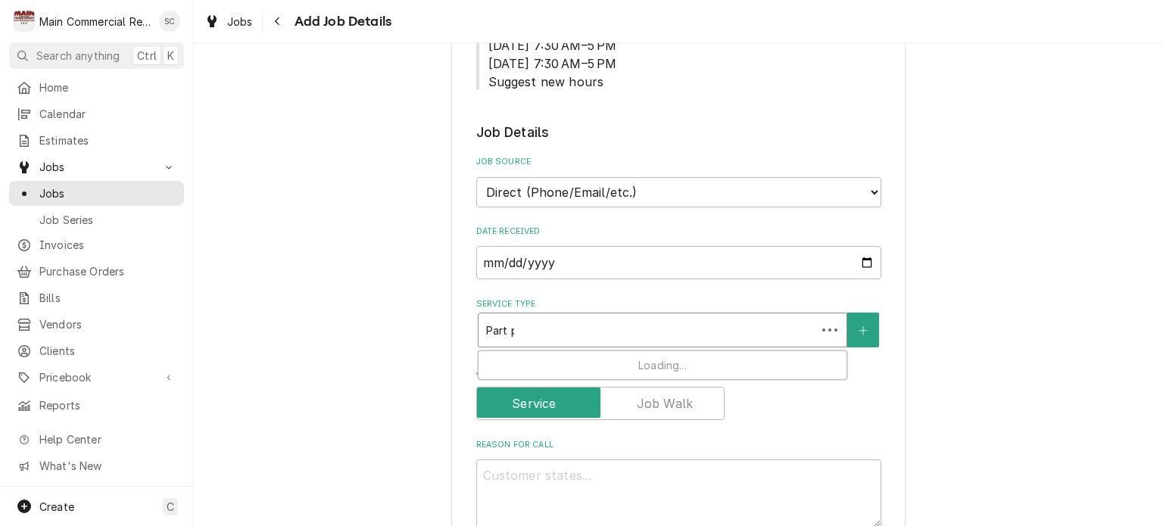
type input "Part pi"
type textarea "x"
type input "Part pic"
type textarea "x"
type input "Part pick"
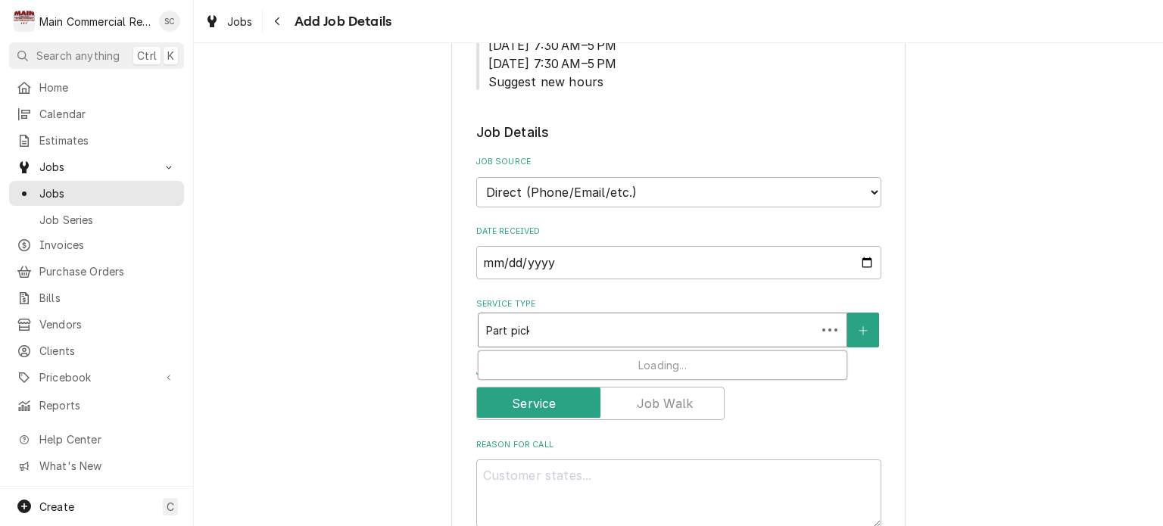
type textarea "x"
type input "Part pick"
type textarea "x"
type input "Part pick u"
type textarea "x"
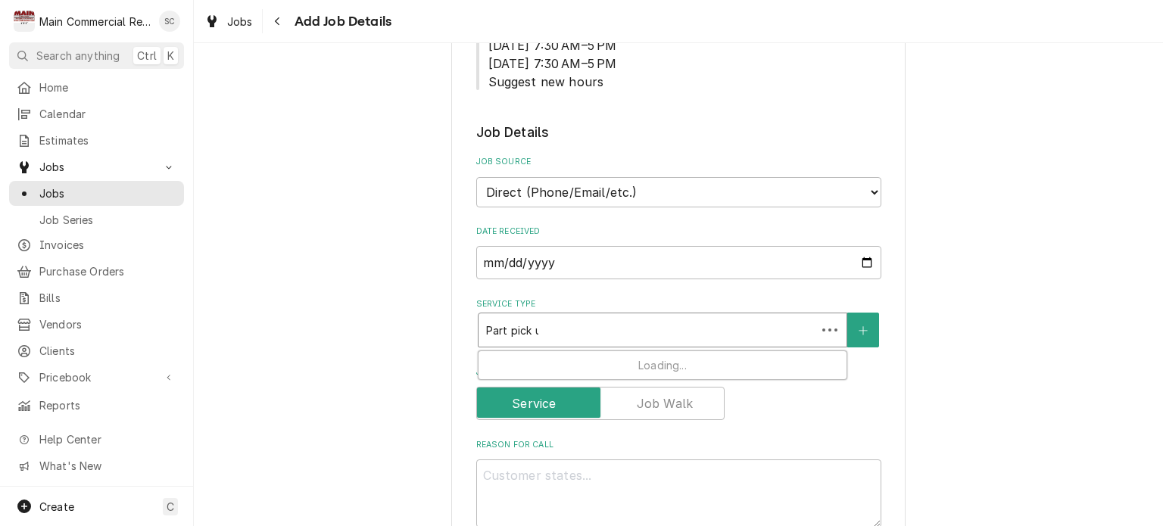
type input "Part pick up"
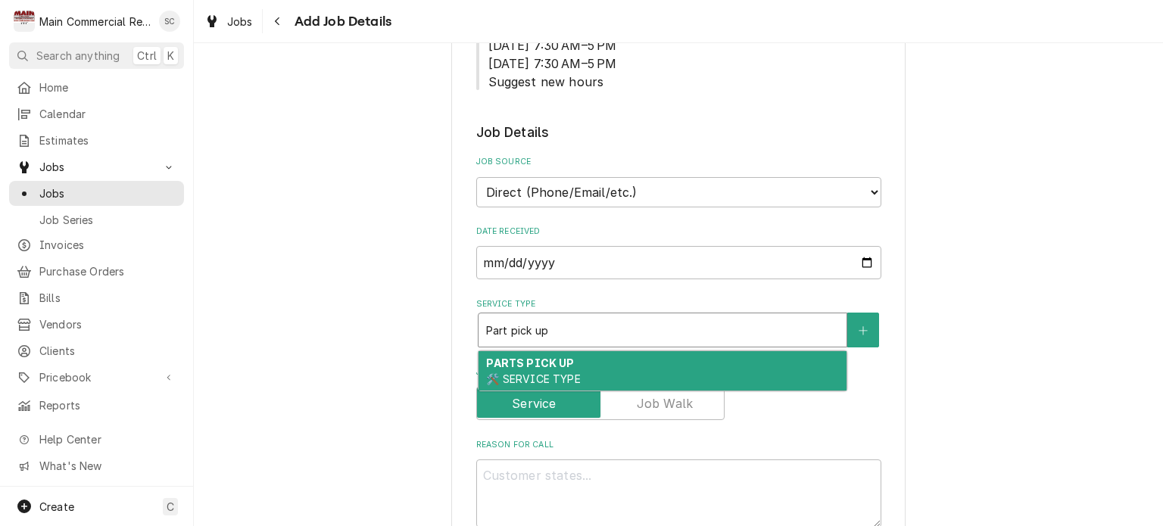
click at [531, 373] on span "🛠️ SERVICE TYPE" at bounding box center [533, 378] width 94 height 13
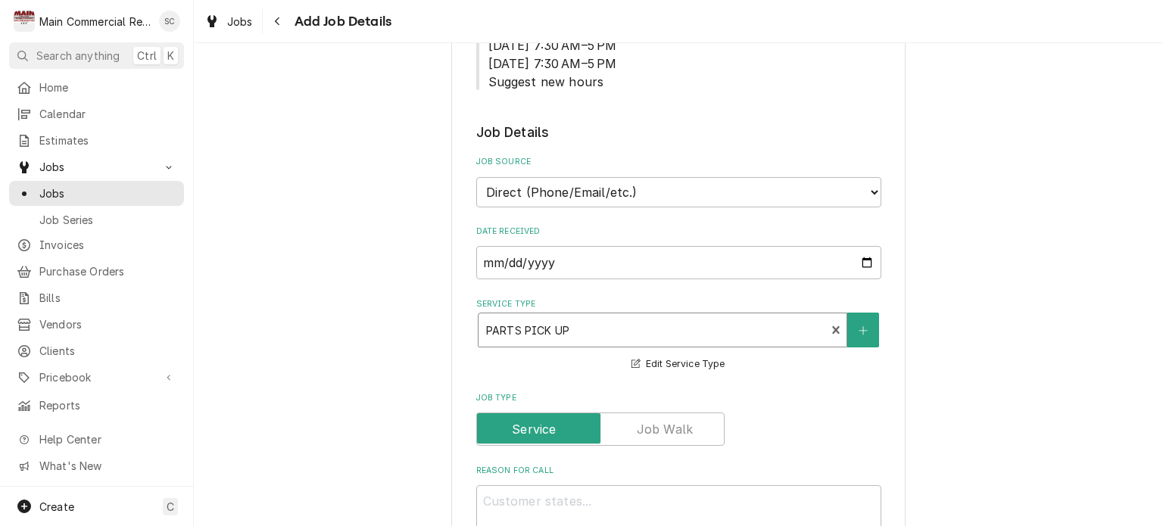
scroll to position [757, 0]
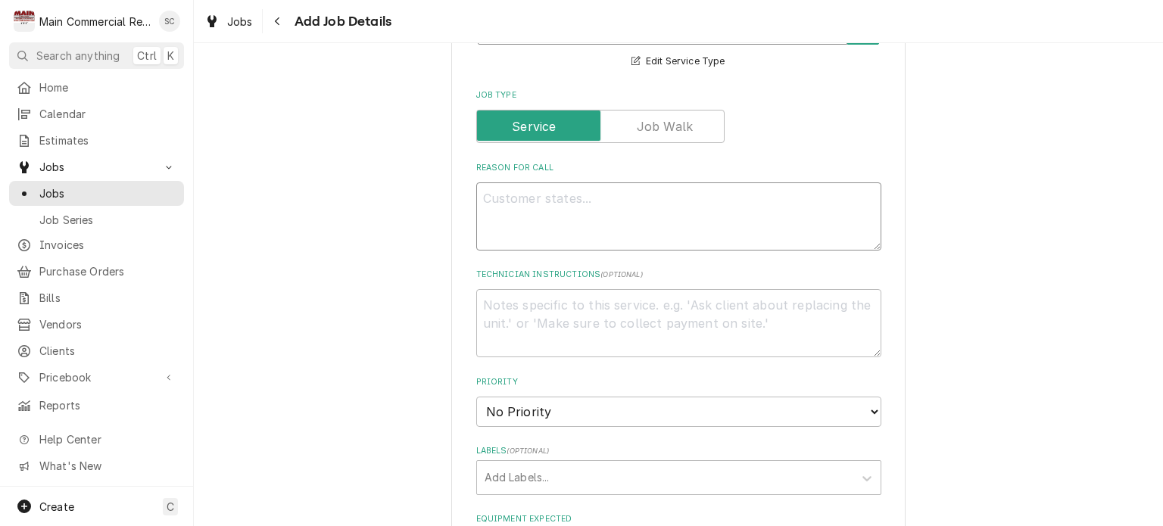
click at [550, 207] on textarea "Reason For Call" at bounding box center [678, 216] width 405 height 68
type textarea "x"
type textarea "P"
type textarea "x"
type textarea "Pa"
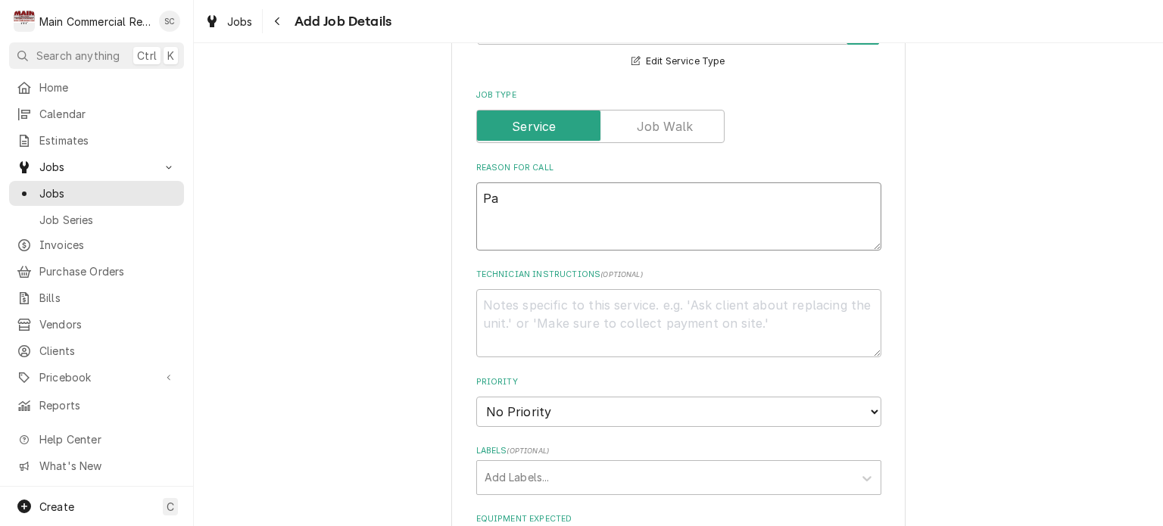
type textarea "x"
type textarea "Par"
type textarea "x"
type textarea "Pare"
type textarea "x"
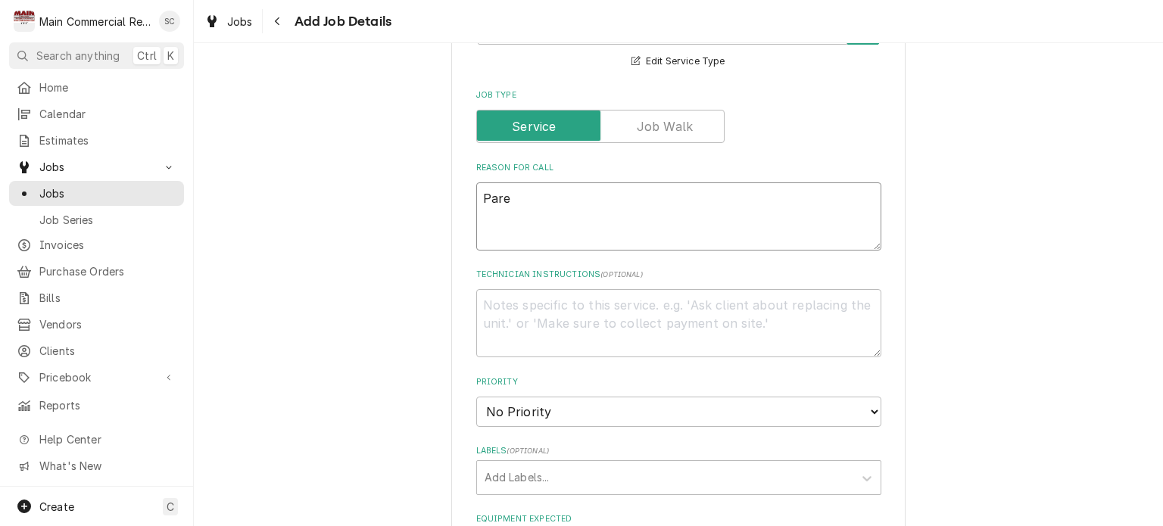
type textarea "Paret"
type textarea "x"
type textarea "Paret"
type textarea "x"
type textarea "Paret"
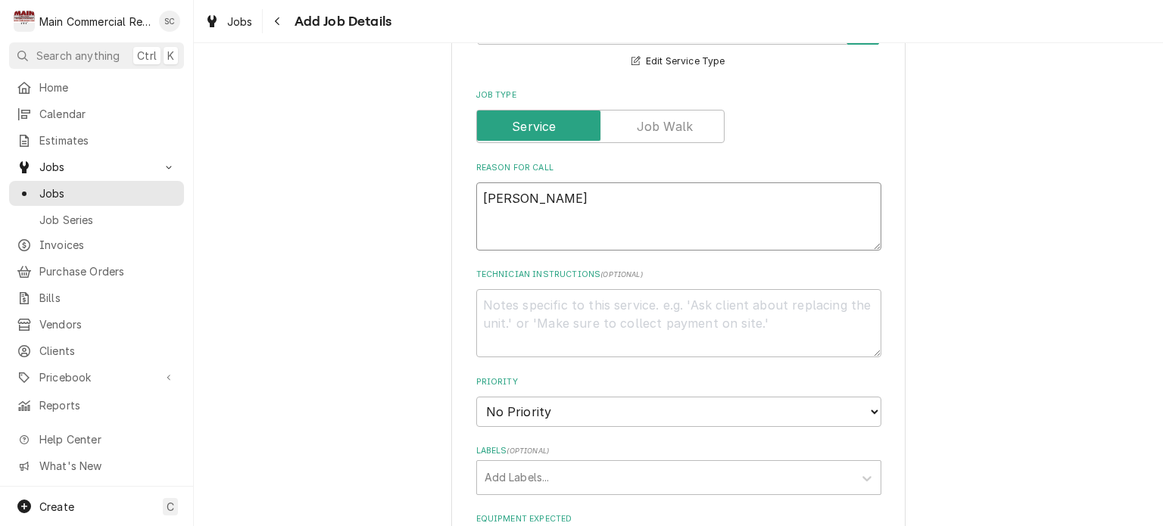
type textarea "x"
type textarea "Pare"
type textarea "x"
type textarea "Par"
type textarea "x"
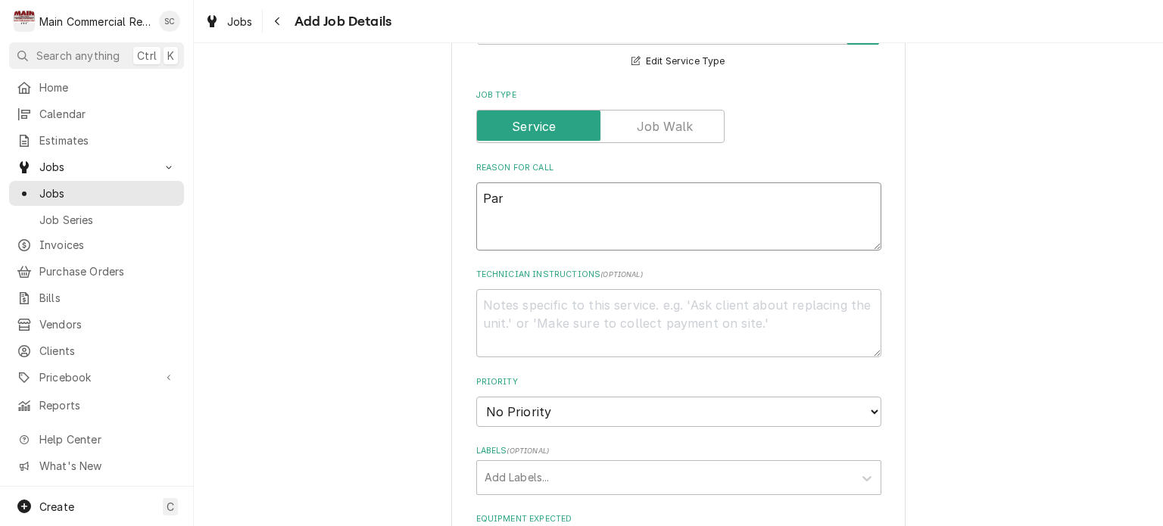
type textarea "Part"
type textarea "x"
type textarea "Part"
type textarea "x"
type textarea "Part p"
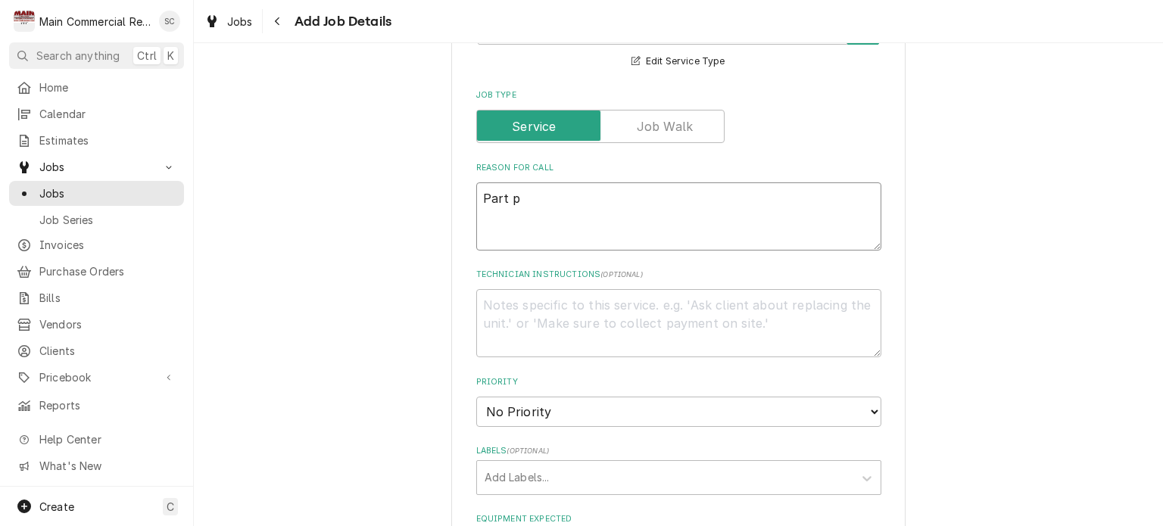
type textarea "x"
type textarea "Part pi"
type textarea "x"
type textarea "Part pic"
type textarea "x"
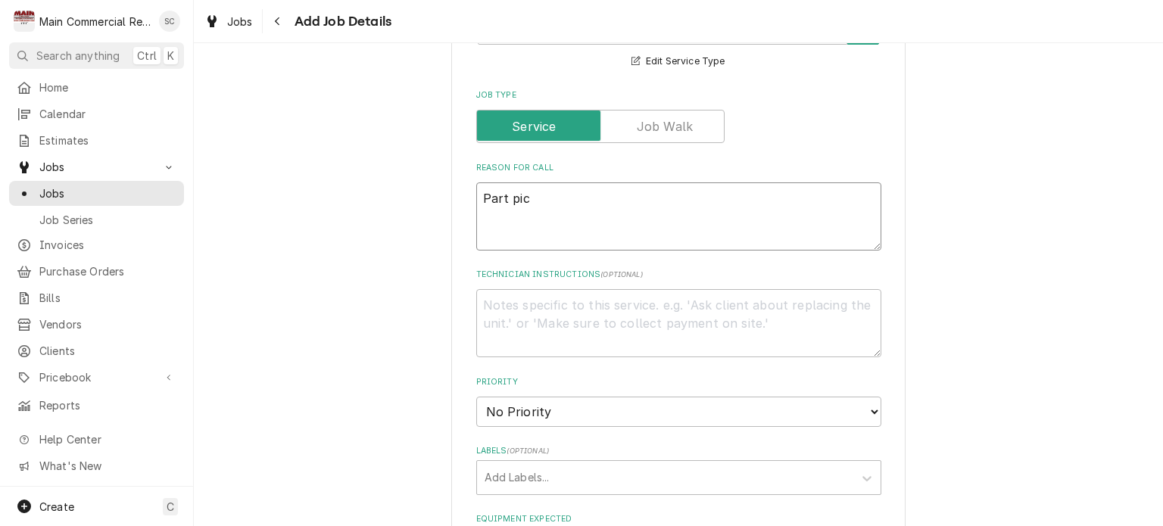
type textarea "Part pick"
type textarea "x"
type textarea "Part pick"
type textarea "x"
type textarea "Part pick u"
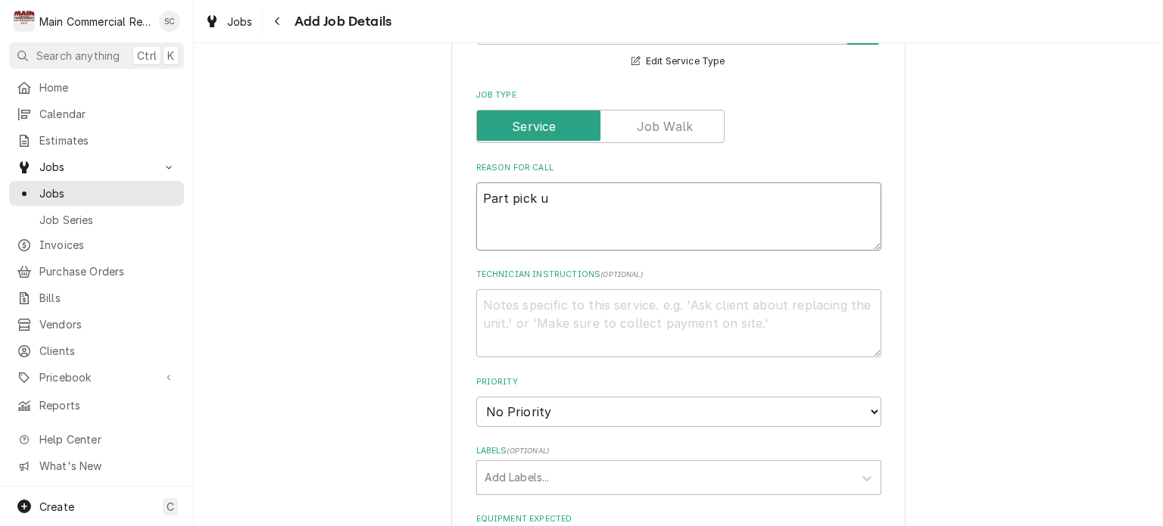
type textarea "x"
type textarea "Part pick up"
type textarea "x"
type textarea "Part pick up"
type textarea "x"
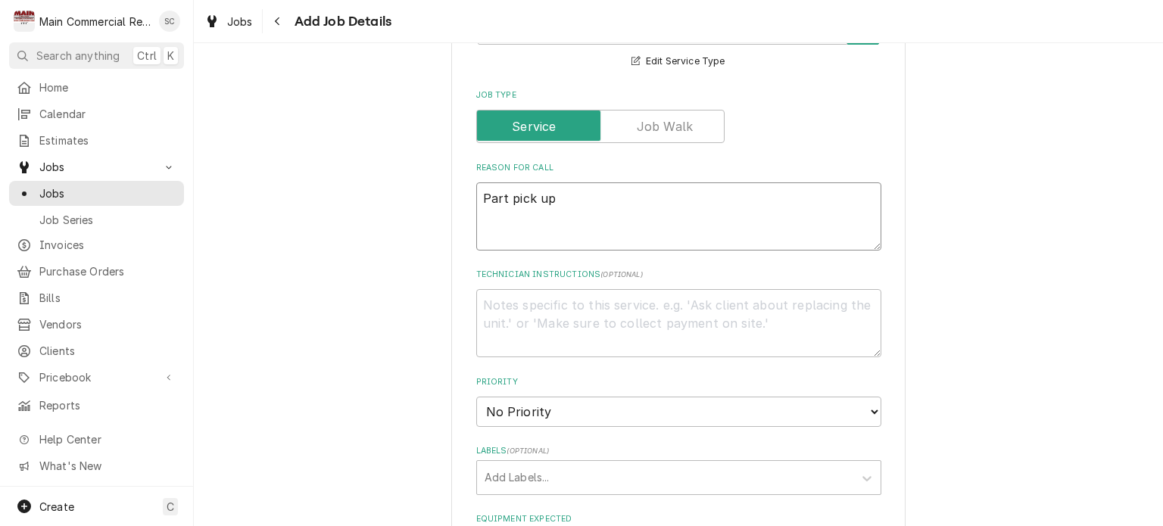
type textarea "Part pick up"
type textarea "x"
type textarea "Part pick up,"
type textarea "x"
type textarea "Part pick up,"
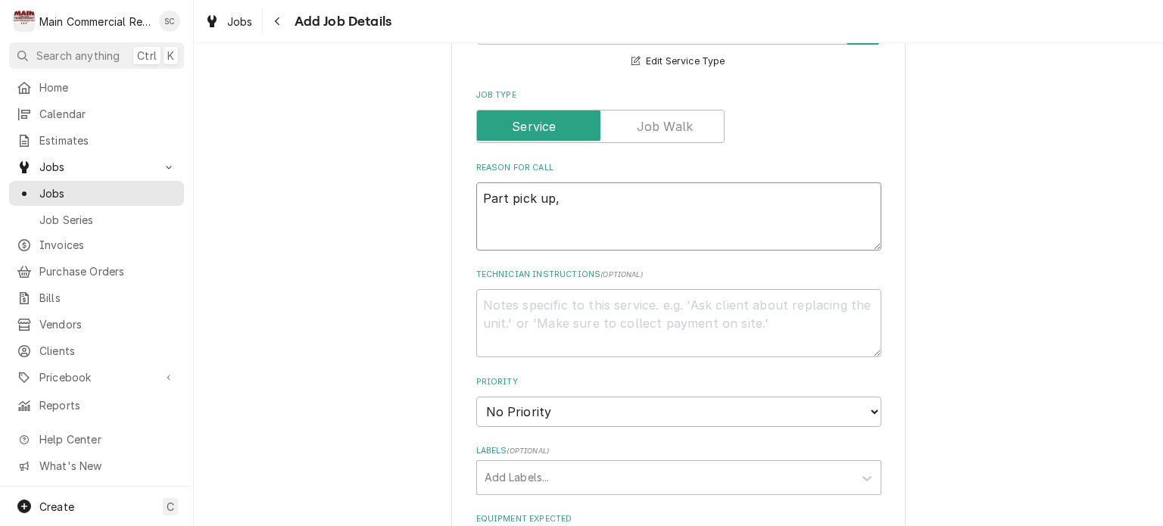
type textarea "x"
type textarea "Part pick up, P"
type textarea "x"
type textarea "Part pick up, PO"
type textarea "x"
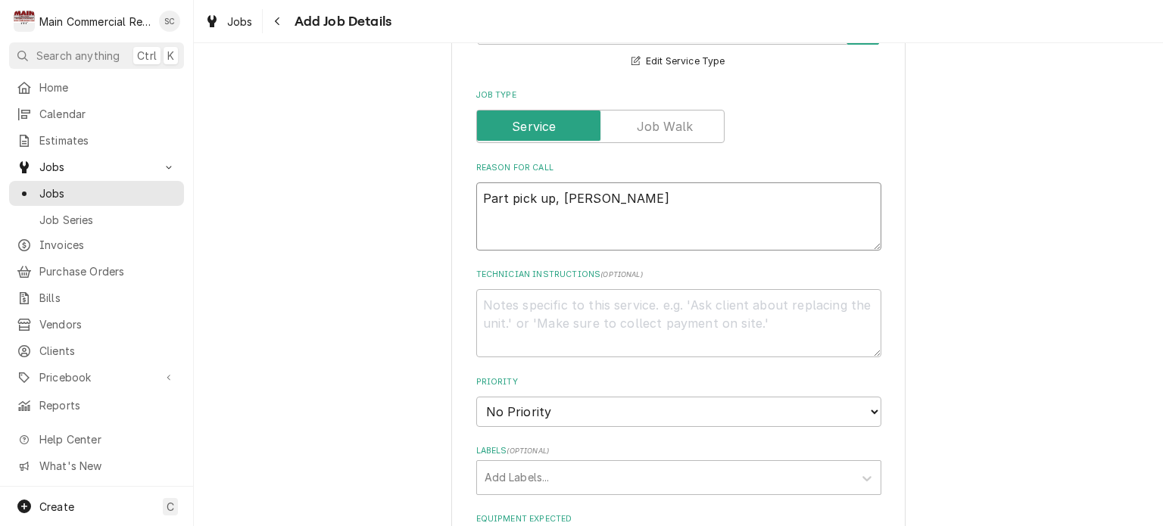
type textarea "Part pick up, PO"
click at [581, 190] on textarea "Part pick up, PO" at bounding box center [678, 216] width 405 height 68
type textarea "x"
type textarea "Part pick up, PO7"
type textarea "x"
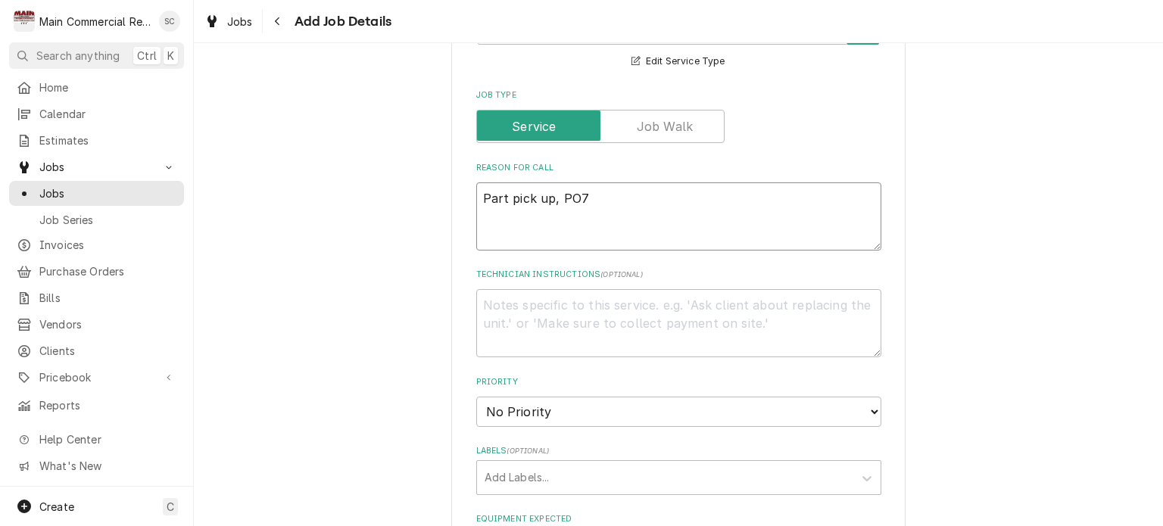
type textarea "Part pick up, PO70"
type textarea "x"
type textarea "Part pick up, PO706"
type textarea "x"
type textarea "Part pick up, PO7066"
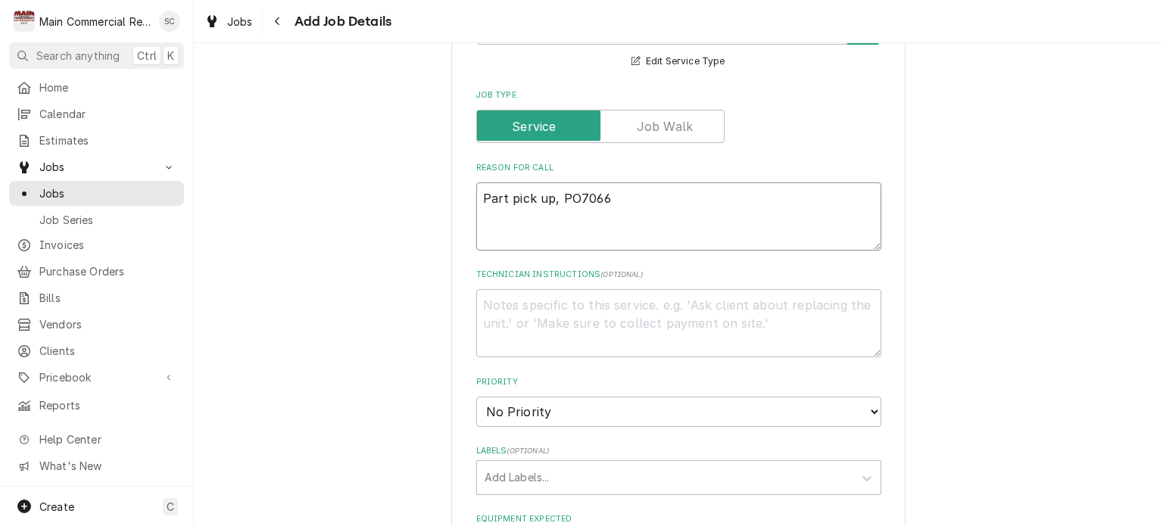
type textarea "x"
type textarea "Part pick up, PO70666"
type textarea "x"
type textarea "Part pick up, PO70666"
type textarea "x"
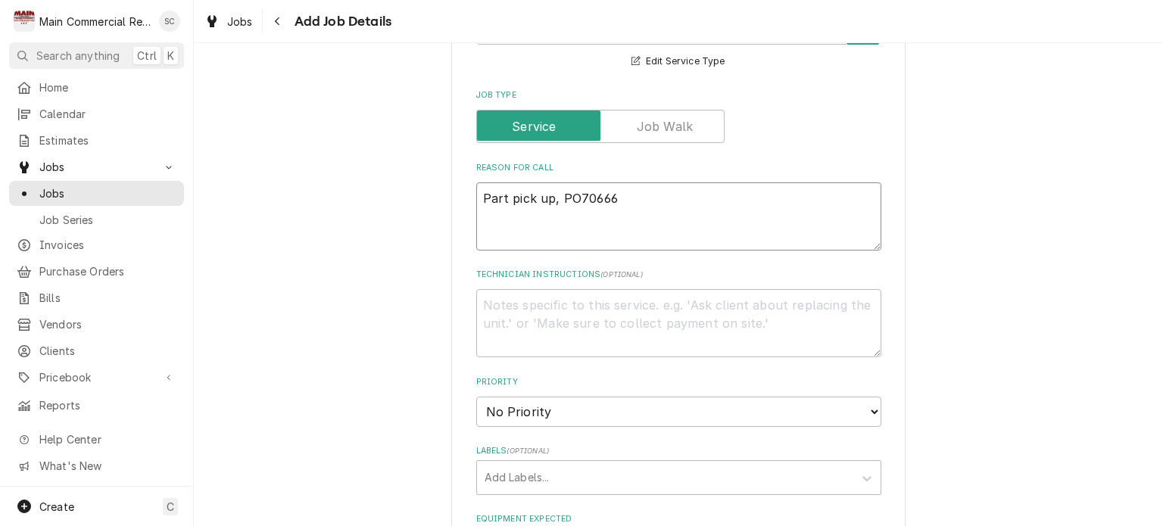
type textarea "Part pick up, PO70666 P"
type textarea "x"
type textarea "Part pick up, PO70666 P#"
type textarea "x"
type textarea "Part pick up, PO70666 P#2"
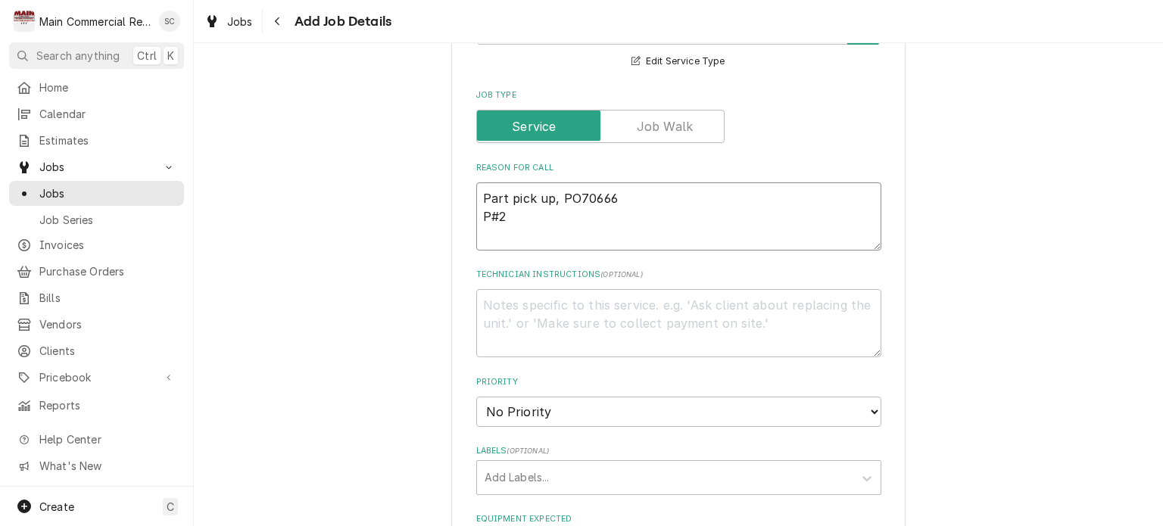
type textarea "x"
type textarea "Part pick up, PO70666 P#20"
type textarea "x"
type textarea "Part pick up, PO70666 P#201"
type textarea "x"
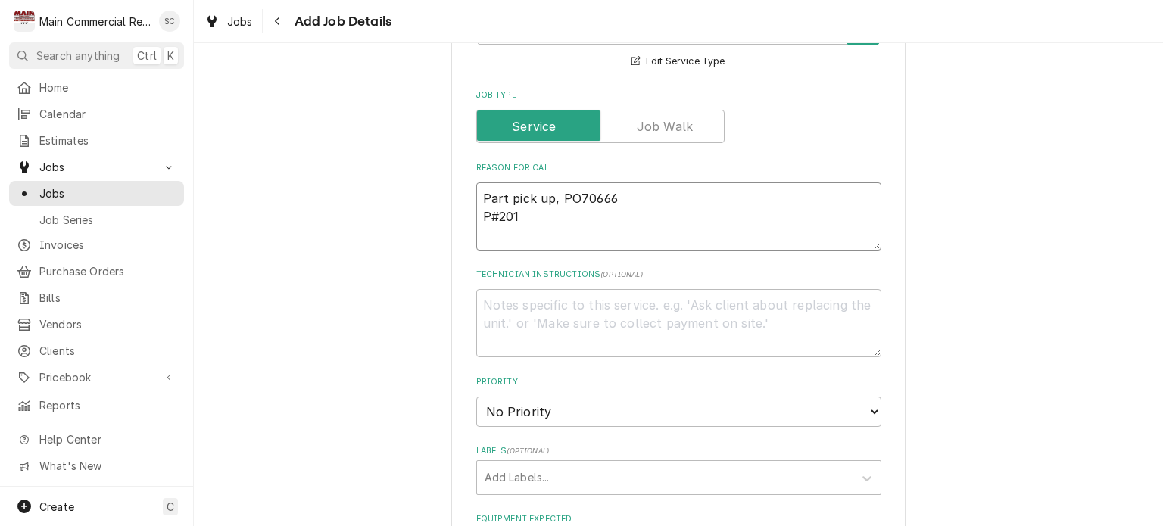
type textarea "Part pick up, PO70666 P#2019"
type textarea "x"
type textarea "Part pick up, PO70666 P#20199"
type textarea "x"
type textarea "Part pick up, PO70666 P#20199"
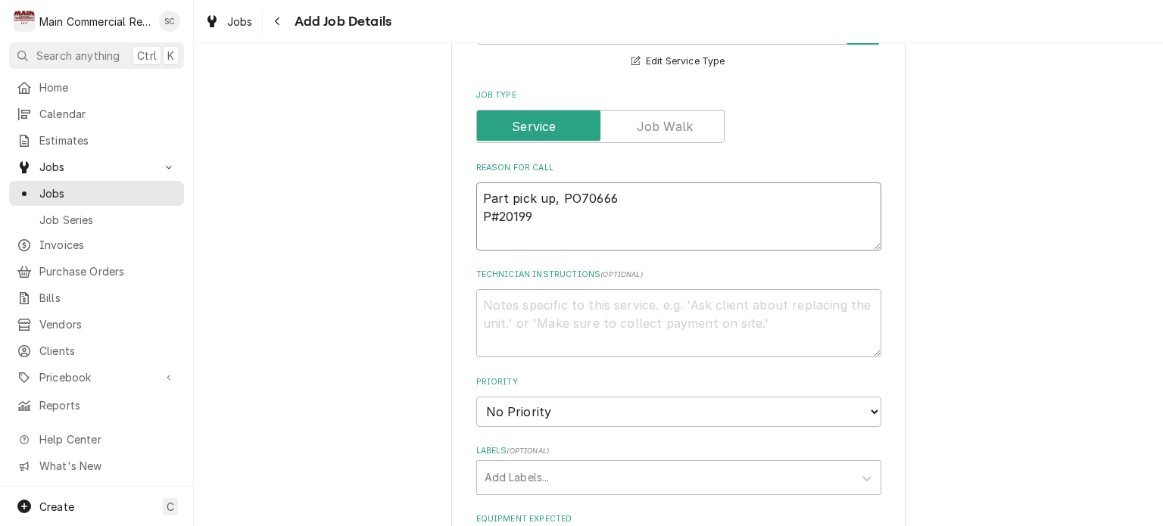
type textarea "x"
type textarea "Part pick up, PO70666 P#20199 T"
type textarea "x"
type textarea "Part pick up, PO70666 P#20199 Te"
type textarea "x"
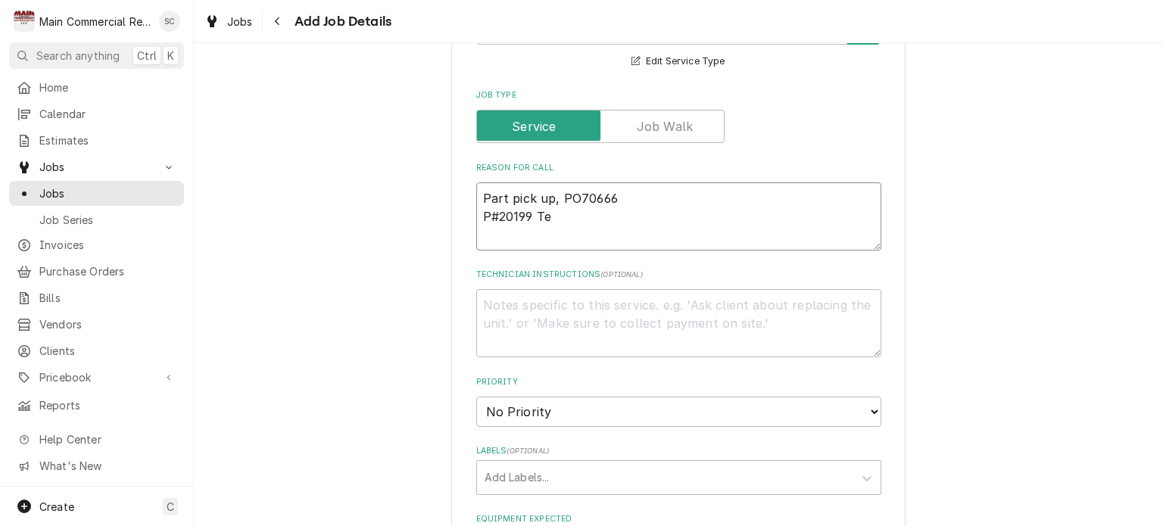
type textarea "Part pick up, PO70666 P#20199 Tem"
type textarea "x"
type textarea "Part pick up, PO70666 P#20199 Temp"
type textarea "x"
type textarea "Part pick up, PO70666 P#20199 Temp"
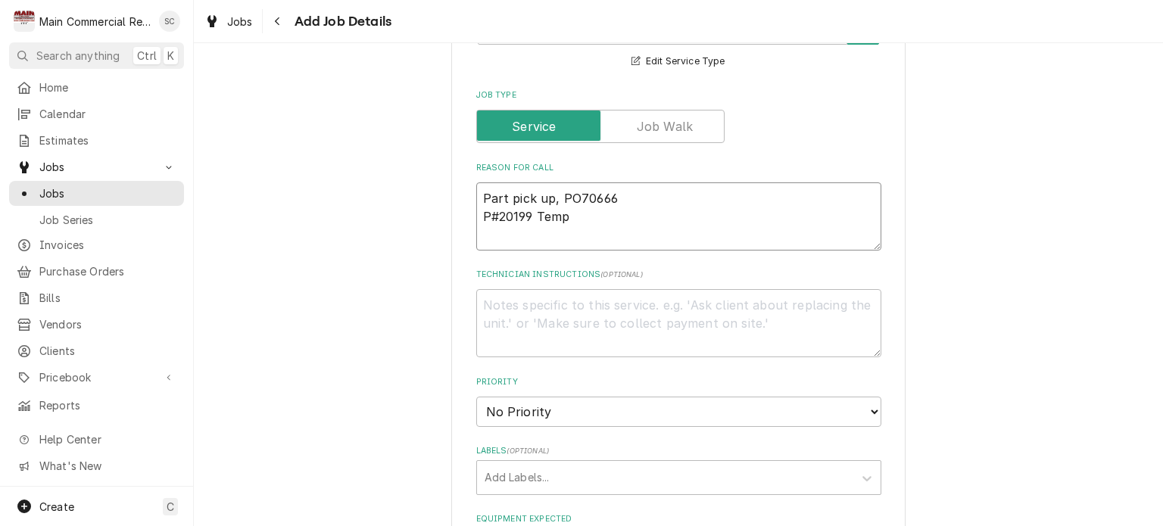
type textarea "x"
type textarea "Part pick up, PO70666 P#20199 Temp S"
type textarea "x"
type textarea "Part pick up, PO70666 P#20199 Temp Se"
type textarea "x"
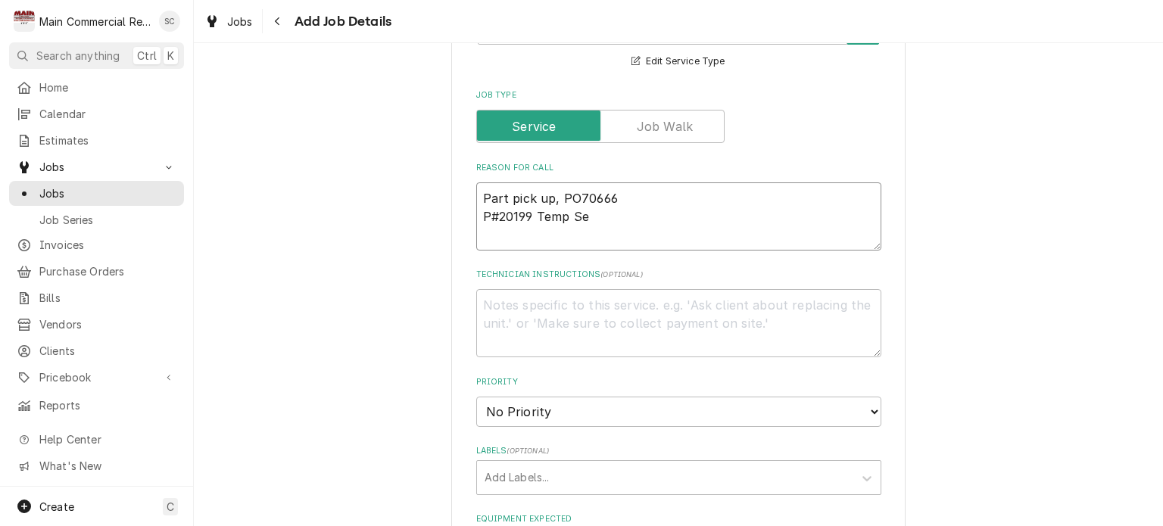
type textarea "Part pick up, PO70666 P#20199 Temp Sen"
type textarea "x"
type textarea "Part pick up, PO70666 P#20199 Temp Sens"
type textarea "x"
type textarea "Part pick up, PO70666 P#20199 Temp Senso"
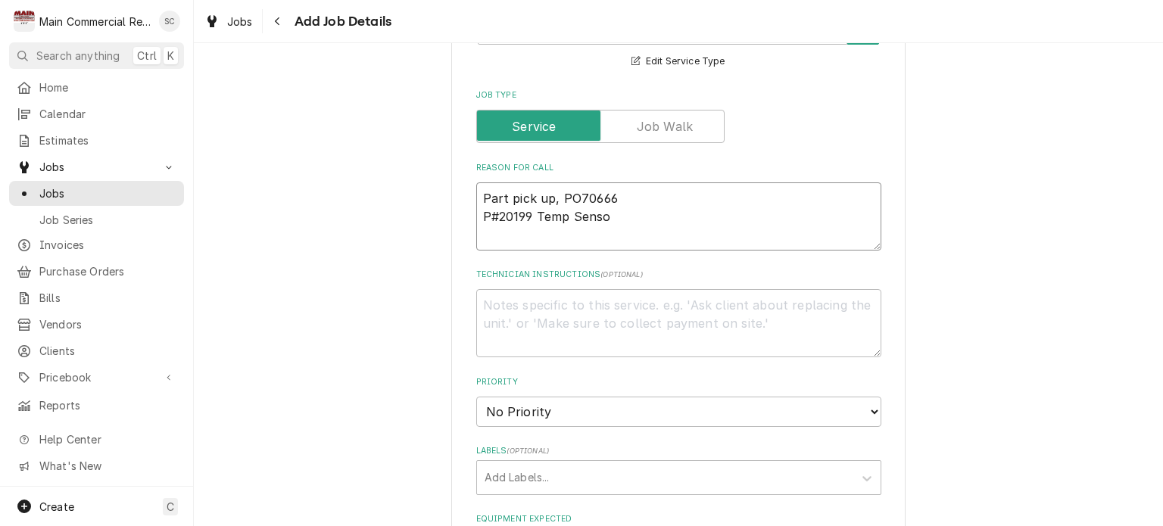
type textarea "x"
type textarea "Part pick up, PO70666 P#20199 Temp Sensor"
type textarea "x"
type textarea "Part pick up, PO70666 P#20199 Temp Sensor"
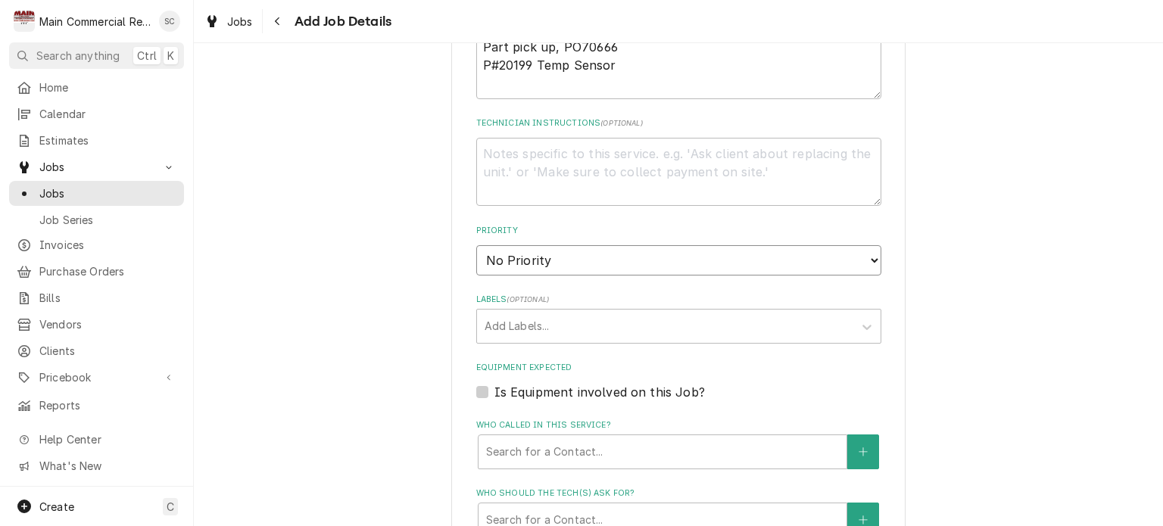
click at [634, 257] on select "No Priority Urgent High Medium Low" at bounding box center [678, 260] width 405 height 30
click at [476, 245] on select "No Priority Urgent High Medium Low" at bounding box center [678, 260] width 405 height 30
click at [585, 329] on div "Labels" at bounding box center [664, 326] width 361 height 27
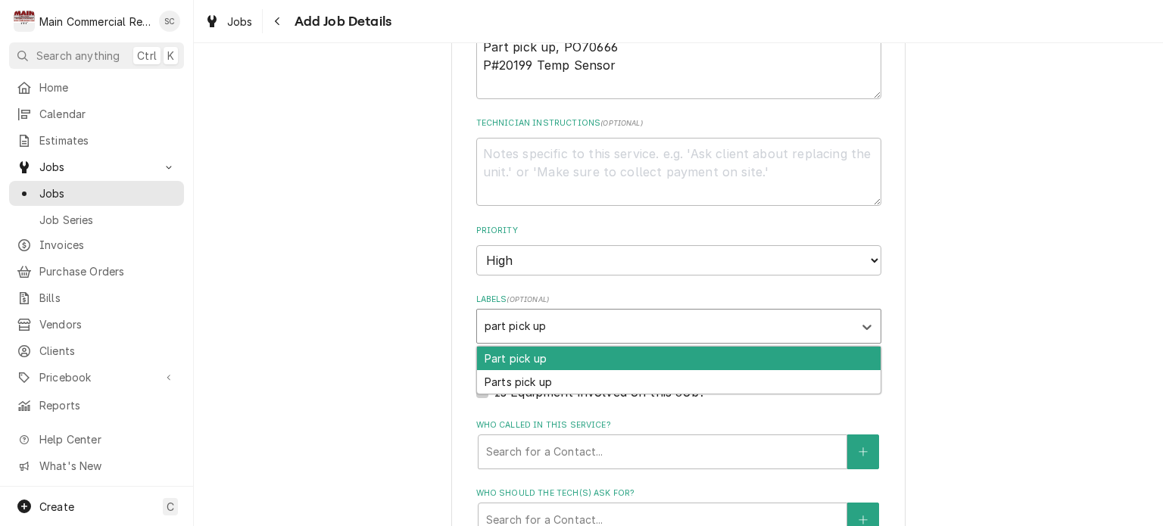
click at [577, 359] on div "Part pick up" at bounding box center [678, 358] width 403 height 23
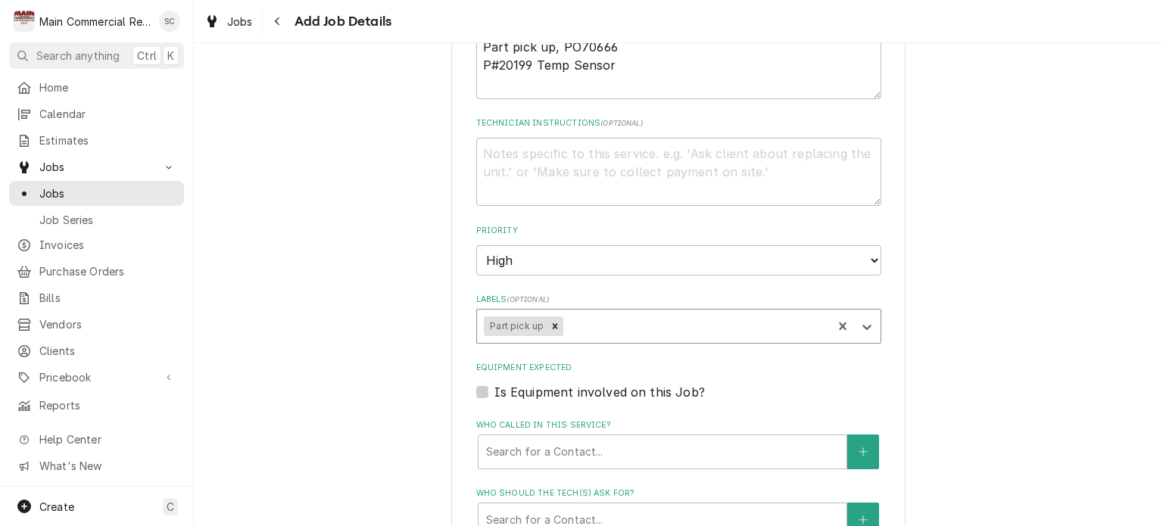
scroll to position [1135, 0]
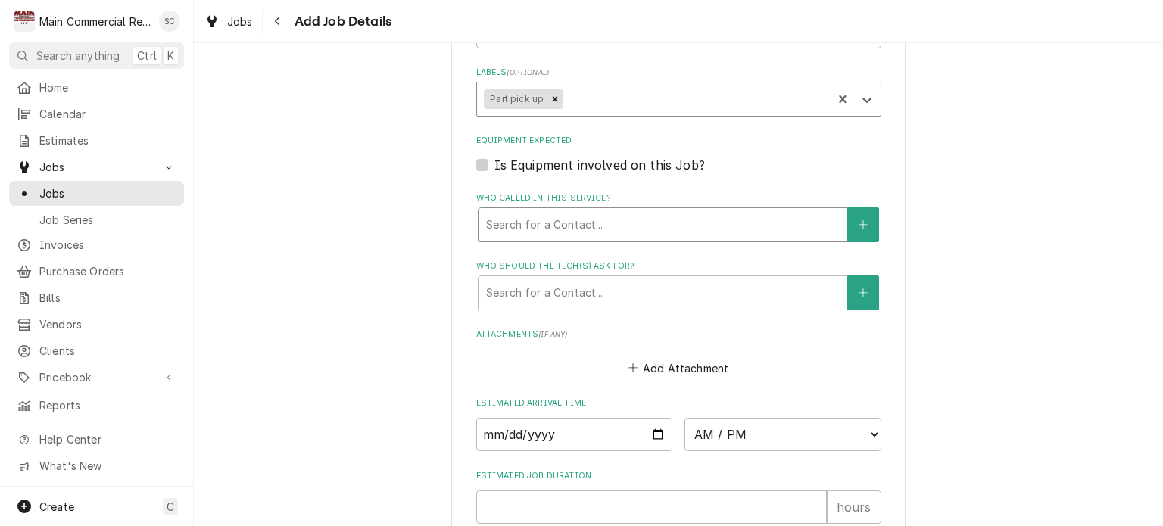
click at [543, 226] on div "Who called in this service?" at bounding box center [662, 224] width 353 height 27
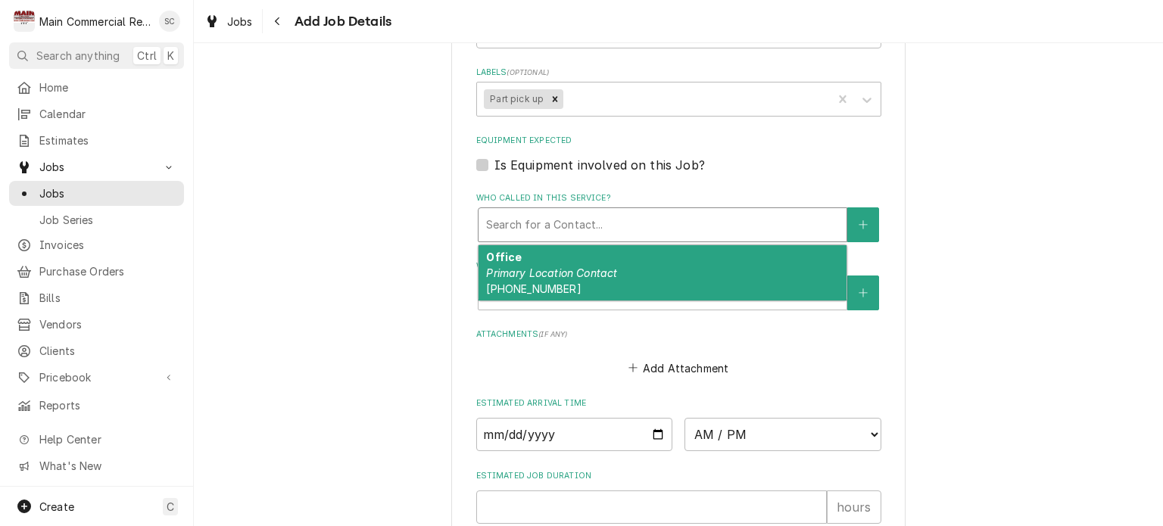
click at [542, 269] on em "Primary Location Contact" at bounding box center [551, 272] width 131 height 13
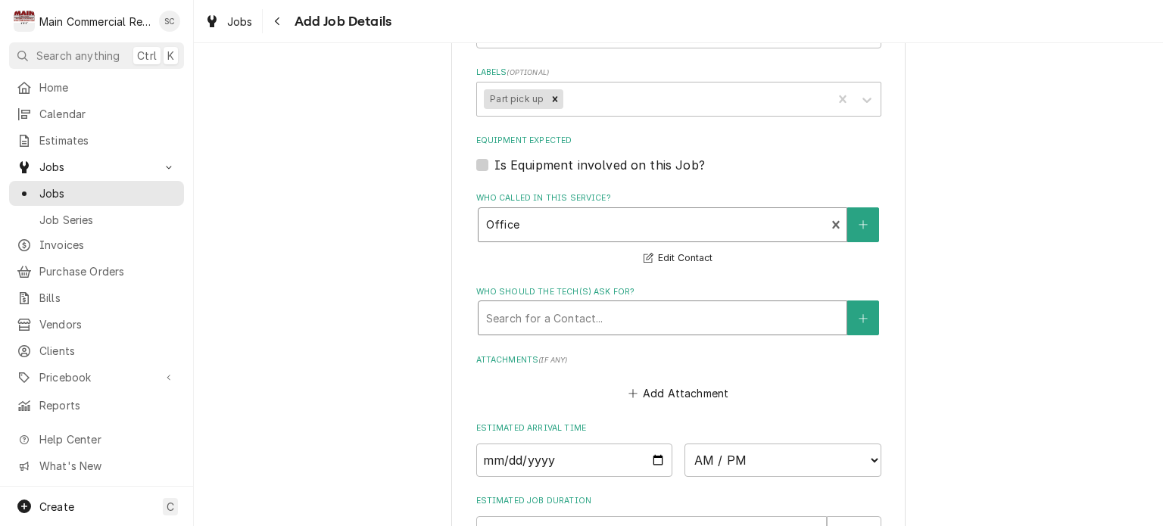
click at [568, 316] on div "Who should the tech(s) ask for?" at bounding box center [662, 317] width 353 height 27
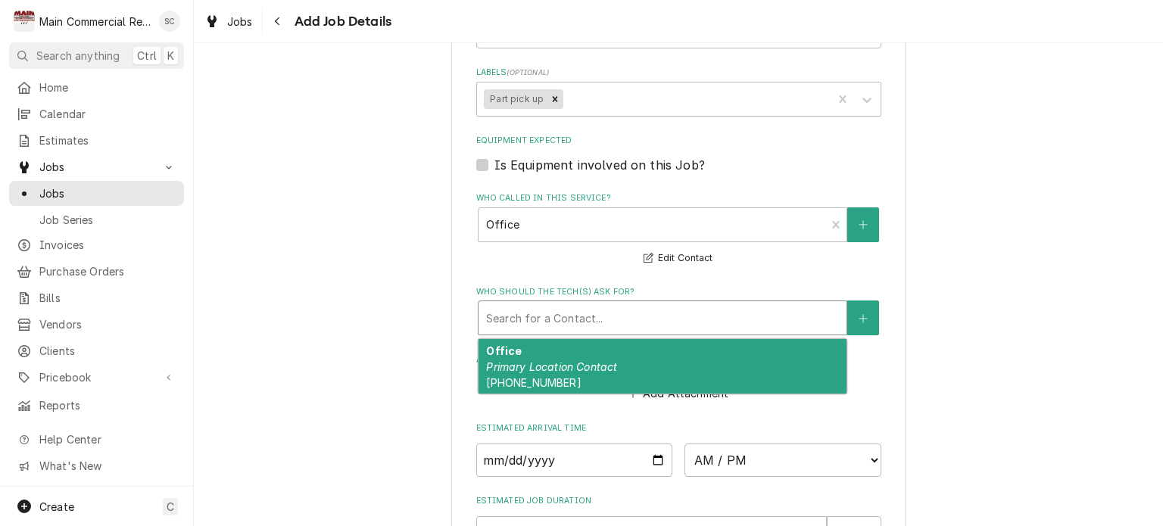
click at [569, 360] on em "Primary Location Contact" at bounding box center [551, 366] width 131 height 13
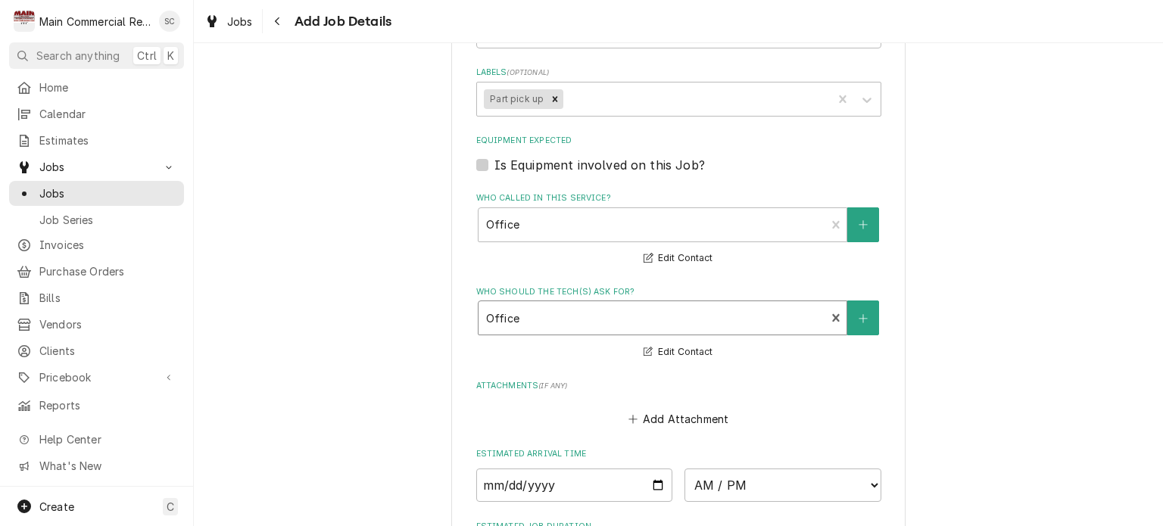
scroll to position [1287, 0]
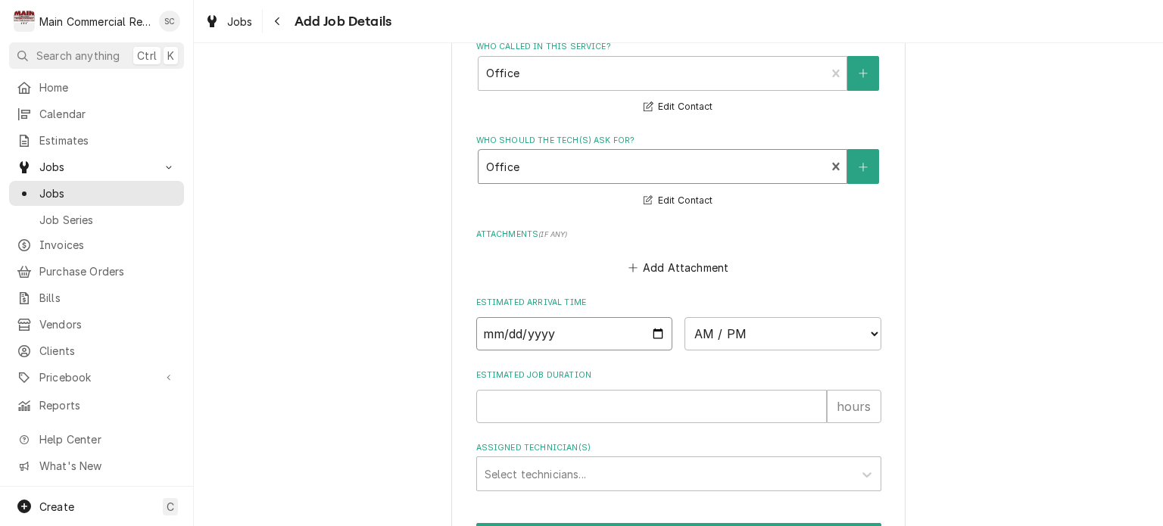
click at [648, 329] on input "Date" at bounding box center [574, 333] width 197 height 33
click at [714, 325] on select "AM / PM 6:00 AM 6:15 AM 6:30 AM 6:45 AM 7:00 AM 7:15 AM 7:30 AM 7:45 AM 8:00 AM…" at bounding box center [782, 333] width 197 height 33
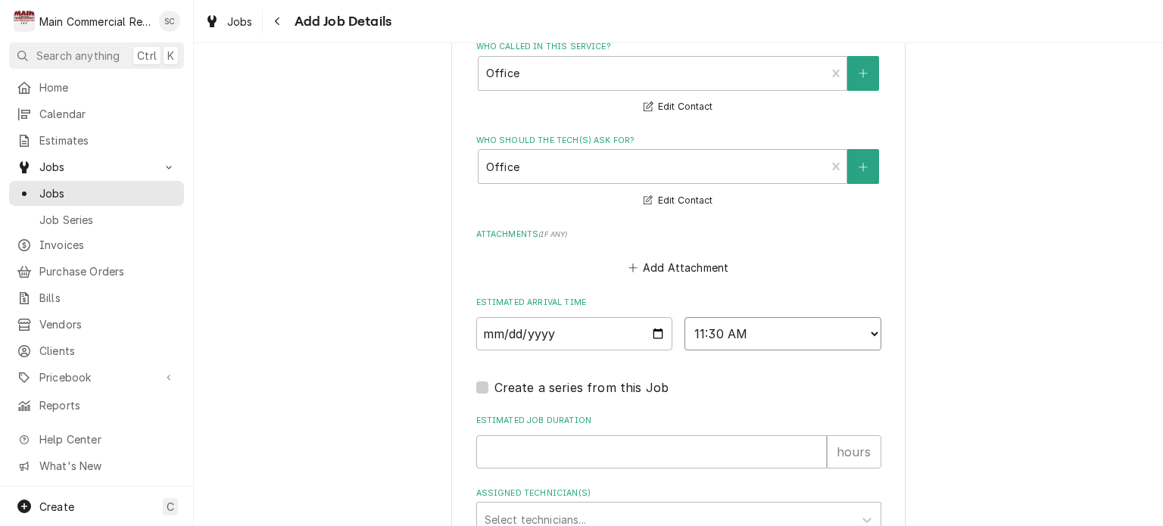
scroll to position [1423, 0]
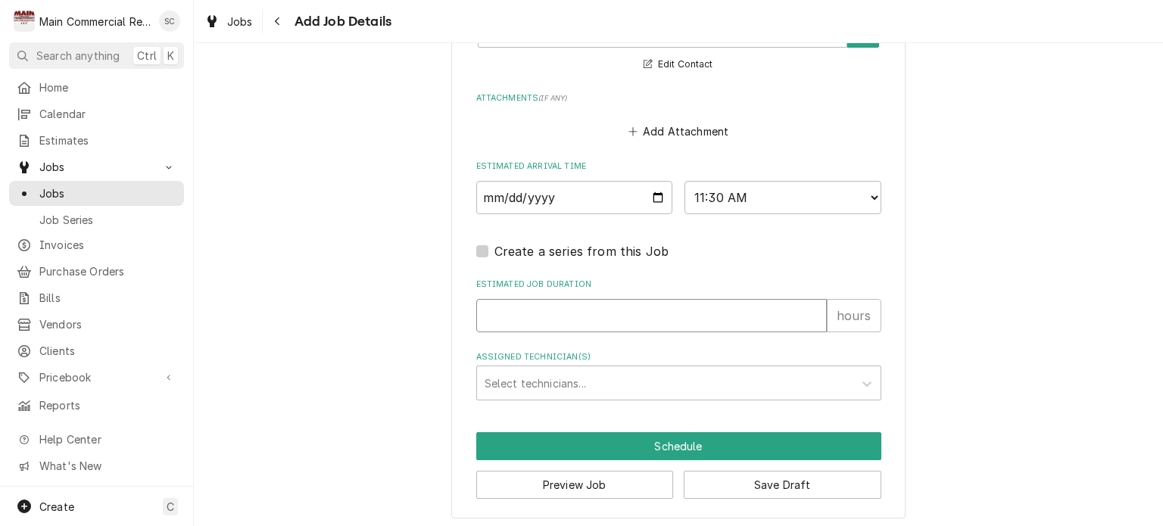
click at [600, 309] on input "Estimated Job Duration" at bounding box center [651, 315] width 350 height 33
click at [599, 375] on div "Assigned Technician(s)" at bounding box center [664, 382] width 361 height 27
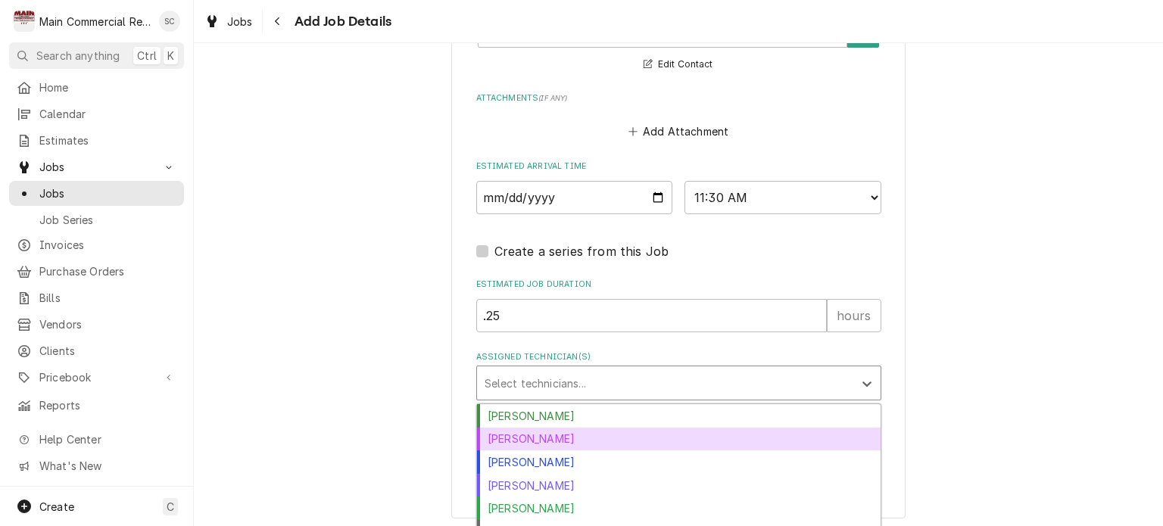
click at [589, 436] on div "Dorian Wertz" at bounding box center [678, 439] width 403 height 23
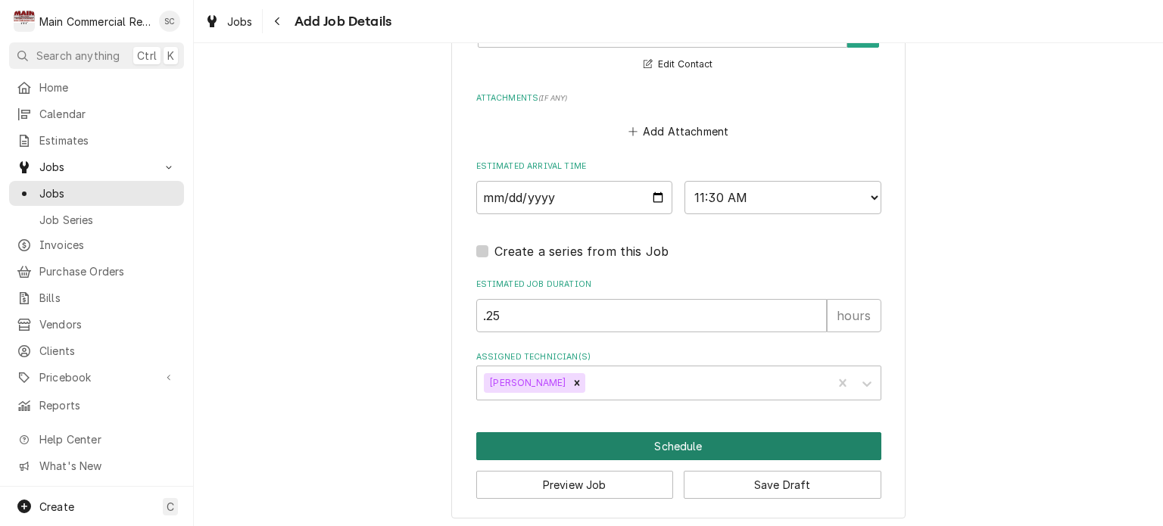
click at [829, 435] on button "Schedule" at bounding box center [678, 446] width 405 height 28
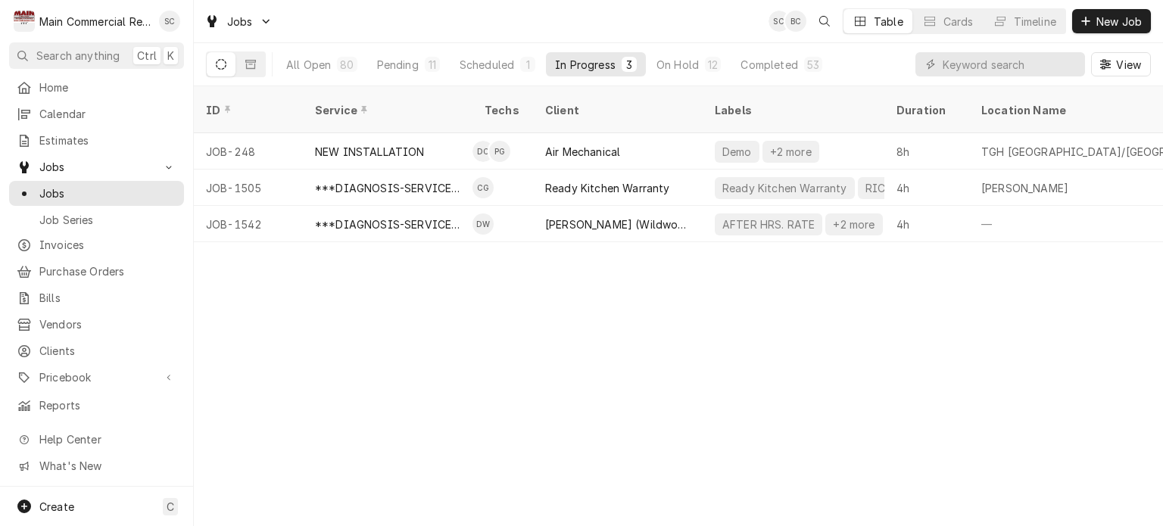
click at [825, 381] on div "ID Service Techs Client Labels Duration Location Name Date Received Status Prio…" at bounding box center [678, 306] width 969 height 440
click at [781, 356] on div "ID Service Techs Client Labels Duration Location Name Date Received Status Prio…" at bounding box center [678, 306] width 969 height 440
click at [594, 347] on div "ID Service Techs Client Labels Duration Location Name Date Received Status Prio…" at bounding box center [678, 306] width 969 height 440
click at [675, 67] on div "On Hold" at bounding box center [677, 65] width 42 height 16
